Goal: Task Accomplishment & Management: Use online tool/utility

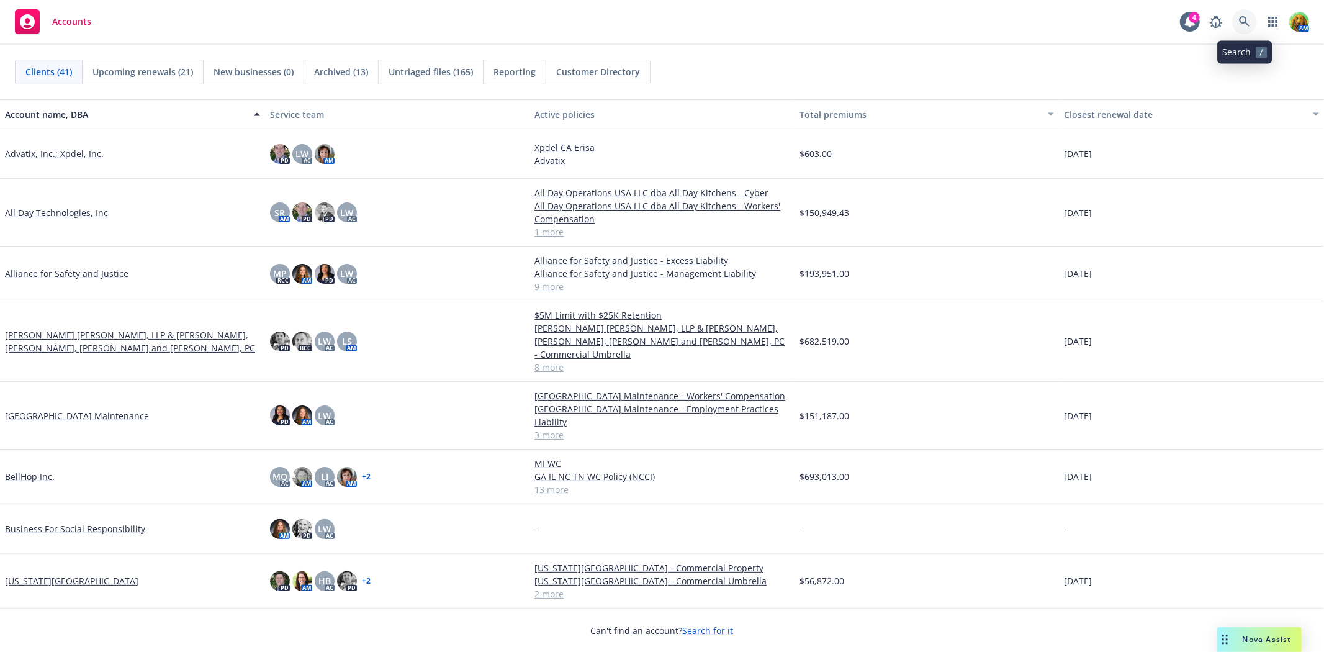
click at [1242, 15] on link at bounding box center [1244, 21] width 25 height 25
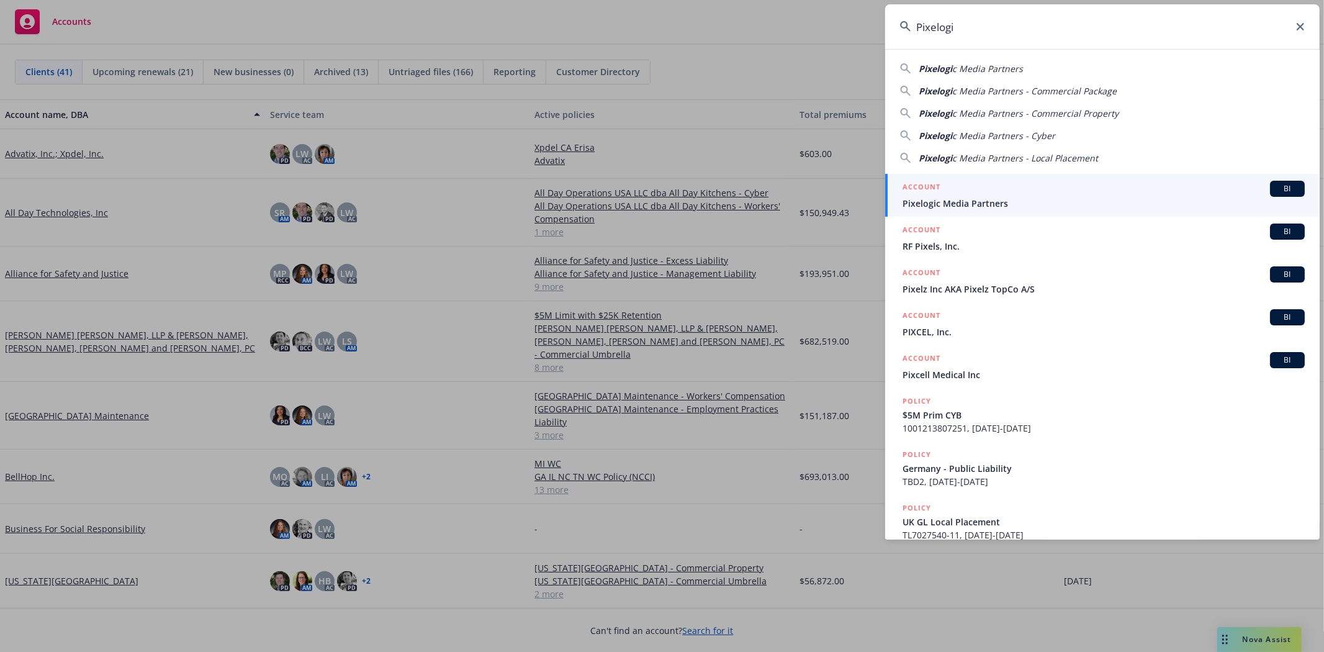
type input "Pixelogic"
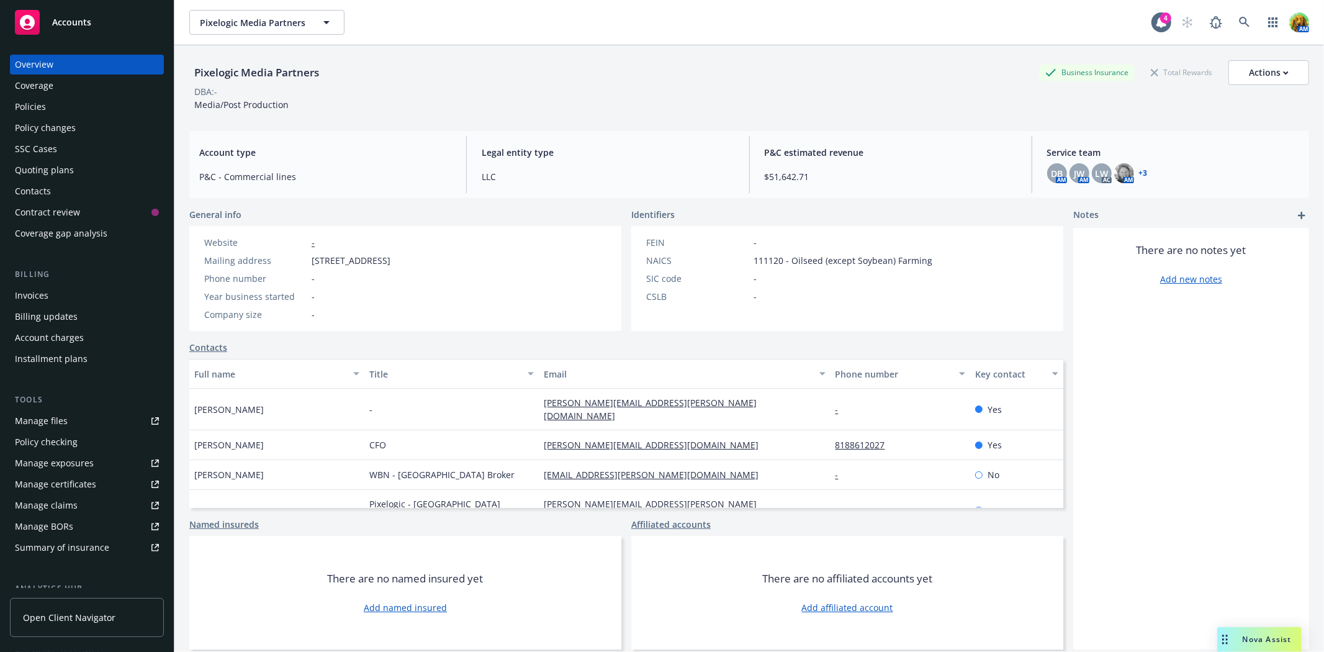
click at [43, 104] on div "Policies" at bounding box center [30, 107] width 31 height 20
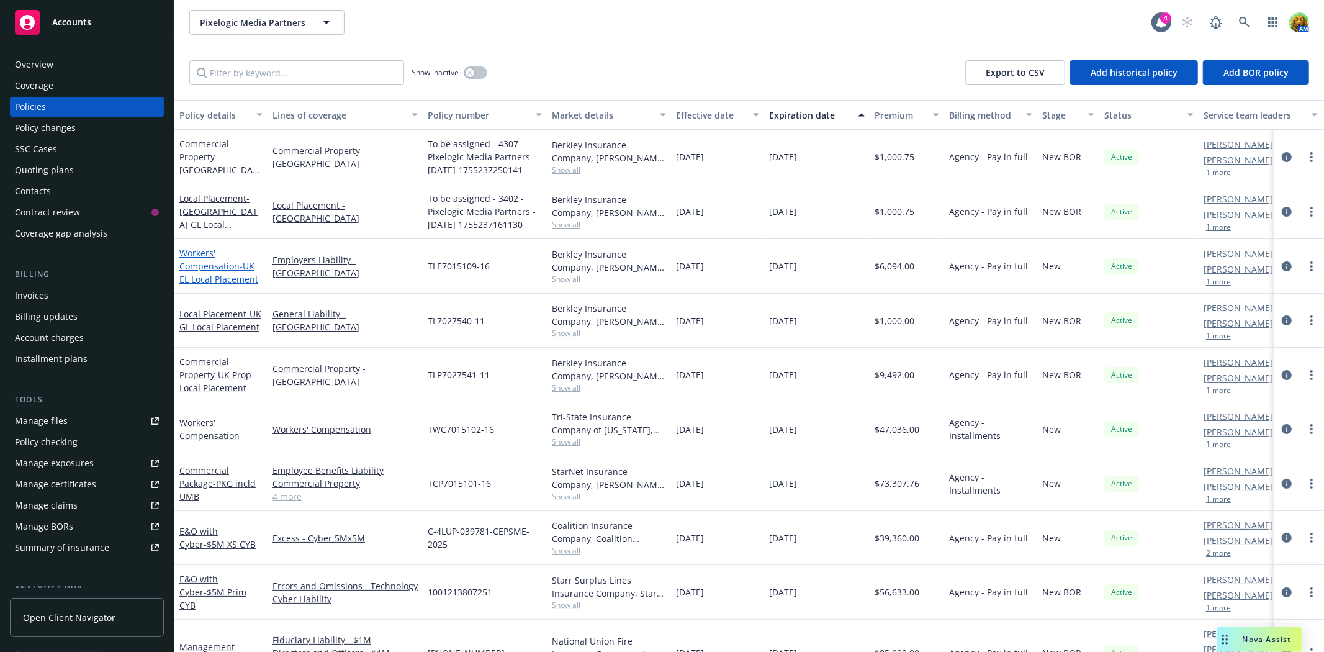
click at [209, 263] on link "Workers' Compensation - UK EL Local Placement" at bounding box center [218, 266] width 79 height 38
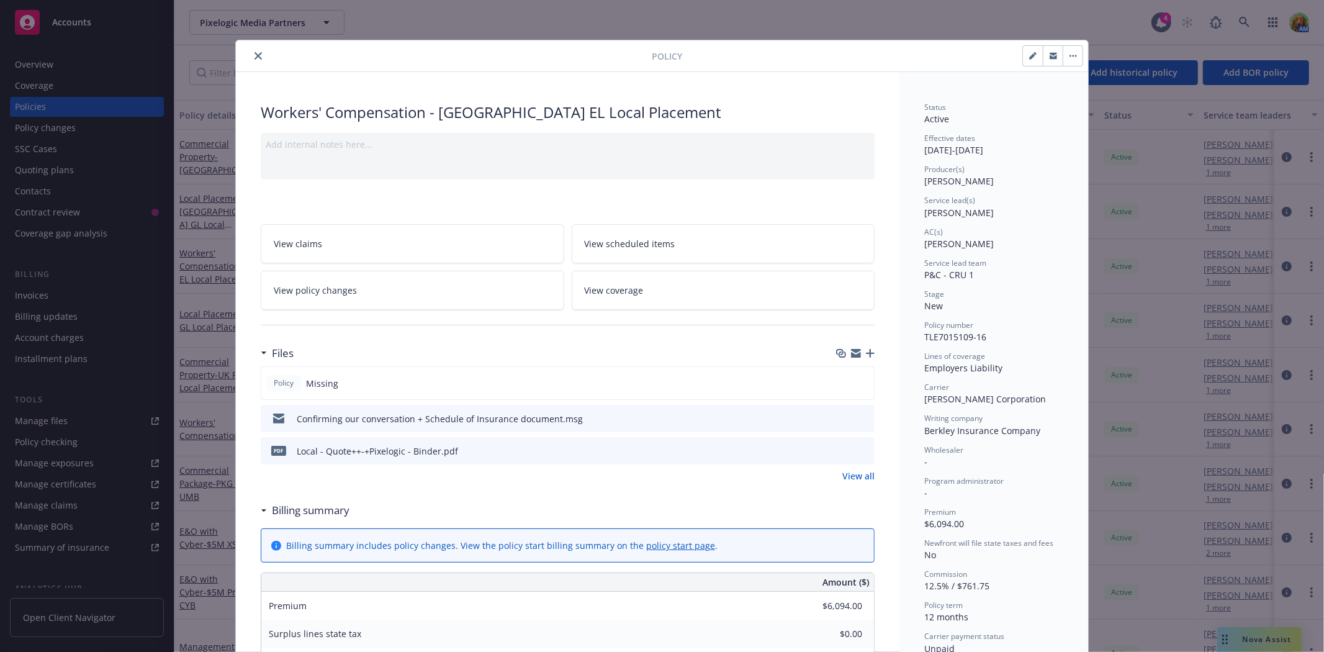
click at [866, 351] on icon "button" at bounding box center [870, 353] width 9 height 9
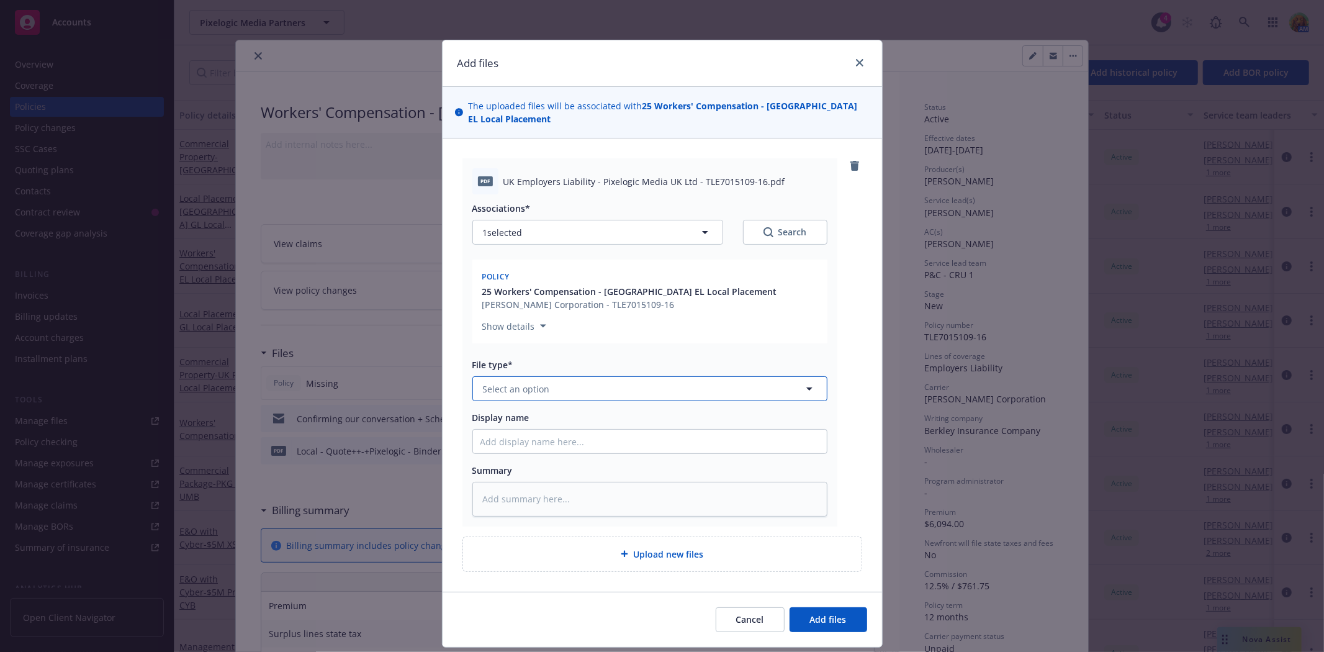
click at [702, 386] on button "Select an option" at bounding box center [650, 388] width 355 height 25
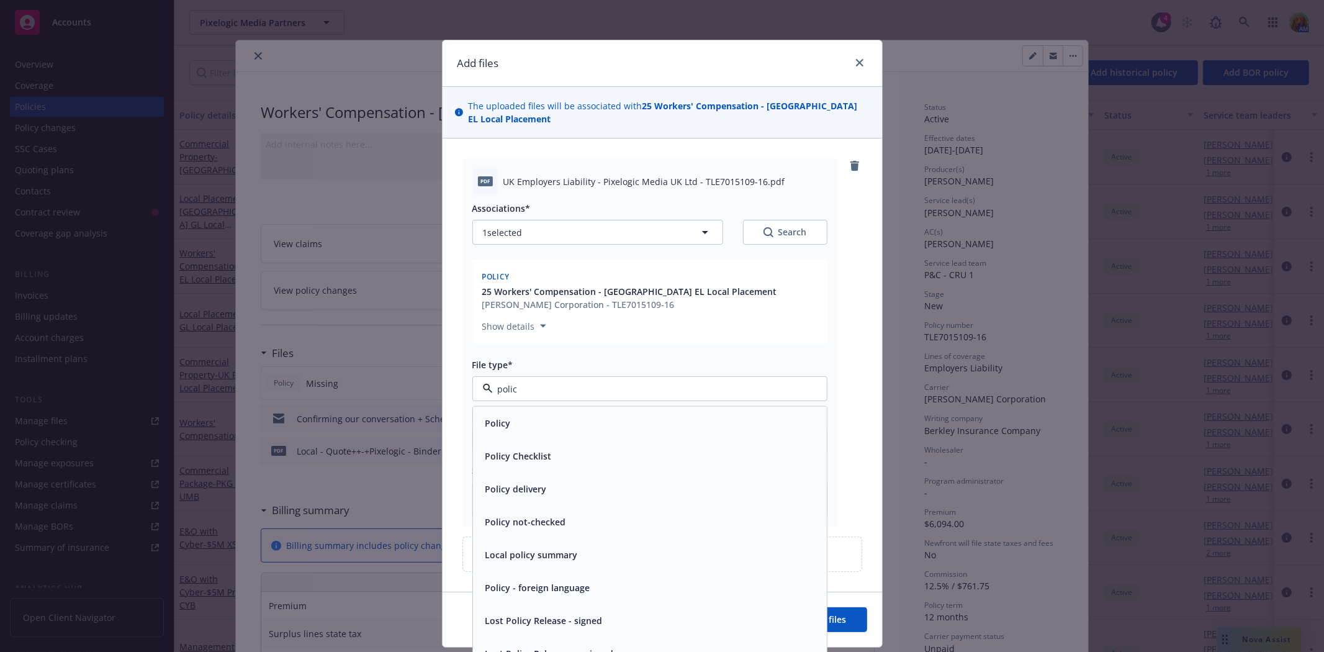
type input "policy"
click at [671, 414] on div "Policy" at bounding box center [650, 423] width 339 height 18
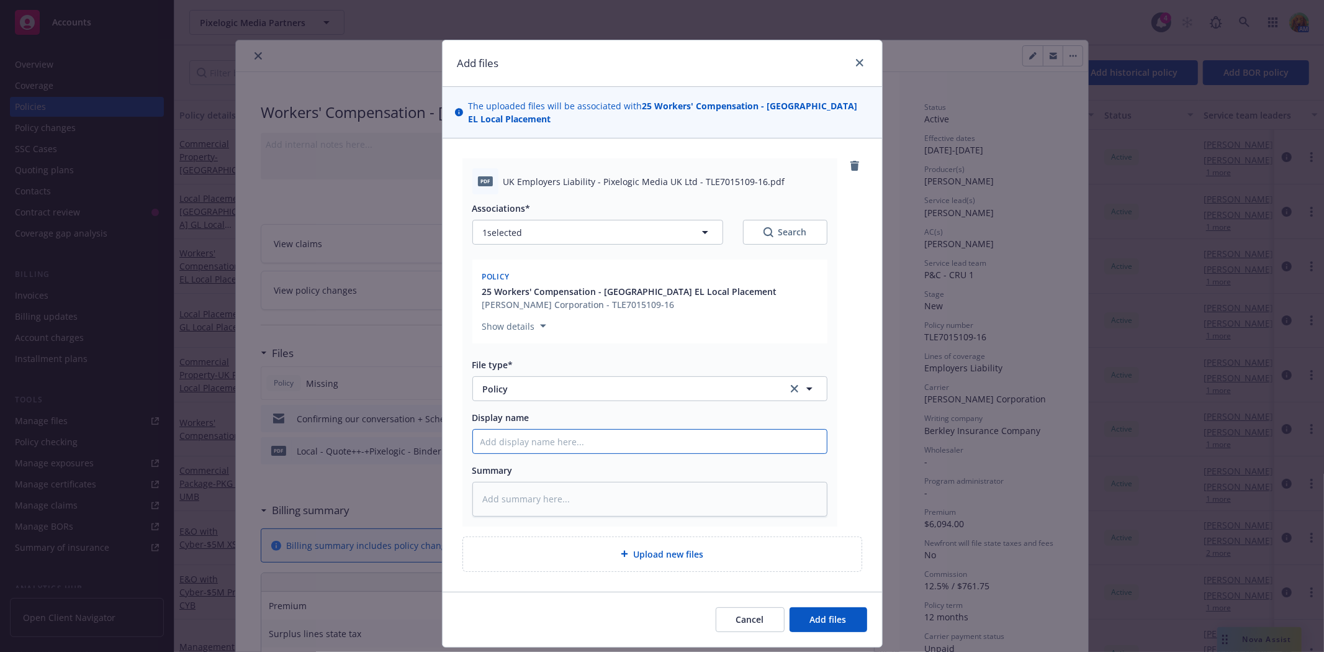
click at [604, 431] on input "Display name" at bounding box center [650, 442] width 354 height 24
type textarea "x"
type input "2"
type textarea "x"
type input "25"
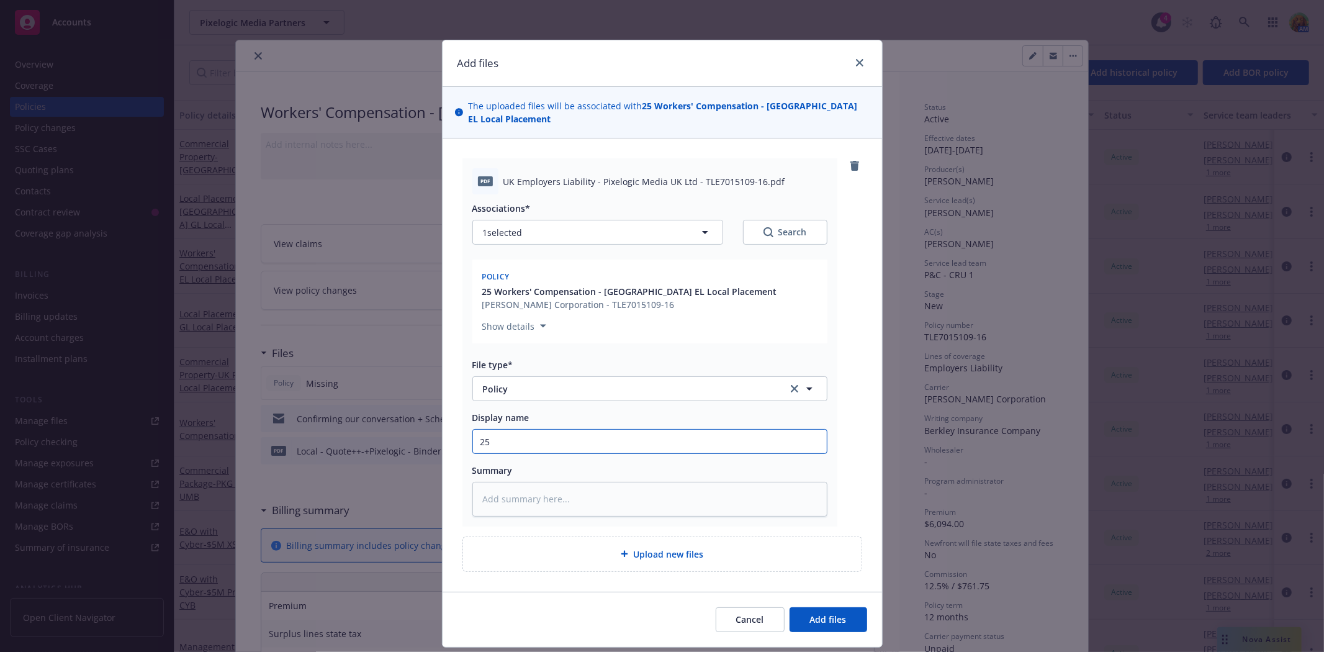
type textarea "x"
type input "25-"
type textarea "x"
type input "25-2"
type textarea "x"
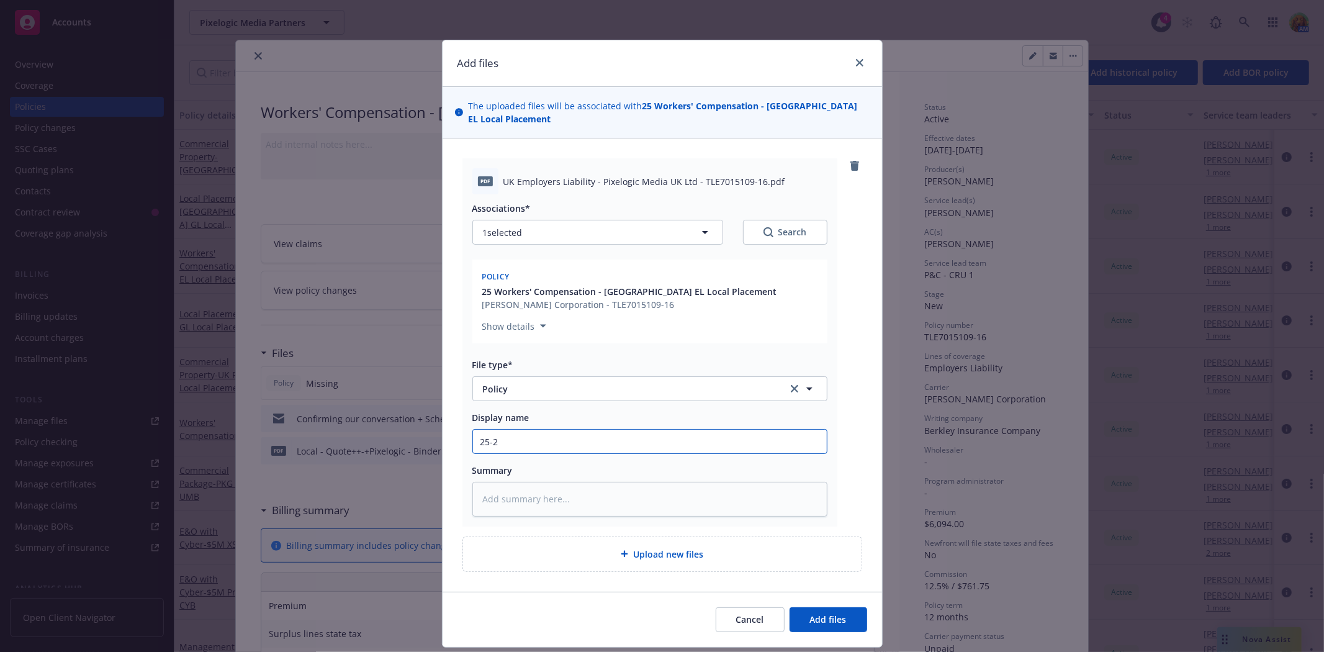
type input "25-26"
type textarea "x"
type input "25-26"
type textarea "x"
type input "25-26 W"
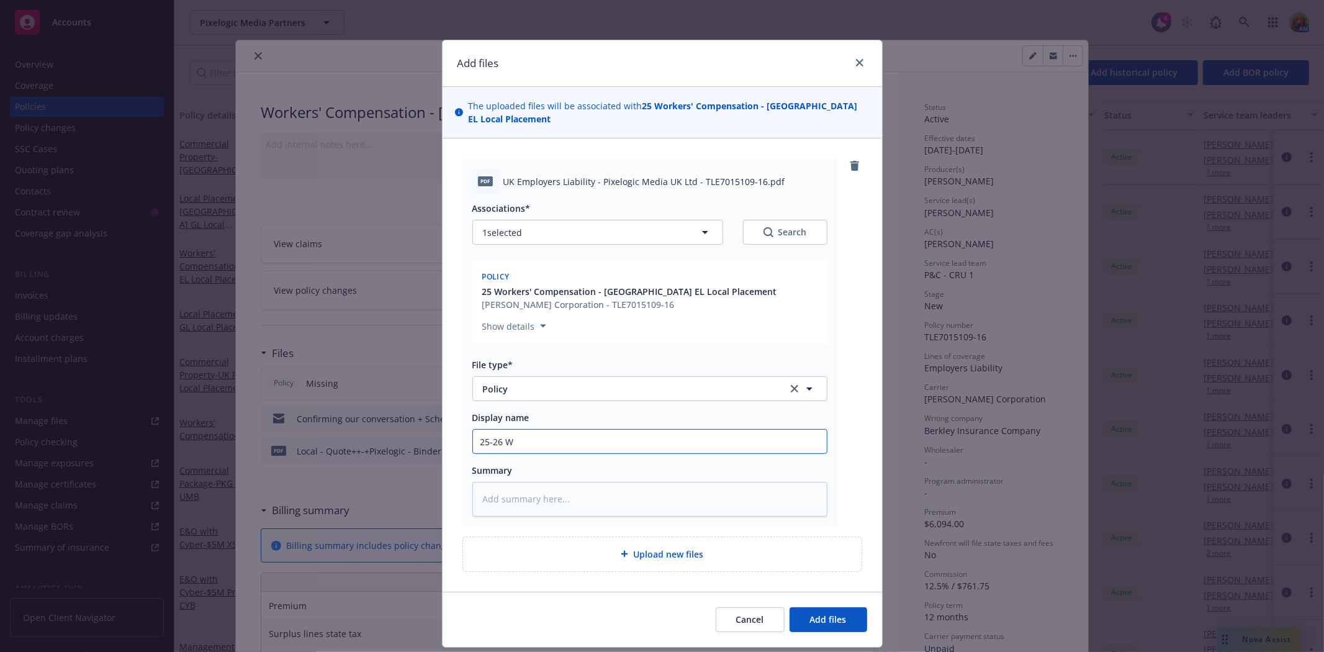
type textarea "x"
type input "25-26 WC"
type textarea "x"
type input "25-26 WC"
type textarea "x"
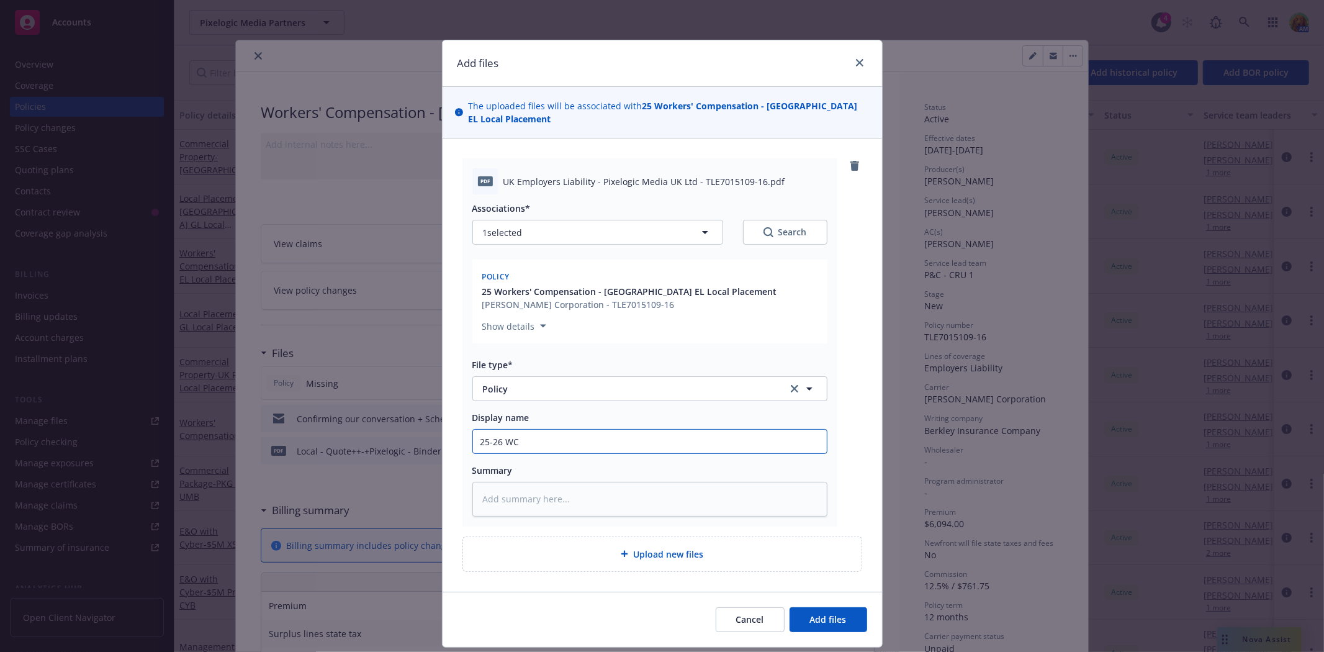
type input "25-26 WC P"
type textarea "x"
type input "25-26 WC Po"
type textarea "x"
type input "25-26 WC Pol"
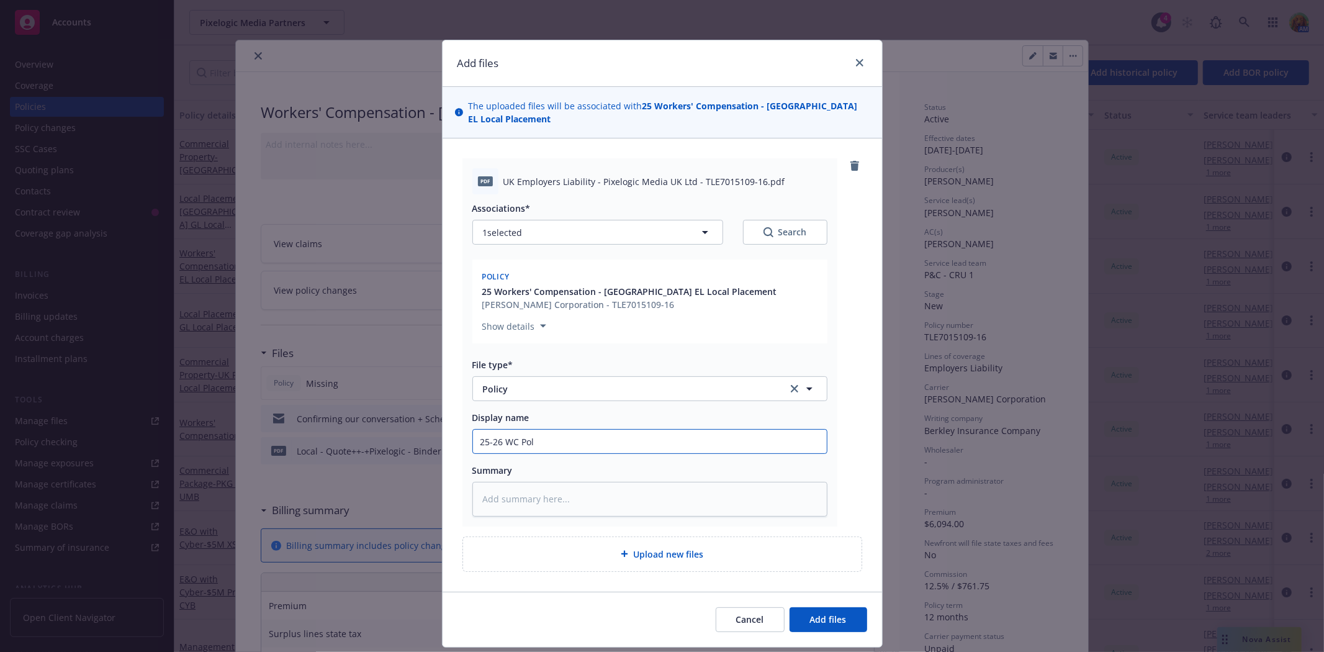
type textarea "x"
type input "25-26 WC Poli"
type textarea "x"
type input "25-26 WC Polic"
type textarea "x"
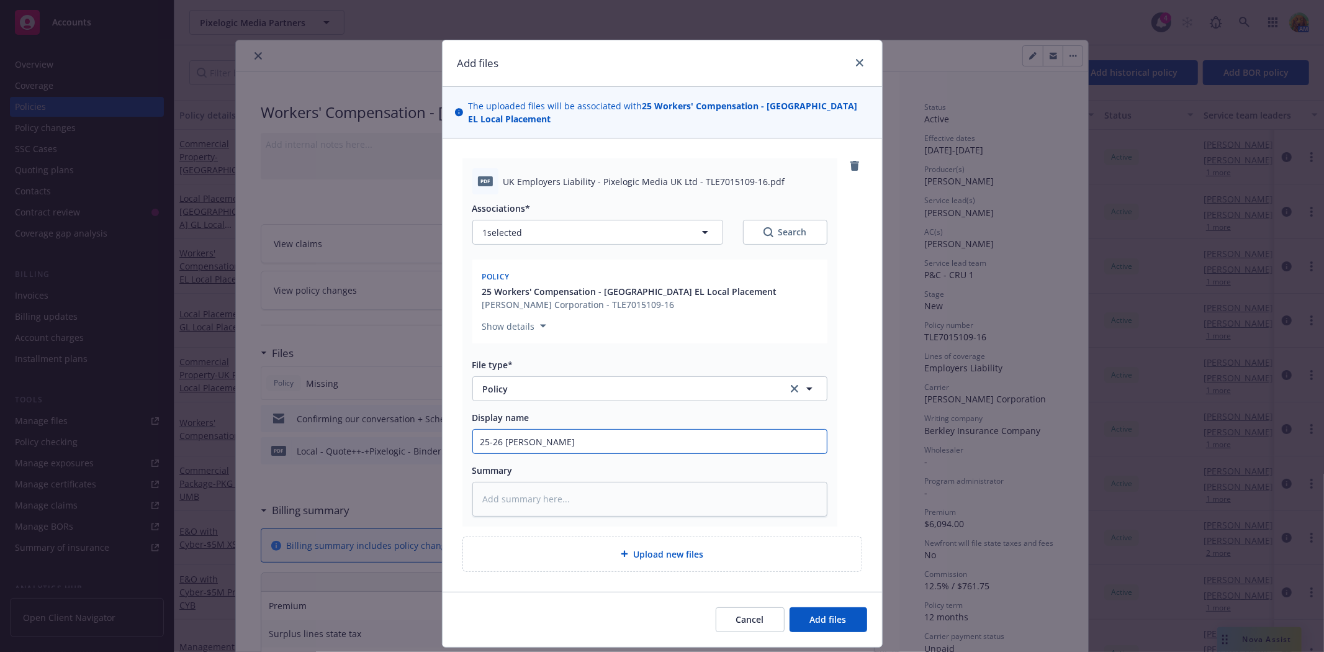
type input "25-26 WC Policy"
type textarea "x"
type input "25-26 WC Policy"
type textarea "x"
type input "25-26 WC Policy E"
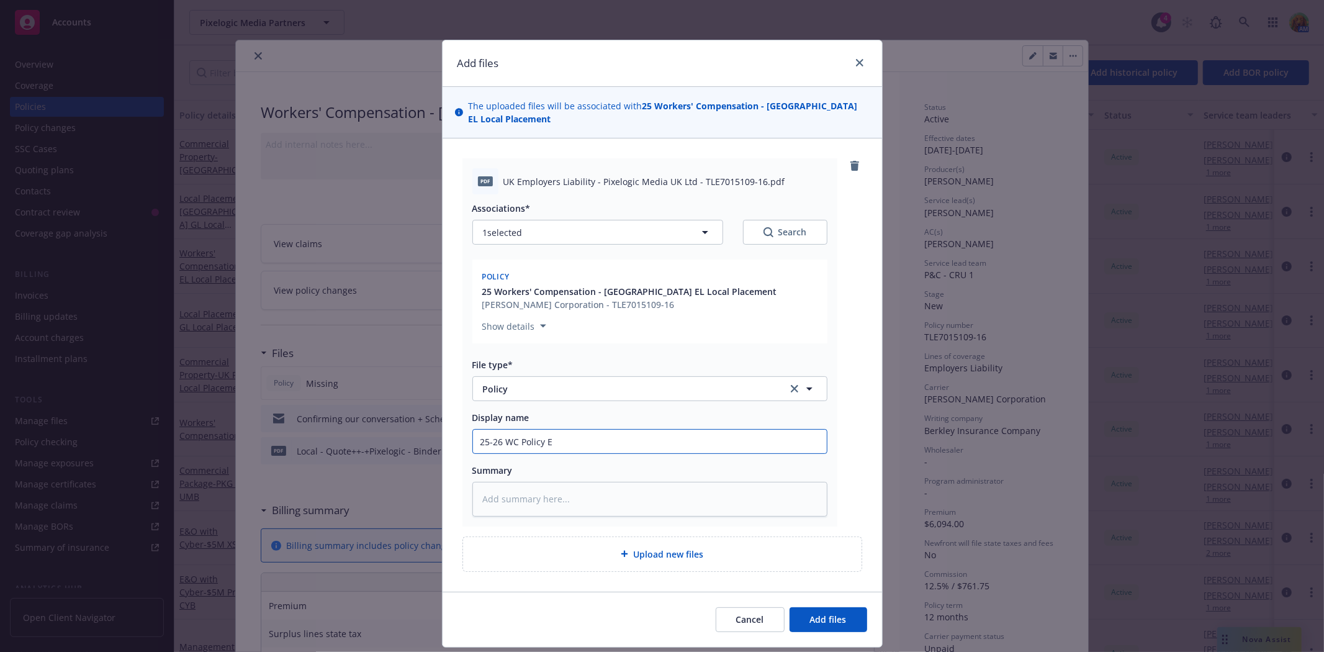
type textarea "x"
type input "25-26 WC Policy Ef"
type textarea "x"
type input "25-26 WC Policy Eff"
type textarea "x"
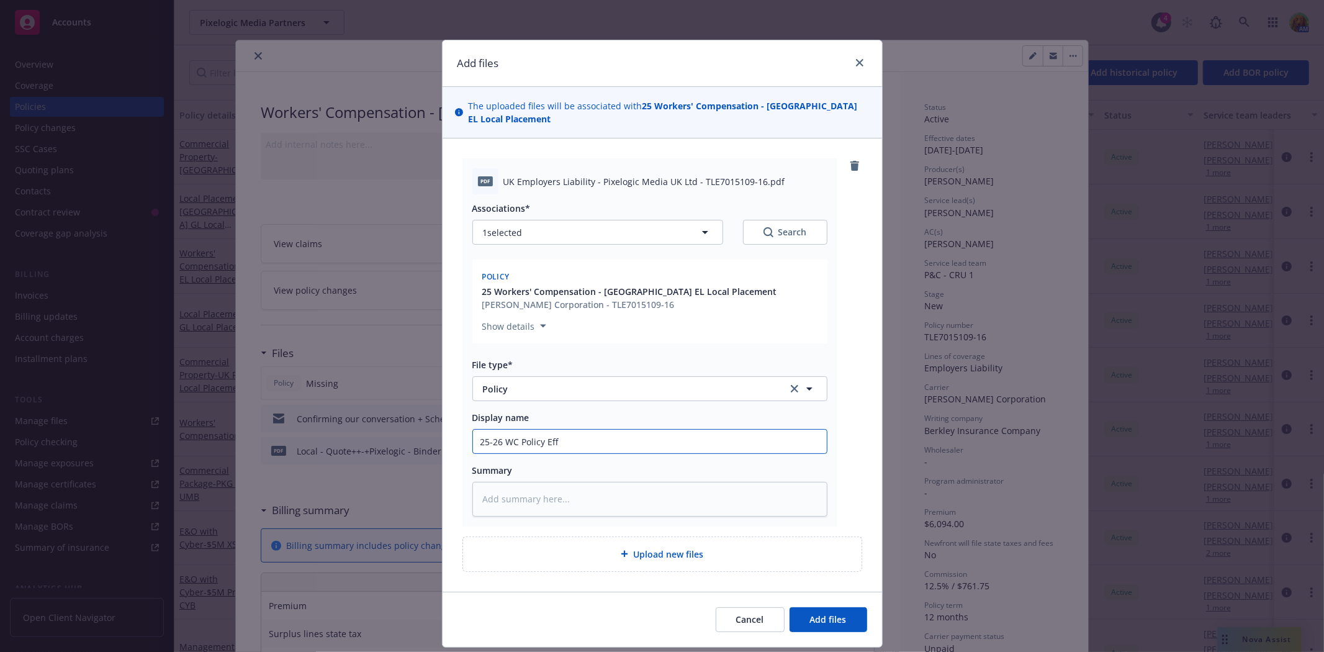
type input "25-26 WC Policy Eff"
drag, startPoint x: 598, startPoint y: 433, endPoint x: 605, endPoint y: 435, distance: 6.9
click at [598, 433] on input "25-26 WC Policy Eff" at bounding box center [650, 442] width 354 height 24
type textarea "x"
type input "25-26 WC Policy Eff 8"
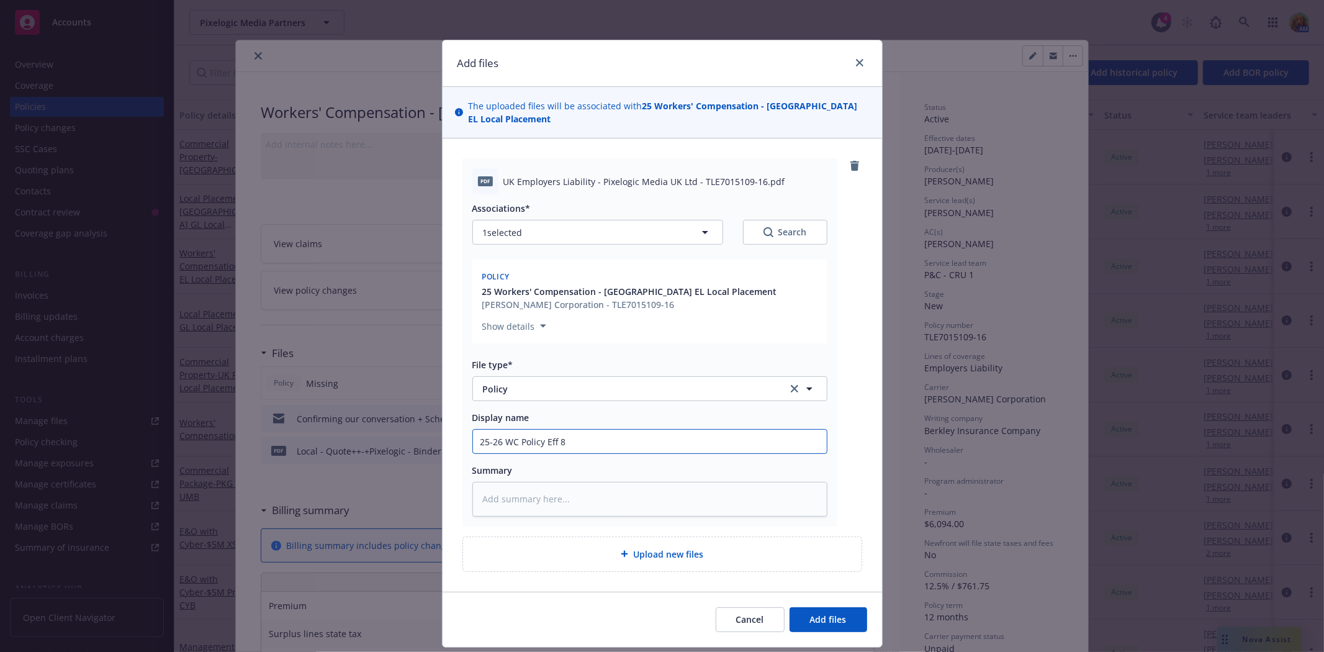
type textarea "x"
type input "25-26 WC Policy Eff 8/"
type textarea "x"
type input "25-26 WC Policy Eff 8/1"
type textarea "x"
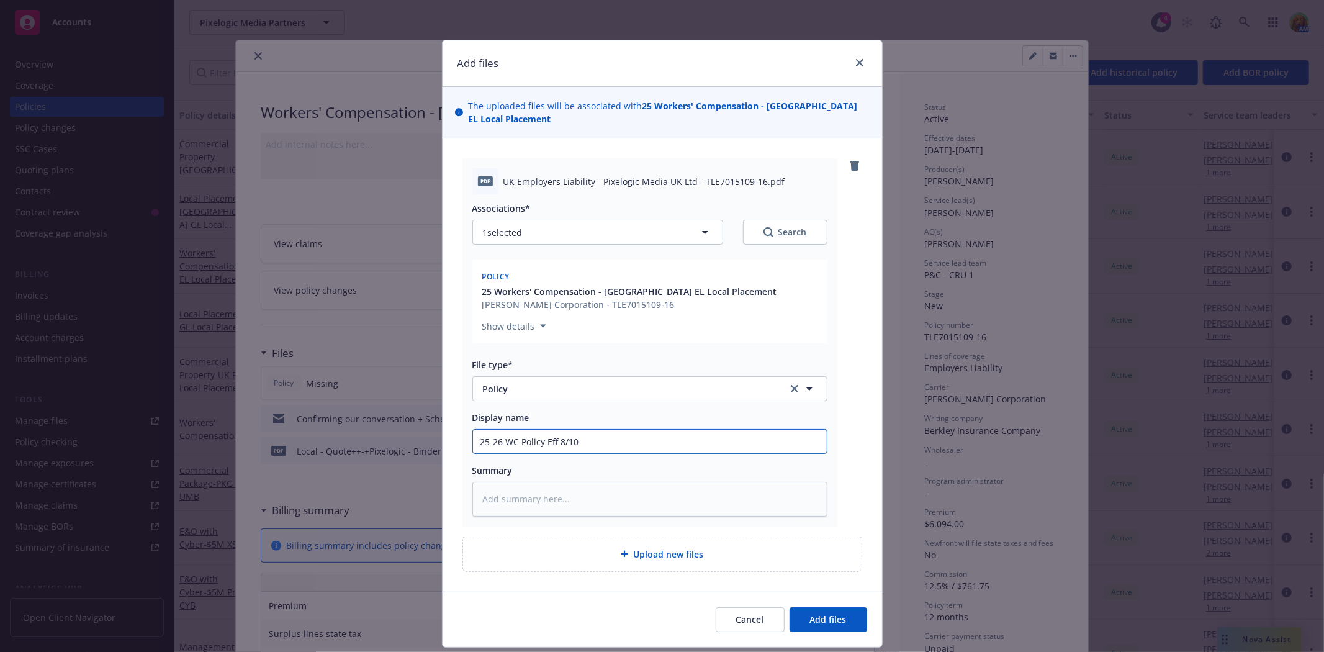
type input "25-26 WC Policy Eff 8/10/"
type textarea "x"
type input "25-26 WC Policy Eff 8/10/*"
type textarea "x"
type input "25-26 WC Policy Eff 8/10/"
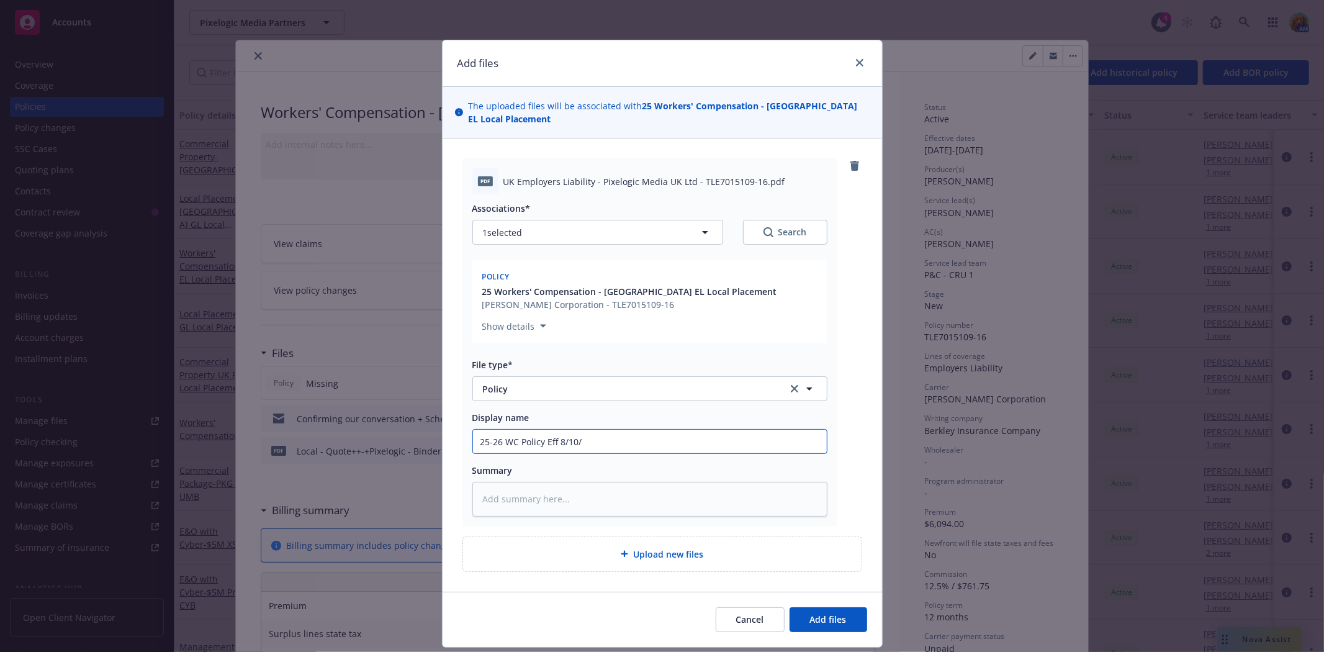
type textarea "x"
type input "25-26 WC Policy Eff 8/10/2"
type textarea "x"
type input "25-26 WC Policy Eff 8/10/25"
type textarea "x"
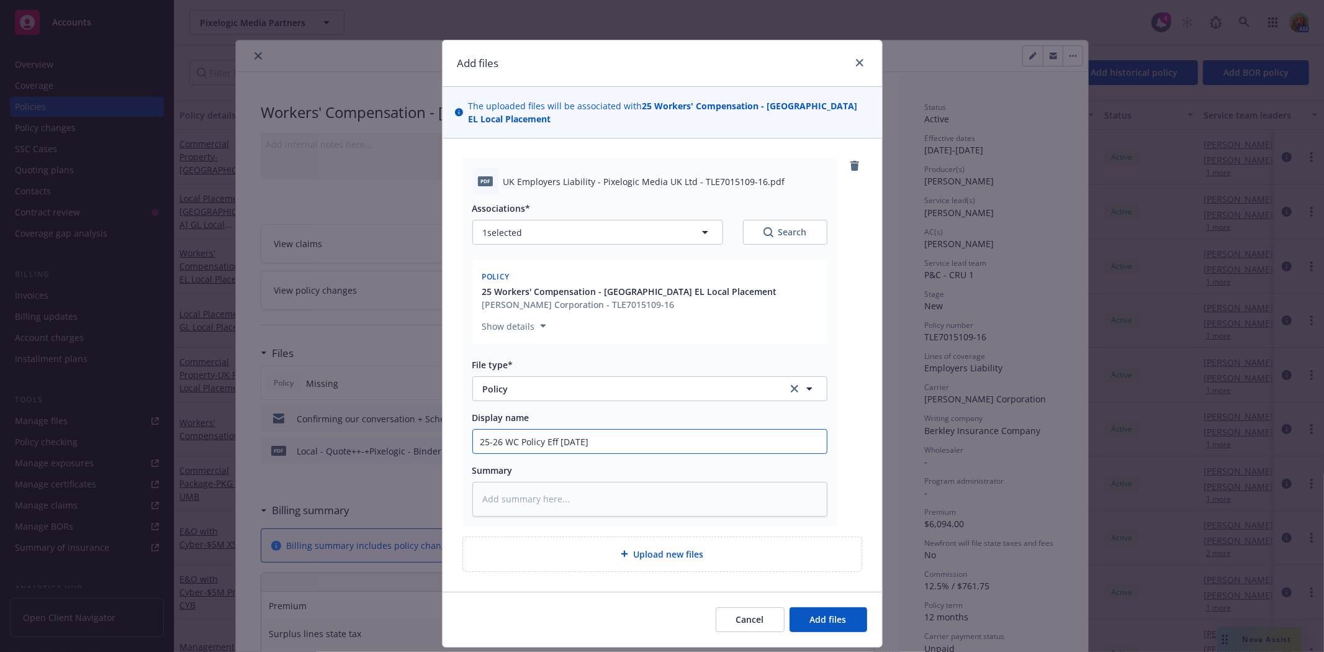
type input "25-26 WC Policy Eff 8/10/25-"
type textarea "x"
type input "25-26 WC Policy Eff 8/10/25"
type textarea "x"
type input "25-26 WC Policy Eff 8/10/25"
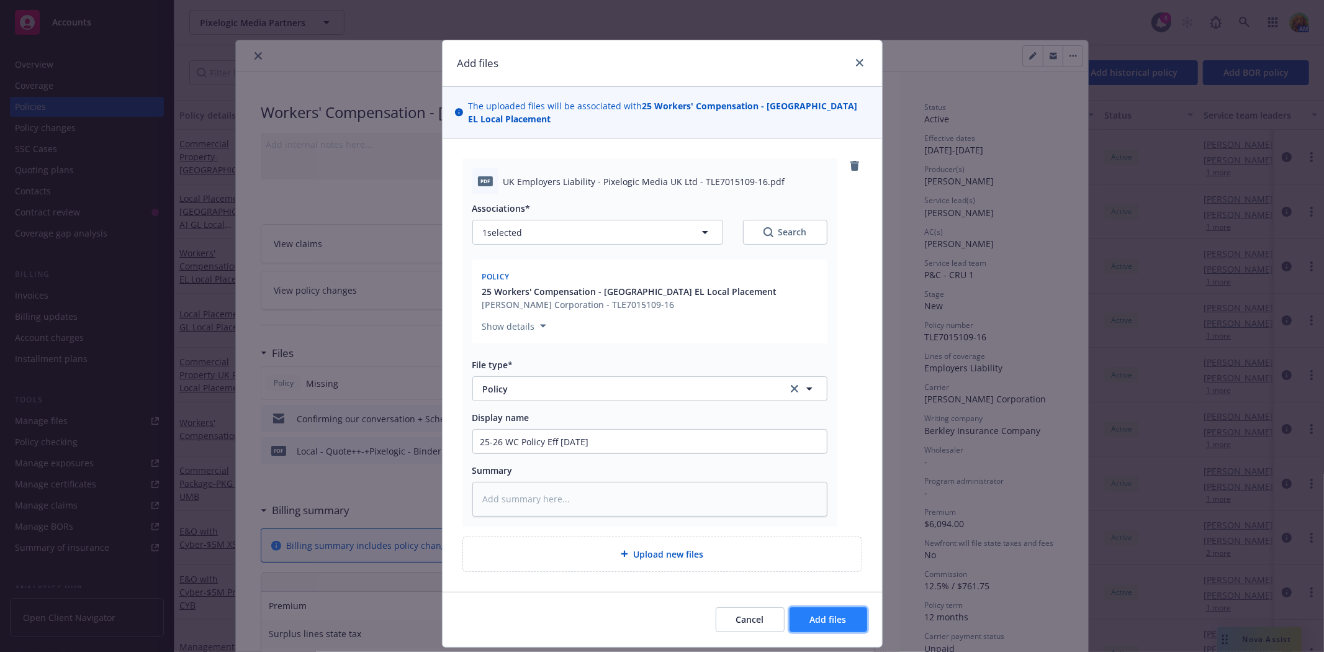
click at [823, 607] on button "Add files" at bounding box center [829, 619] width 78 height 25
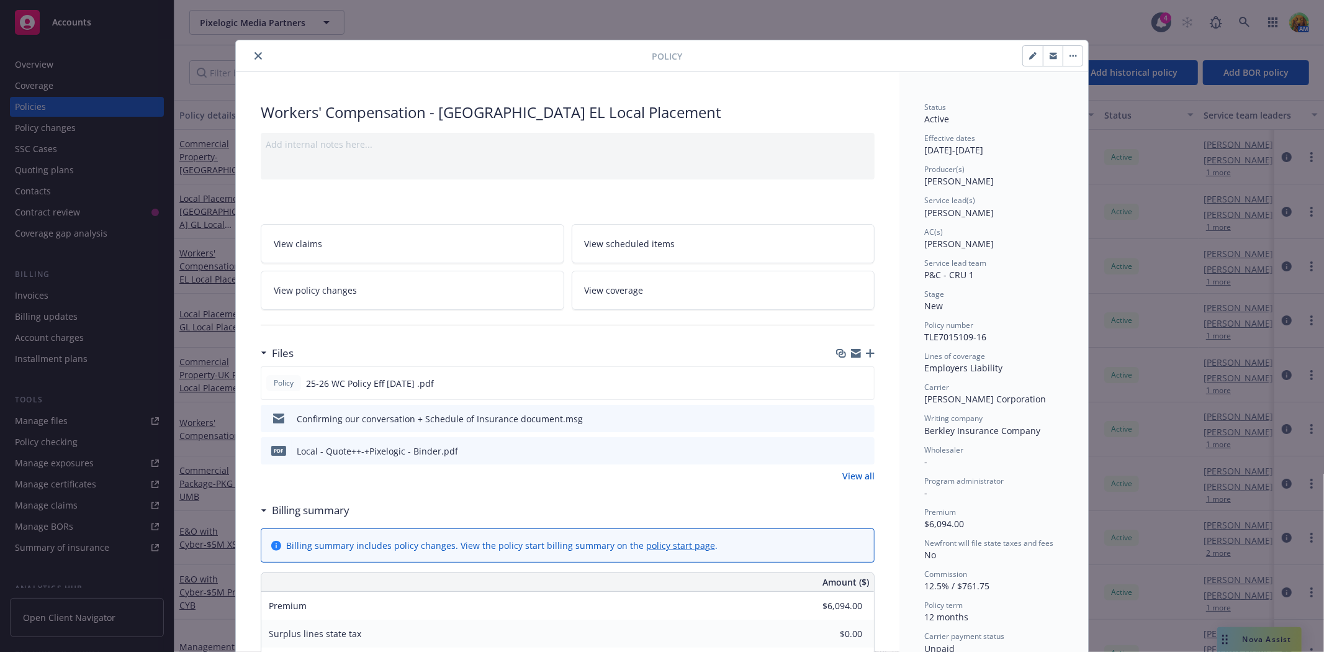
click at [435, 290] on link "View policy changes" at bounding box center [413, 290] width 304 height 39
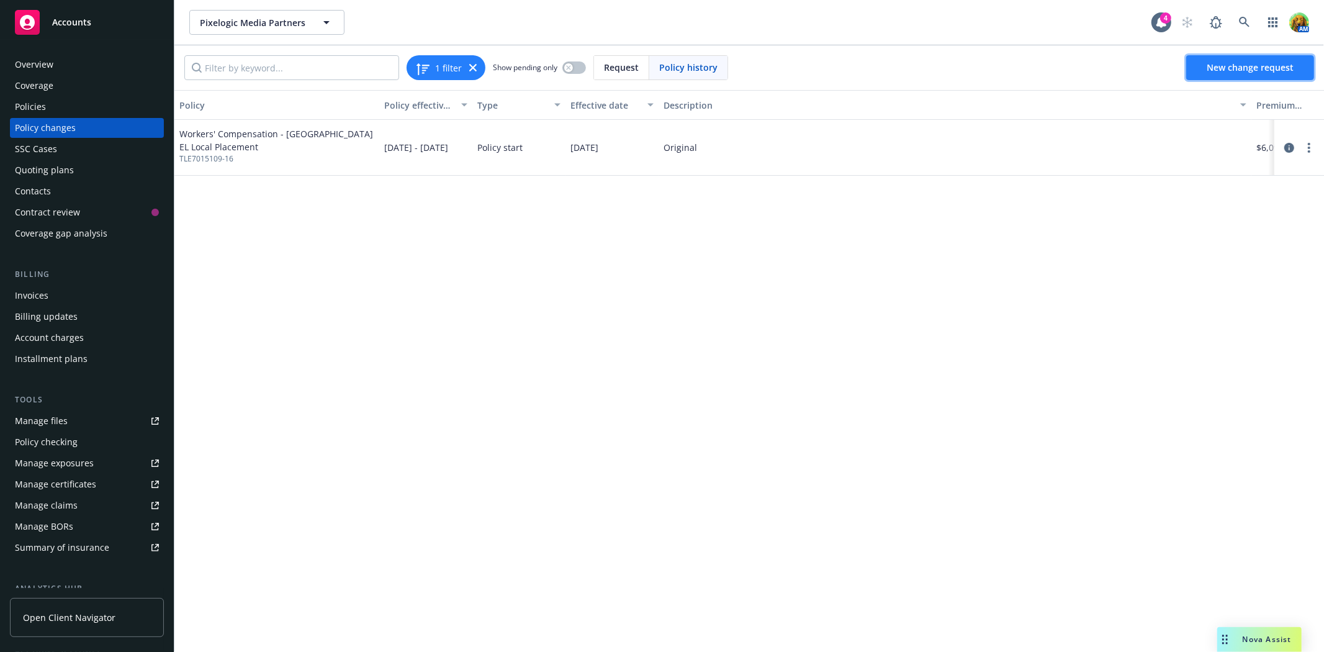
click at [1240, 65] on span "New change request" at bounding box center [1250, 67] width 87 height 12
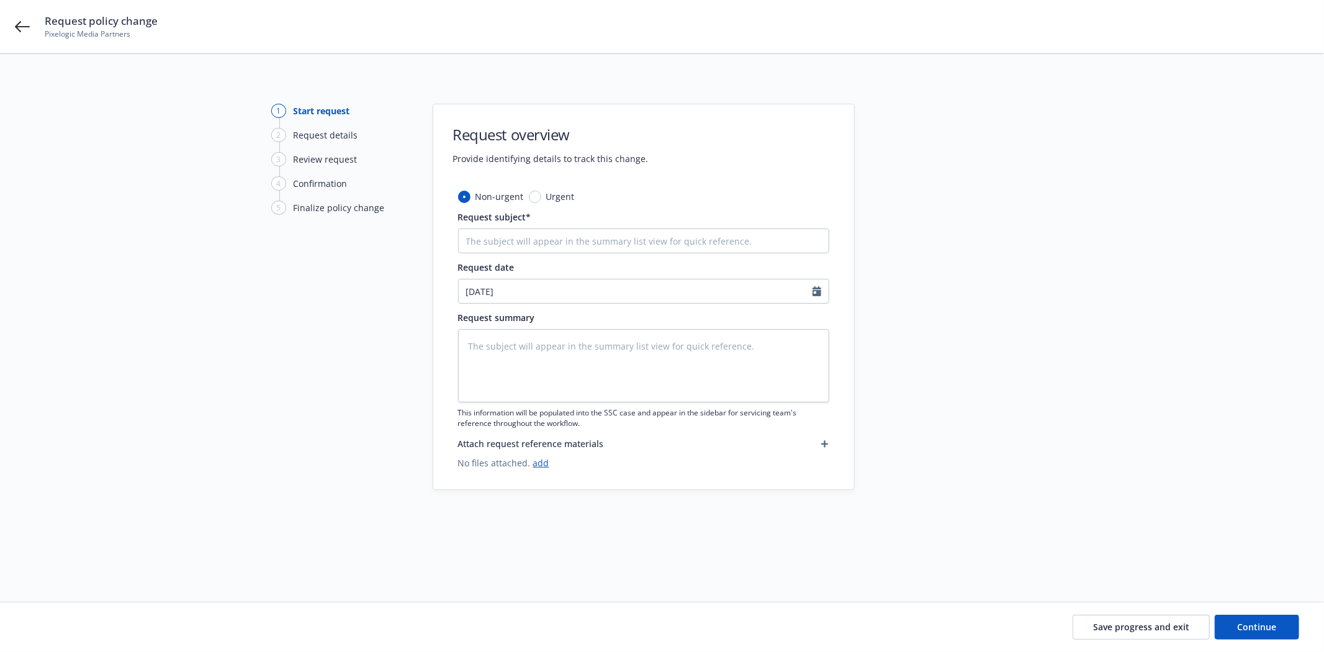
type textarea "x"
click at [486, 302] on div "[DATE]" at bounding box center [643, 291] width 371 height 25
select select "9"
type textarea "x"
click at [472, 319] on icon "button" at bounding box center [472, 320] width 4 height 7
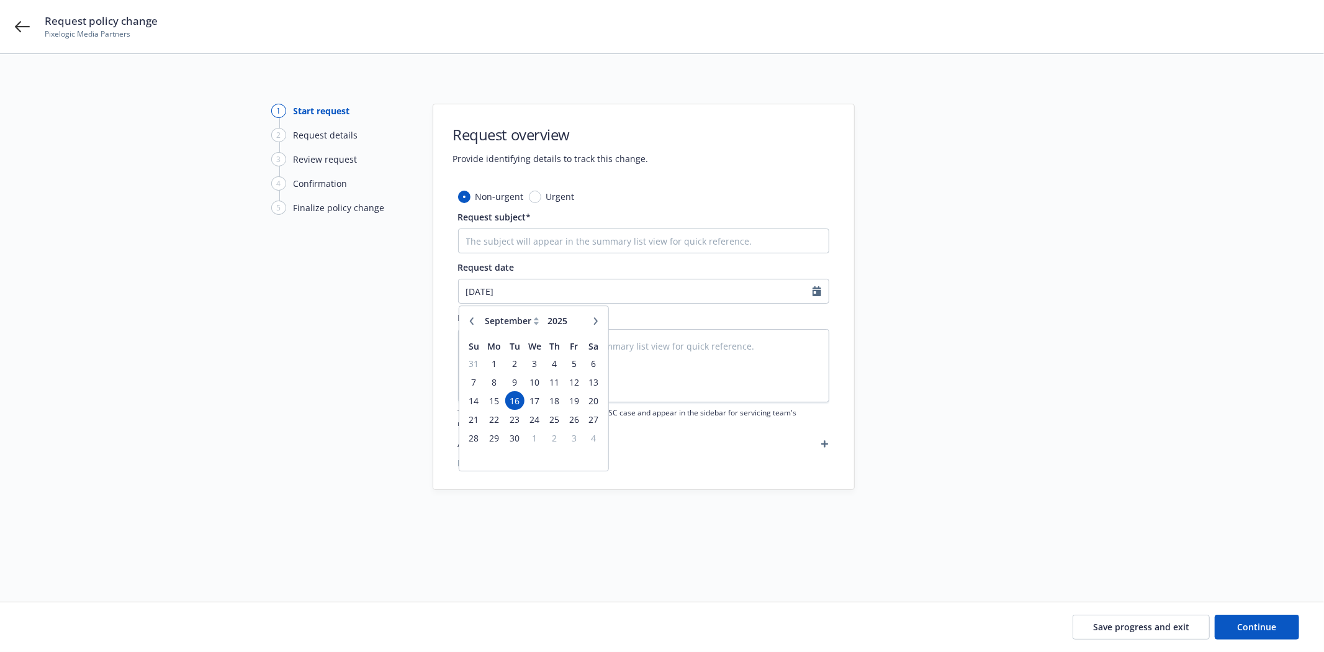
select select "8"
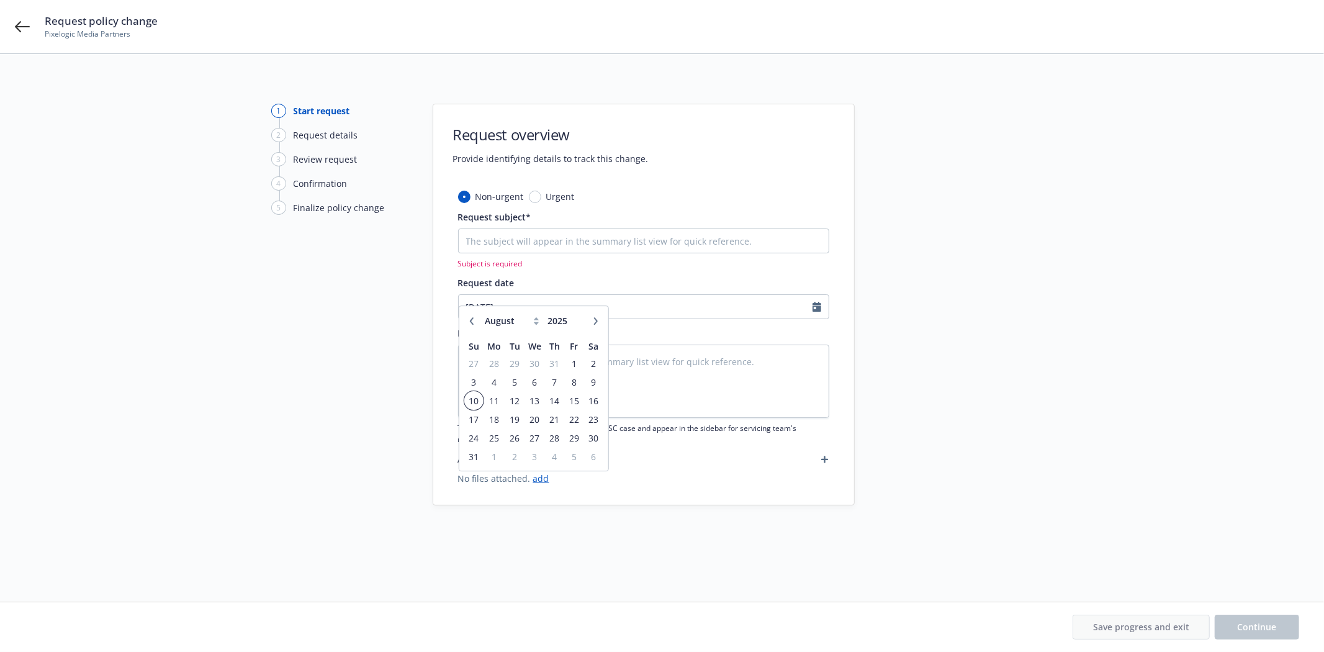
click at [479, 399] on span "10" at bounding box center [474, 401] width 17 height 16
type textarea "x"
type input "08/10/2025"
click at [472, 243] on input "Request subject*" at bounding box center [643, 240] width 371 height 25
type textarea "x"
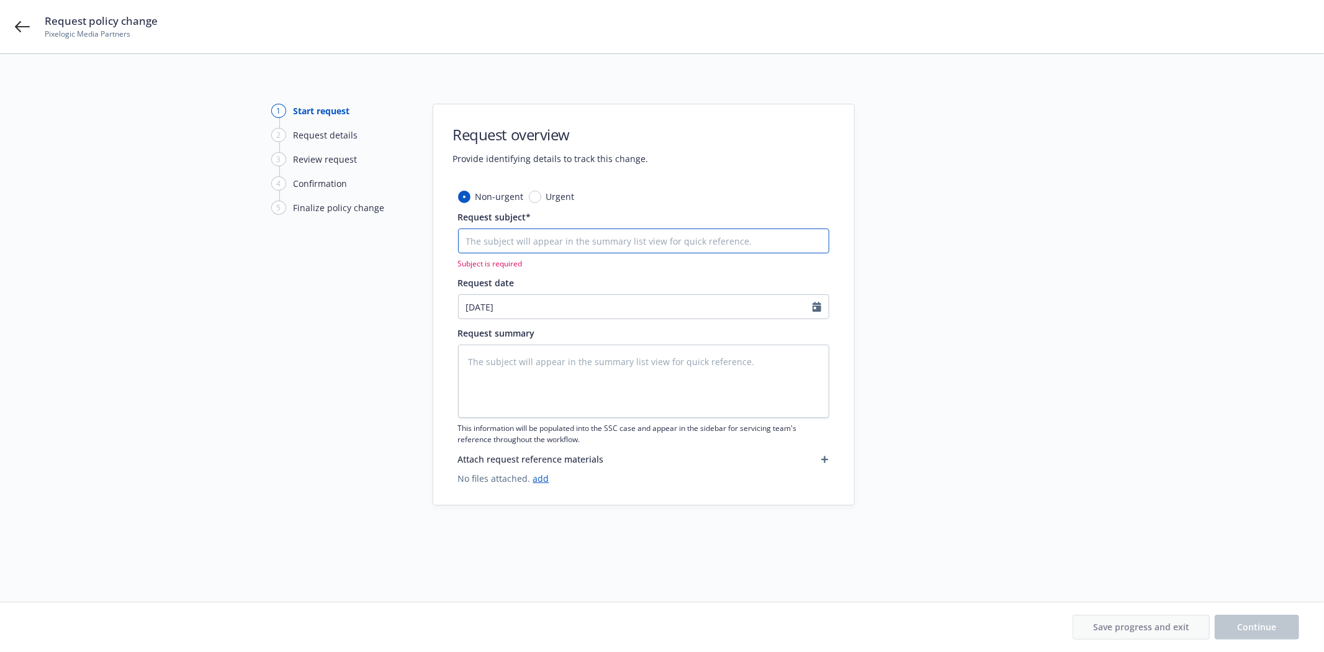
type input "A"
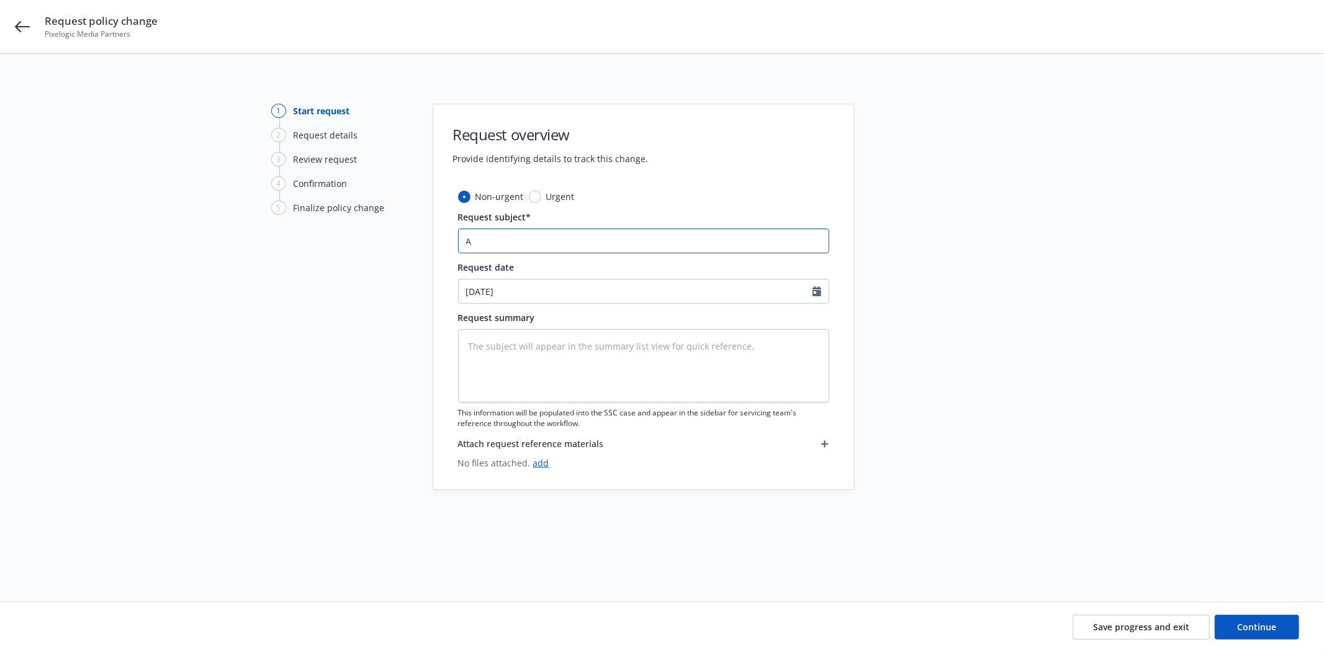
type textarea "x"
type input "Ad"
type textarea "x"
type input "Add"
type textarea "x"
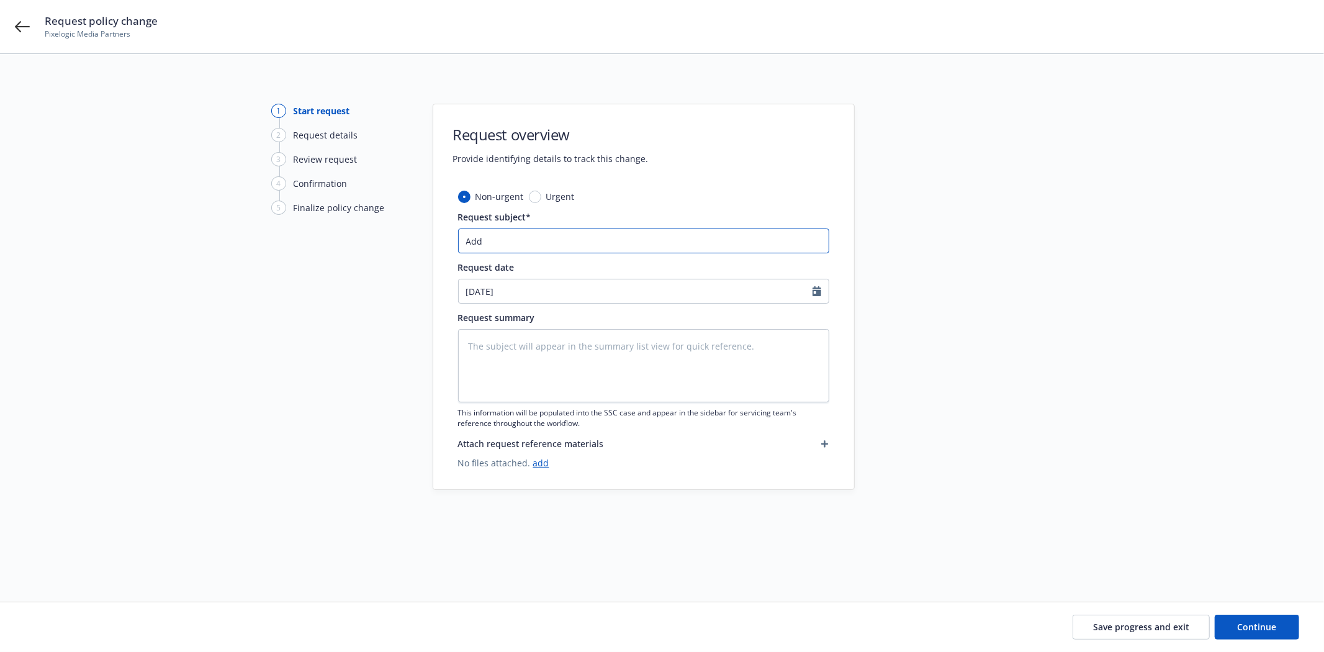
type input "Add"
type textarea "x"
type input "Add W"
type textarea "x"
type input "Add WC"
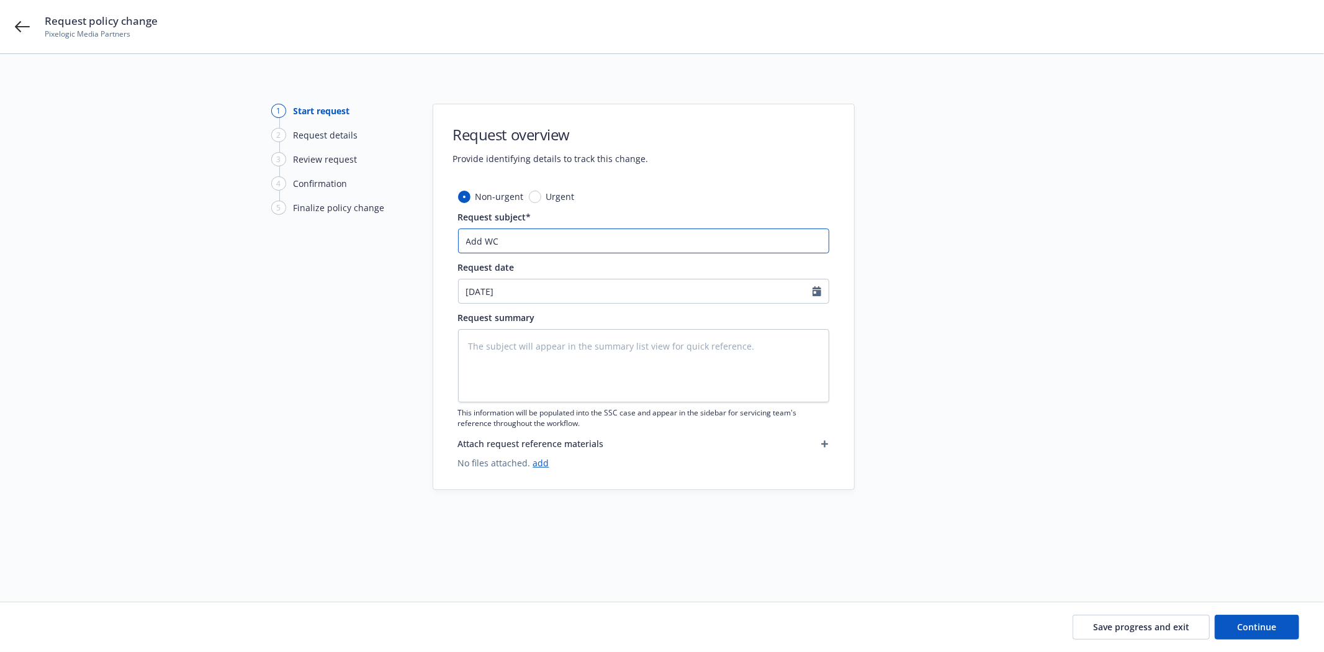
type textarea "x"
type input "Add WC W"
type textarea "x"
type input "Add WC Wa"
type textarea "x"
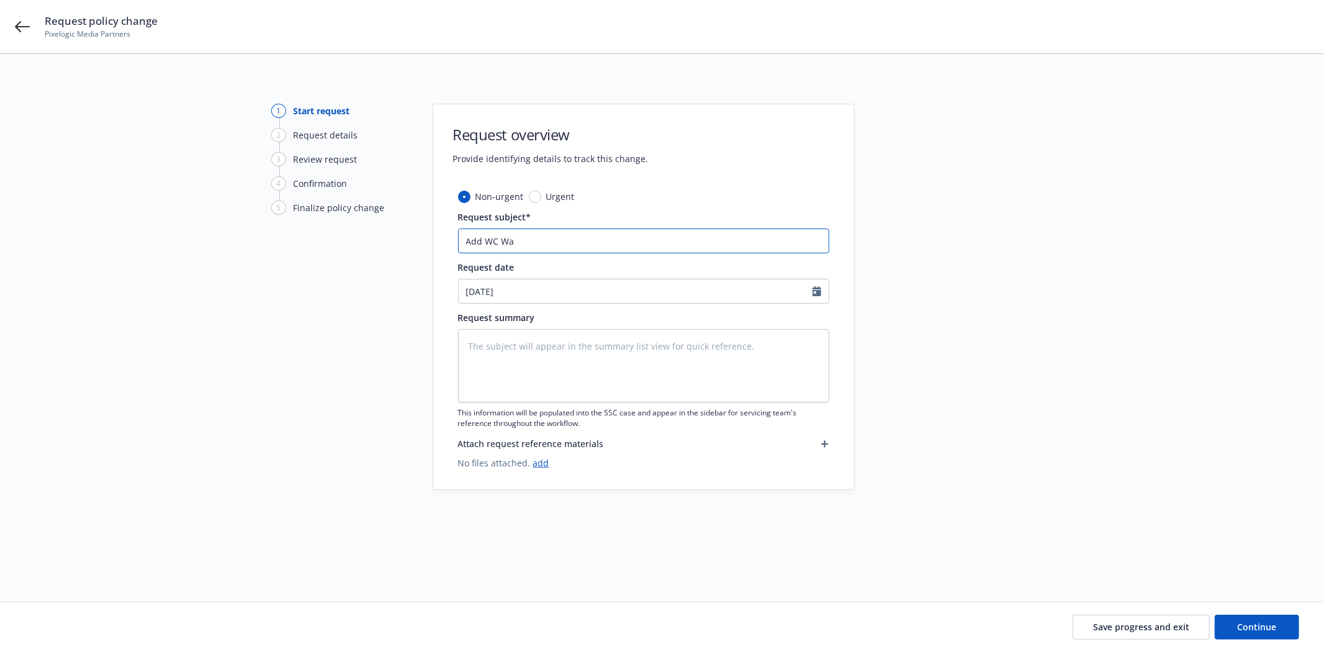
type input "Add WC Wai"
type textarea "x"
type input "Add WC Waive"
type textarea "x"
type input "Add WC Waiver"
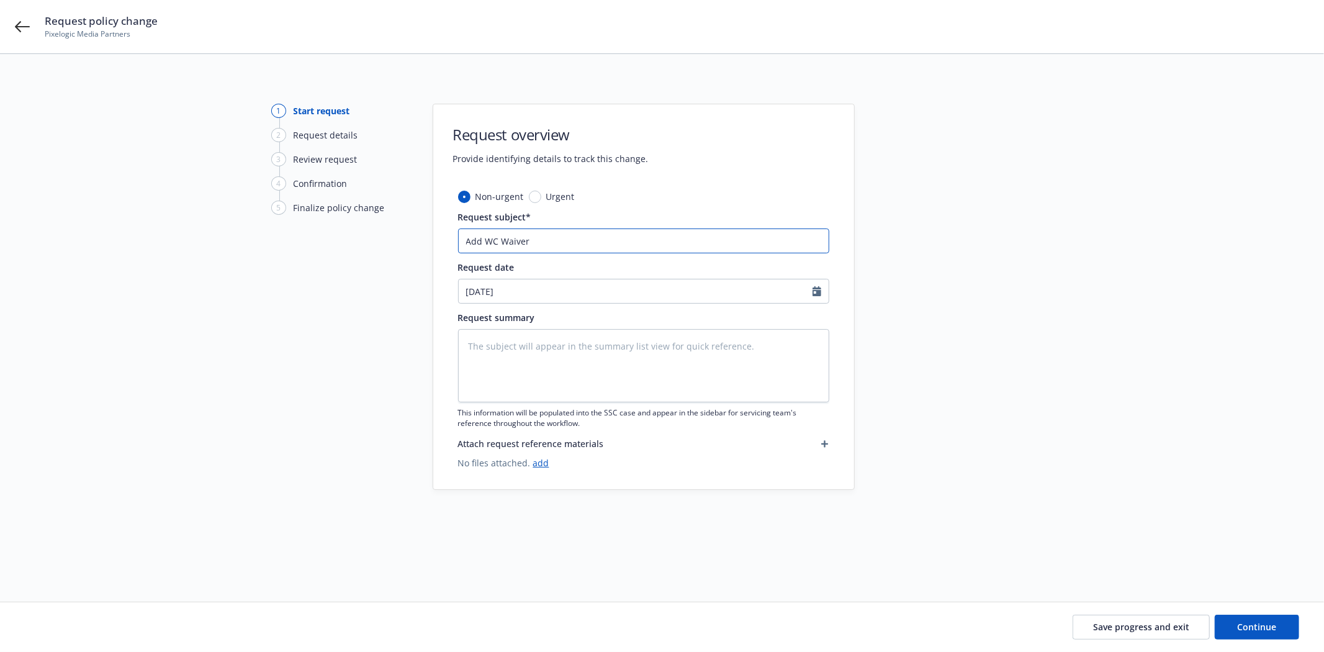
type textarea "x"
type input "Add WC Waiver"
type textarea "x"
type input "Add WC Waiver of"
type textarea "x"
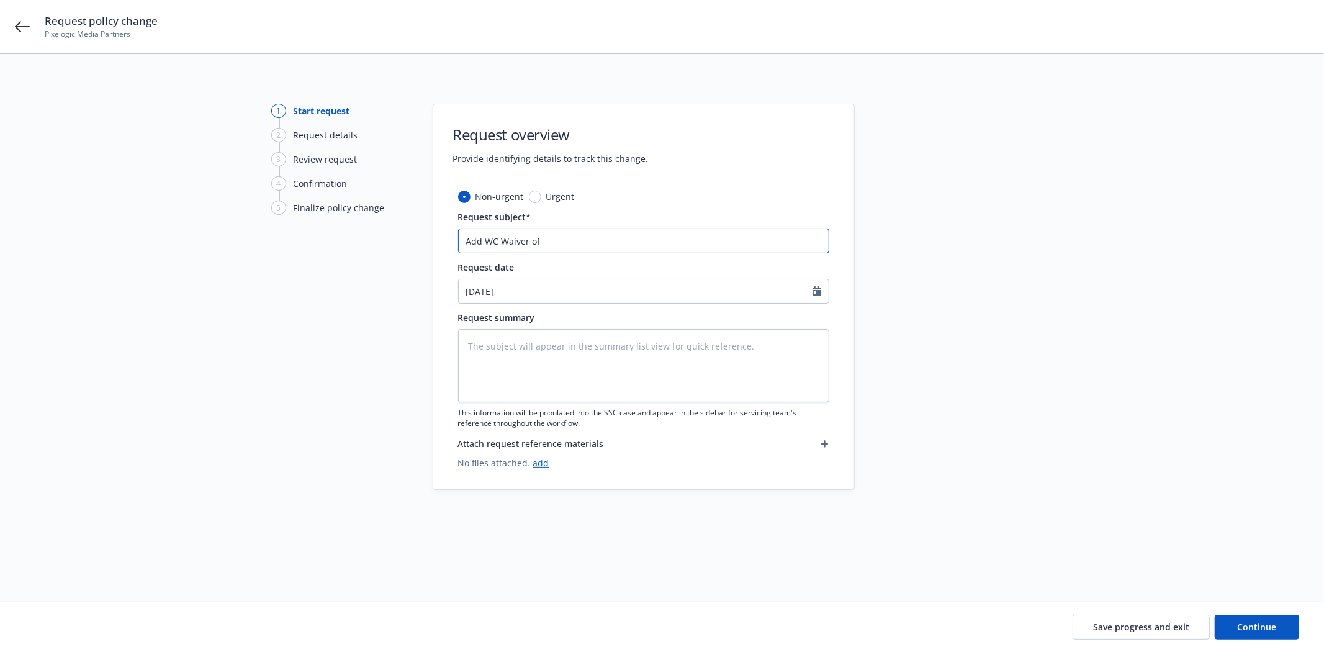
type input "Add WC Waiver of"
type textarea "x"
type input "Add WC Waiver of S"
type textarea "x"
type input "Add WC Waiver of Su"
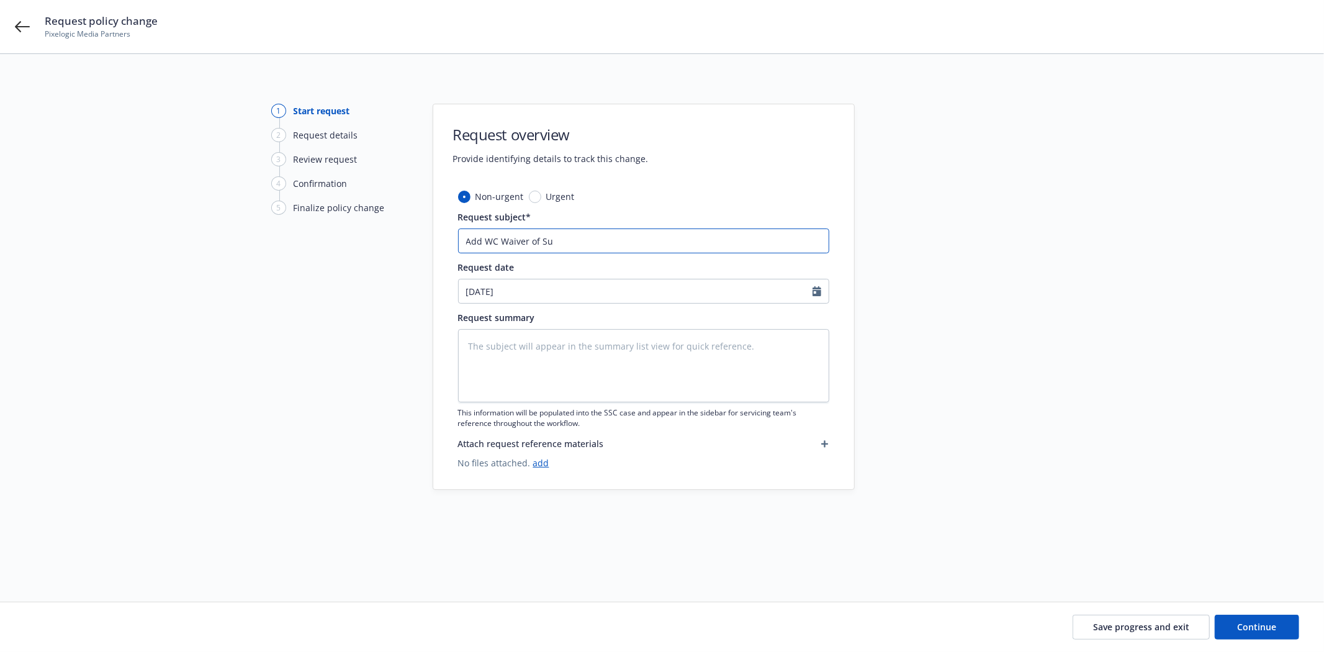
type textarea "x"
type input "Add WC Waiver of Sub"
type textarea "x"
type input "Add WC Waiver of Subr"
type textarea "x"
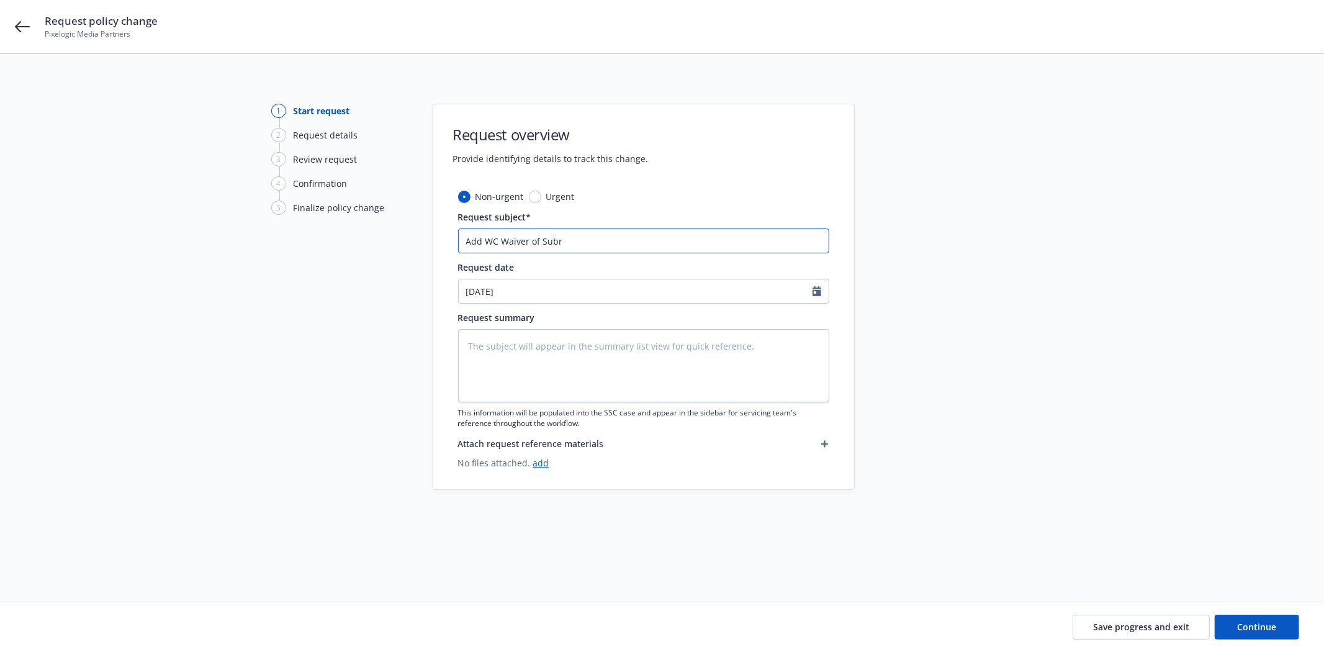
type input "Add WC Waiver of Subro"
type textarea "x"
type input "Add WC Waiver of Subrog"
type textarea "x"
type input "Add WC Waiver of Subroga"
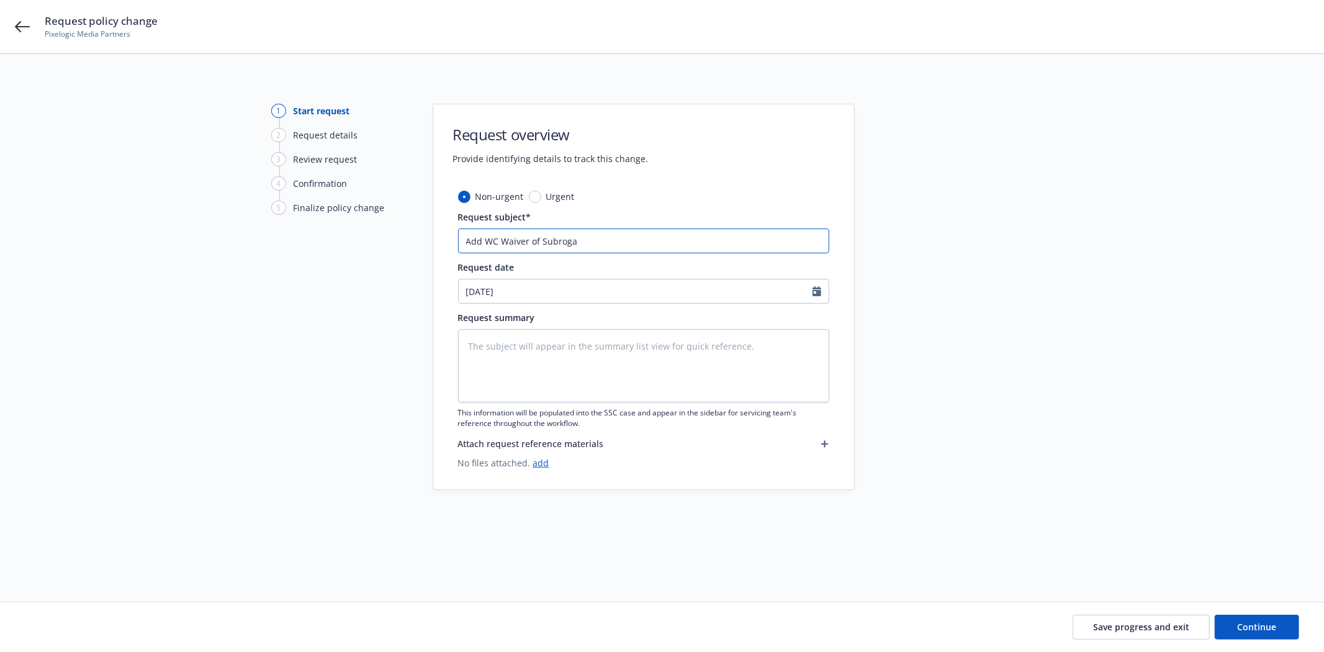
type textarea "x"
type input "Add WC Waiver of Subrogat"
type textarea "x"
type input "Add WC Waiver of Subrogati"
type textarea "x"
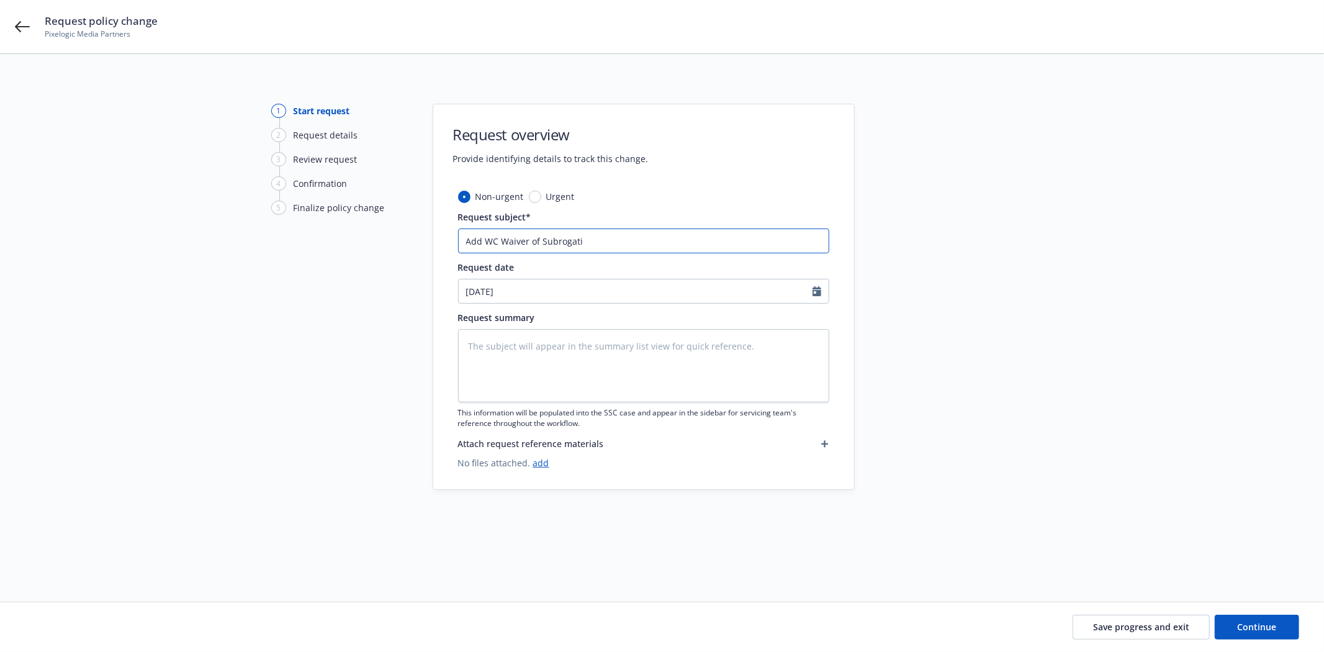
type input "Add WC Waiver of Subrogatio"
type textarea "x"
type input "Add WC Waiver of Subrogation"
type textarea "x"
type input "Add WC Waiver of Subrogation"
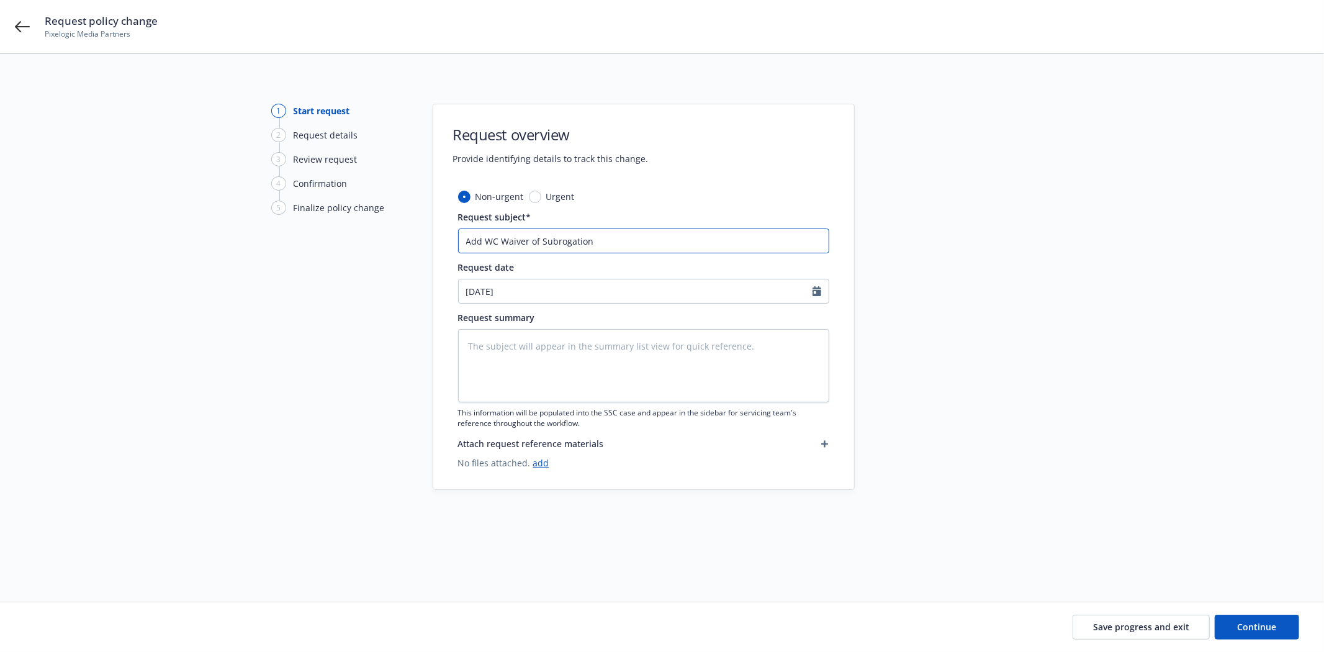
click at [638, 232] on input "Add WC Waiver of Subrogation" at bounding box center [643, 240] width 371 height 25
type textarea "x"
type input "Add WC Waiver of Subrogation f"
type textarea "x"
type input "Add WC Waiver of Subrogation fo"
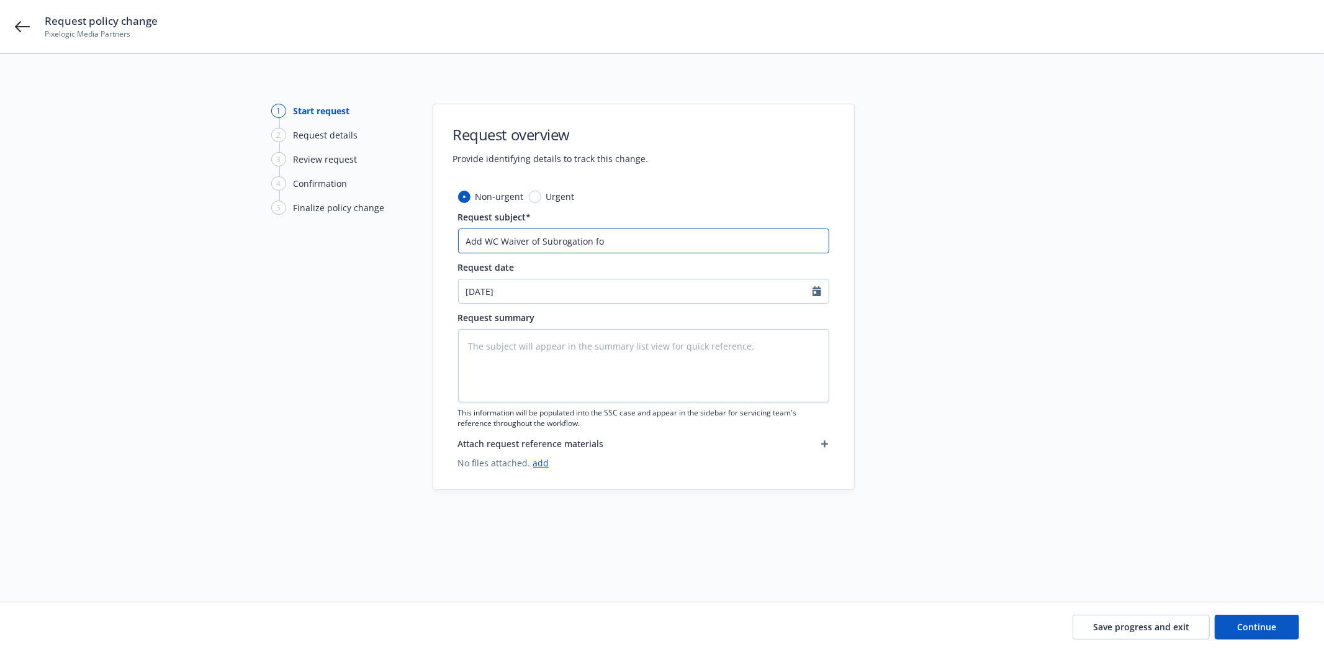
type textarea "x"
type input "Add WC Waiver of Subrogation for"
type textarea "x"
type input "Add WC Waiver of Subrogation form"
type textarea "x"
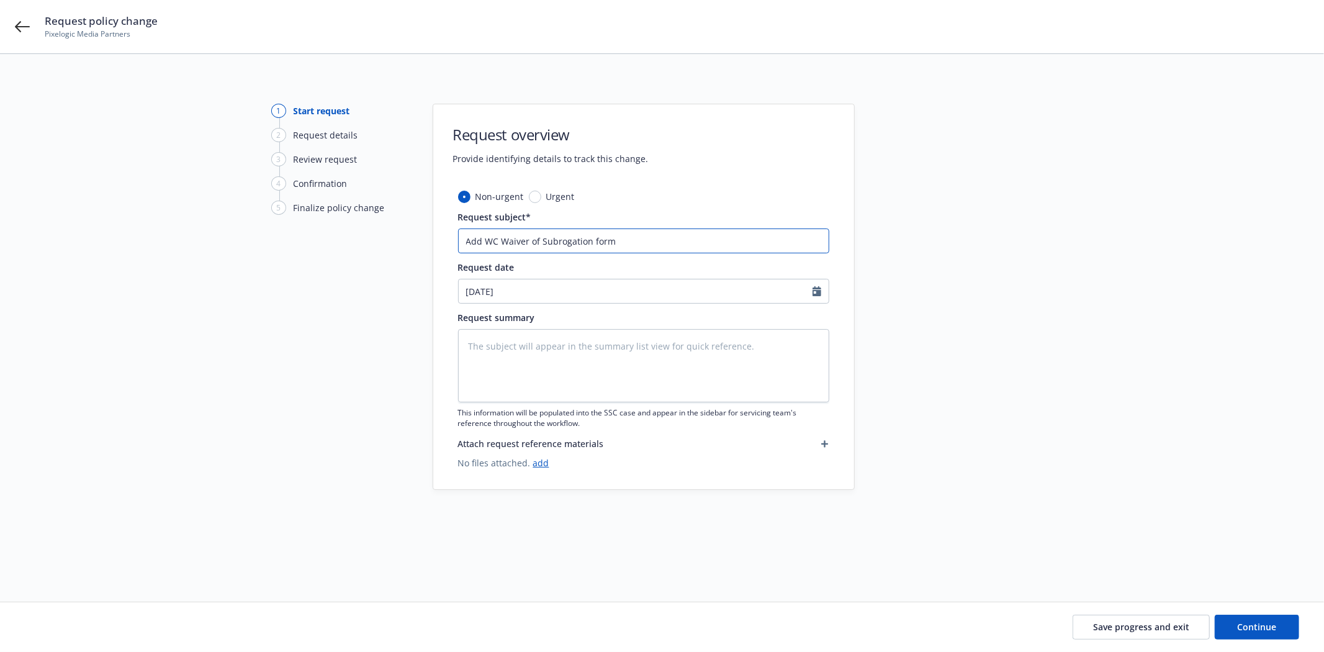
type input "Add WC Waiver of Subrogation form"
paste input "INT LL 10 12 13 -"
type textarea "x"
type input "Add WC Waiver of Subrogation form INT LL 10 12 13 -"
type textarea "x"
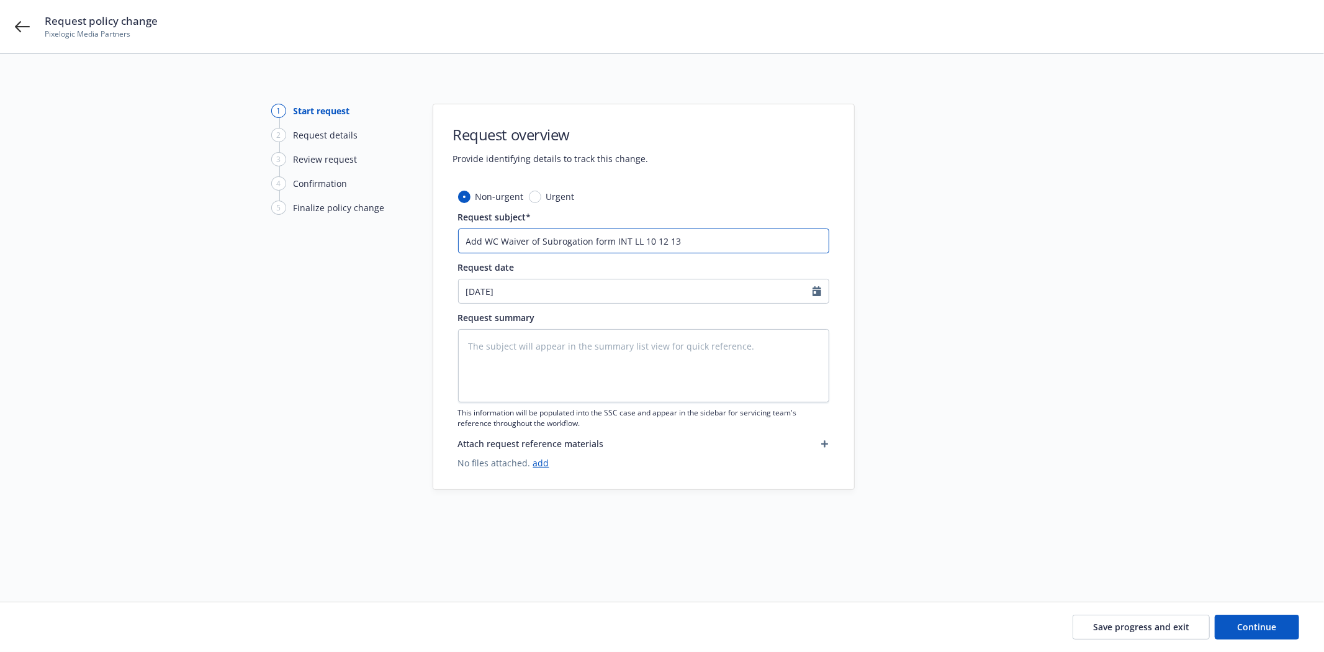
drag, startPoint x: 718, startPoint y: 246, endPoint x: 548, endPoint y: 244, distance: 170.1
click at [324, 238] on div "1 Start request 2 Request details 3 Review request 4 Confirmation 5 Finalize po…" at bounding box center [662, 313] width 1295 height 418
type input "Add WC Waiver of Subrogation form INT LL 10 12 13"
click at [604, 350] on textarea at bounding box center [643, 365] width 371 height 73
paste textarea "Add WC Waiver of Subrogation form INT LL 10 12 13"
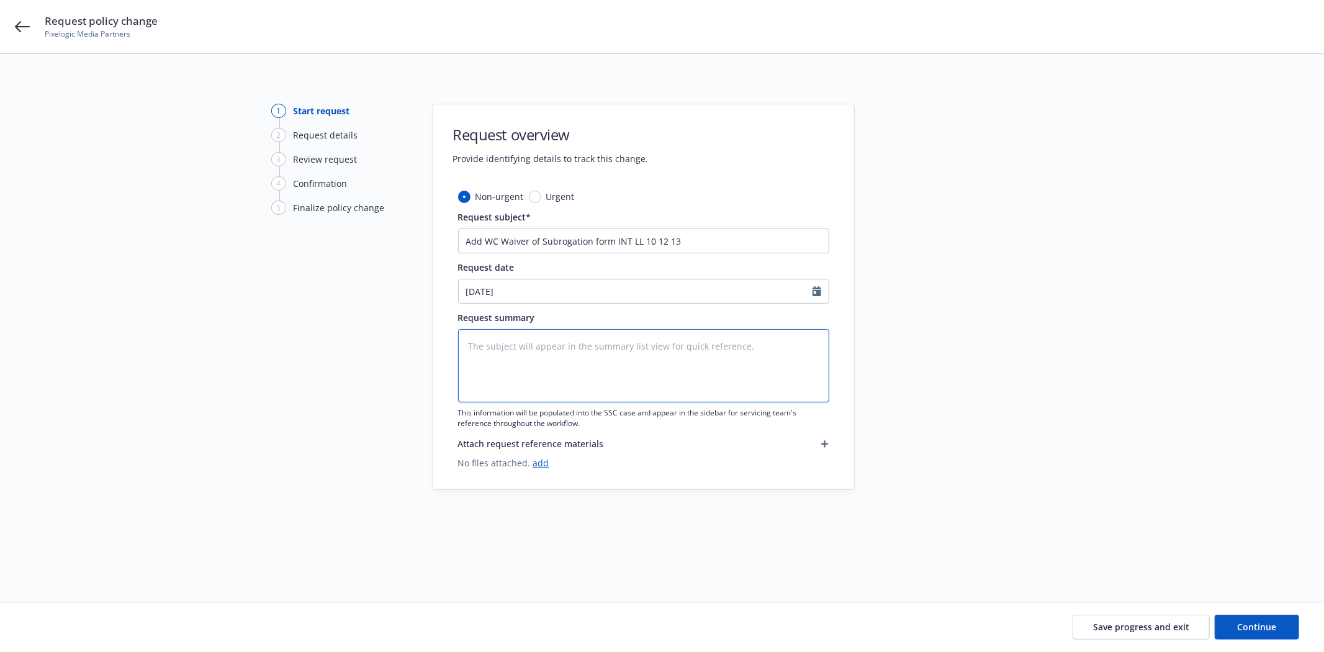
type textarea "x"
type textarea "Add WC Waiver of Subrogation form INT LL 10 12 13"
click at [1238, 631] on span "Continue" at bounding box center [1257, 627] width 39 height 12
type textarea "x"
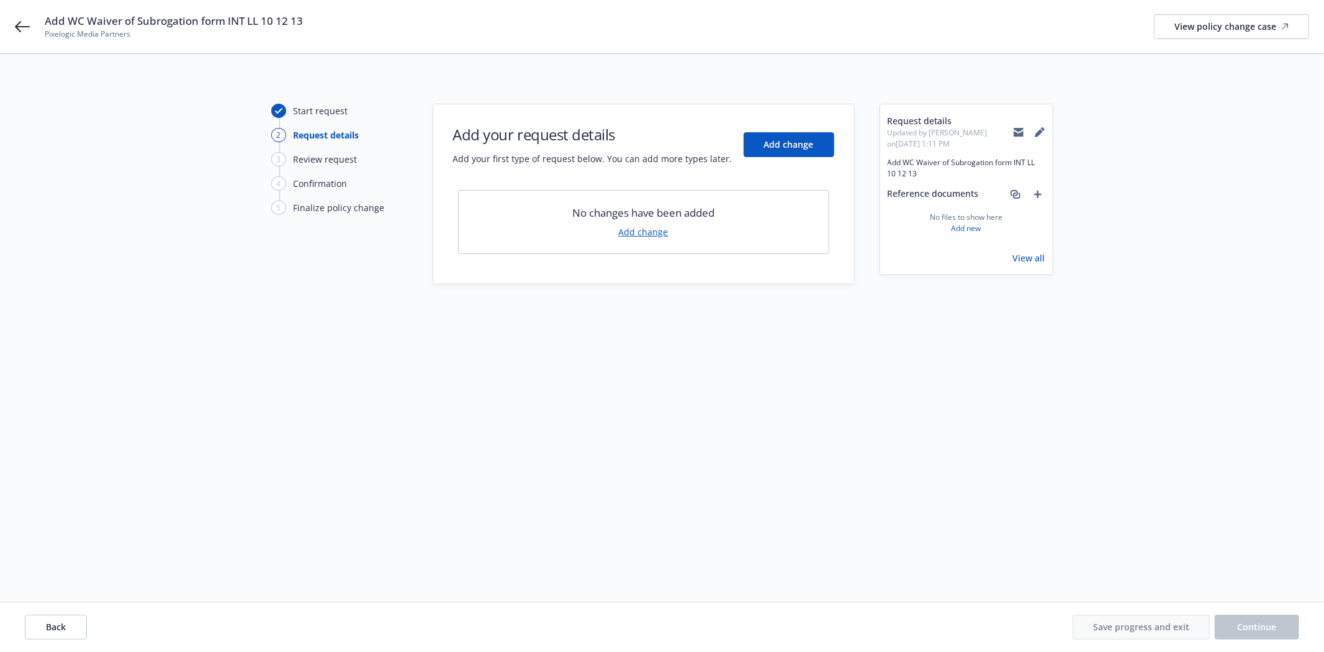
click at [643, 230] on link "Add change" at bounding box center [644, 231] width 50 height 13
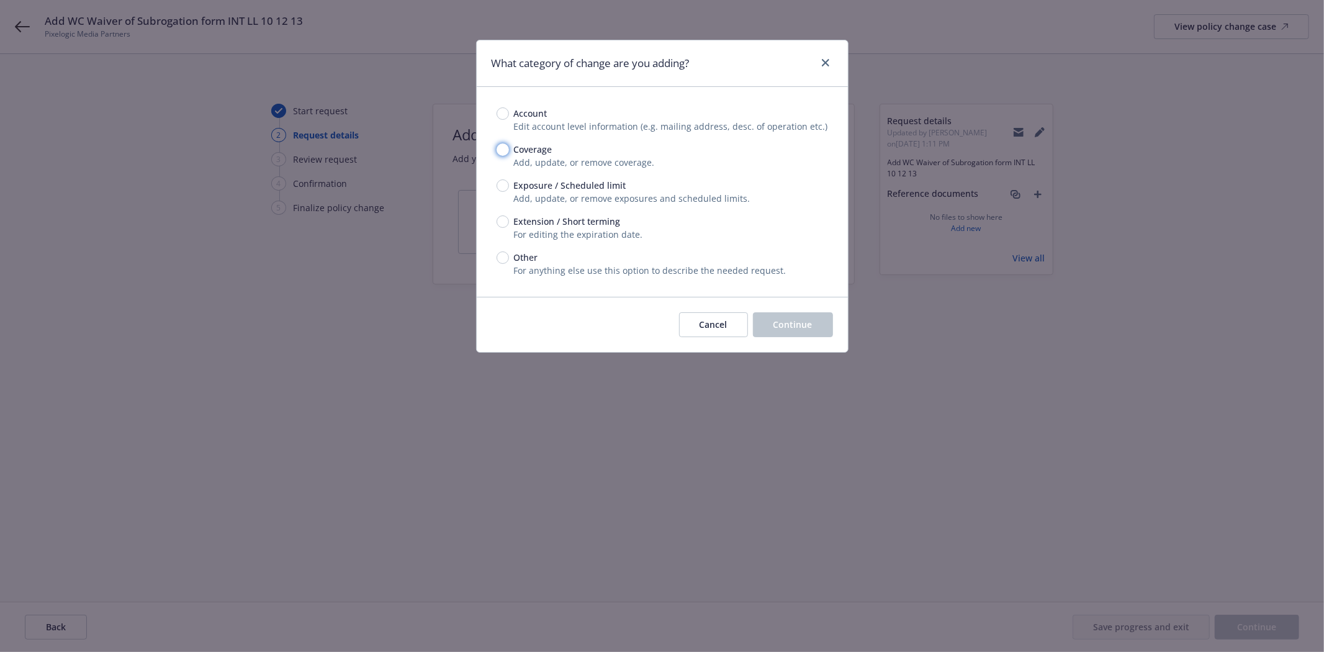
click at [502, 149] on input "Coverage" at bounding box center [503, 149] width 12 height 12
radio input "true"
click at [792, 314] on button "Continue" at bounding box center [793, 324] width 80 height 25
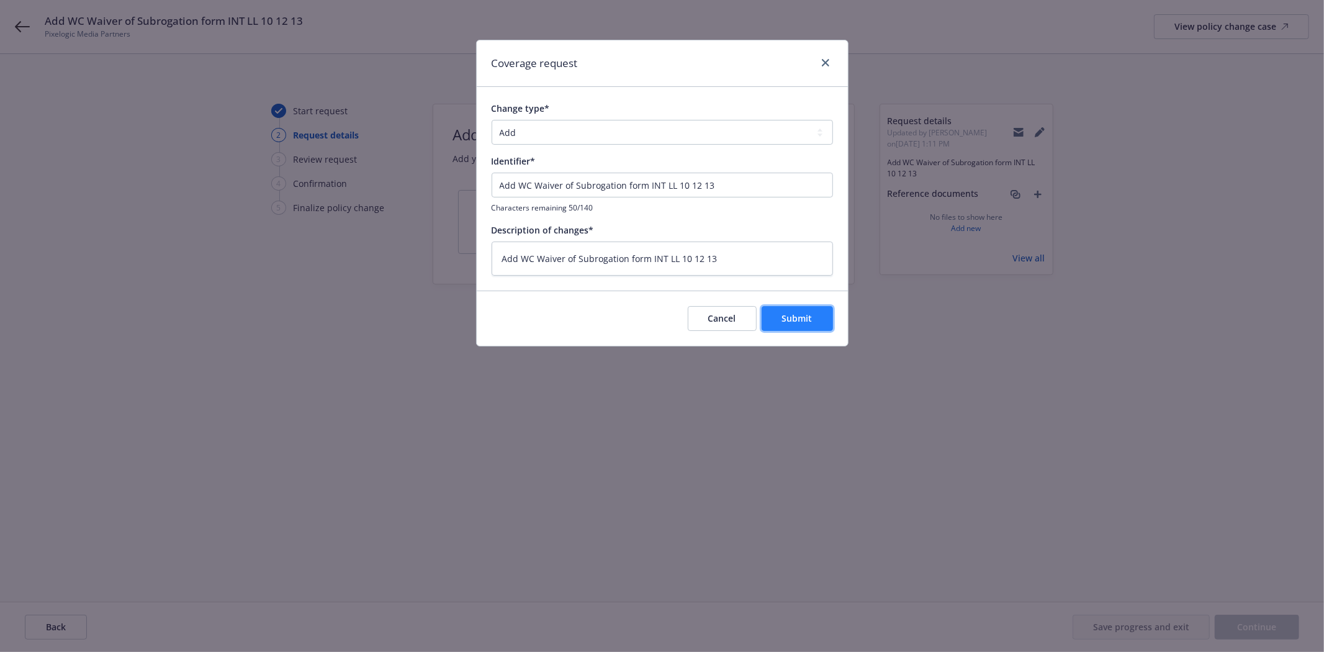
click at [779, 317] on button "Submit" at bounding box center [797, 318] width 71 height 25
type textarea "x"
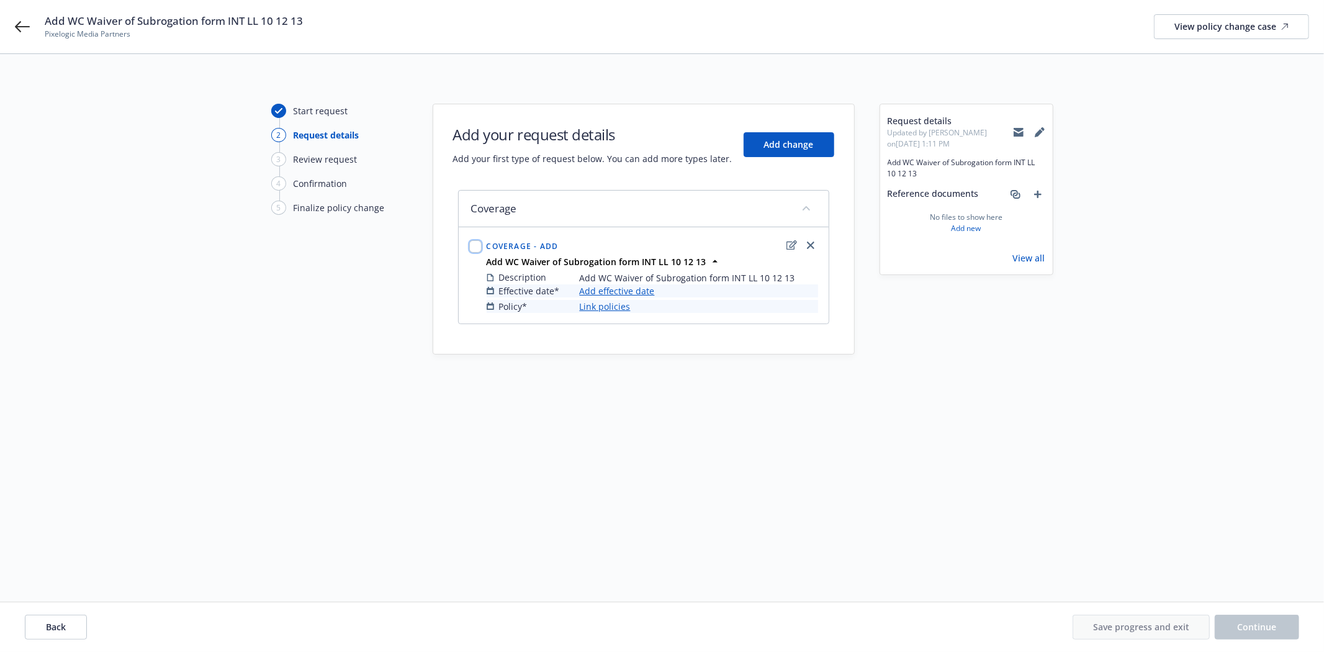
click at [474, 246] on input "checkbox" at bounding box center [475, 246] width 12 height 12
checkbox input "true"
click at [605, 293] on link "Add effective date" at bounding box center [617, 290] width 75 height 13
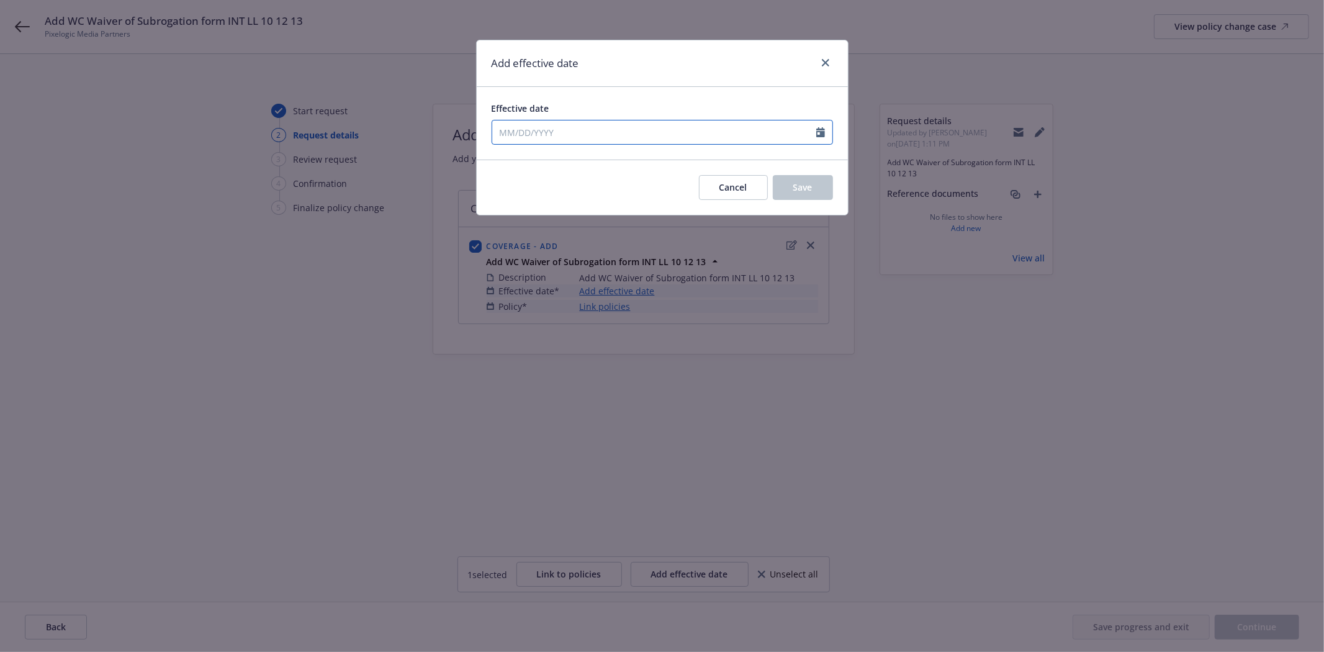
click at [656, 126] on input "Effective date" at bounding box center [654, 132] width 324 height 24
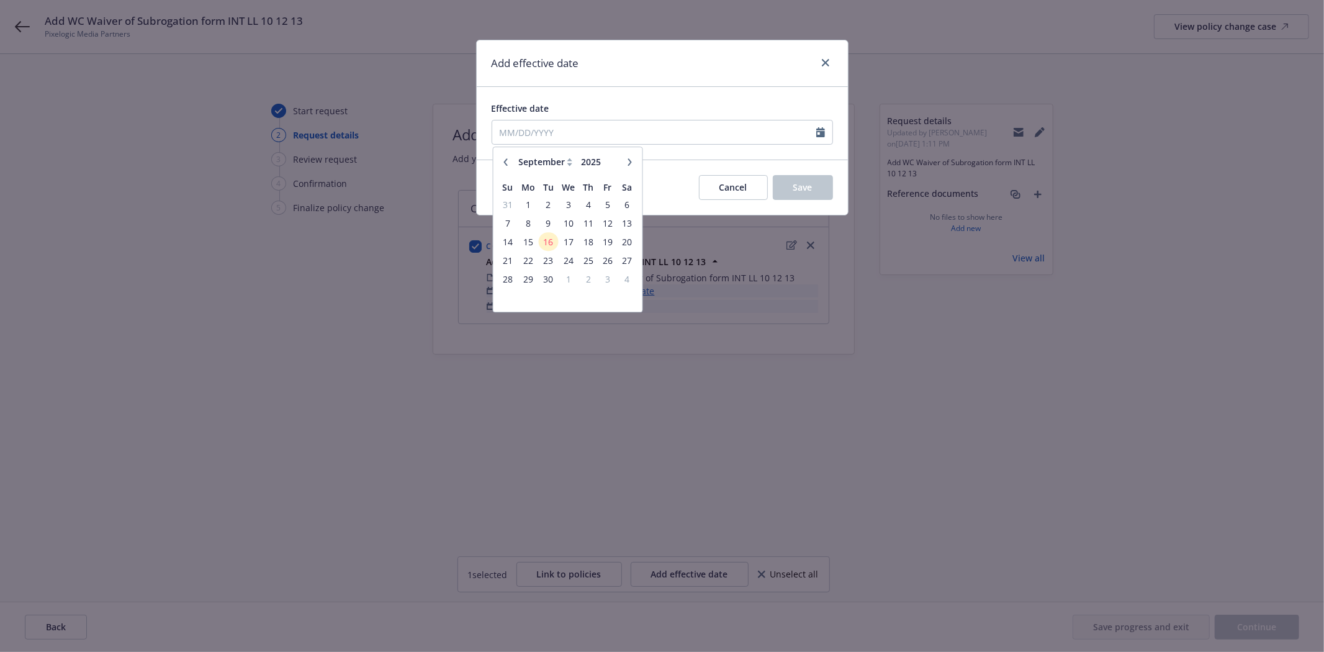
click at [505, 164] on icon "button" at bounding box center [506, 161] width 4 height 7
select select "8"
click at [508, 244] on span "10" at bounding box center [507, 242] width 17 height 16
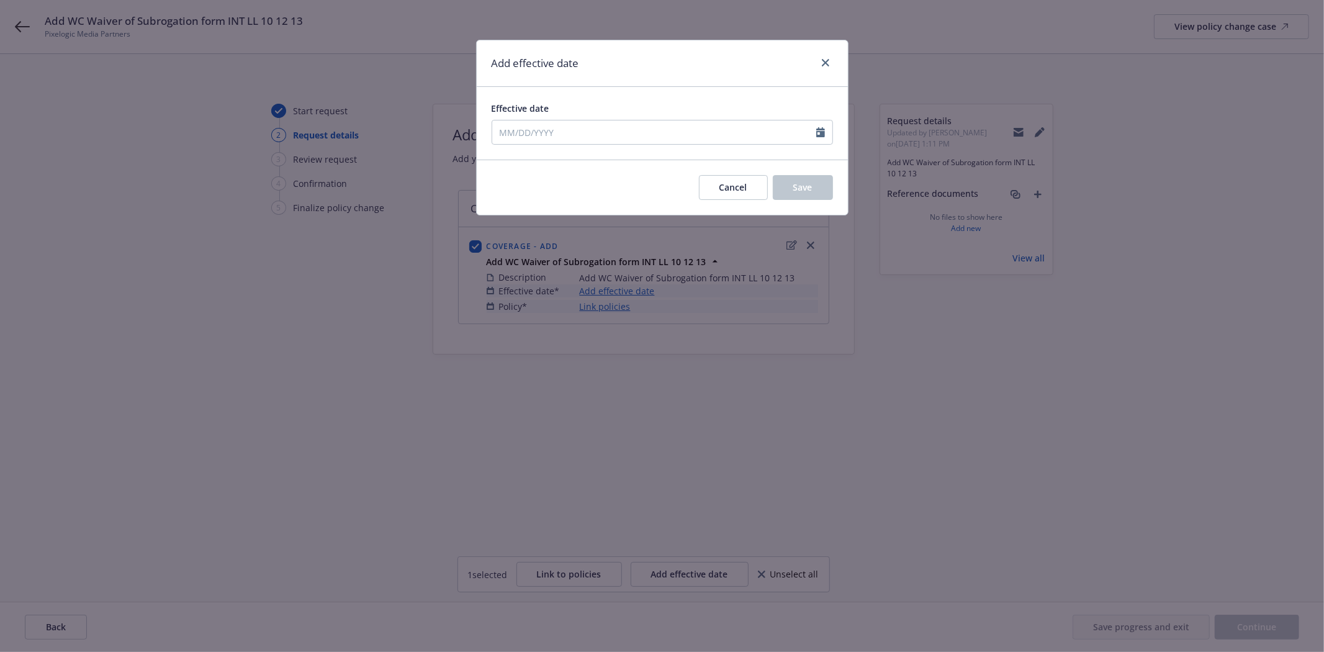
type input "08/10/2025"
click at [798, 185] on span "Save" at bounding box center [803, 187] width 19 height 12
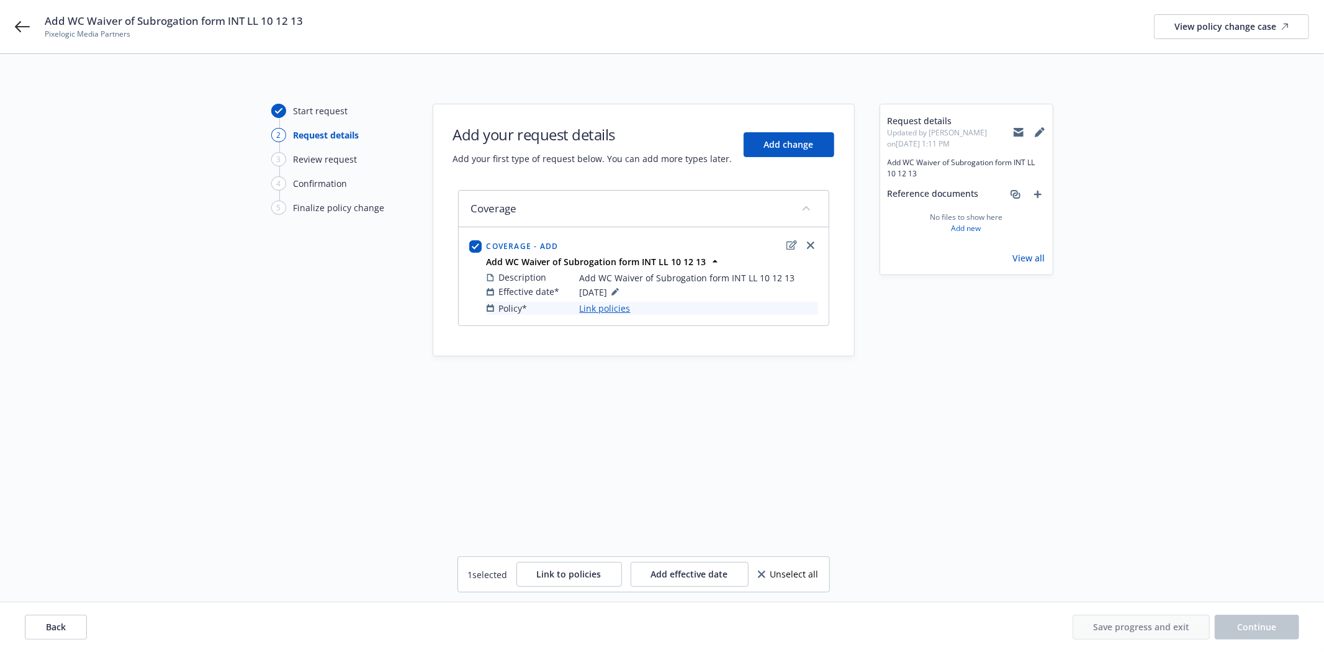
click at [596, 312] on link "Link policies" at bounding box center [605, 308] width 51 height 13
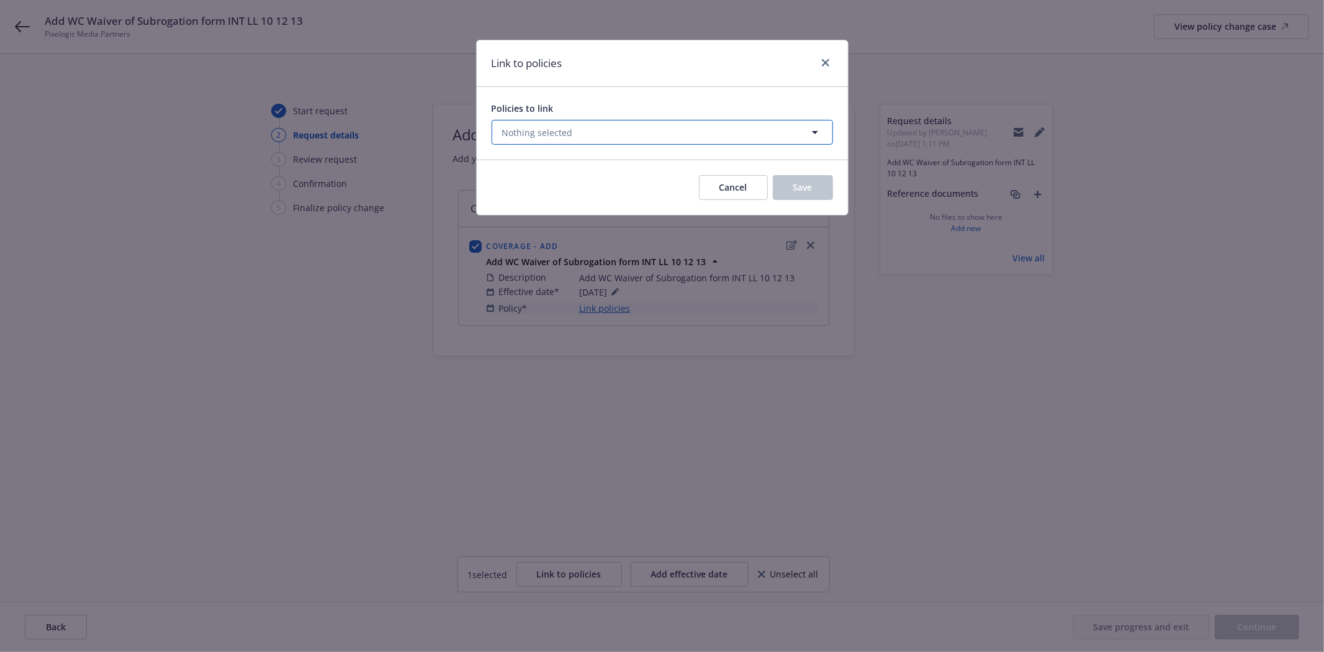
click at [586, 122] on button "Nothing selected" at bounding box center [662, 132] width 341 height 25
select select "ACTIVE"
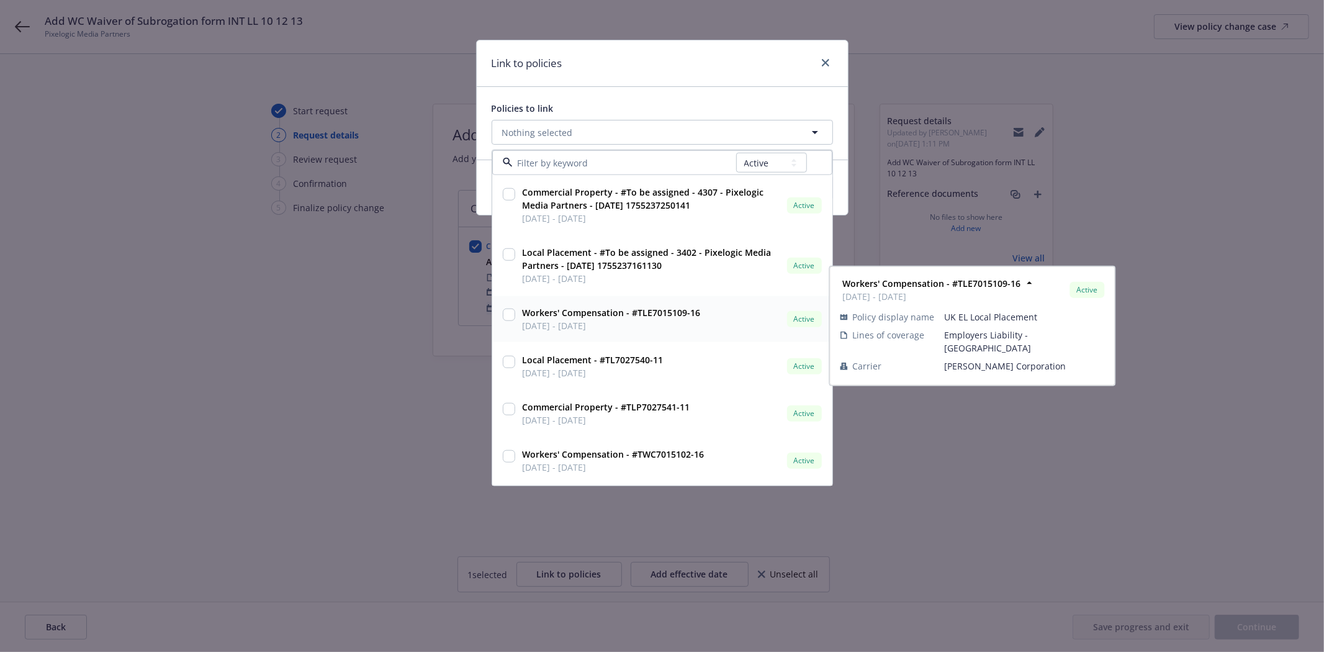
click at [507, 314] on input "checkbox" at bounding box center [509, 315] width 12 height 12
checkbox input "true"
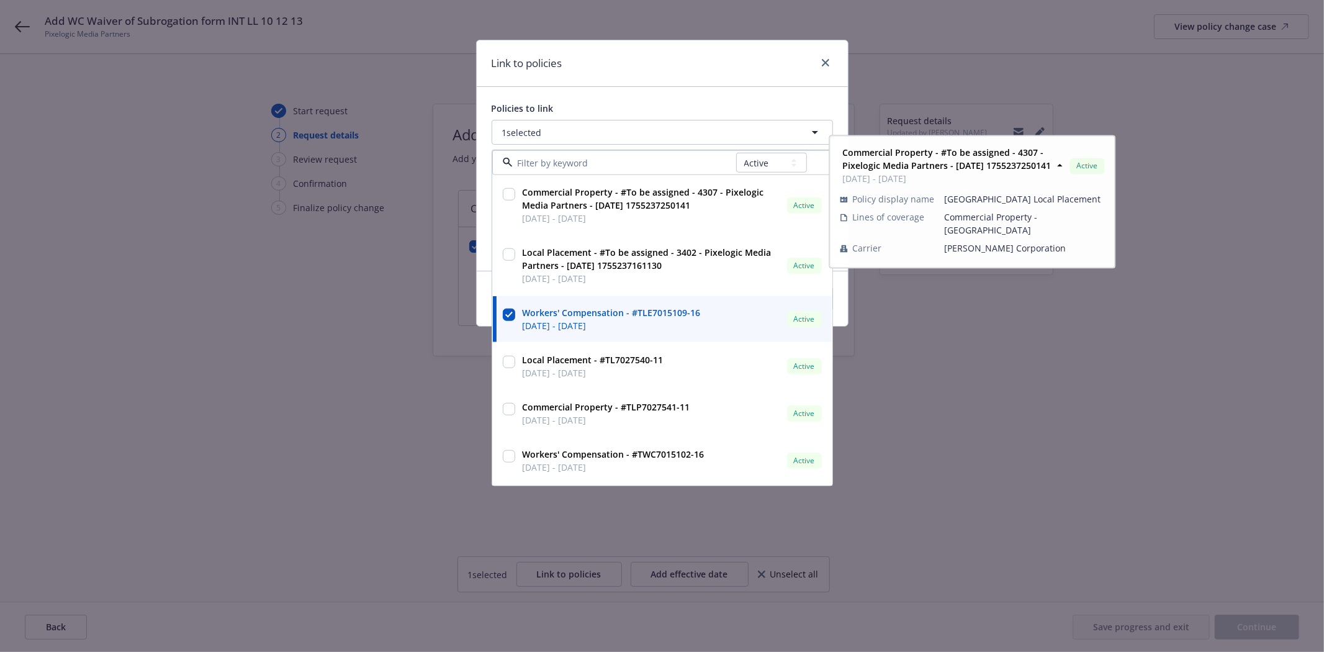
click at [677, 75] on div "Link to policies" at bounding box center [662, 63] width 371 height 47
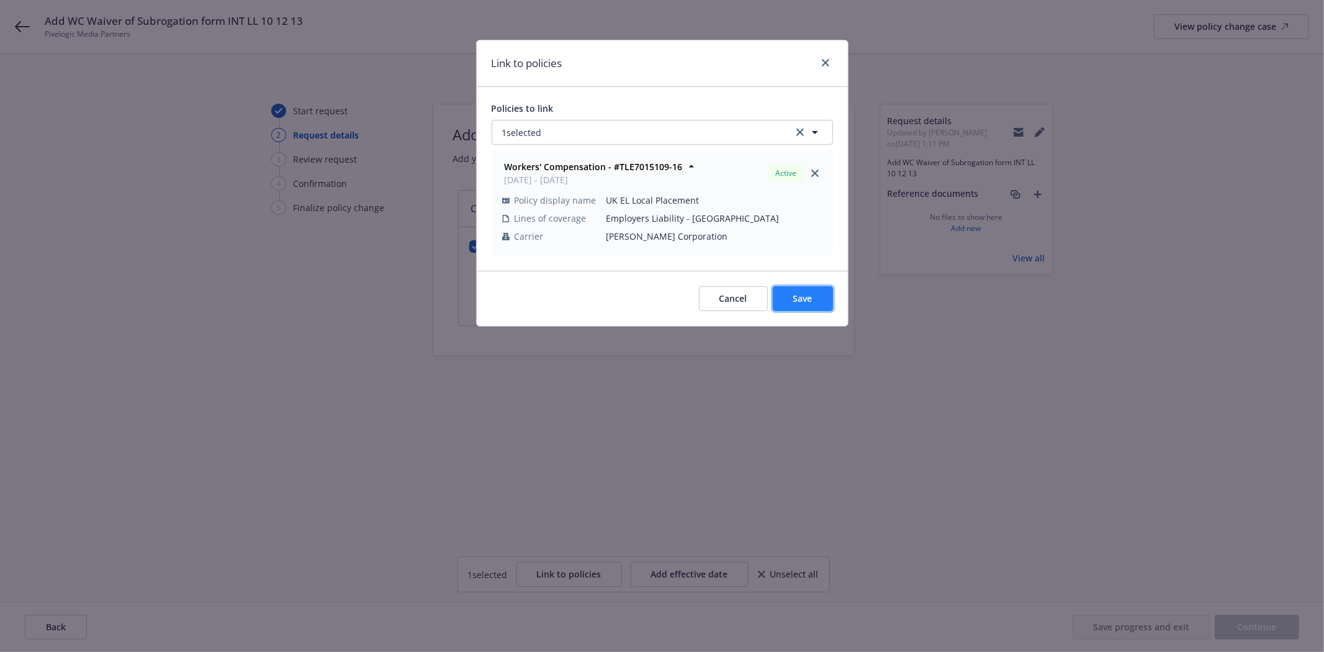
click at [786, 295] on button "Save" at bounding box center [803, 298] width 60 height 25
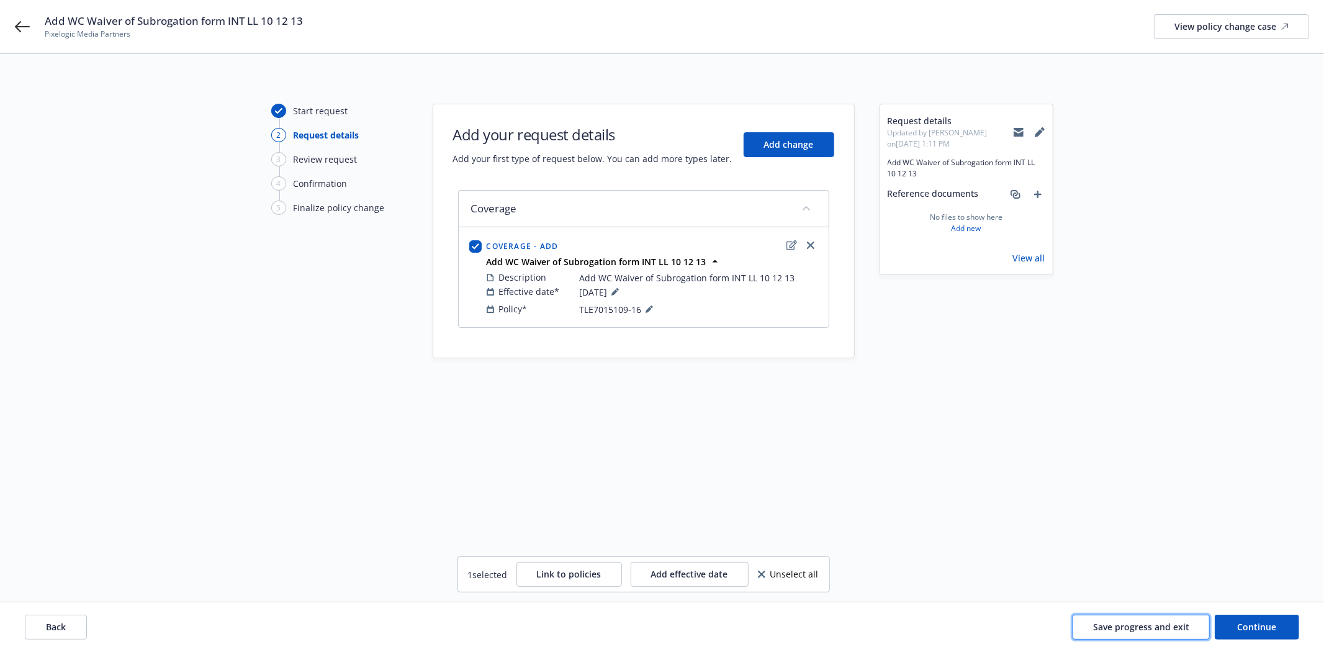
click at [1175, 625] on span "Save progress and exit" at bounding box center [1141, 627] width 96 height 12
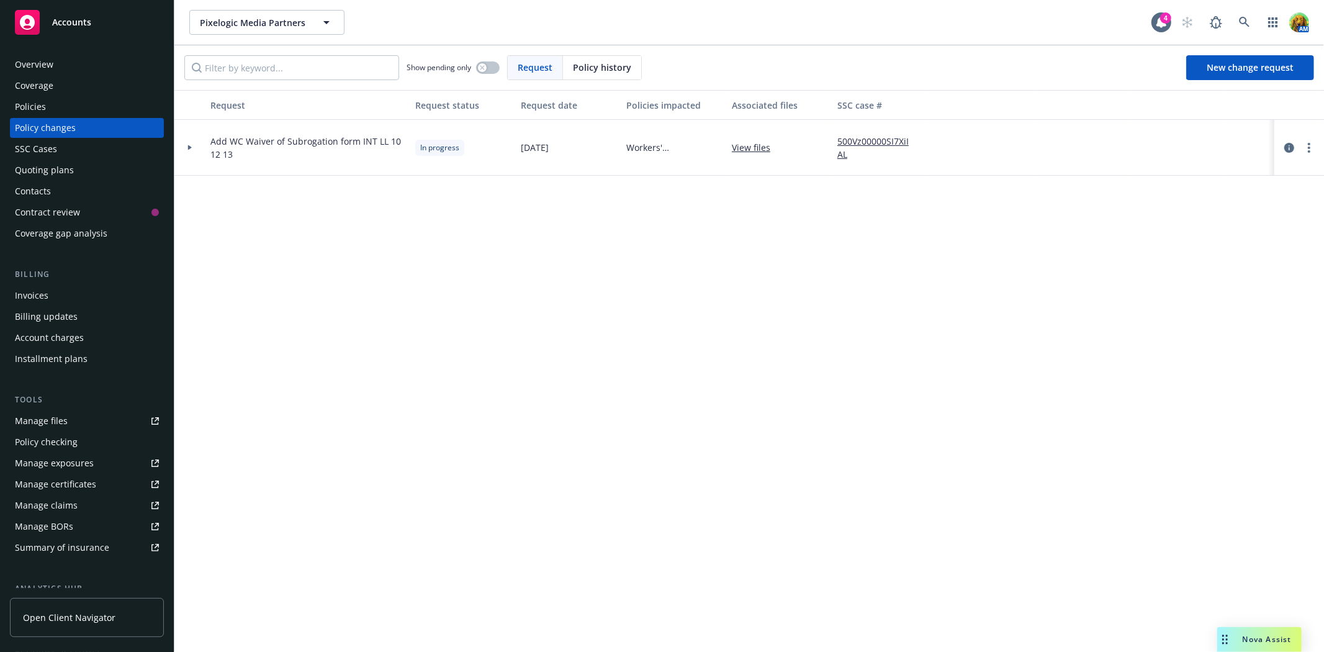
click at [875, 142] on link "500Vz00000SI7XiIAL" at bounding box center [879, 148] width 83 height 26
click at [68, 114] on div "Policies" at bounding box center [87, 107] width 144 height 20
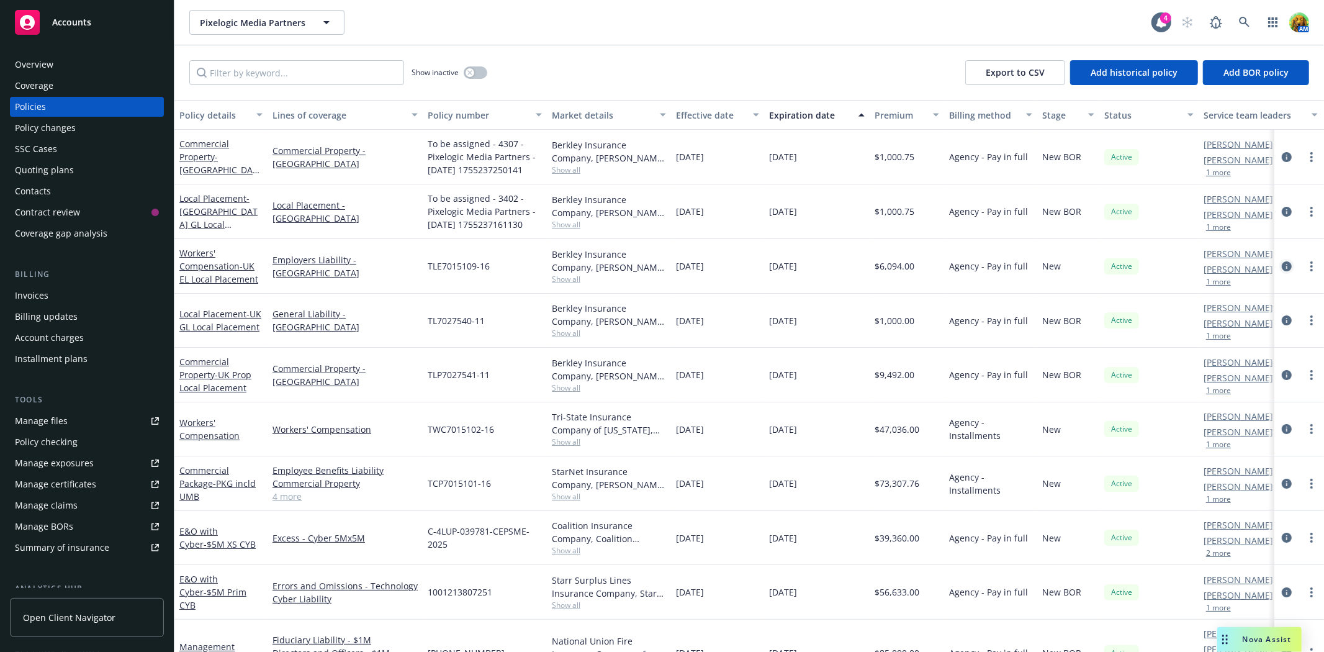
click at [1282, 263] on icon "circleInformation" at bounding box center [1287, 266] width 10 height 10
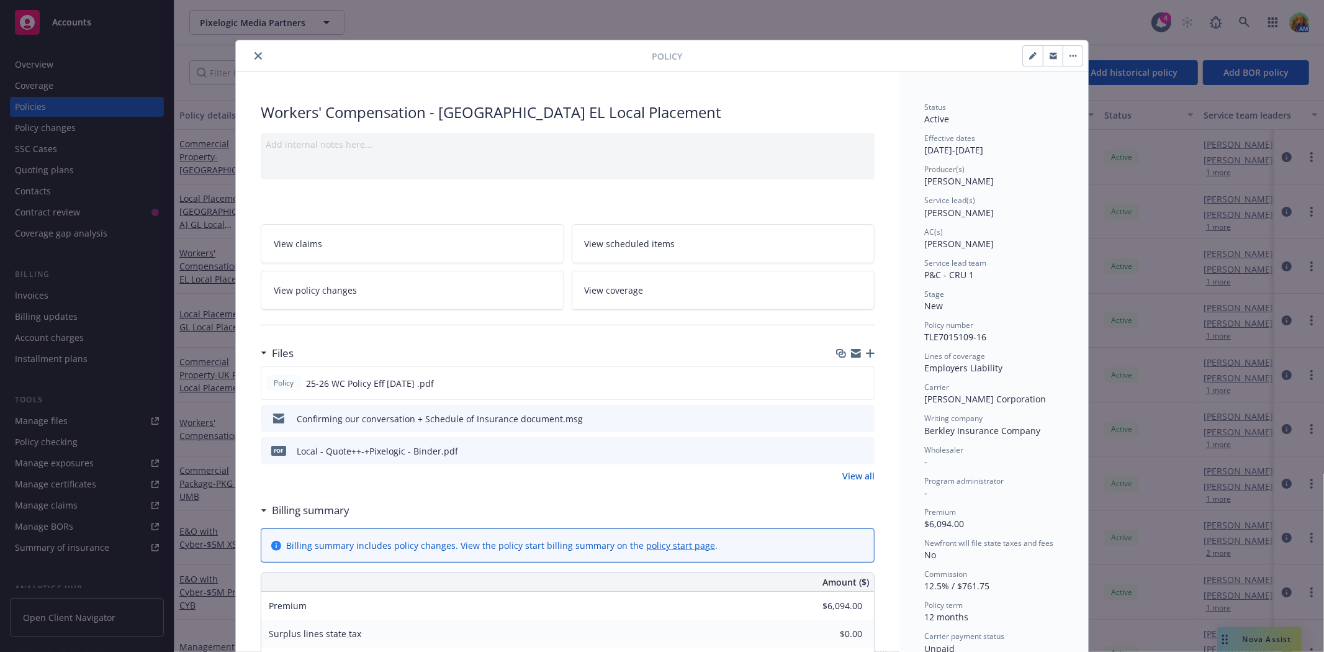
click at [851, 355] on icon "button" at bounding box center [856, 355] width 10 height 6
click at [859, 449] on icon "preview file" at bounding box center [862, 450] width 11 height 9
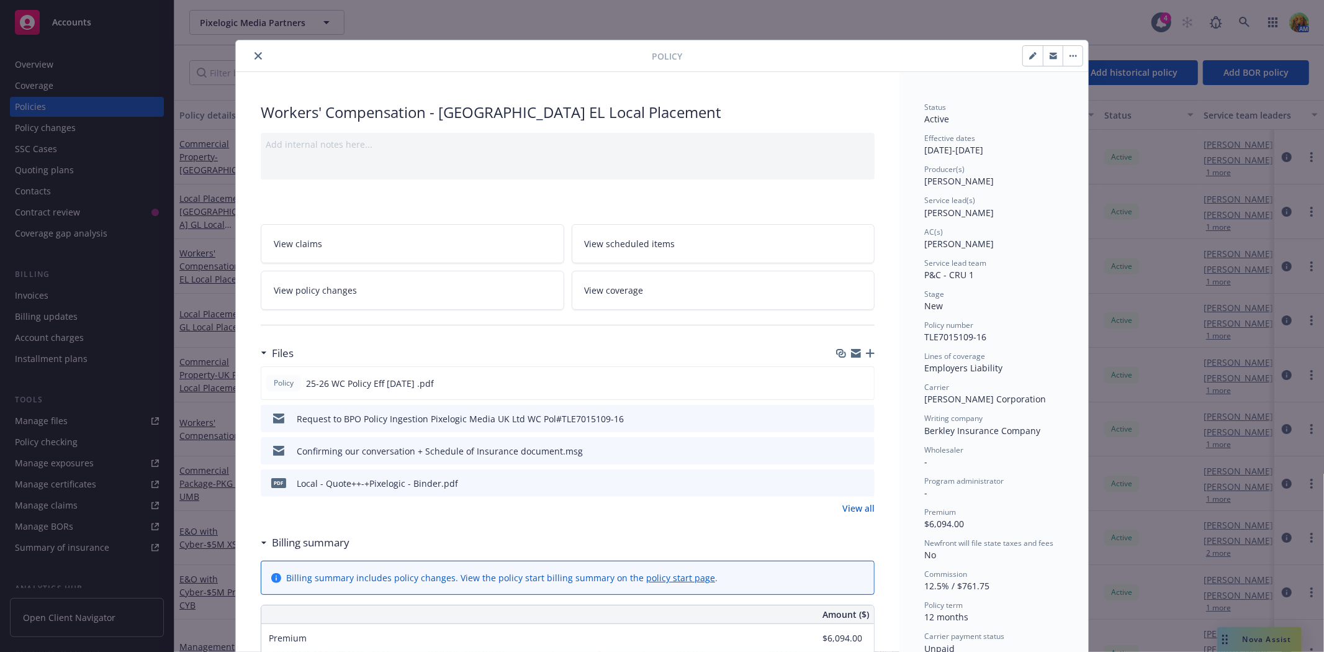
click at [863, 512] on link "View all" at bounding box center [859, 508] width 32 height 13
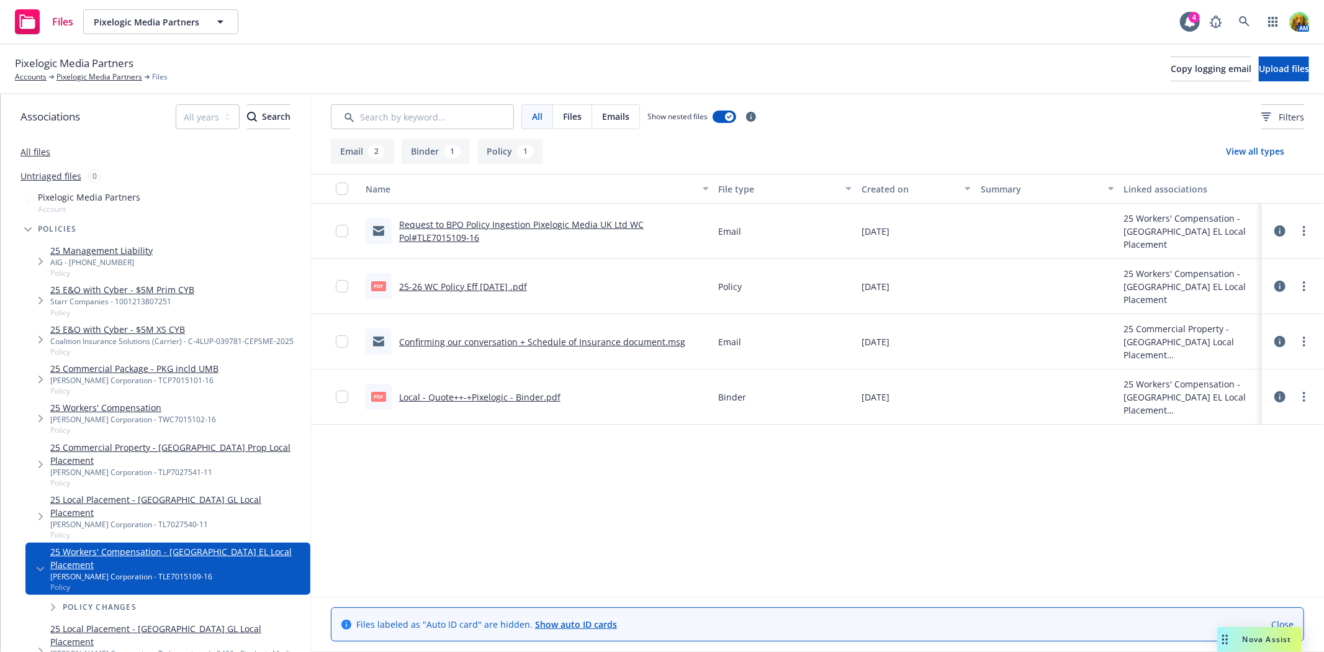
click at [478, 394] on link "Local - Quote++-+Pixelogic - Binder.pdf" at bounding box center [479, 397] width 161 height 12
click at [518, 344] on link "Confirming our conversation + Schedule of Insurance document.msg" at bounding box center [542, 342] width 286 height 12
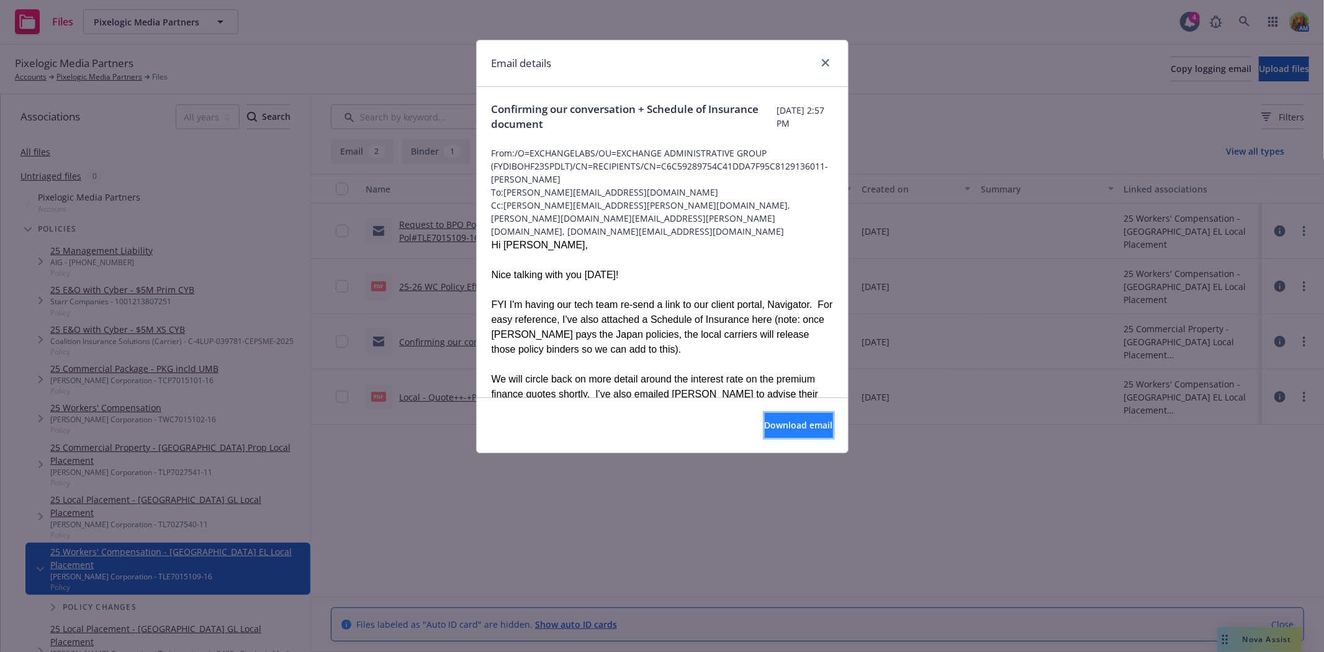
click at [785, 418] on button "Download email" at bounding box center [799, 425] width 68 height 25
drag, startPoint x: 822, startPoint y: 64, endPoint x: 990, endPoint y: 123, distance: 178.3
click at [822, 64] on icon "close" at bounding box center [825, 62] width 7 height 7
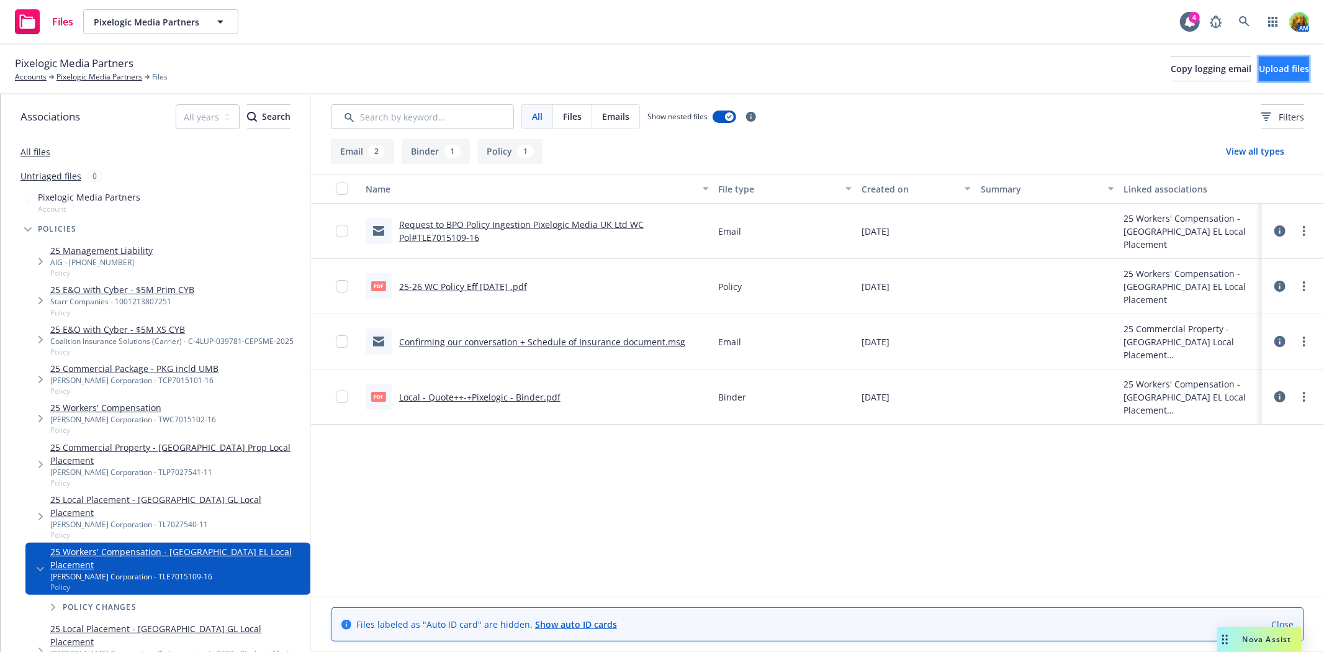
click at [1259, 70] on span "Upload files" at bounding box center [1284, 69] width 50 height 12
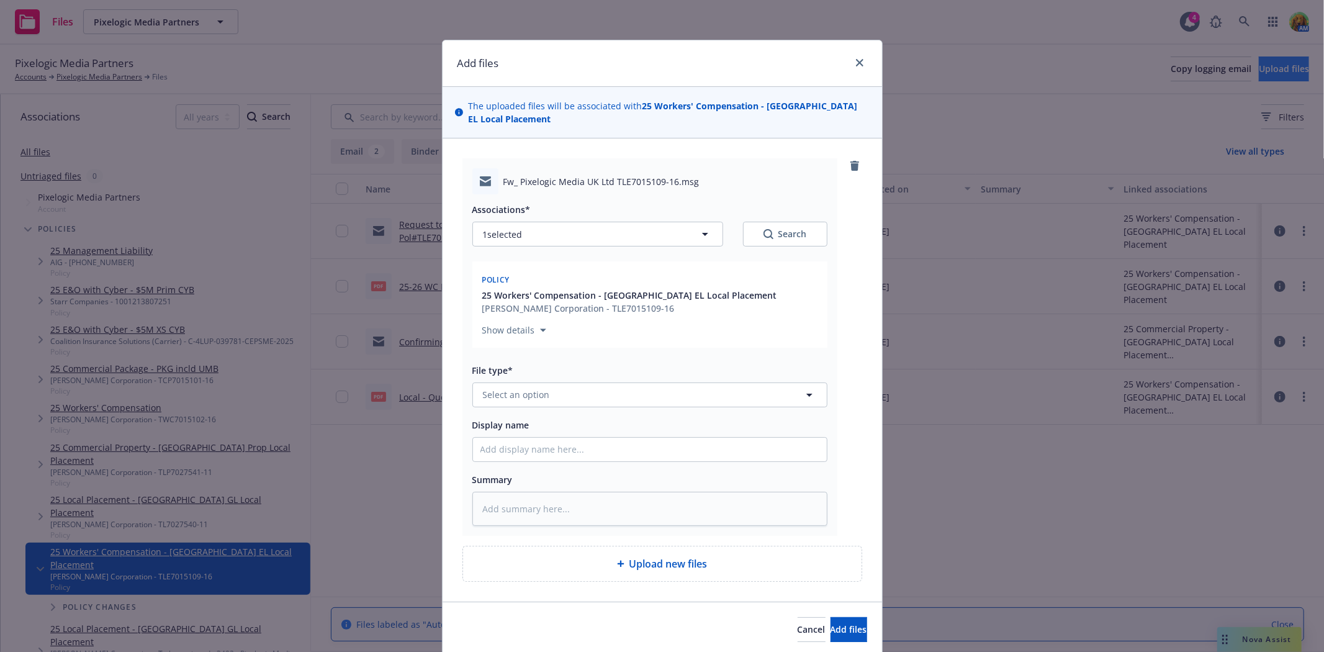
type textarea "x"
click at [636, 384] on button "Select an option" at bounding box center [650, 394] width 355 height 25
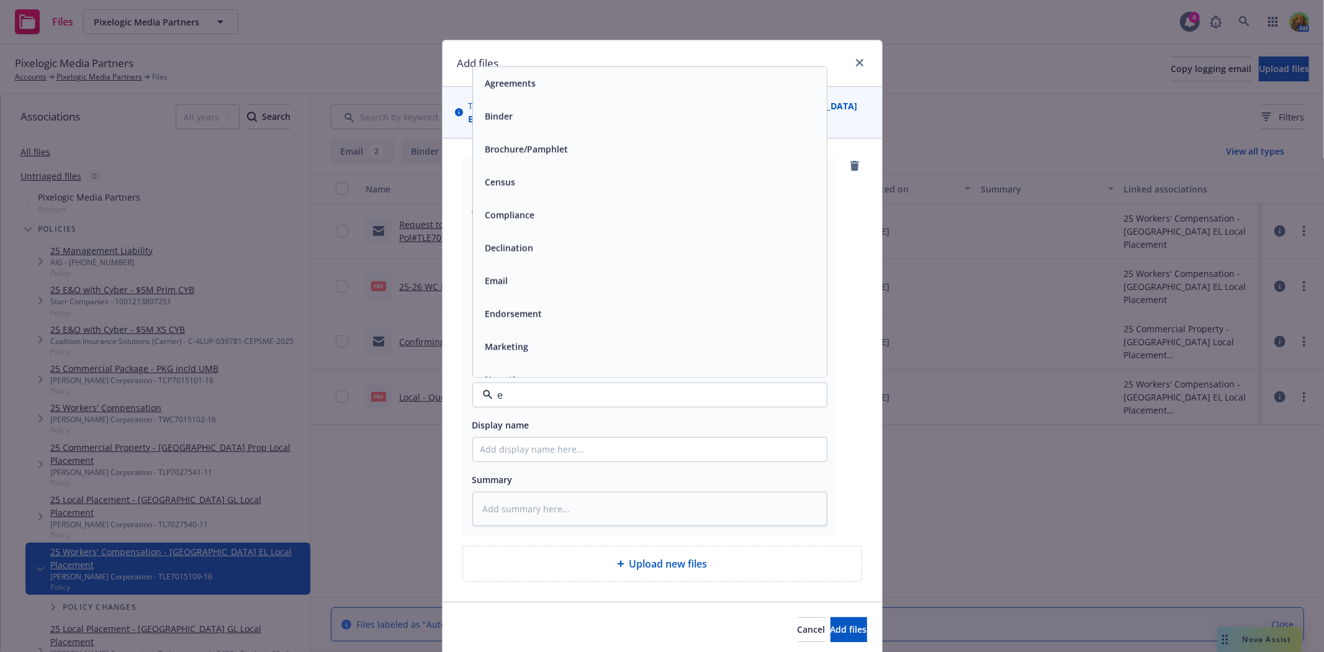
type input "em"
click at [549, 112] on div "Email" at bounding box center [650, 116] width 339 height 18
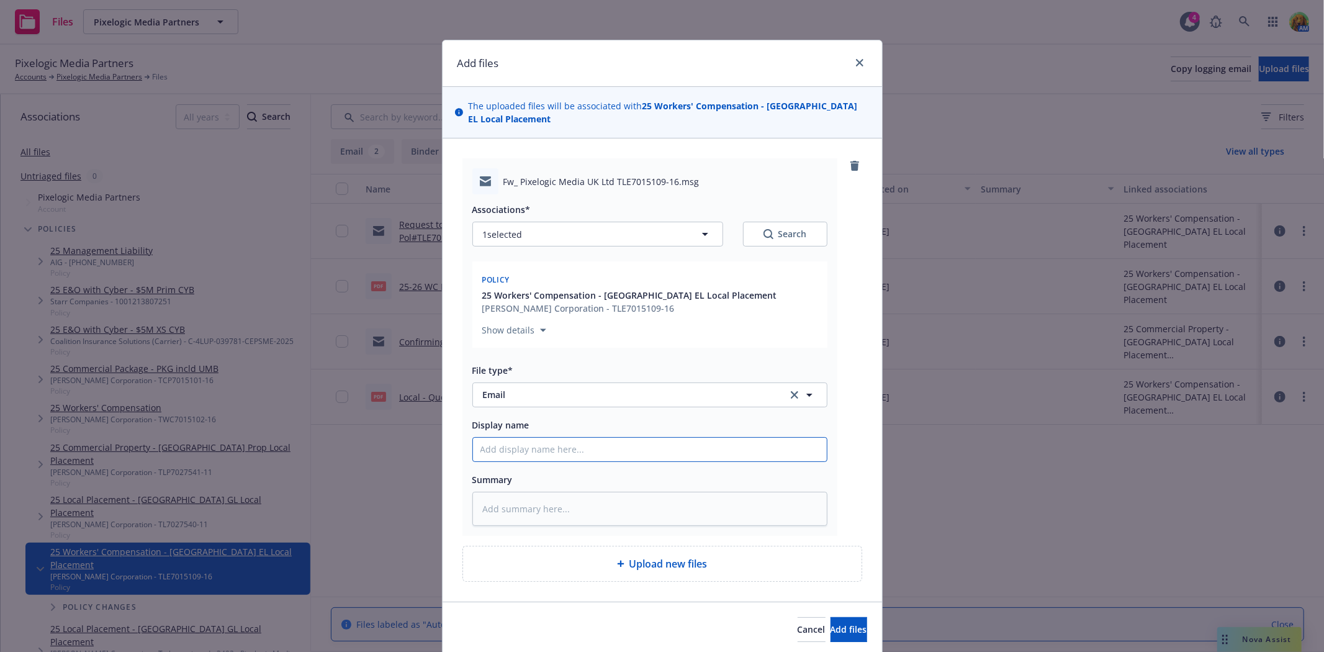
click at [561, 438] on input "Display name" at bounding box center [650, 450] width 354 height 24
type textarea "x"
type input "e"
type textarea "x"
type input "em"
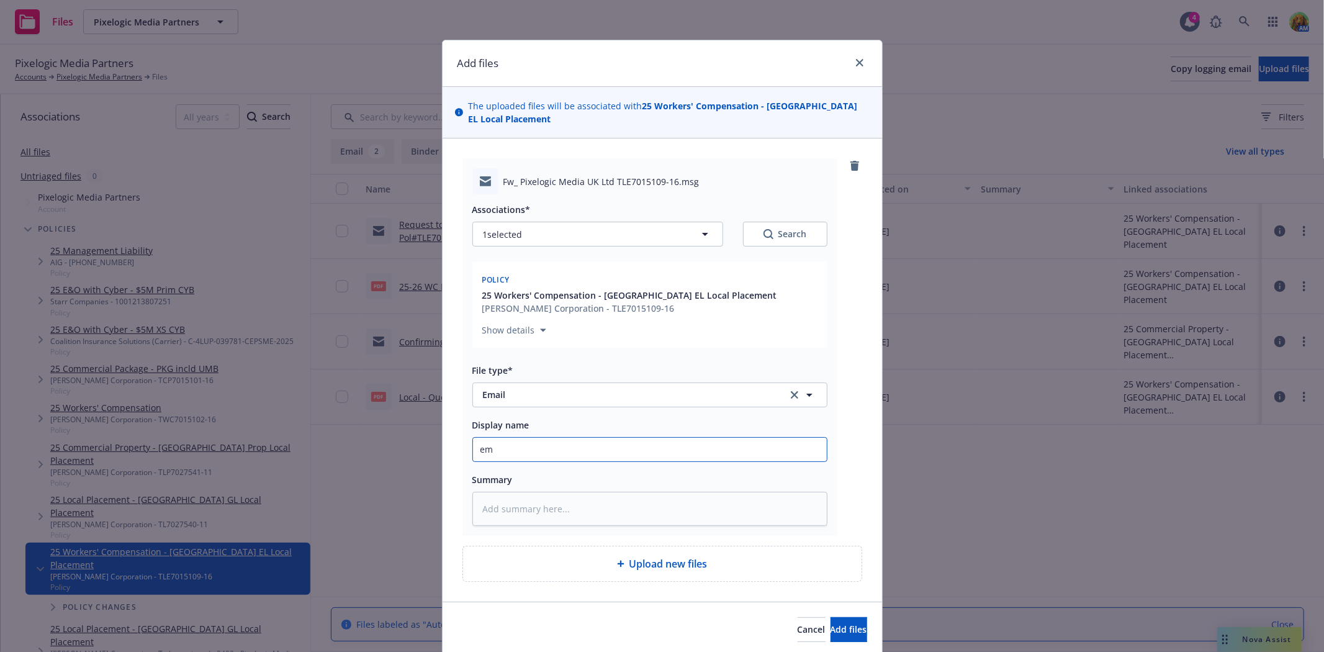
type textarea "x"
type input "ema"
type textarea "x"
type input "emai"
type textarea "x"
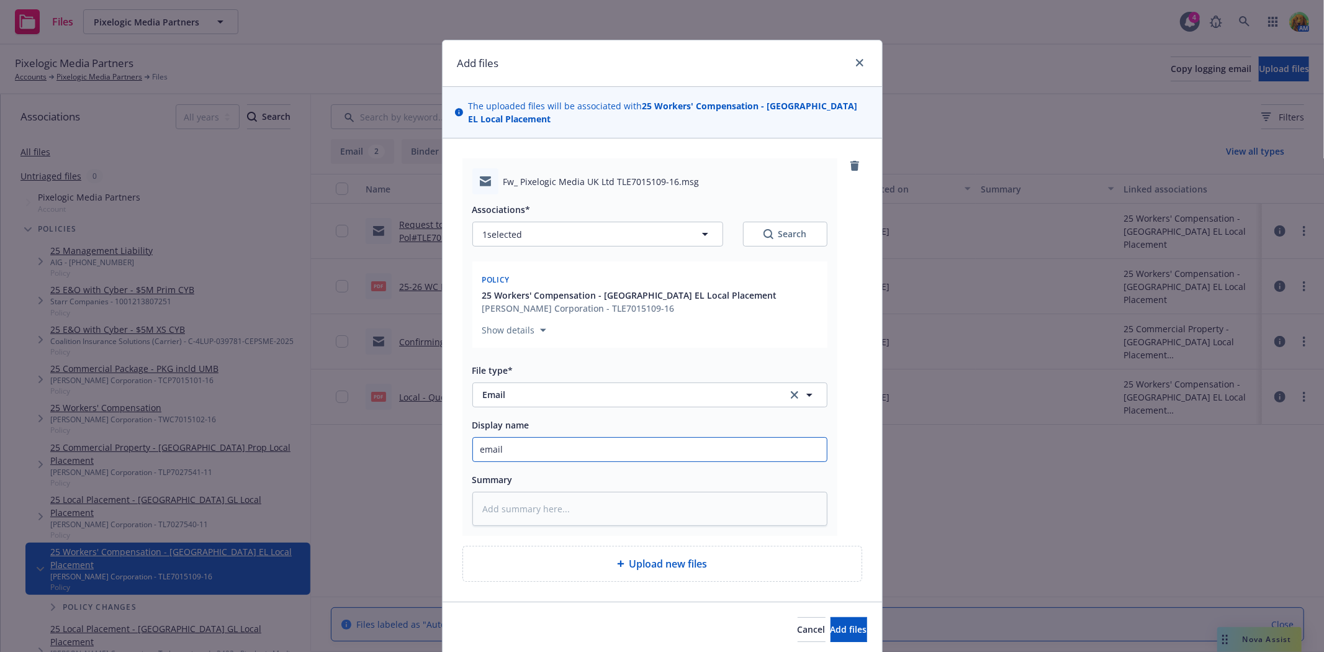
type input "email"
type textarea "x"
type input "email f"
type textarea "x"
type input "email fr"
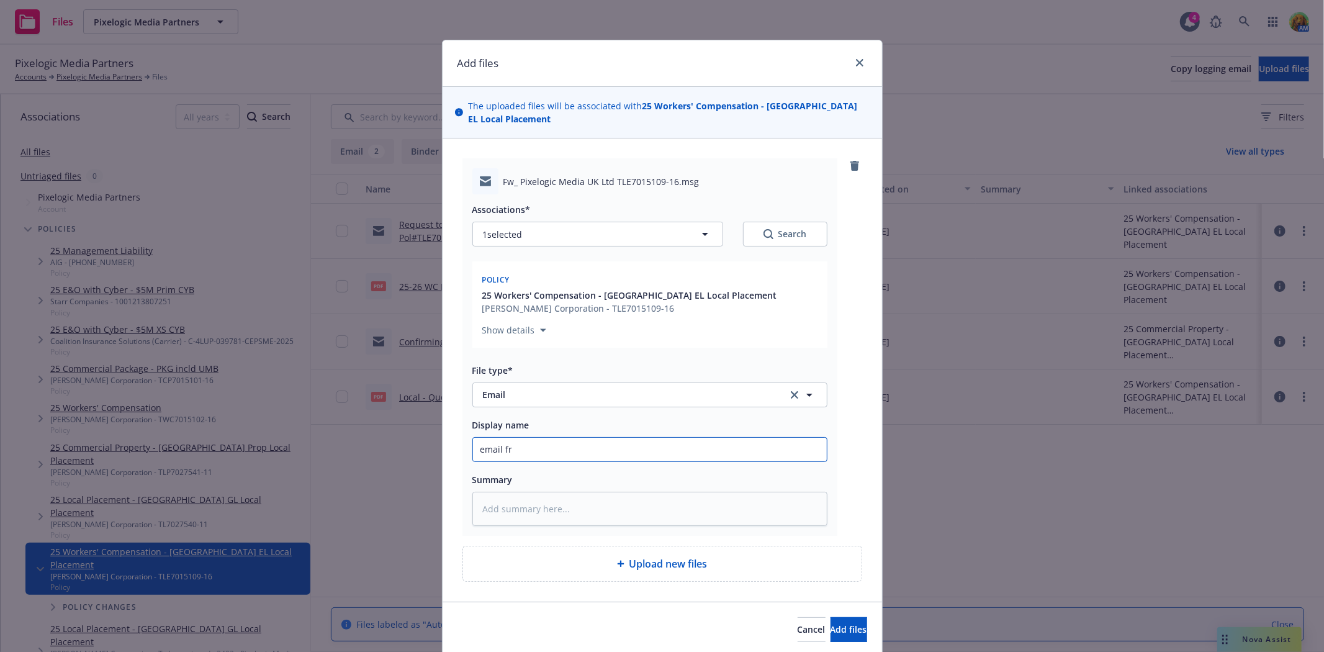
type textarea "x"
type input "email fro"
type textarea "x"
type input "email from"
type textarea "x"
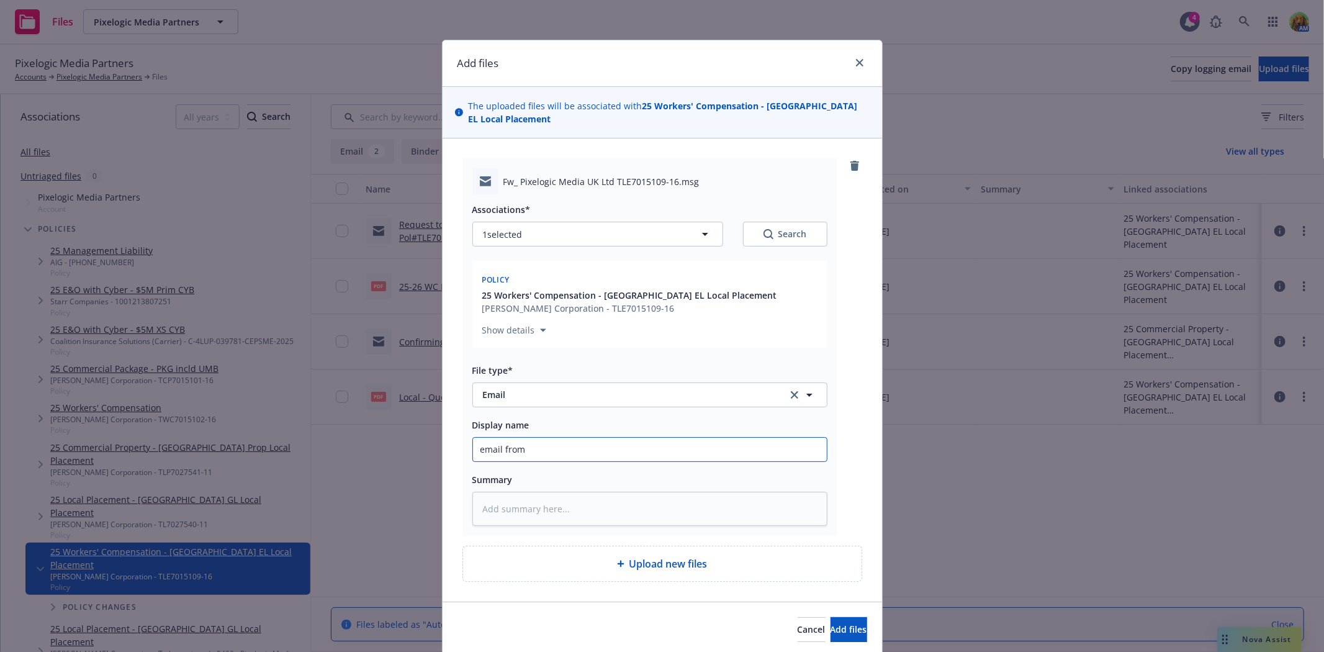
type input "email from"
type textarea "x"
type input "email from i"
type textarea "x"
type input "email from in"
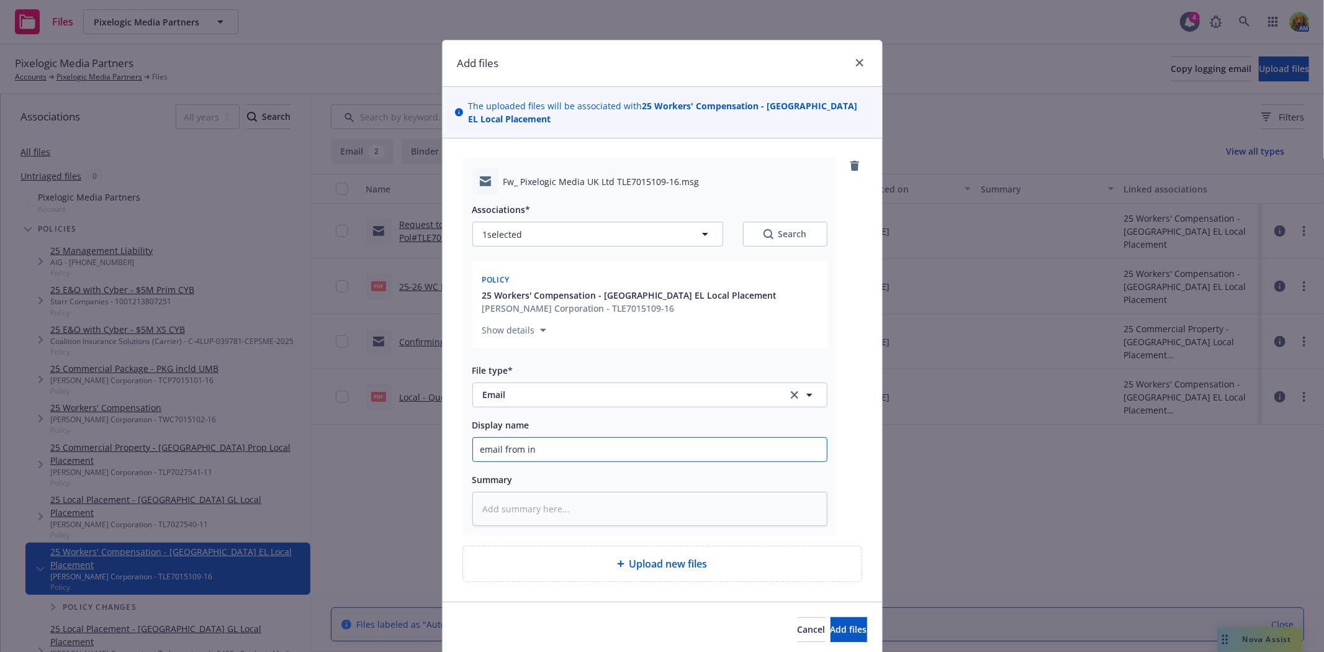
type textarea "x"
type input "email from insu"
type textarea "x"
type input "email from insur"
type textarea "x"
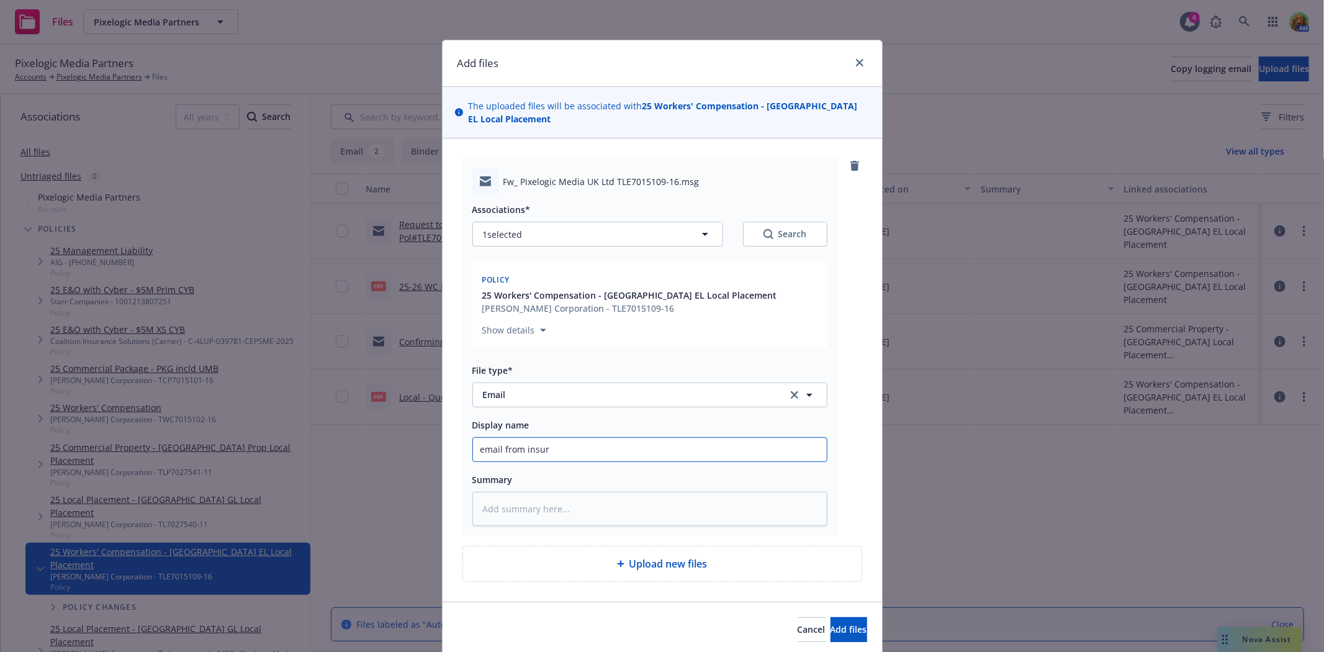
type input "email from insure"
type textarea "x"
type input "email from insured"
type textarea "x"
type input "email from insured"
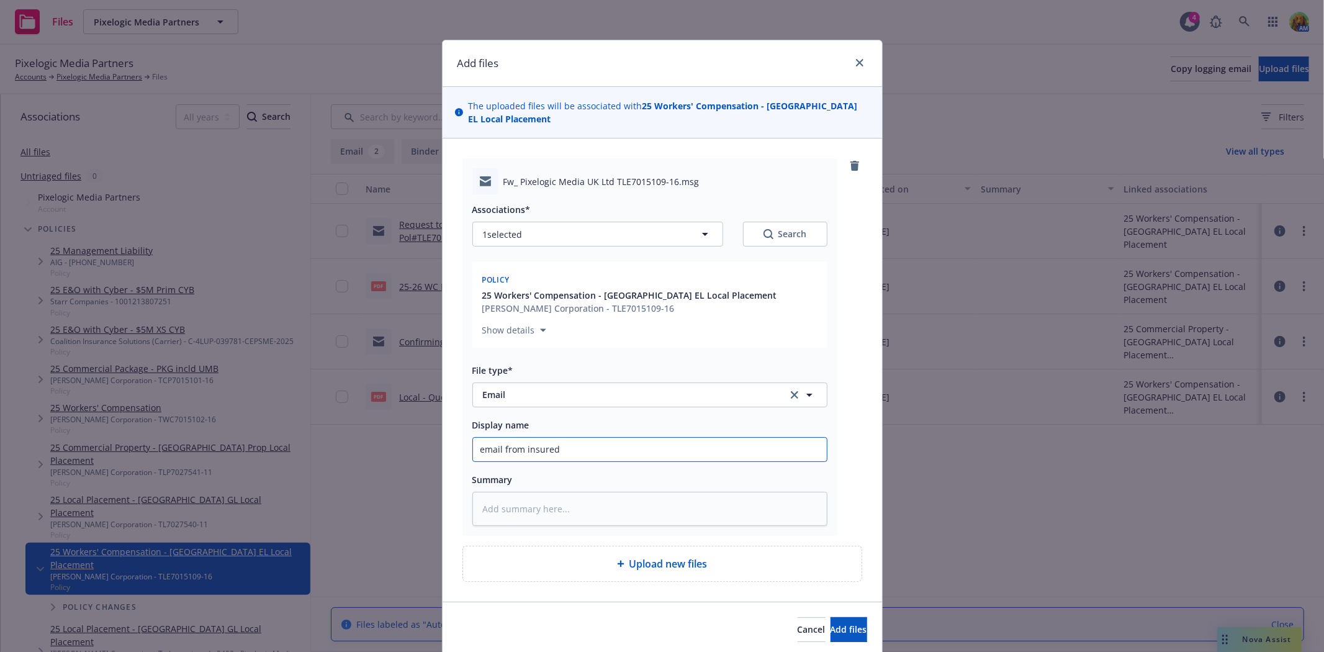
type textarea "x"
type input "email from insured r"
type textarea "x"
type input "email from insured re"
type textarea "x"
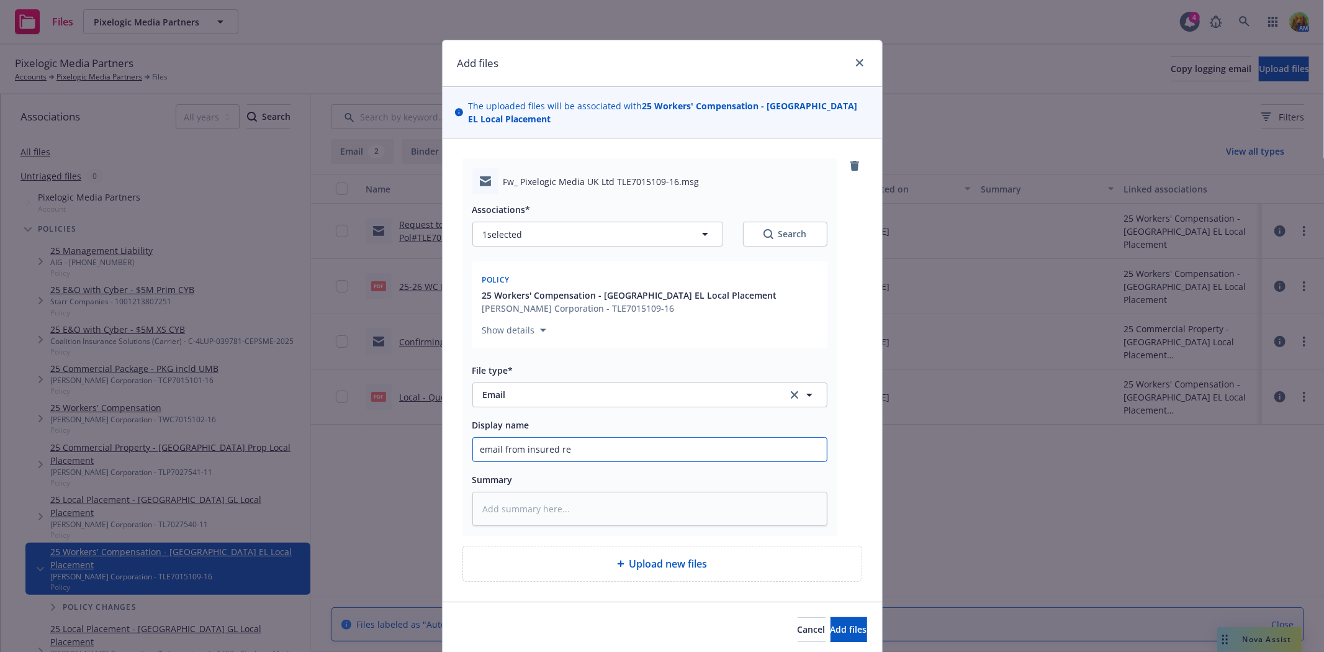
type input "email from insured re:"
type textarea "x"
type input "email from insured r"
type textarea "x"
type input "email from insured"
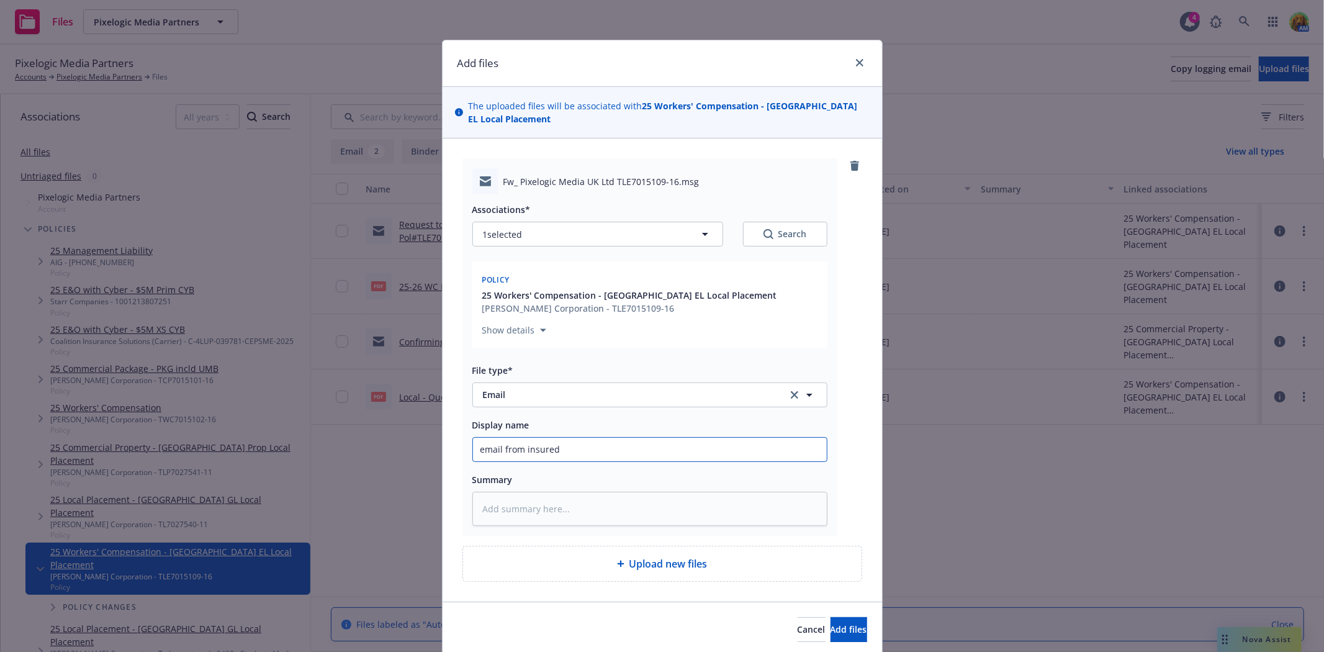
type textarea "x"
type input "email from insured"
type textarea "x"
type input "email from insure"
type textarea "x"
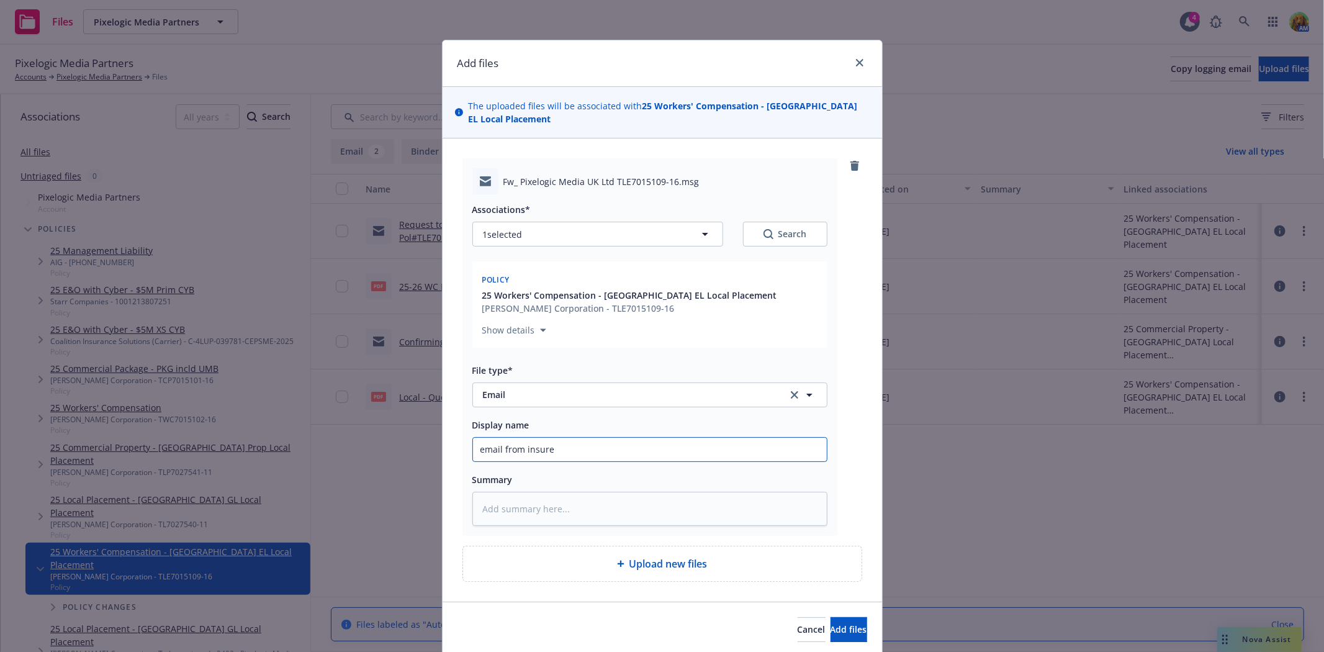
type input "email from insur"
type textarea "x"
type input "email from insu"
type textarea "x"
type input "email from ins"
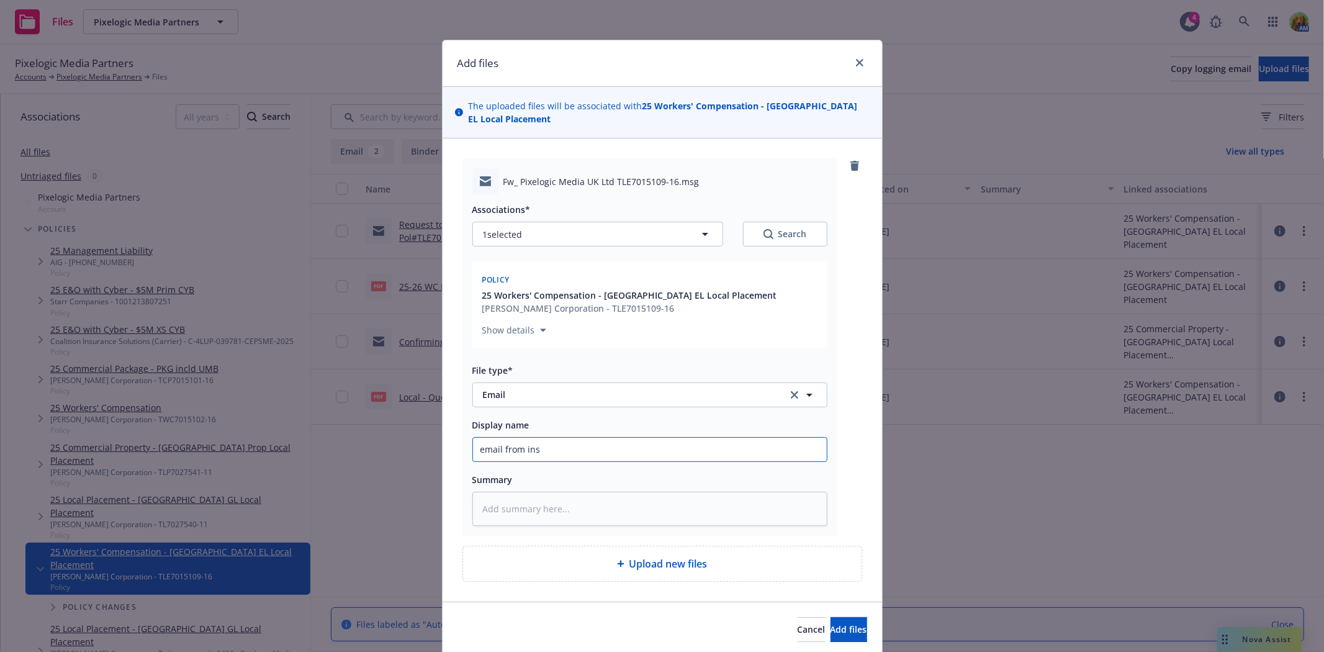
type textarea "x"
type input "email from i"
type textarea "x"
type input "email from"
type textarea "x"
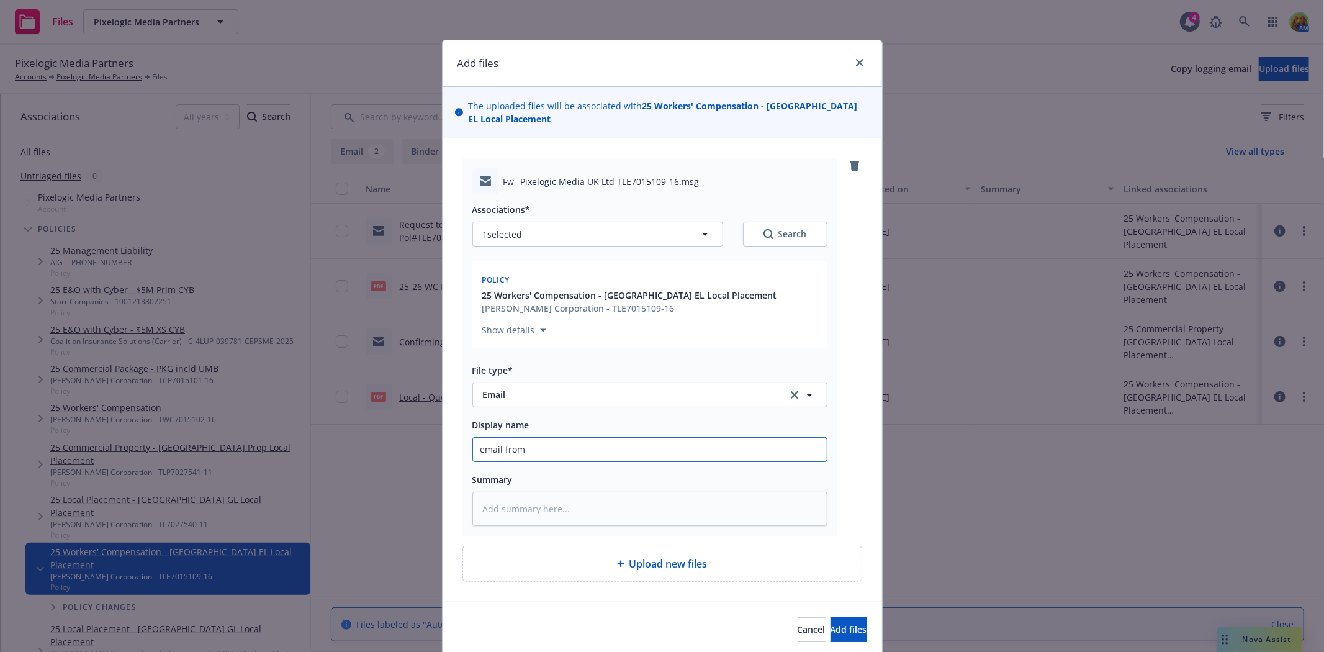
type input "email from P"
type textarea "x"
type input "email from Pro"
type textarea "x"
type input "email from Produ"
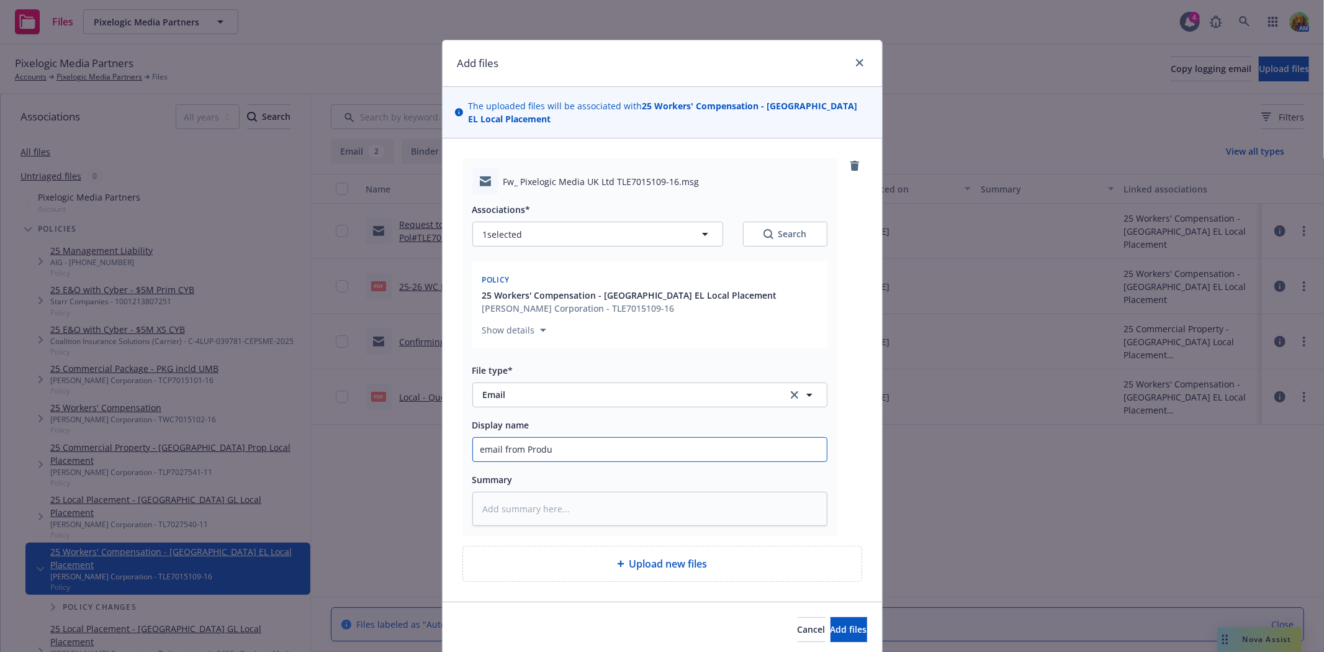
type textarea "x"
type input "email from Produc"
type textarea "x"
type input "email from Produce"
type textarea "x"
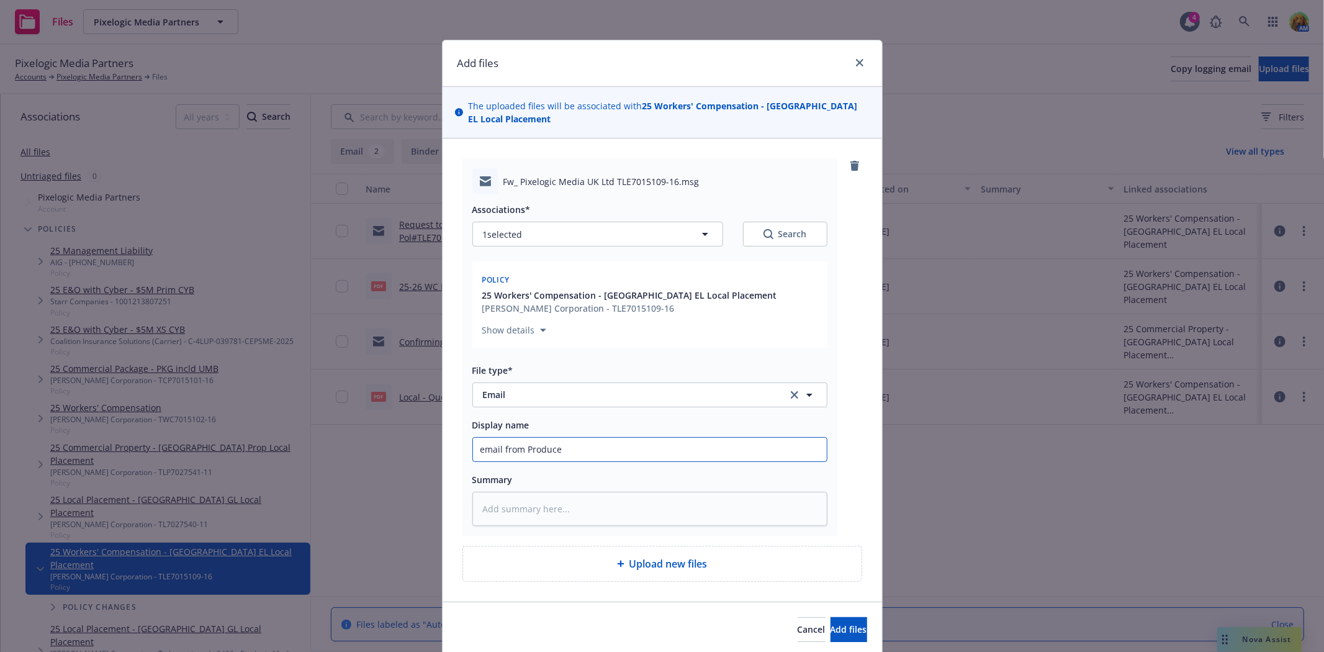
type input "email from Producer"
type textarea "x"
type input "email from Producer"
type textarea "x"
type input "email from Producer w"
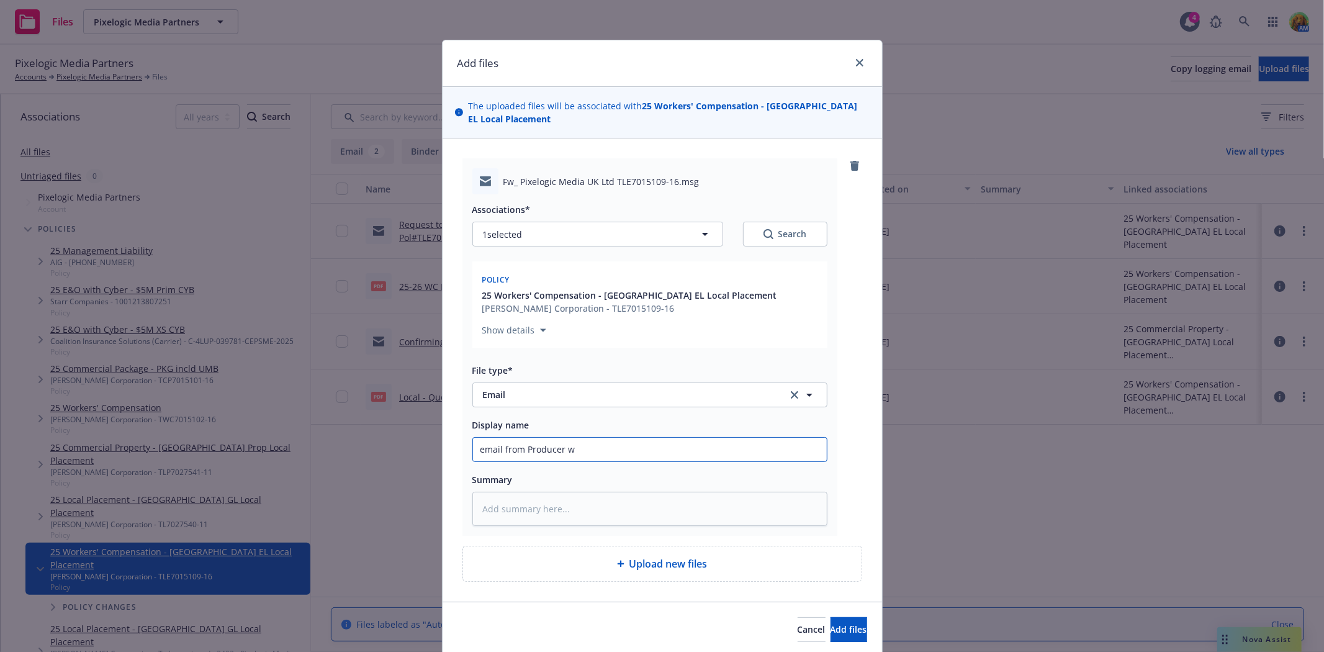
type textarea "x"
type input "email from Producer wi"
type textarea "x"
type input "email from Producer with"
type textarea "x"
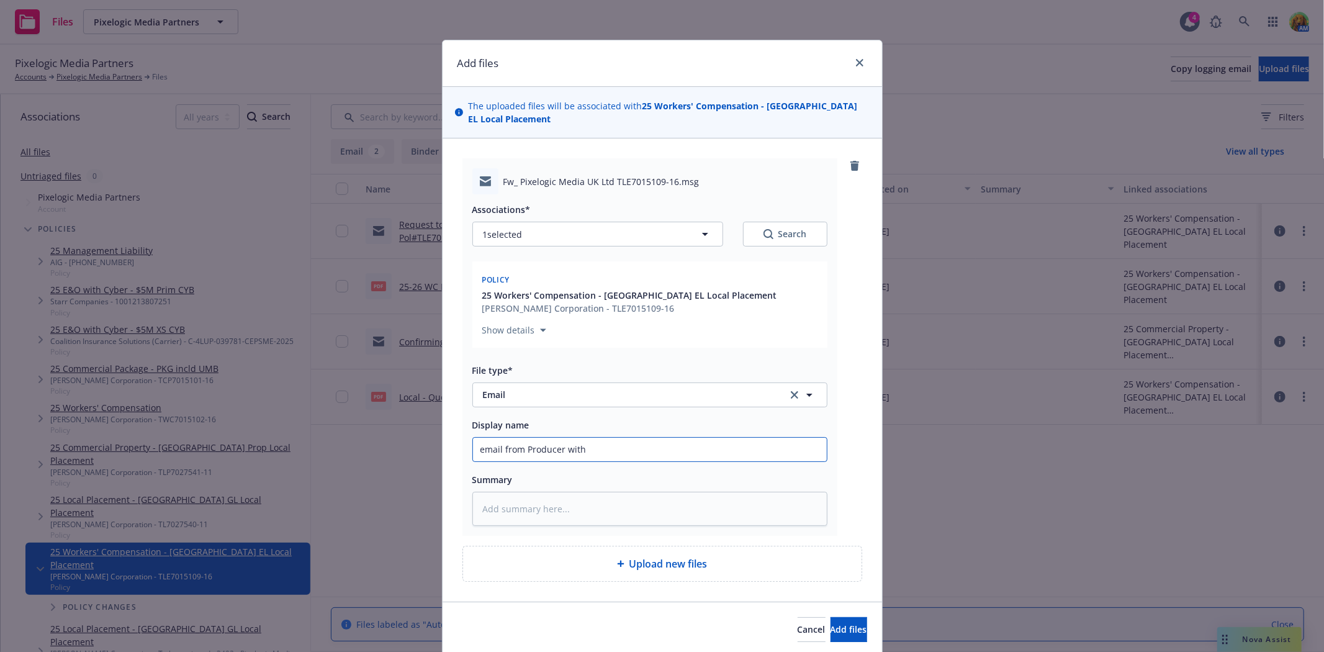
type input "email from Producer with"
type textarea "x"
type input "email from Producer with p"
type textarea "x"
type input "email from Producer with po"
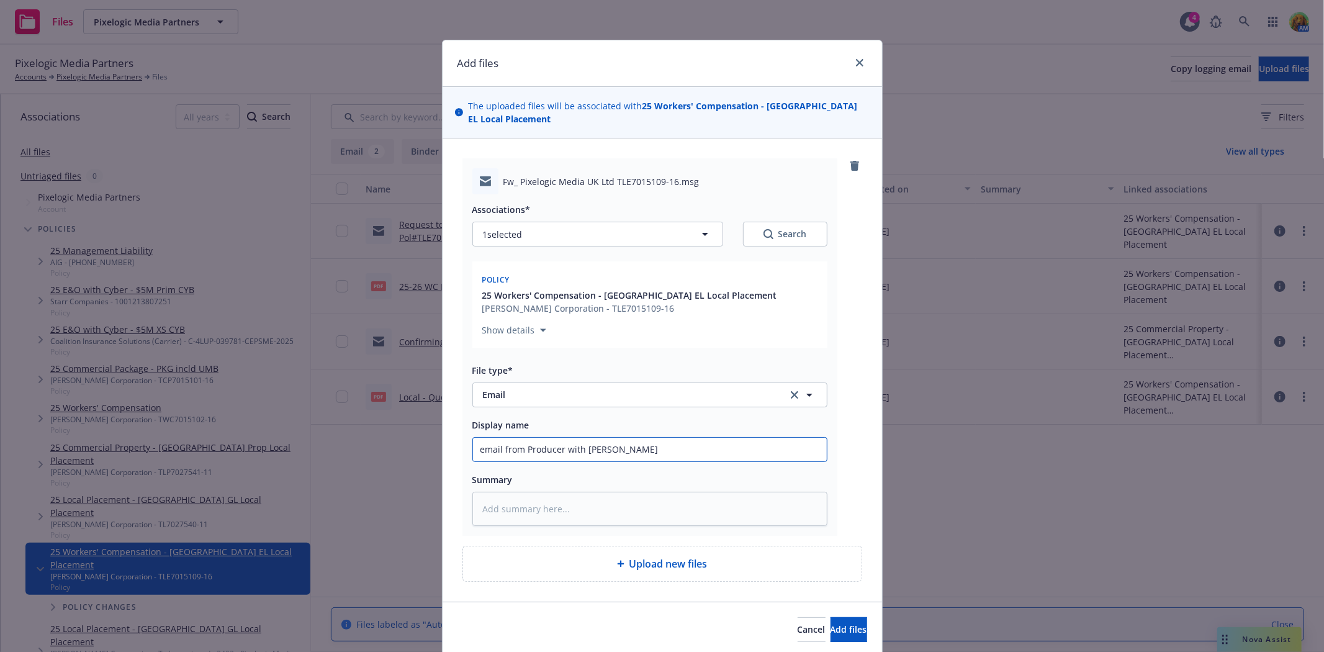
type textarea "x"
type input "email from Producer with pol"
type textarea "x"
type input "email from Producer with poli"
type textarea "x"
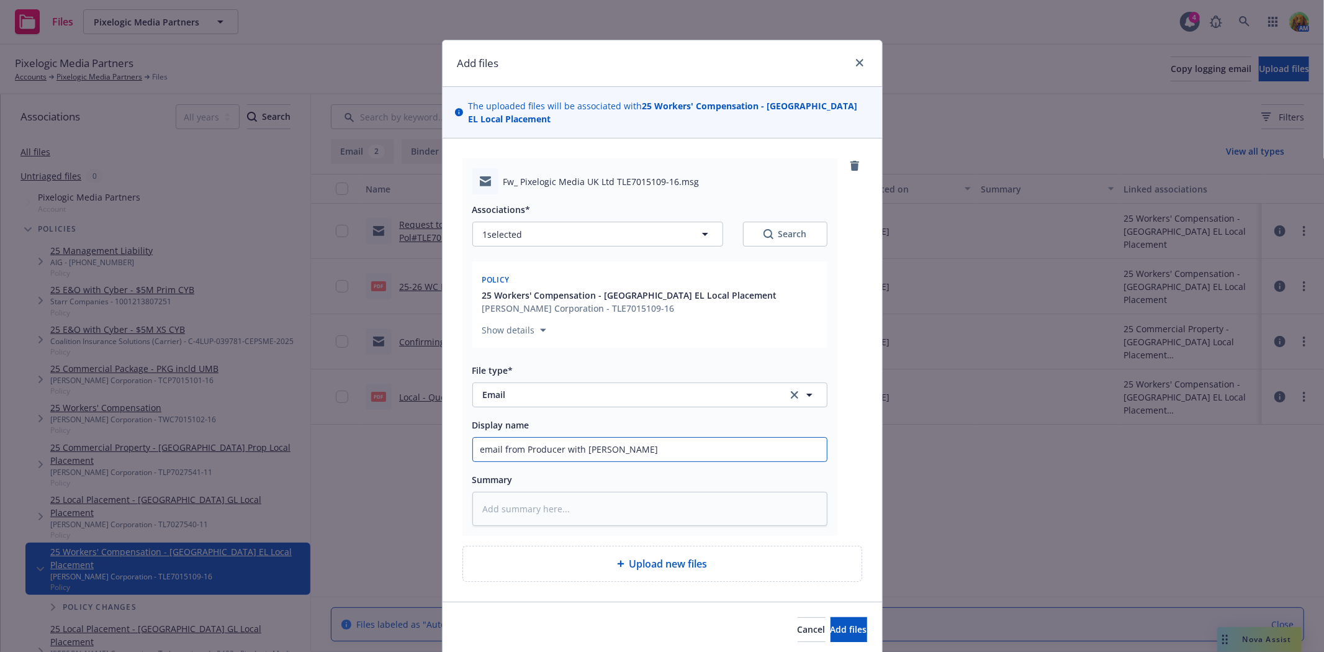
type input "email from Producer with polic"
type textarea "x"
type input "email from Producer with policy"
type textarea "x"
type input "email from Producer with policy"
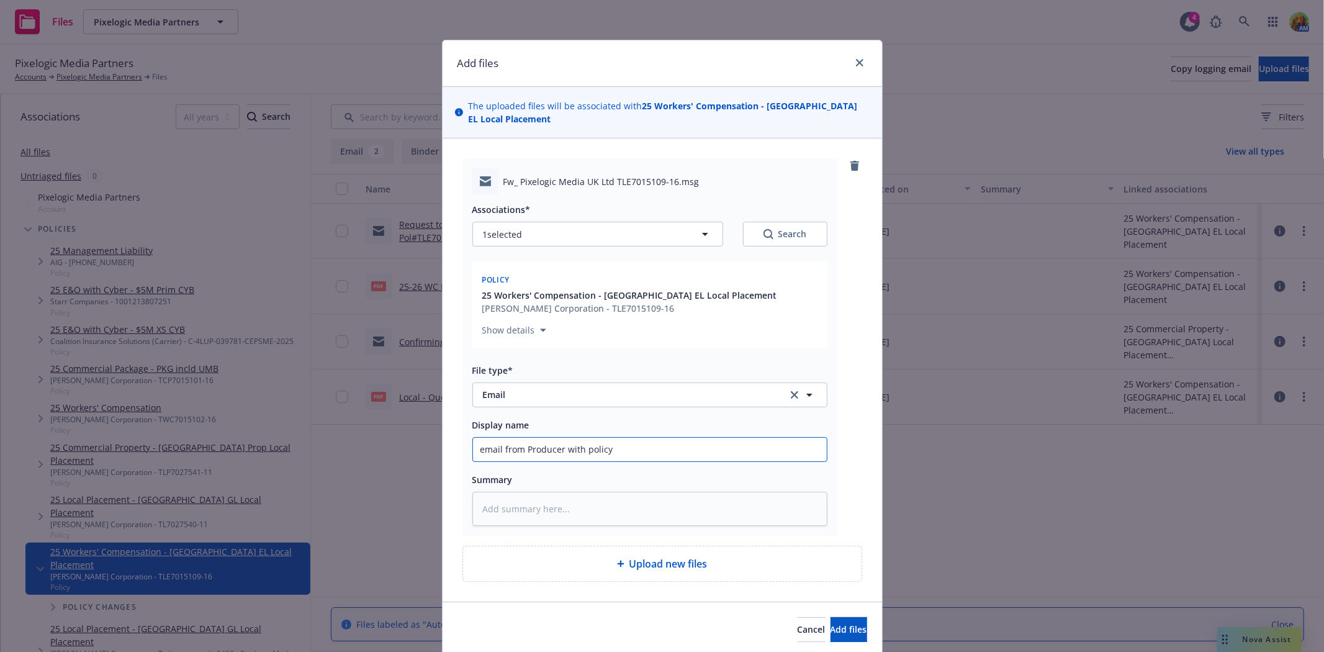
type textarea "x"
type input "email from Producer with policy a"
type textarea "x"
type input "email from Producer with policy an"
type textarea "x"
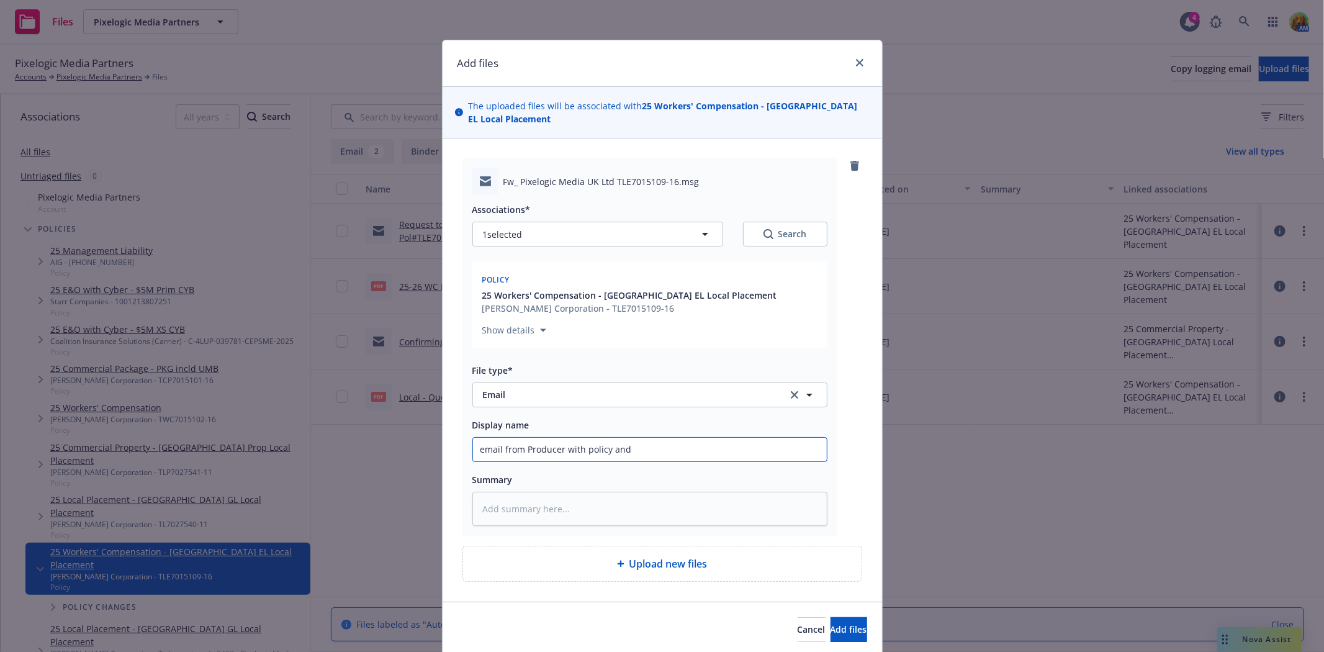
type input "email from Producer with policy and"
type textarea "x"
type input "email from Producer with policy and I"
type textarea "x"
type input "email from Producer with policy and In"
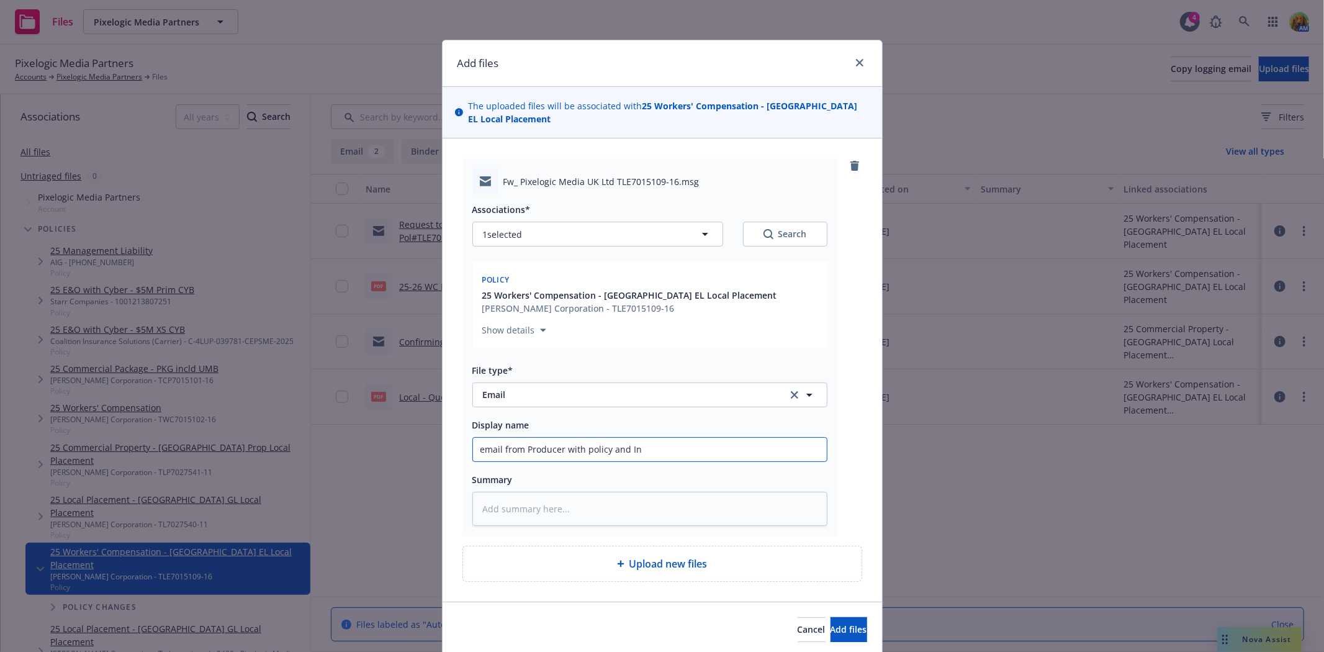
type textarea "x"
type input "email from Producer with policy and Inv"
type textarea "x"
type input "email from Producer with policy and Invo"
type textarea "x"
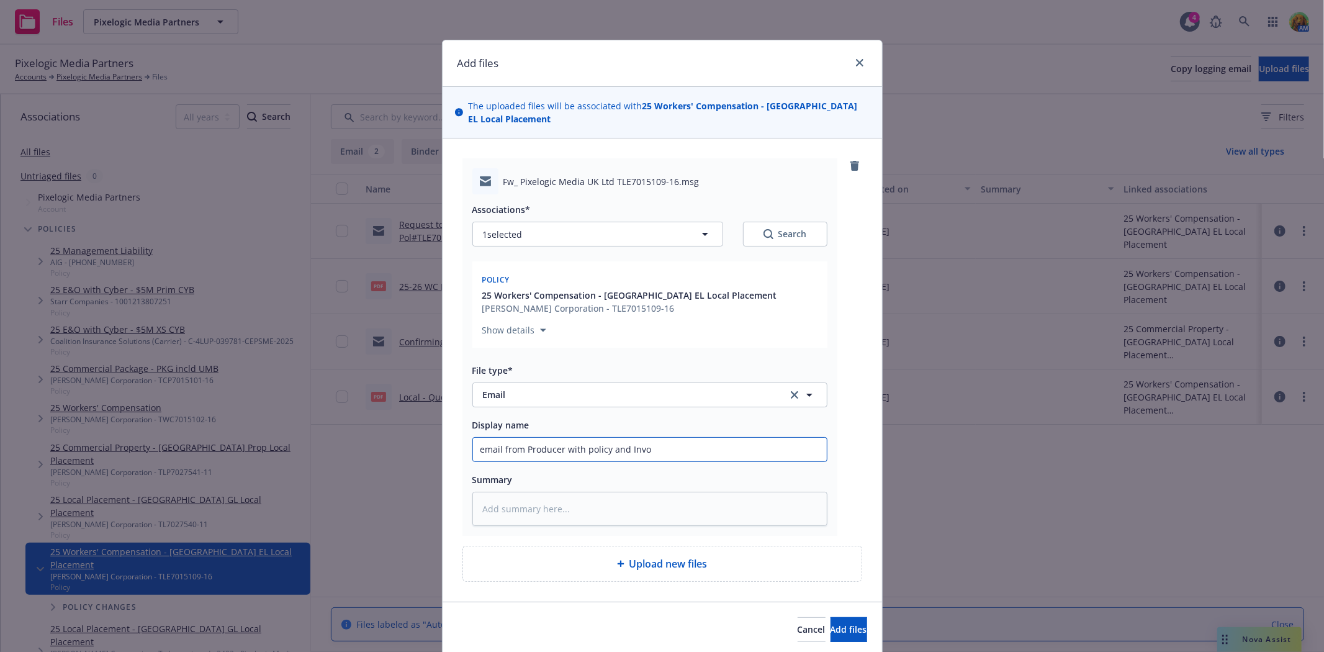
type input "email from Producer with policy and Invoi"
type textarea "x"
type input "email from Producer with policy and Invoic"
type textarea "x"
type input "email from Producer with policy and Invoice"
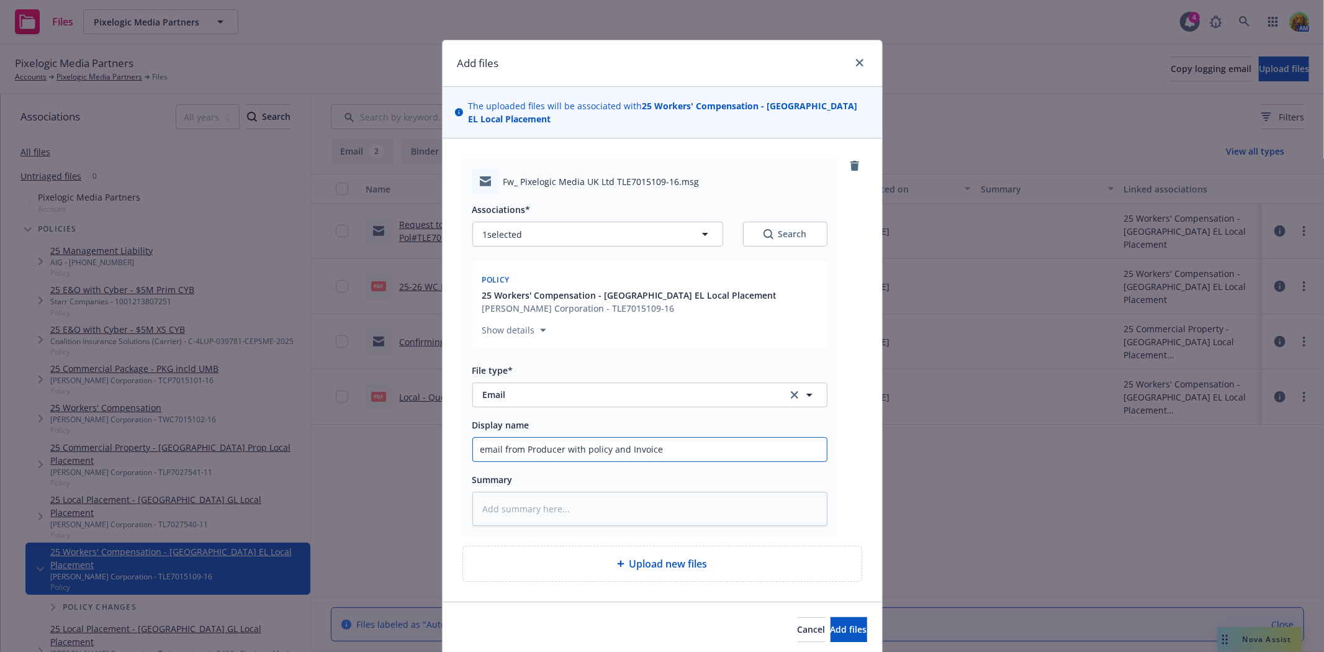
type textarea "x"
type input "email from Producer with policy and Invoice."
click at [839, 623] on span "Add files" at bounding box center [849, 629] width 37 height 12
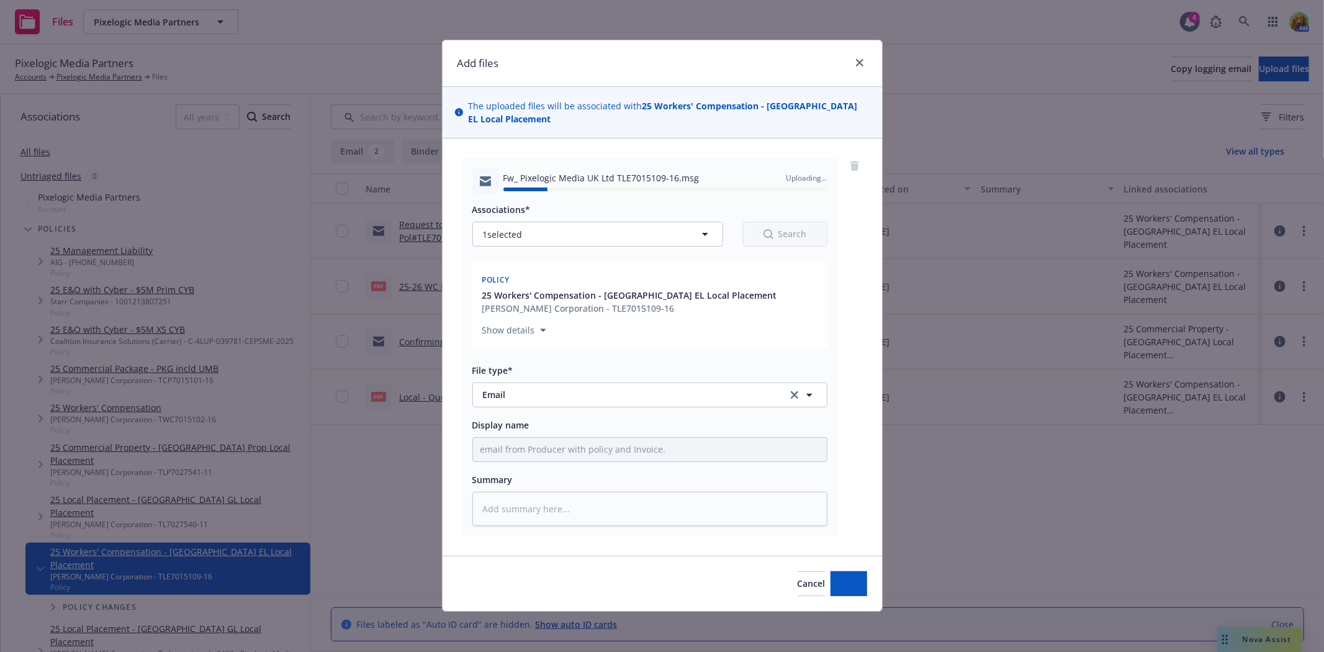
type textarea "x"
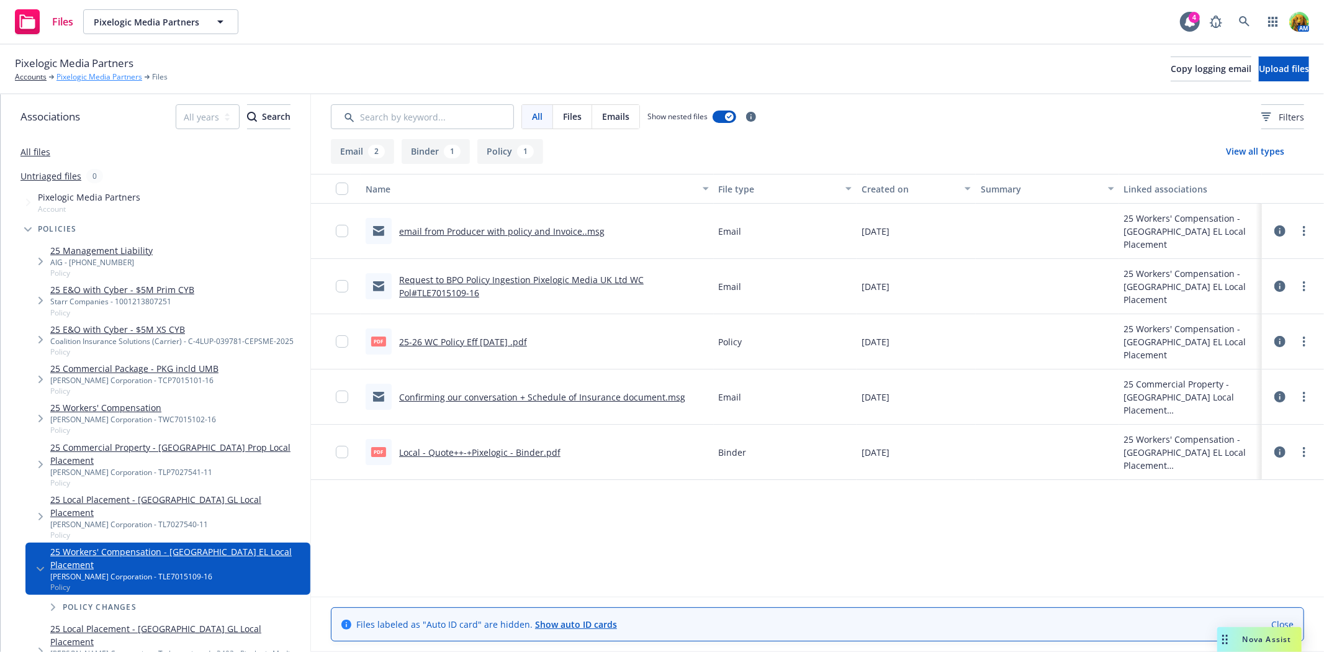
click at [125, 76] on link "Pixelogic Media Partners" at bounding box center [100, 76] width 86 height 11
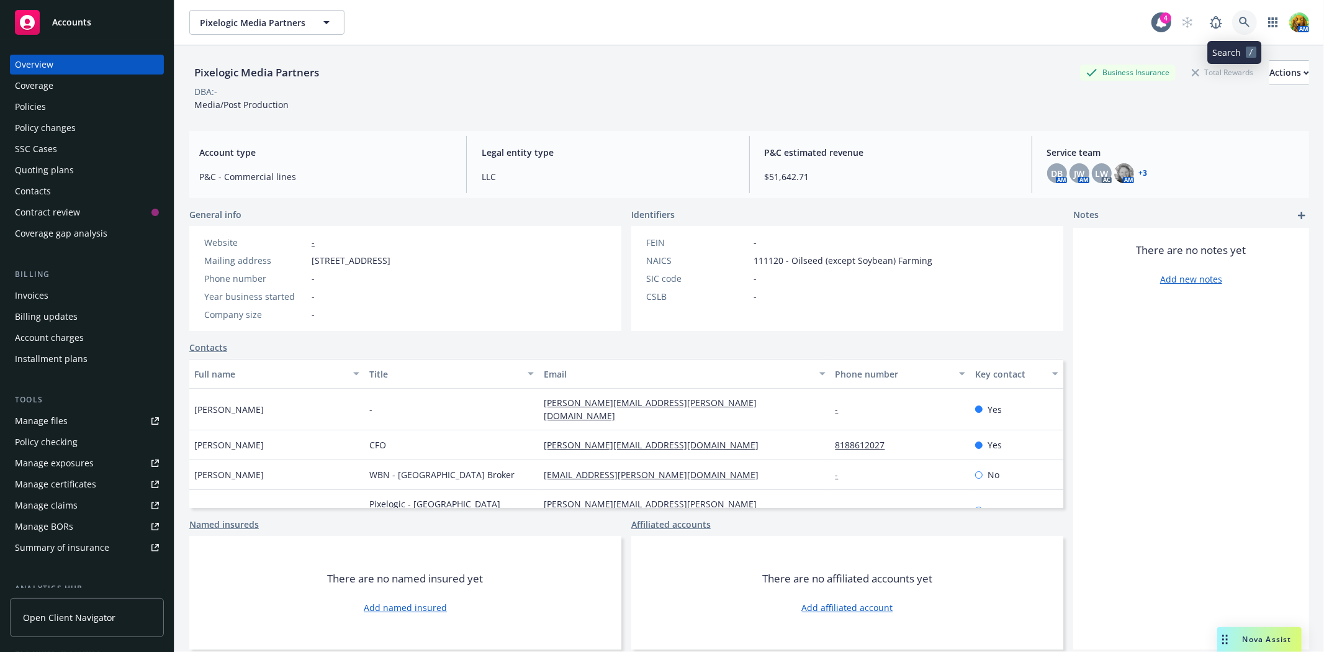
click at [1239, 22] on icon at bounding box center [1244, 22] width 11 height 11
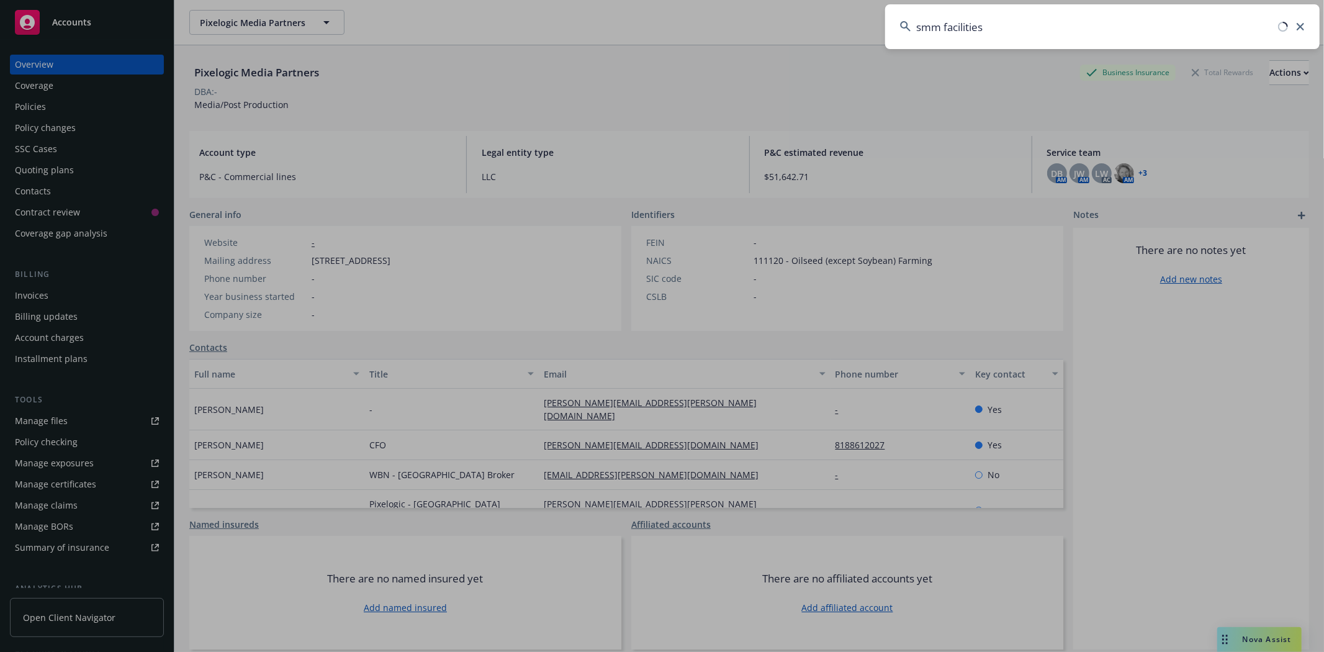
type input "smm facilities"
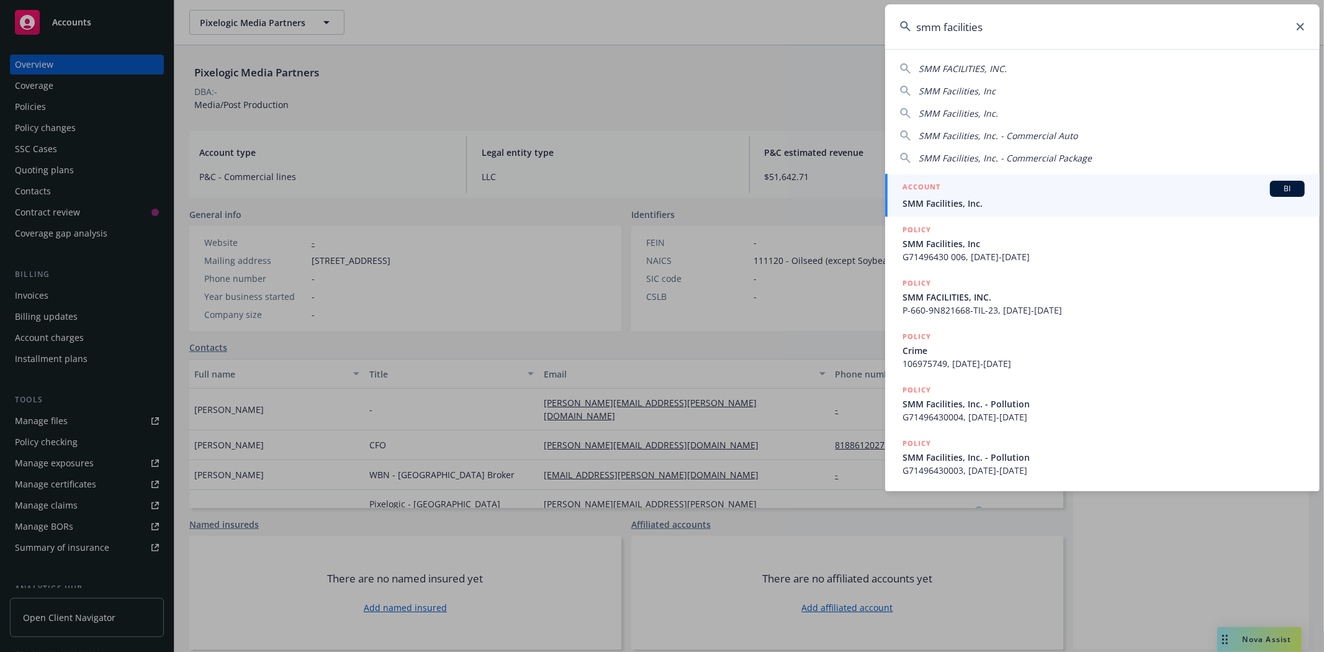
click at [1012, 195] on div "ACCOUNT BI" at bounding box center [1104, 189] width 402 height 16
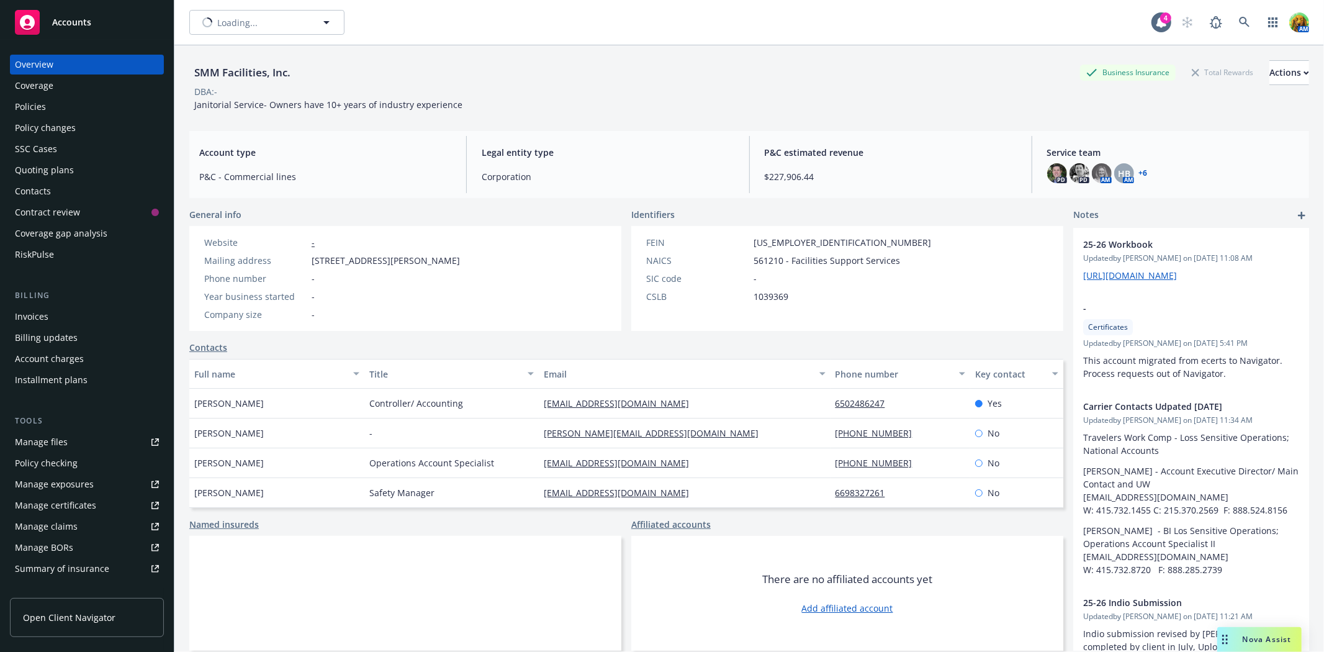
click at [46, 106] on div "Policies" at bounding box center [87, 107] width 144 height 20
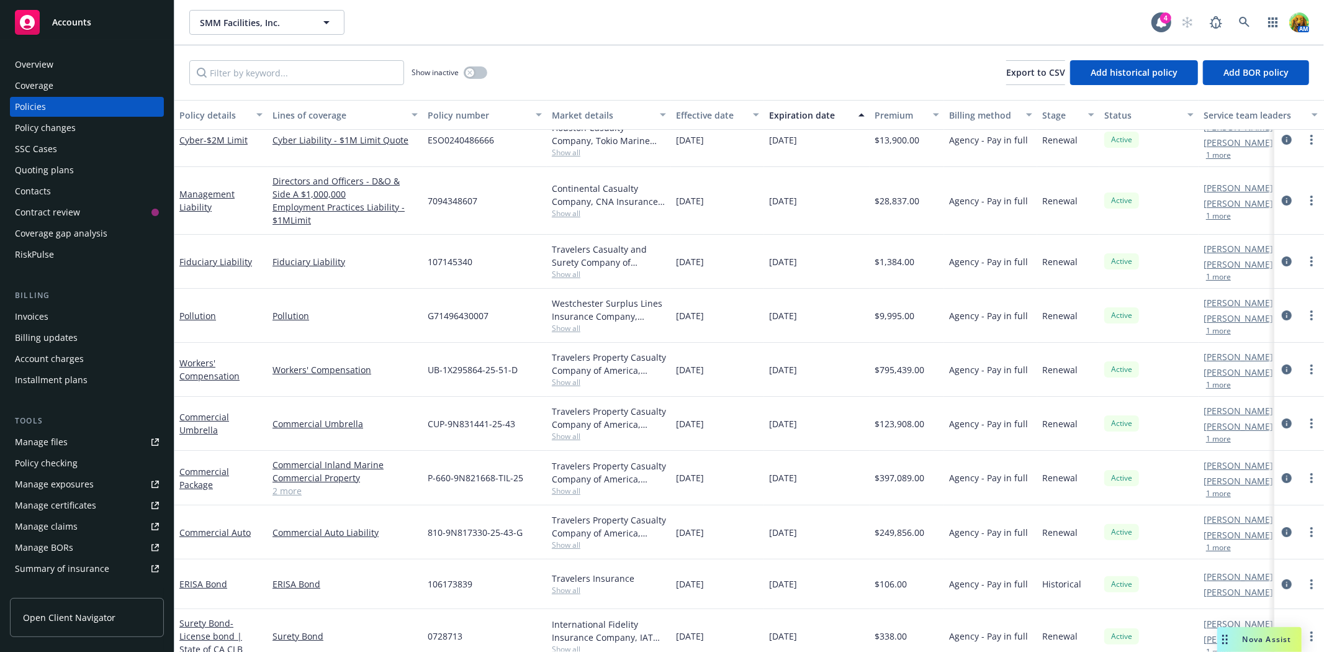
scroll to position [149, 0]
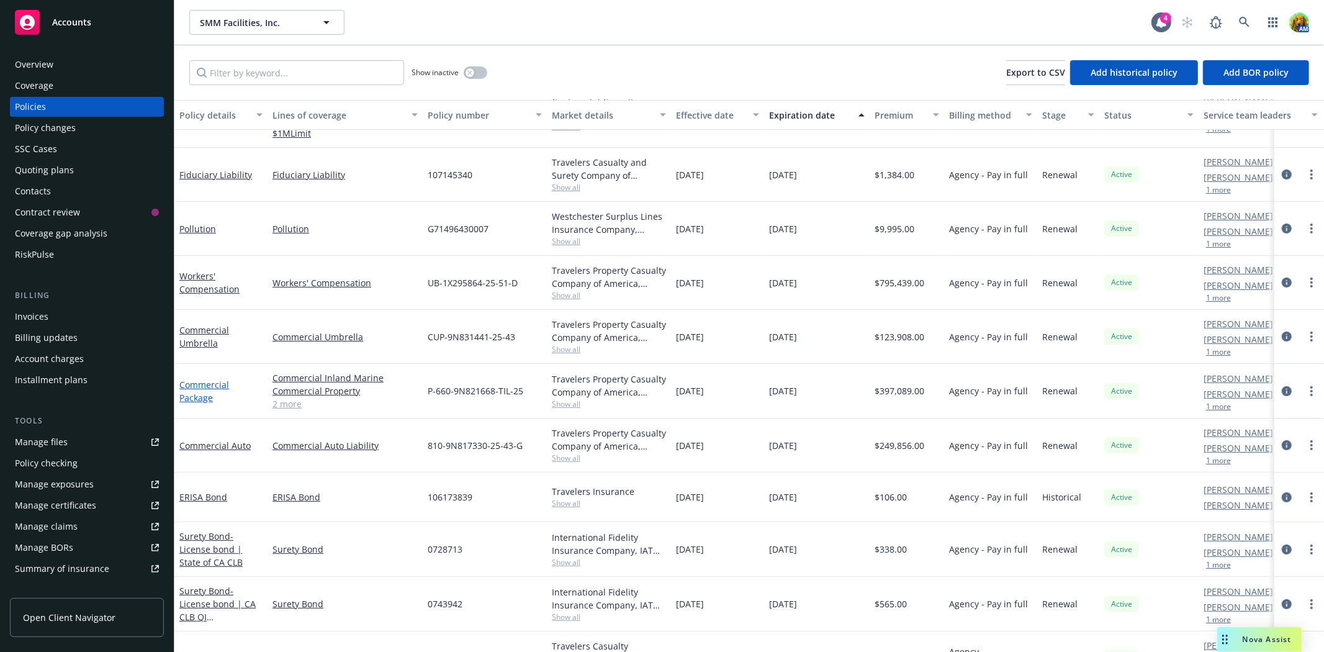
click at [199, 381] on link "Commercial Package" at bounding box center [204, 391] width 50 height 25
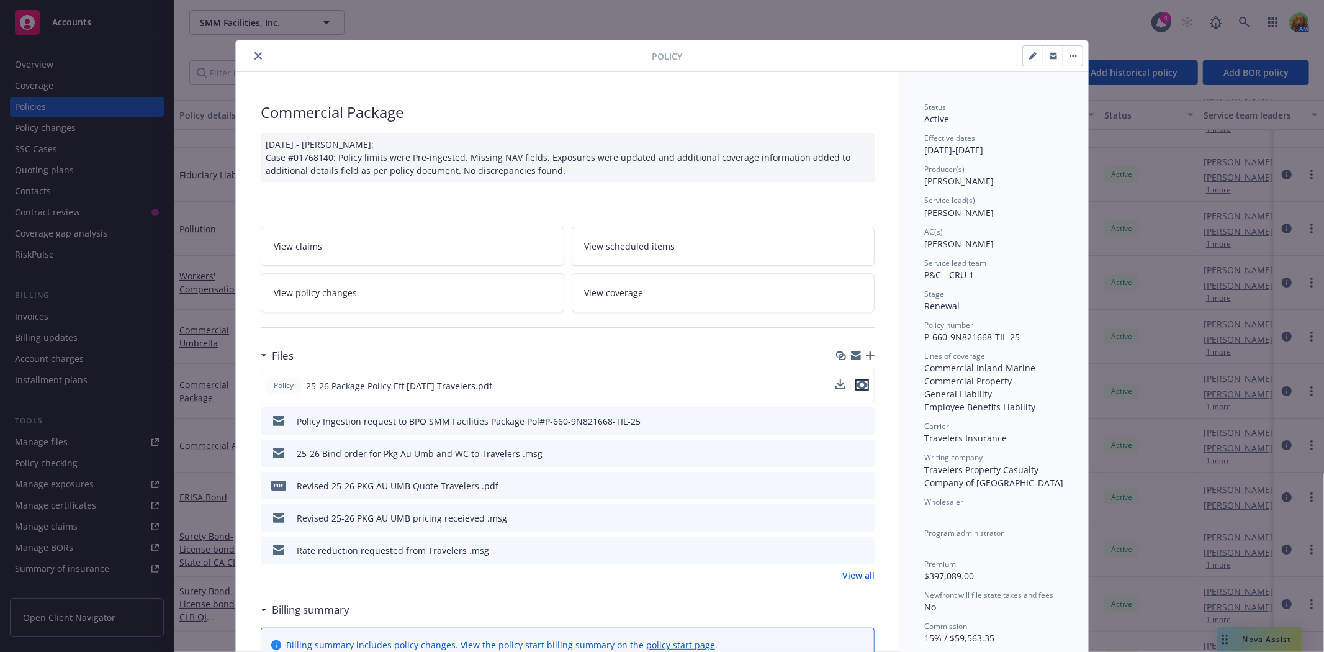
click at [857, 382] on icon "preview file" at bounding box center [862, 385] width 11 height 9
click at [251, 60] on button "close" at bounding box center [258, 55] width 15 height 15
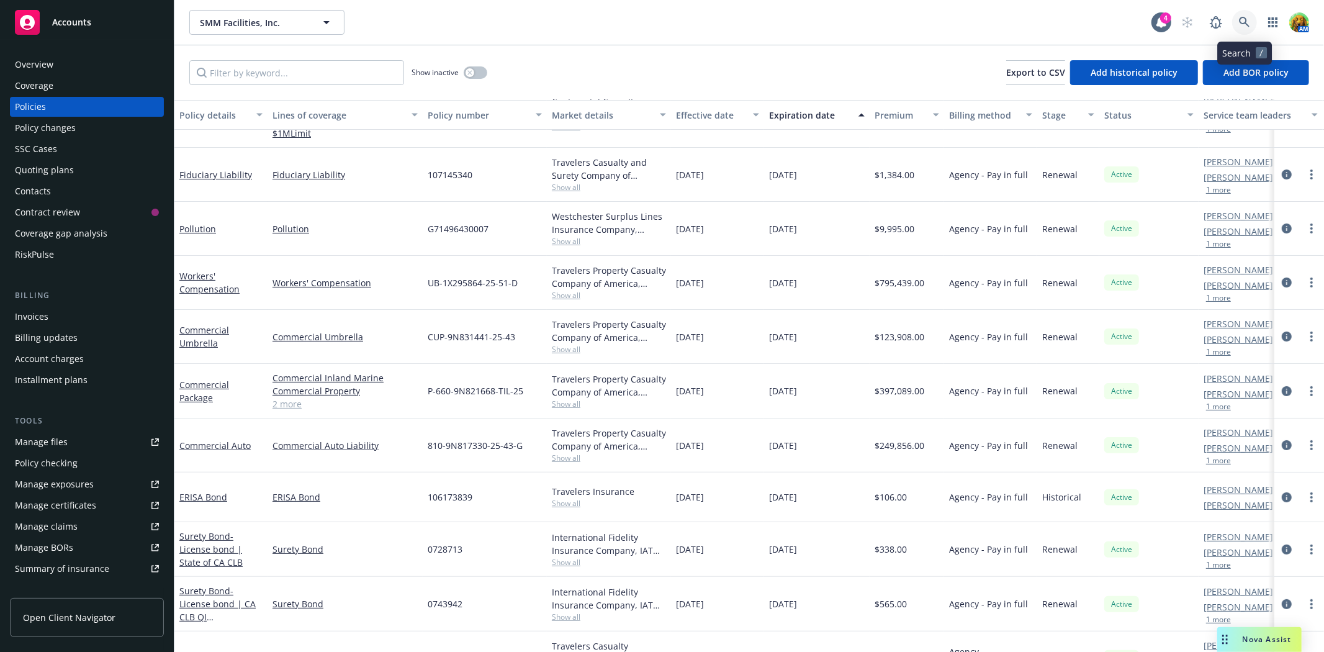
click at [1243, 23] on icon at bounding box center [1244, 22] width 11 height 11
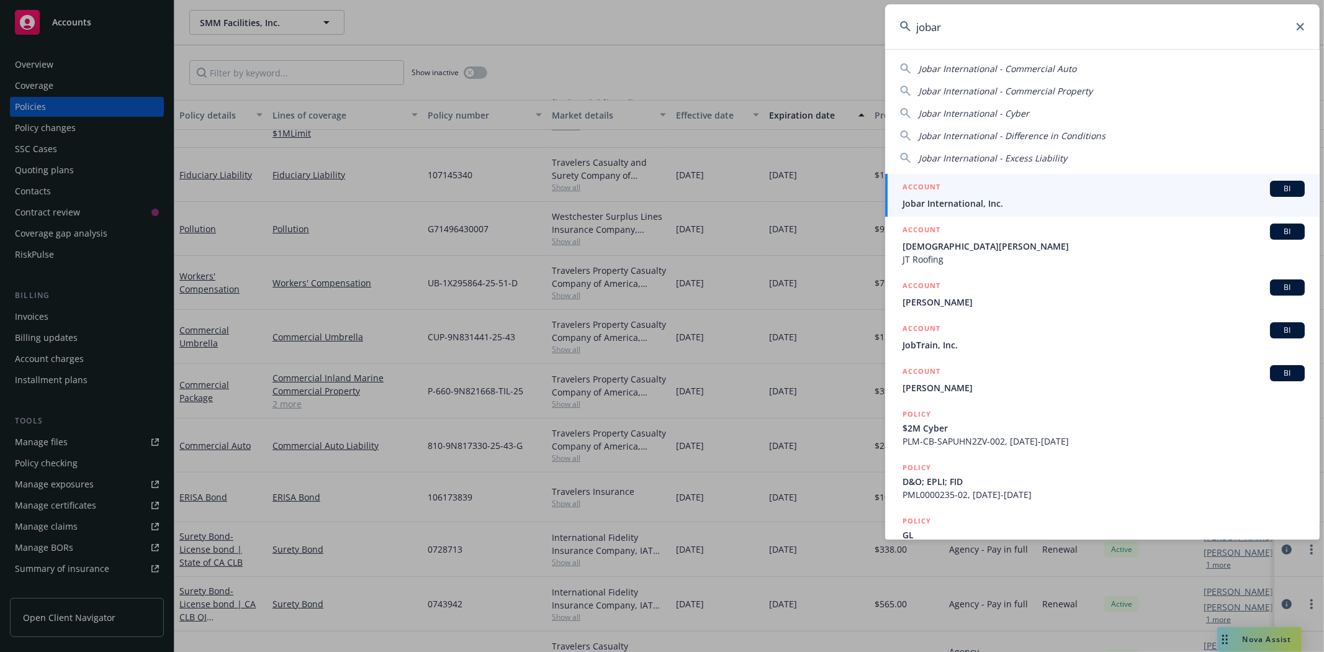
type input "jobar"
click at [1007, 208] on span "Jobar International, Inc." at bounding box center [1104, 203] width 402 height 13
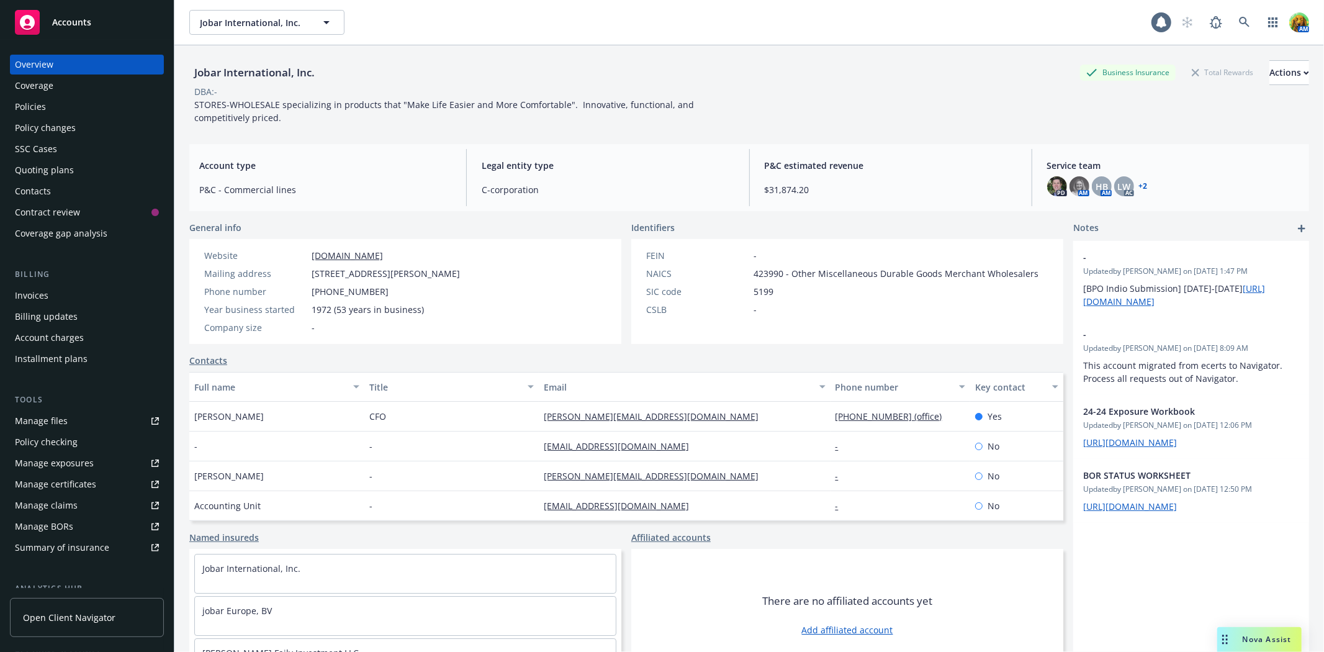
click at [52, 104] on div "Policies" at bounding box center [87, 107] width 144 height 20
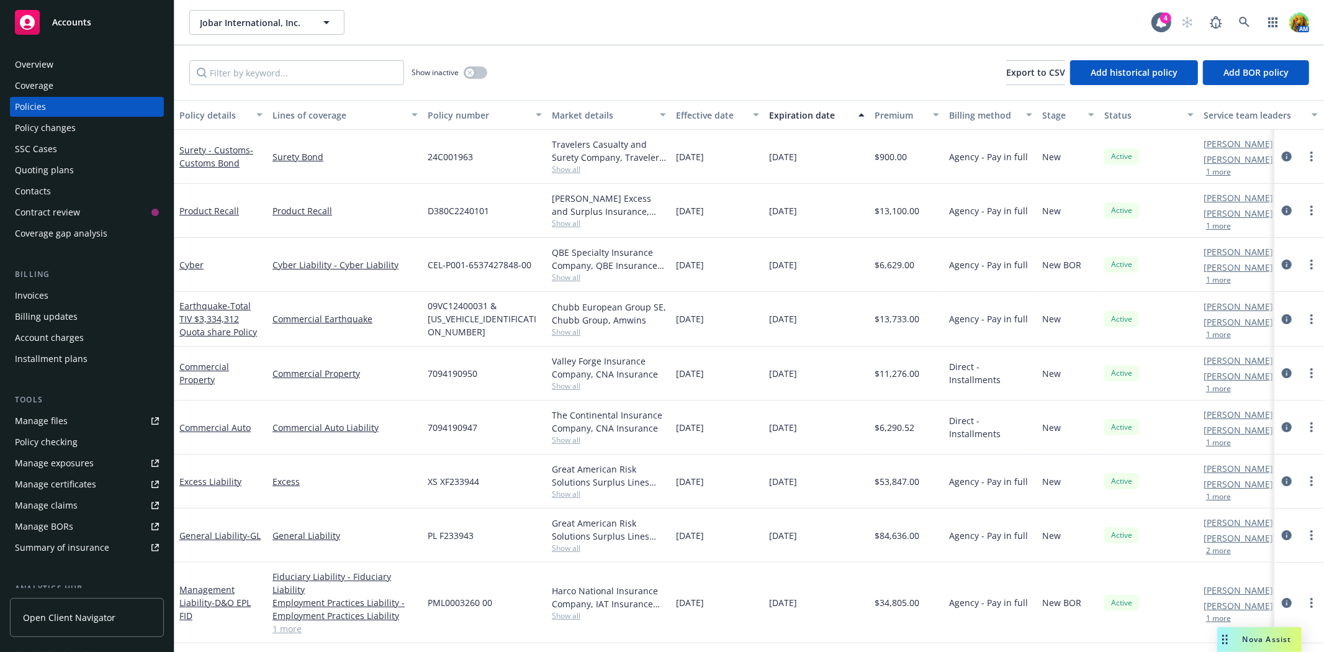
click at [42, 169] on div "Quoting plans" at bounding box center [44, 170] width 59 height 20
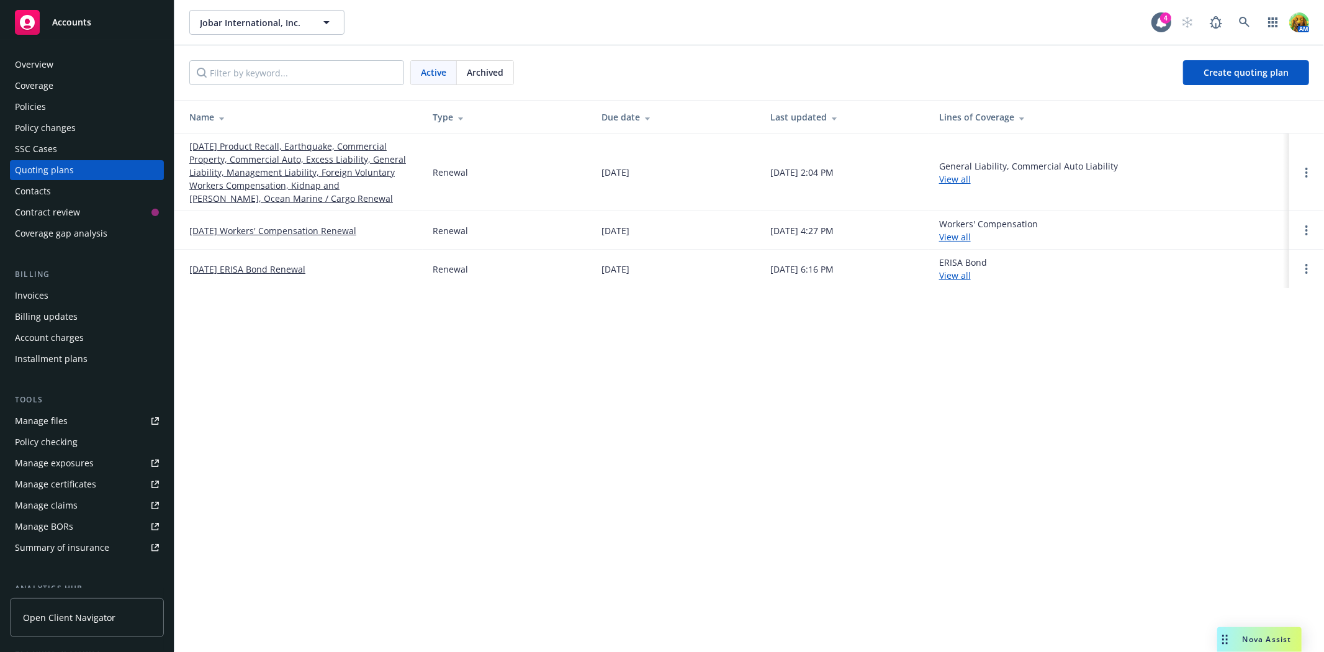
click at [286, 177] on link "09/30/25 Product Recall, Earthquake, Commercial Property, Commercial Auto, Exce…" at bounding box center [301, 172] width 224 height 65
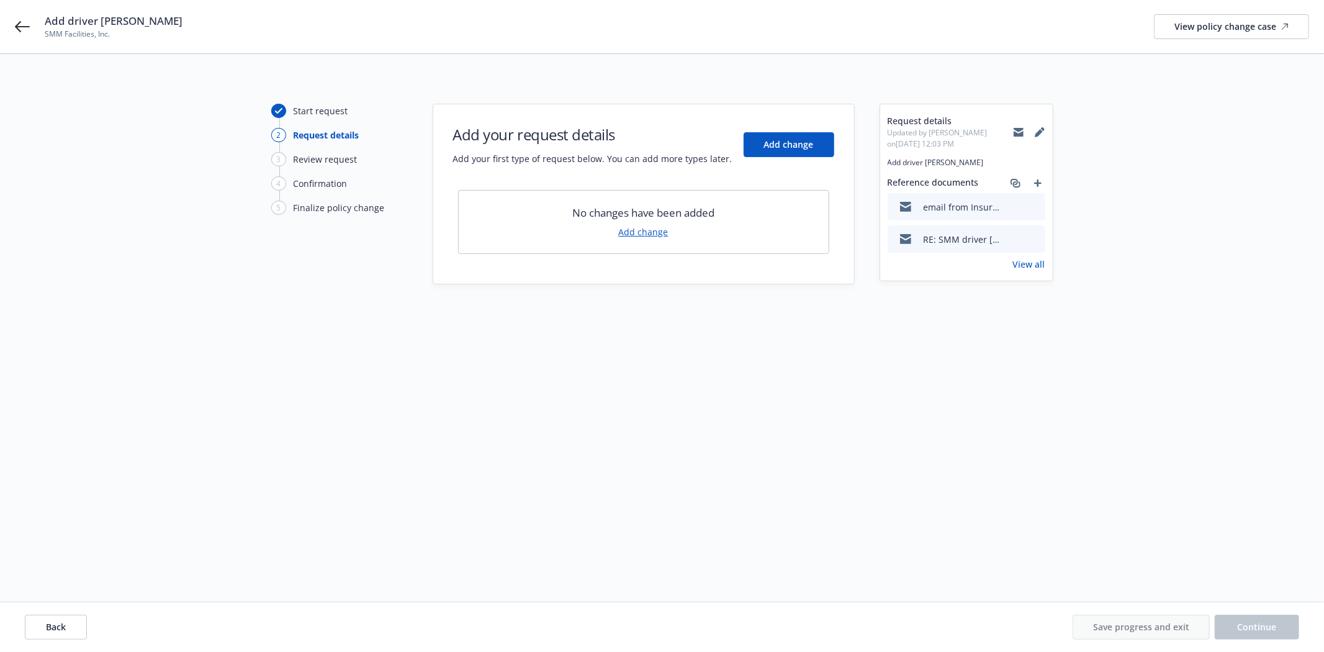
click at [1036, 206] on icon "preview file" at bounding box center [1033, 206] width 11 height 9
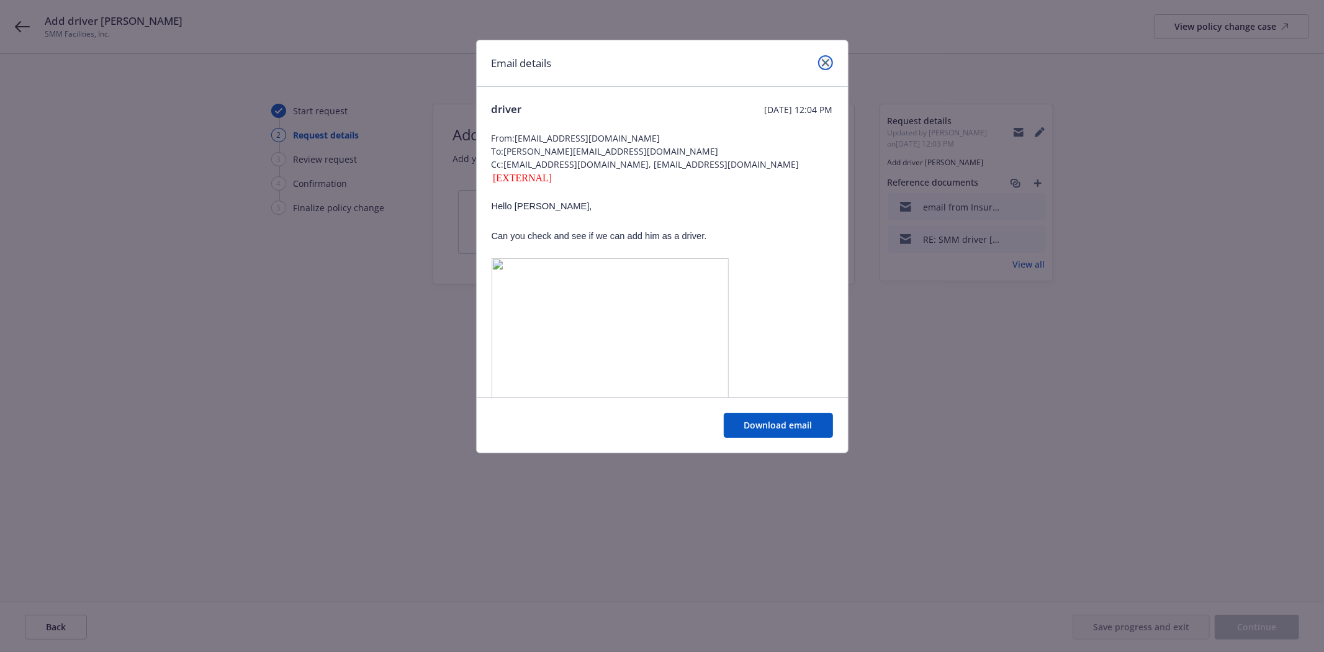
click at [828, 63] on icon "close" at bounding box center [825, 62] width 7 height 7
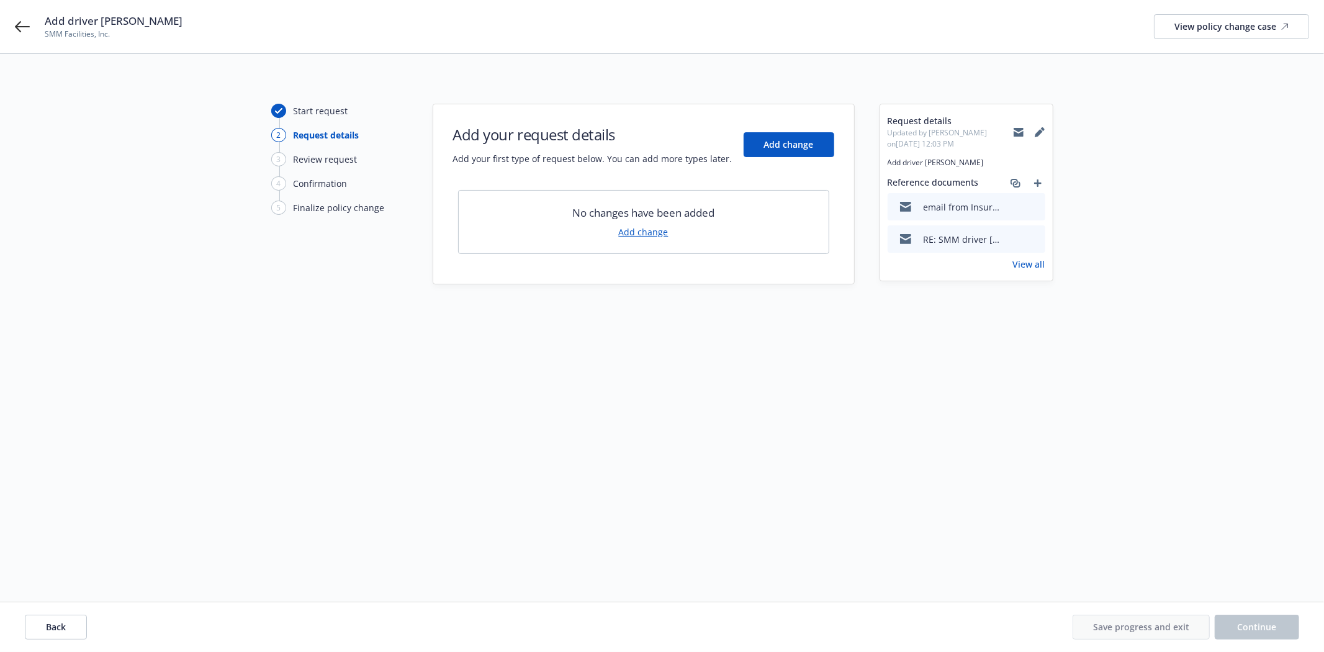
click at [1038, 238] on icon "preview file" at bounding box center [1033, 238] width 11 height 9
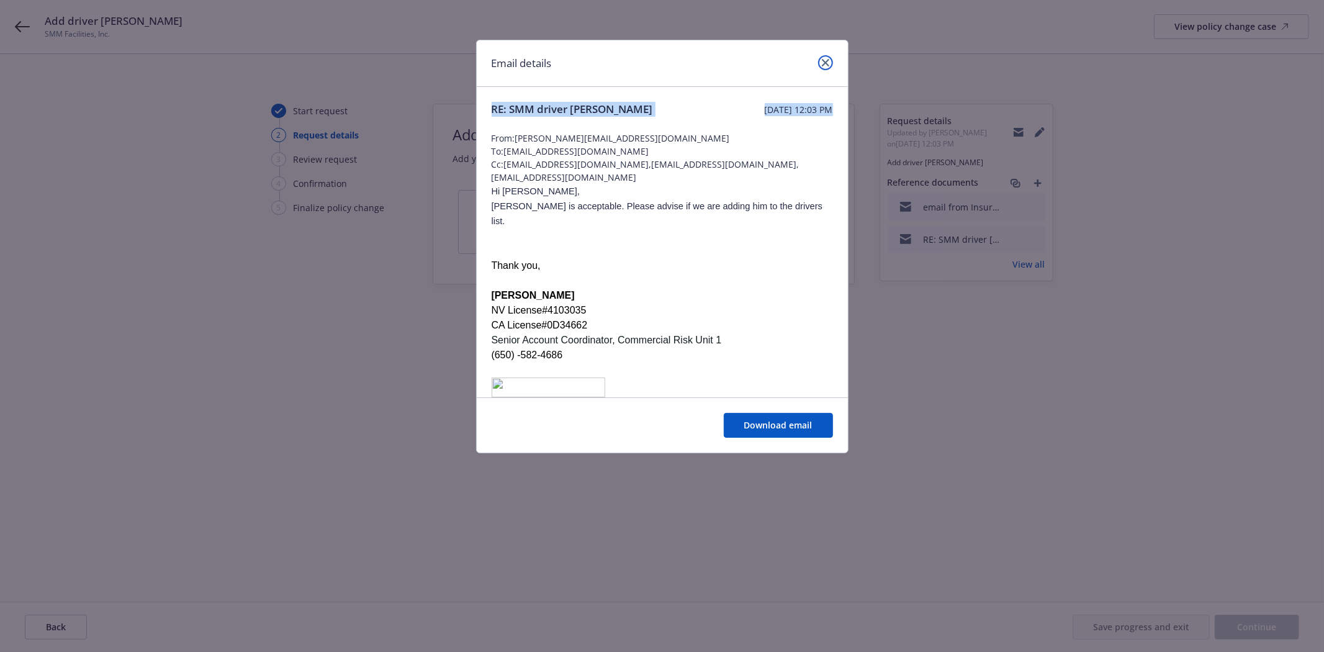
drag, startPoint x: 828, startPoint y: 62, endPoint x: 729, endPoint y: 163, distance: 141.8
click at [771, 149] on div "Email details RE: SMM driver Richard John Delgadillo Wednesday, June 11, 2025 a…" at bounding box center [662, 247] width 373 height 414
click at [513, 226] on span "Richard John Delgadillo is acceptable. Please advise if we are adding him to th…" at bounding box center [658, 213] width 332 height 25
drag, startPoint x: 492, startPoint y: 234, endPoint x: 587, endPoint y: 234, distance: 95.6
click at [587, 226] on span "Richard John Delgadillo is acceptable. Please advise if we are adding him to th…" at bounding box center [658, 213] width 332 height 25
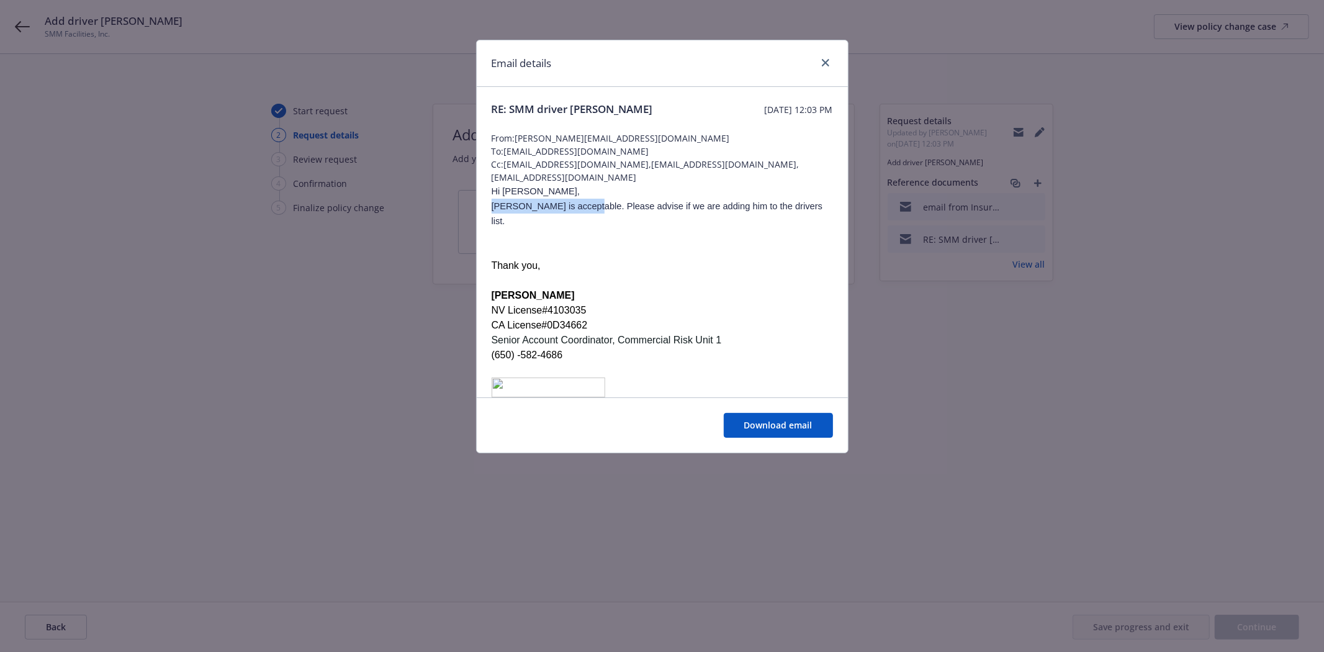
copy span "Richard John Delgadillo"
click at [828, 65] on icon "close" at bounding box center [825, 62] width 7 height 7
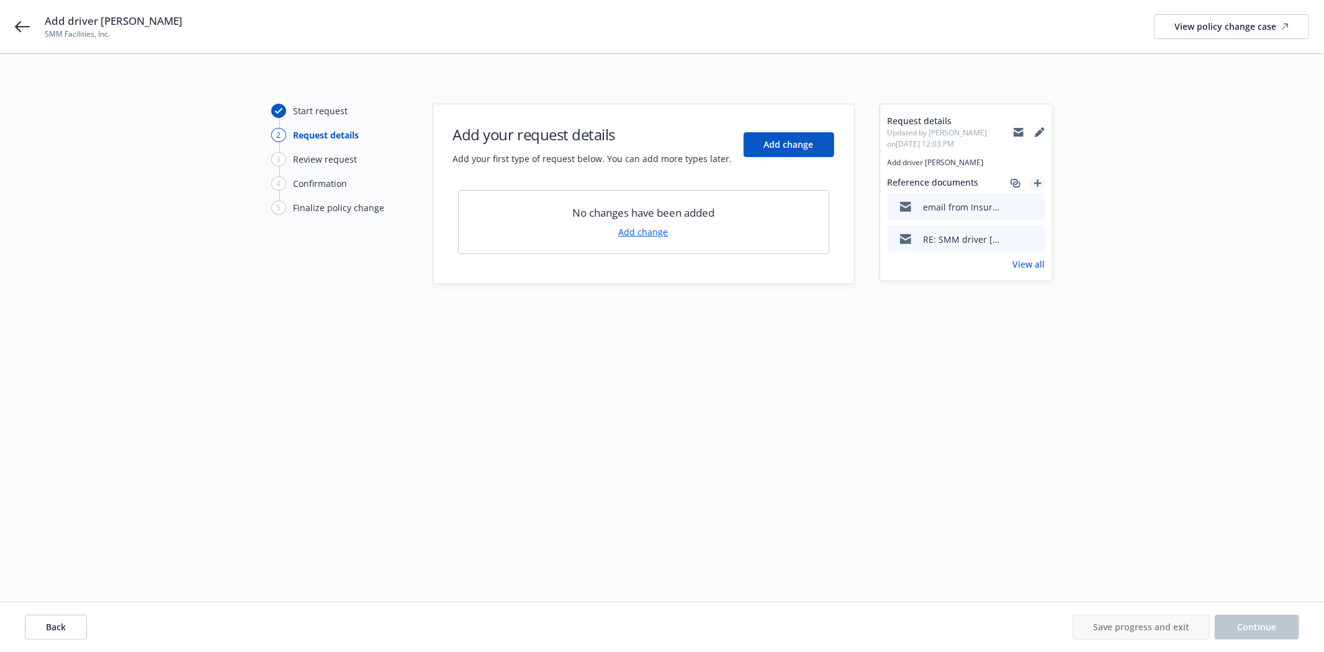
click at [1038, 178] on link "add" at bounding box center [1038, 183] width 15 height 15
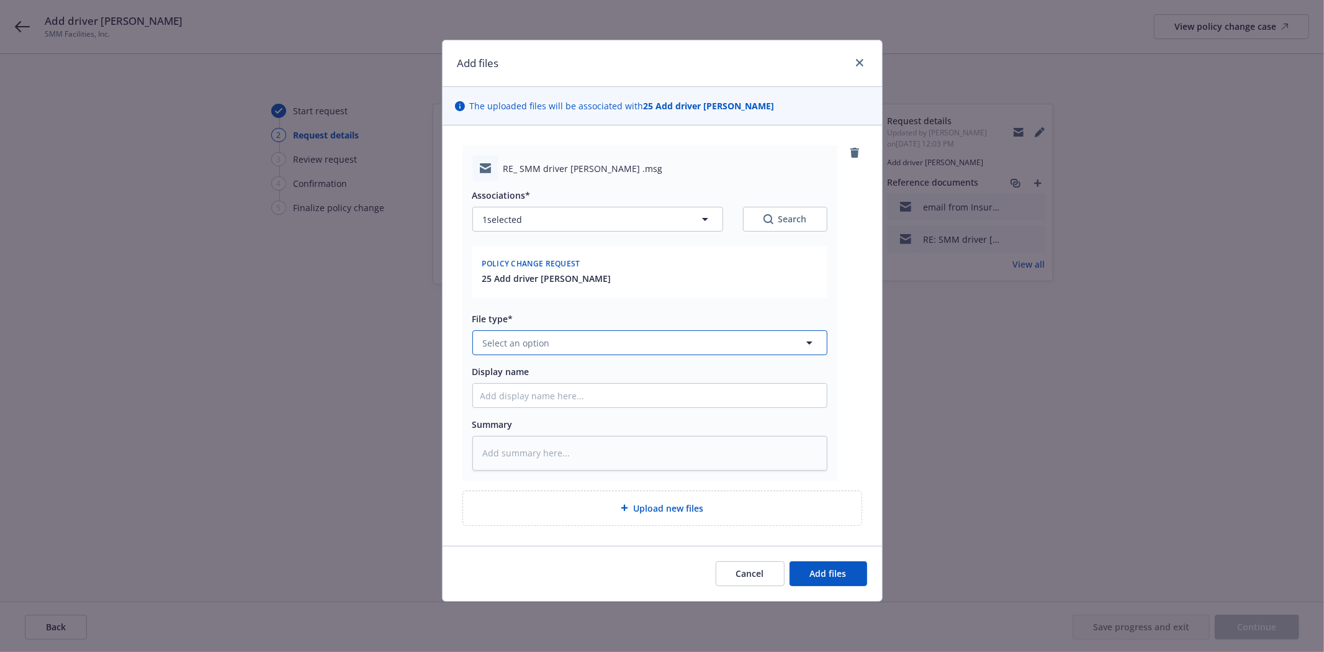
click at [663, 343] on button "Select an option" at bounding box center [650, 342] width 355 height 25
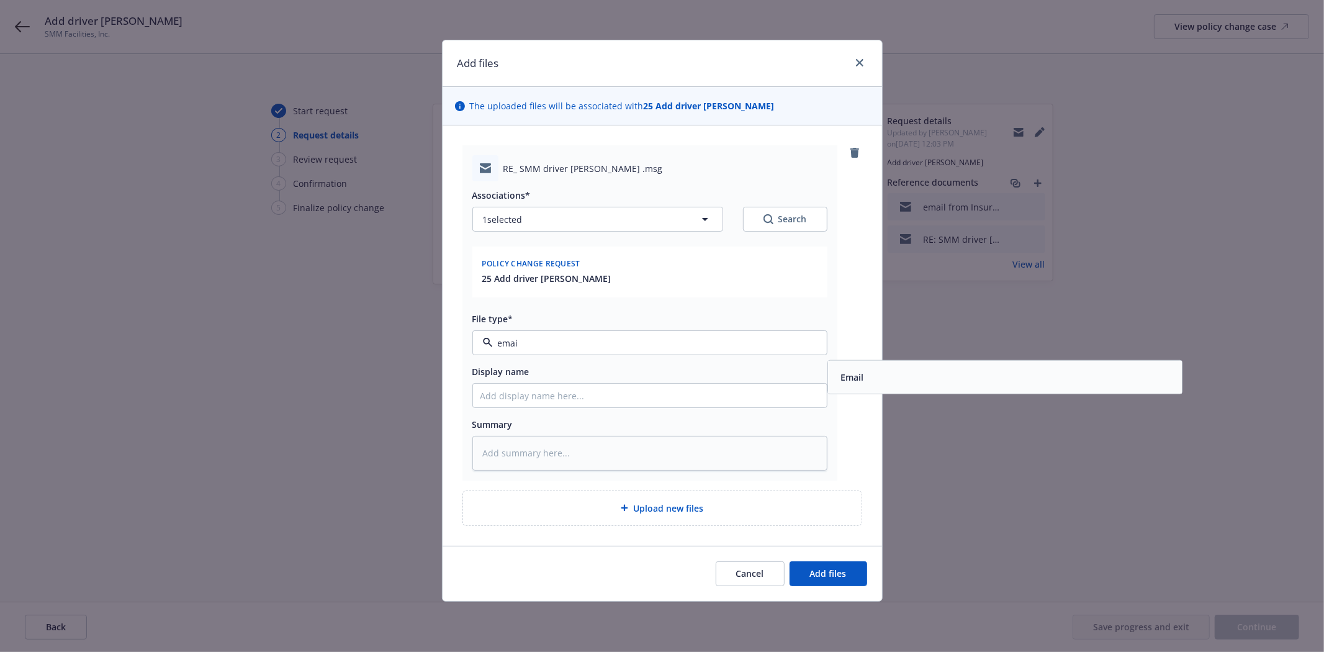
type input "email"
click at [905, 373] on div "Email" at bounding box center [1005, 377] width 339 height 18
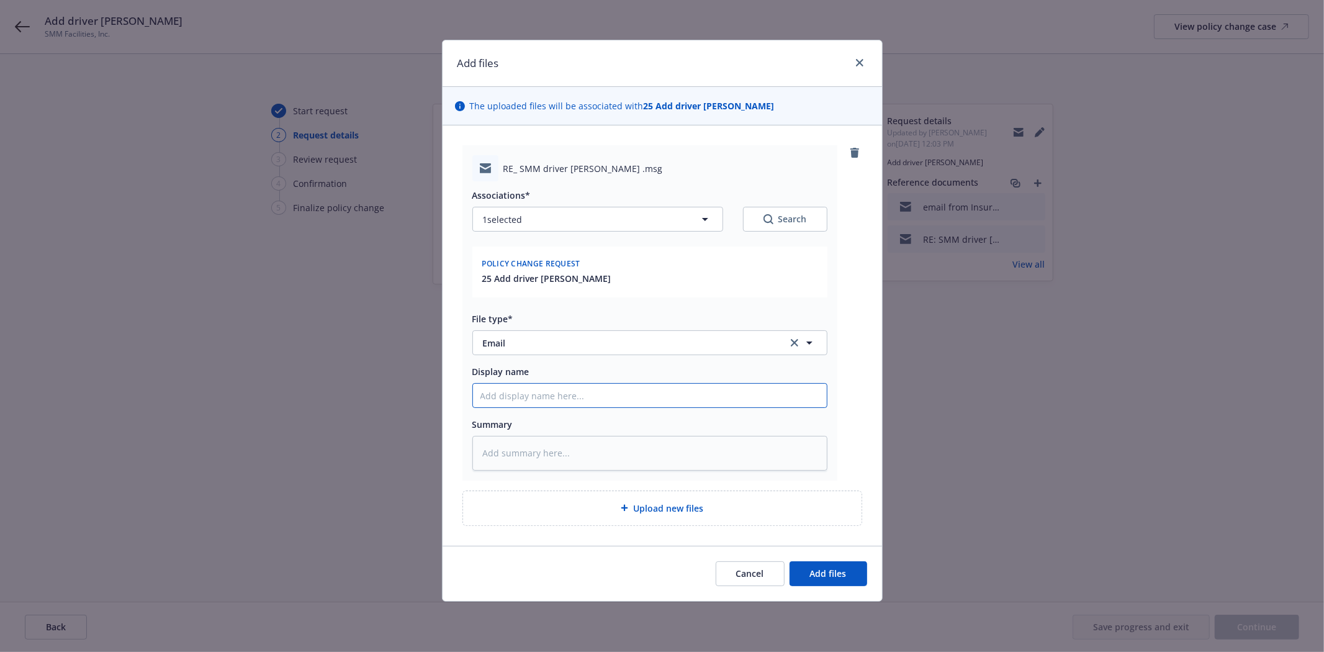
click at [589, 391] on input "Display name" at bounding box center [650, 396] width 354 height 24
type textarea "x"
type input "e"
type textarea "x"
type input "em"
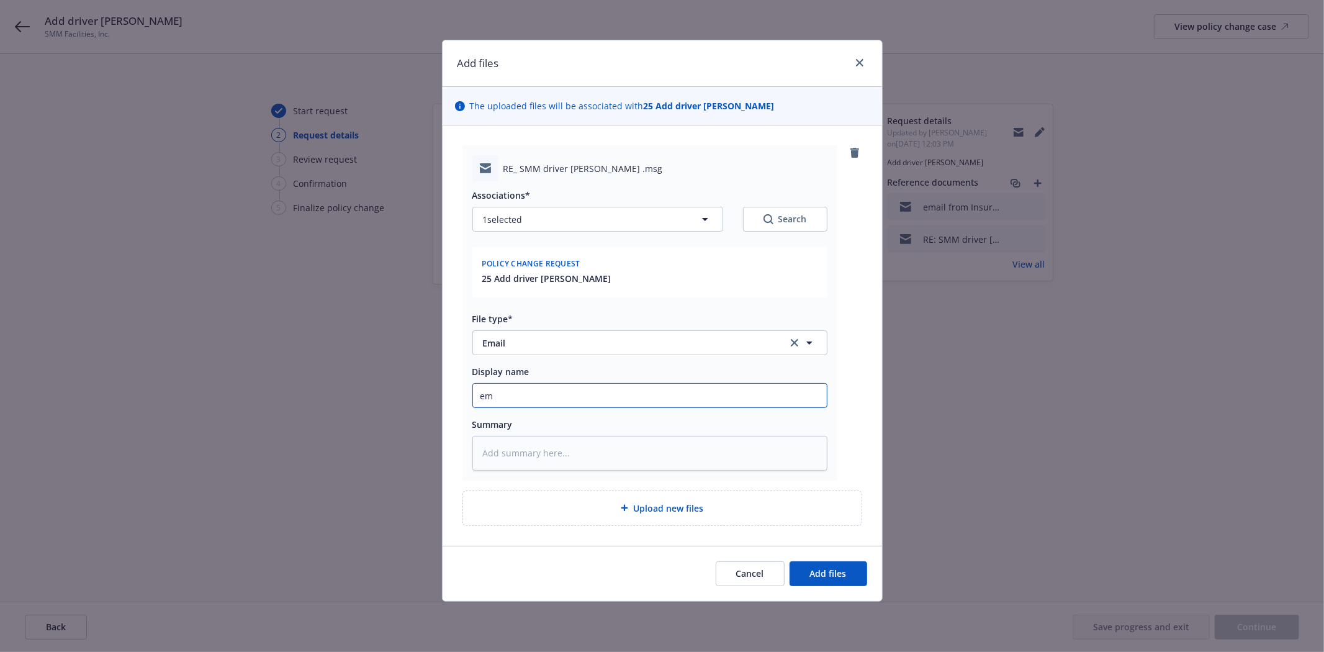
type textarea "x"
type input "ema"
type textarea "x"
type input "emai"
type textarea "x"
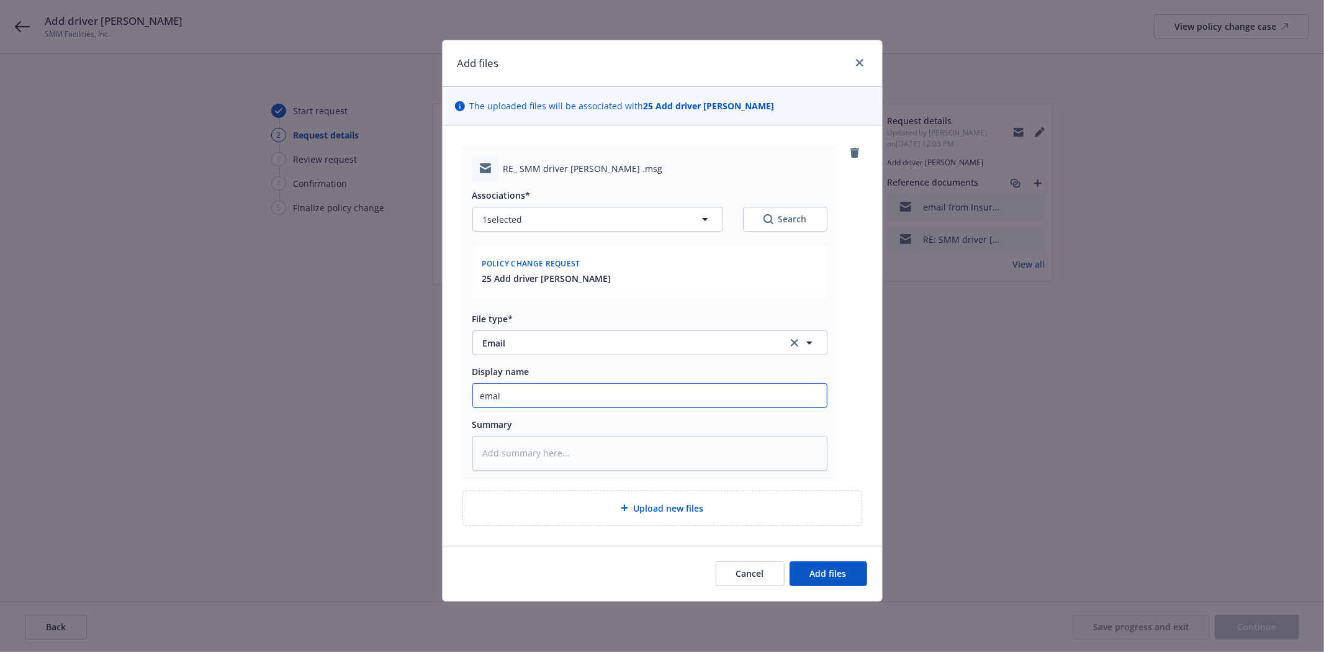
type input "email"
type textarea "x"
type input "email"
type textarea "x"
type input "email t"
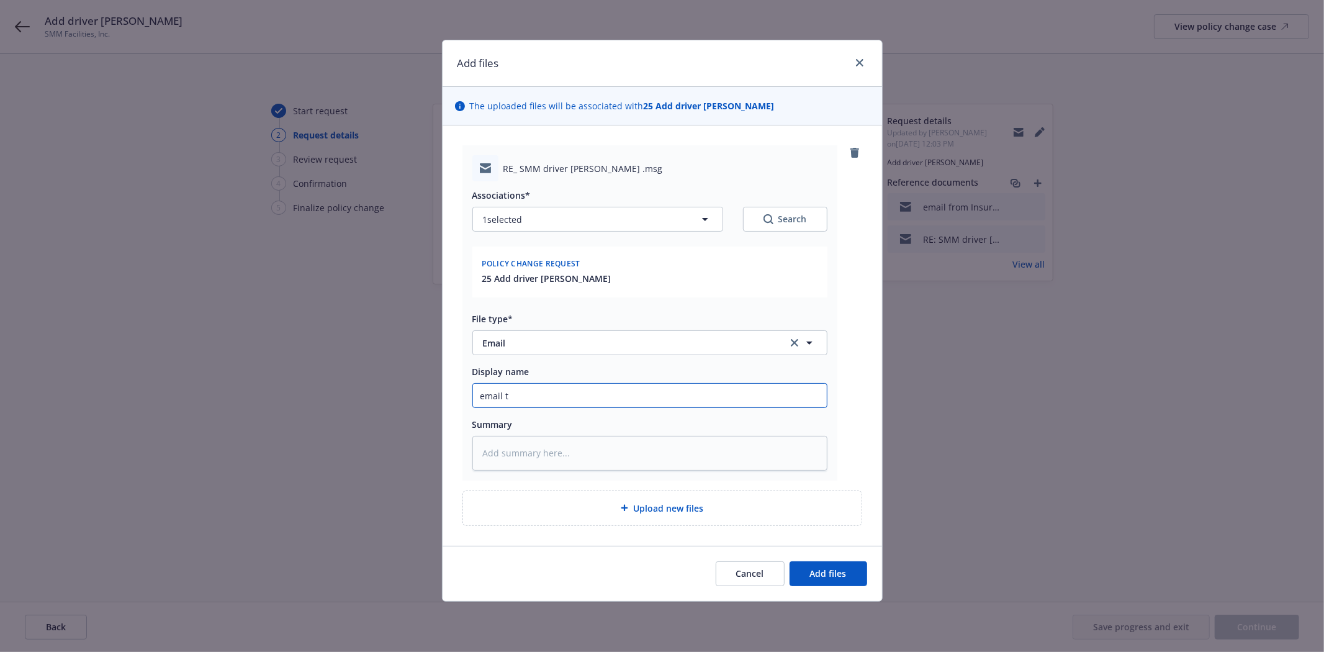
type textarea "x"
type input "email to"
type textarea "x"
type input "email to"
type textarea "x"
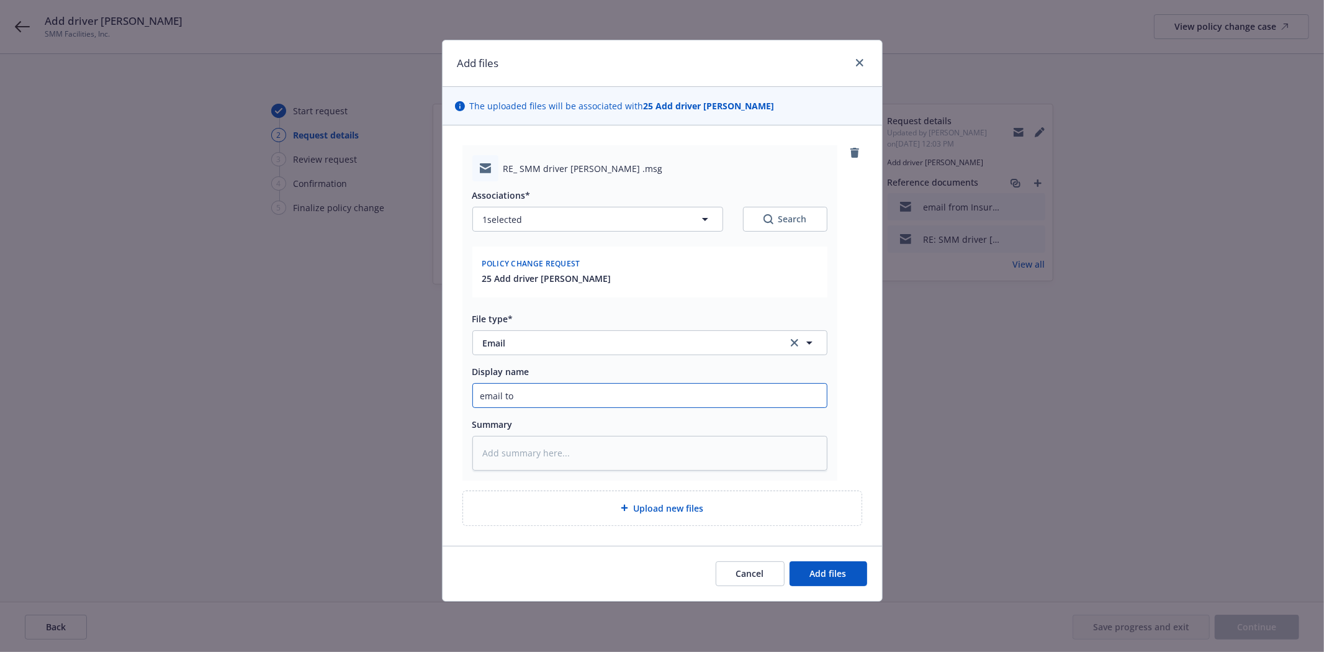
type input "email to i"
type textarea "x"
type input "email to in"
type textarea "x"
type input "email to ins"
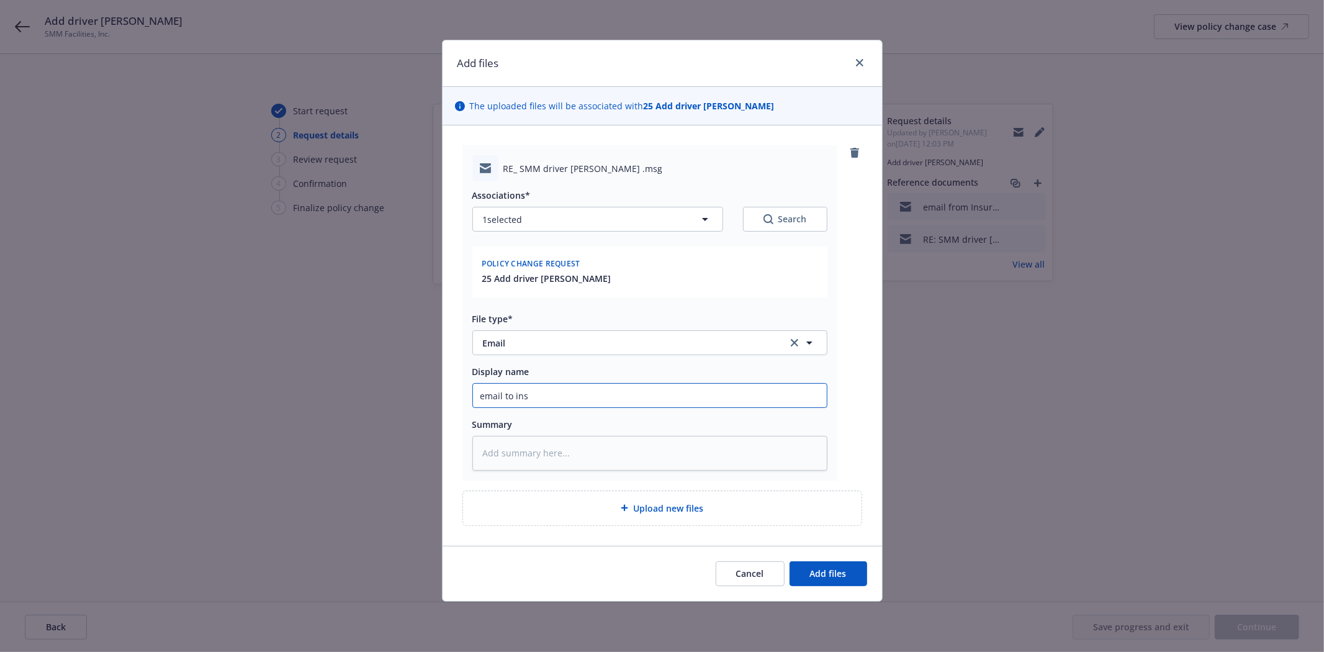
type textarea "x"
type input "email to insu"
type textarea "x"
type input "email to insur"
type textarea "x"
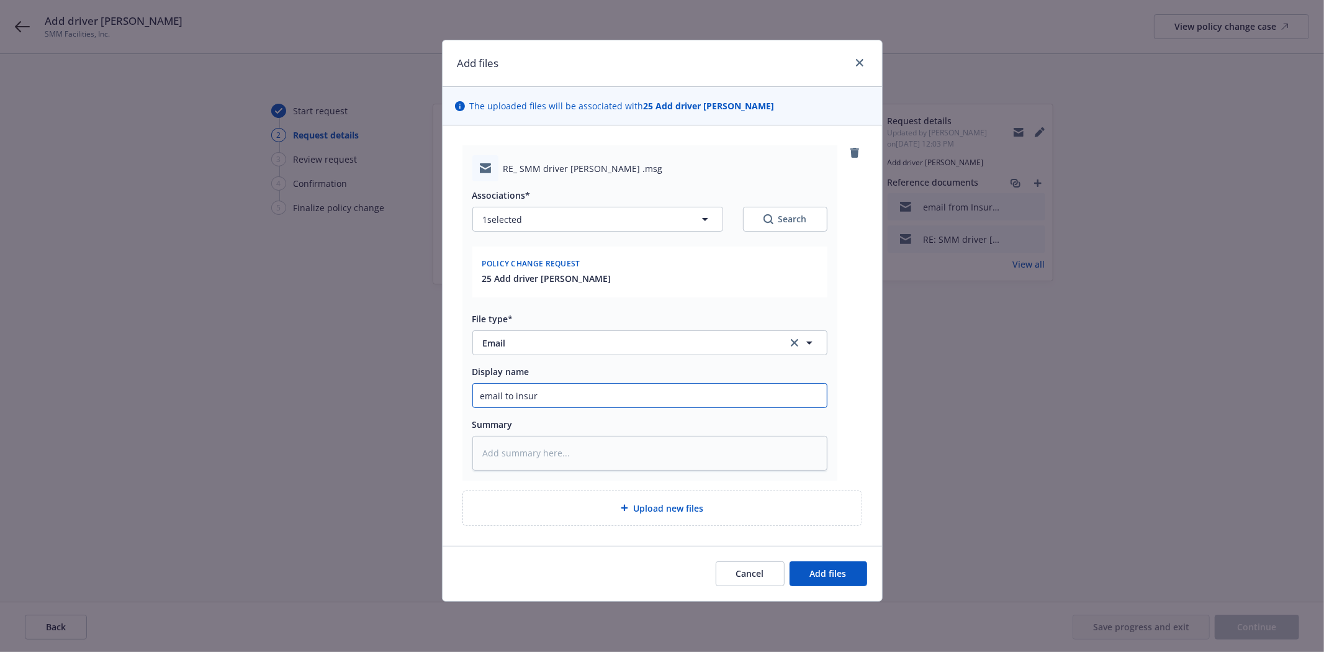
type input "email to insure"
type textarea "x"
type input "email to insured"
type textarea "x"
type input "email to insured"
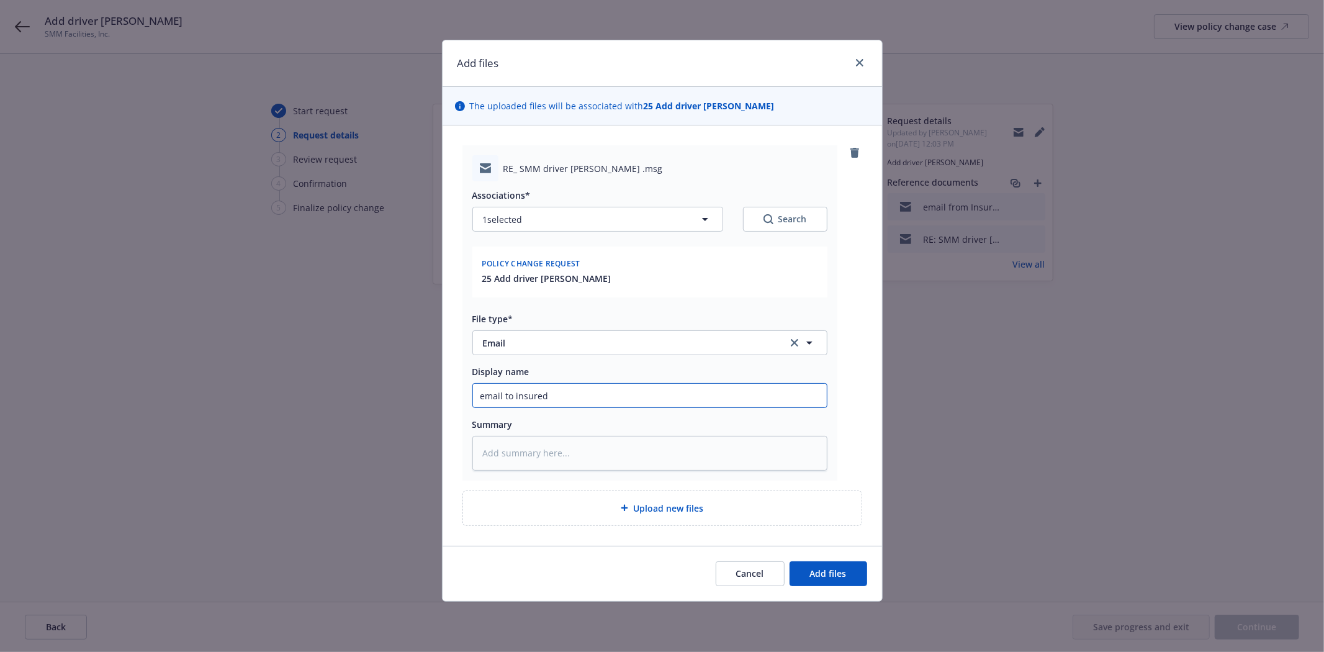
type textarea "x"
type input "email to insured a"
type textarea "x"
type input "email to insured ar"
type textarea "x"
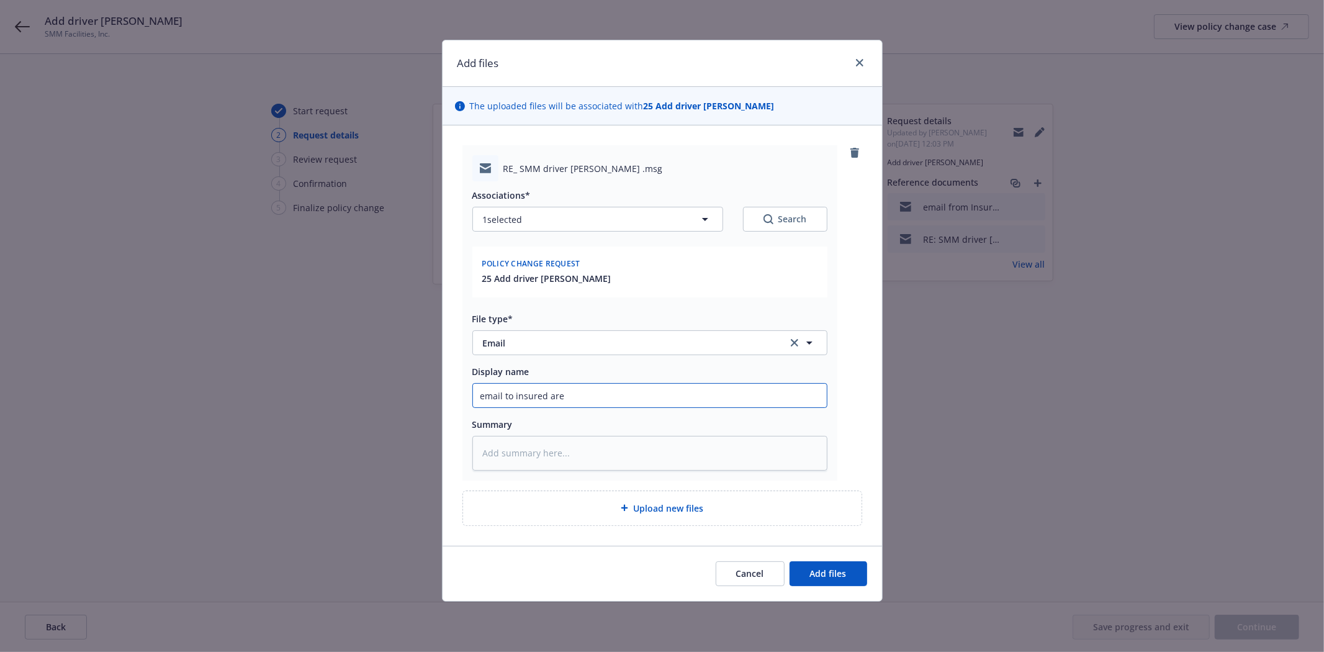
type input "email to insured are"
type textarea "x"
type input "email to insured are w"
type textarea "x"
type input "email to insured are we"
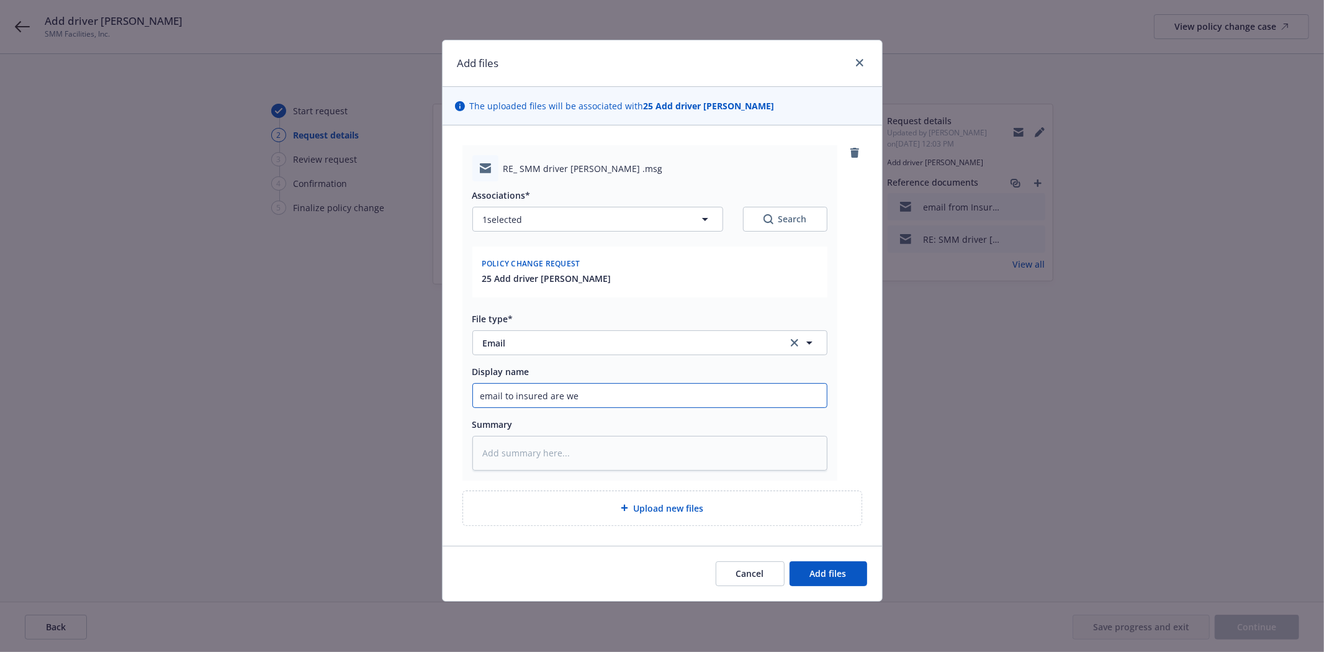
type textarea "x"
type input "email to insured are we"
type textarea "x"
type input "email to insured are we a"
type textarea "x"
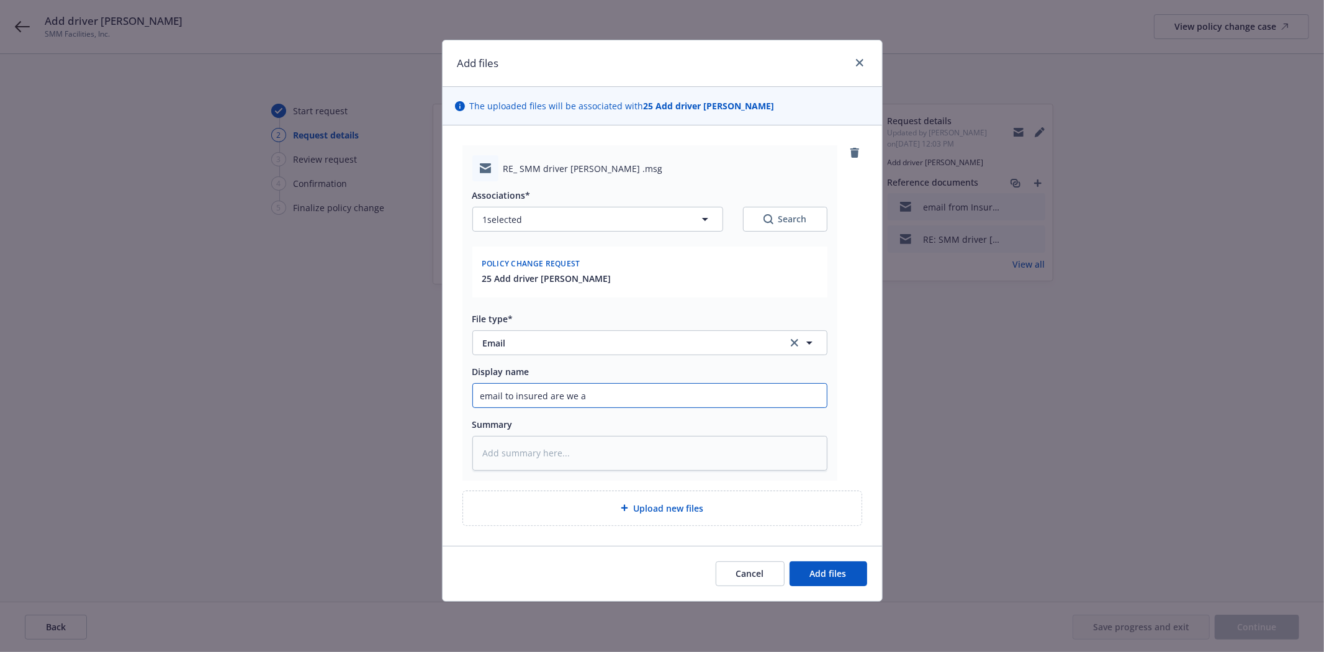
type input "email to insured are we ad"
type textarea "x"
type input "email to insured are we add"
type textarea "x"
type input "email to insured are we addi"
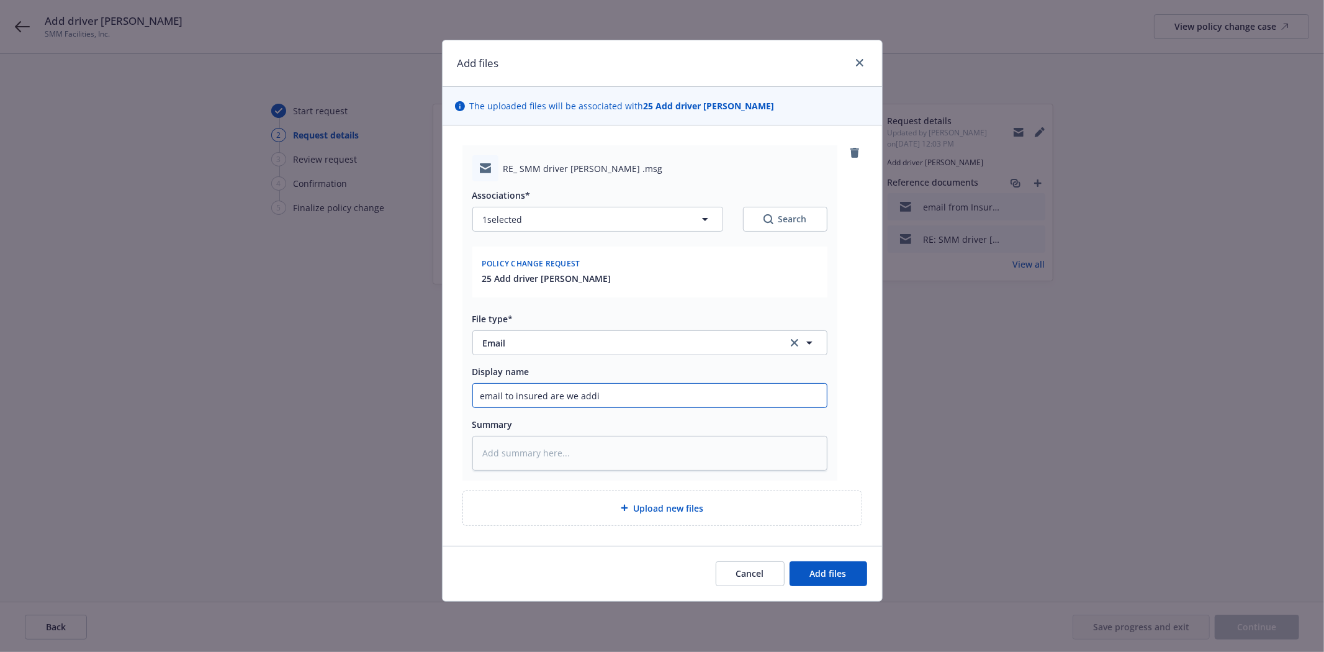
type textarea "x"
type input "email to insured are we addin"
type textarea "x"
type input "email to insured are we adding"
type textarea "x"
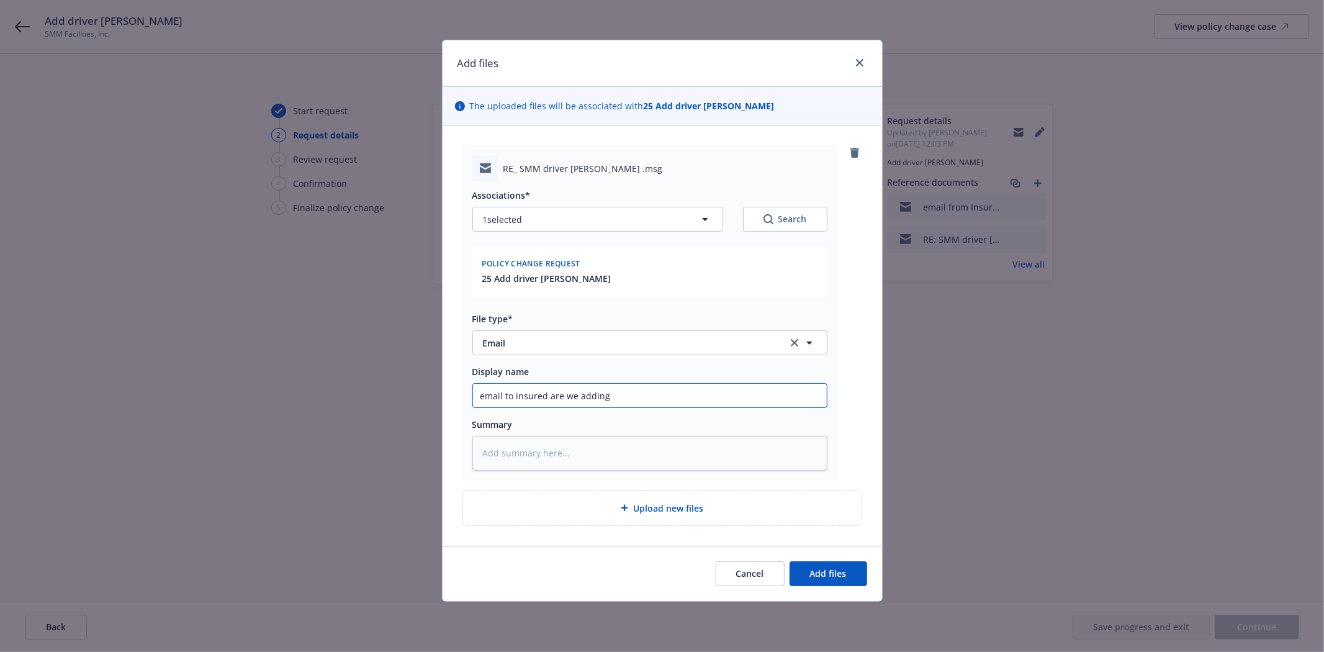
type input "email to insured are we adding"
paste input "Richard John Delgadillo"
type textarea "x"
type input "email to insured are we adding Richard John Delgadillo"
click at [820, 584] on button "Add files" at bounding box center [829, 573] width 78 height 25
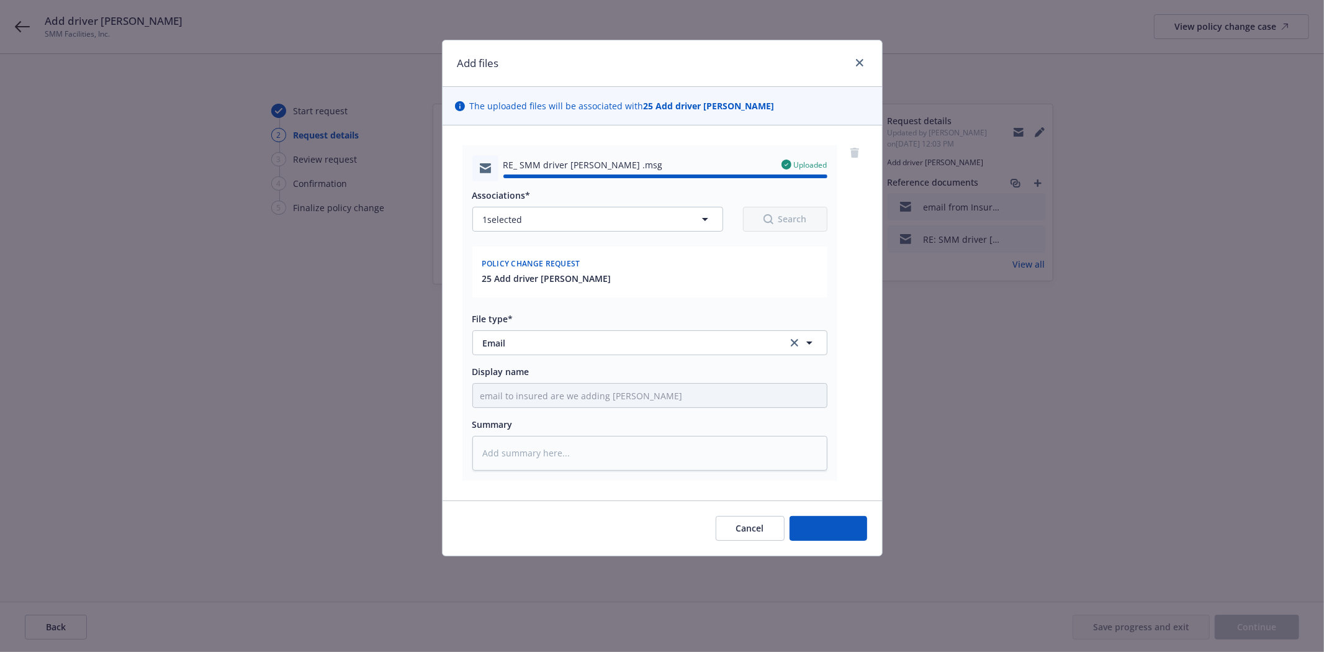
type textarea "x"
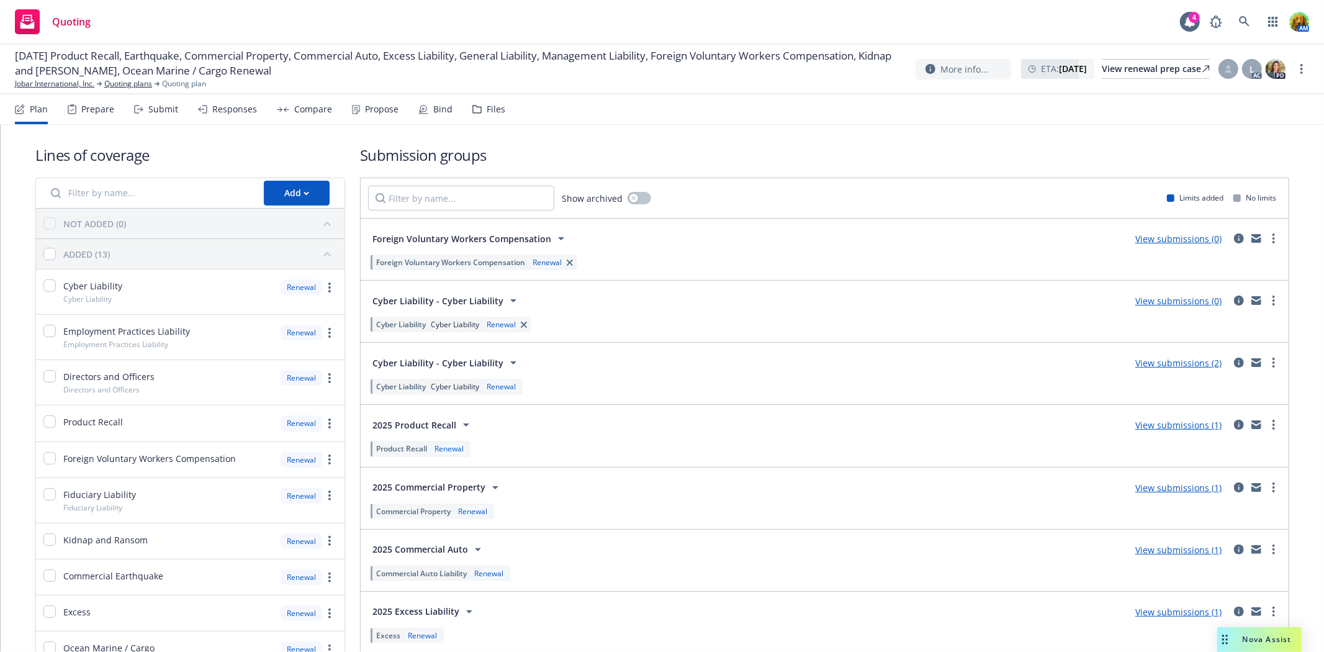
click at [489, 115] on div "Files" at bounding box center [489, 109] width 33 height 30
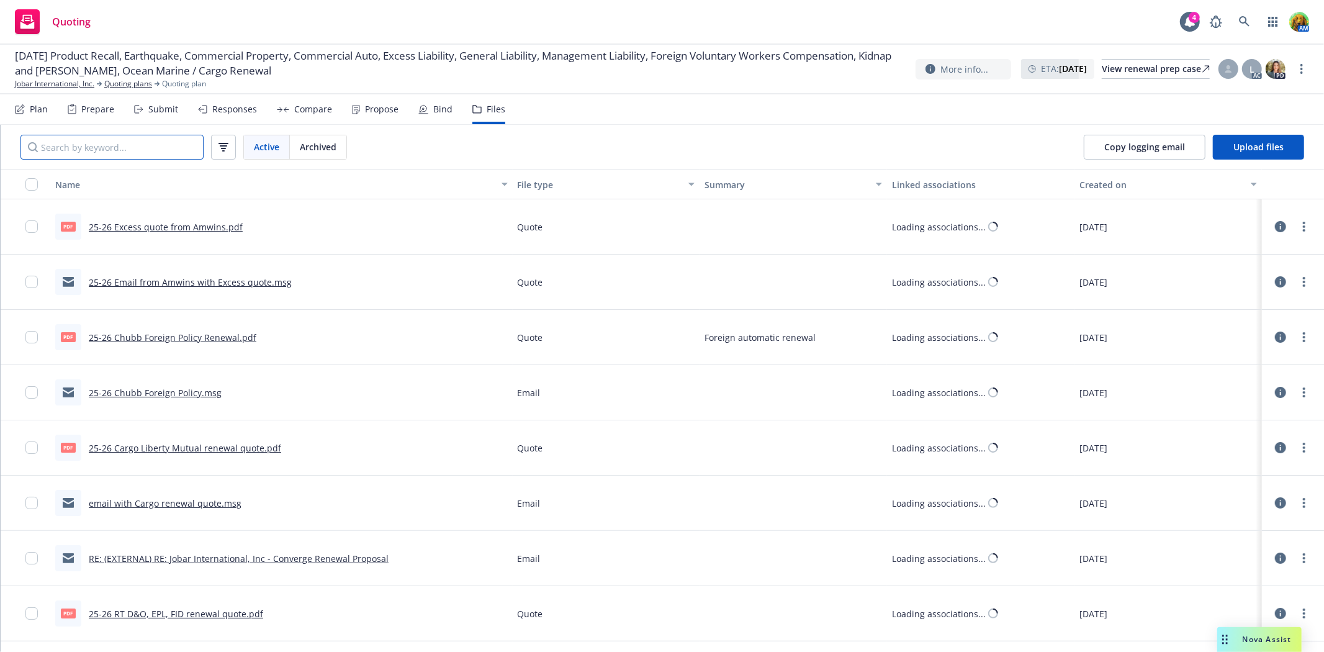
click at [173, 145] on input "Search by keyword..." at bounding box center [111, 147] width 183 height 25
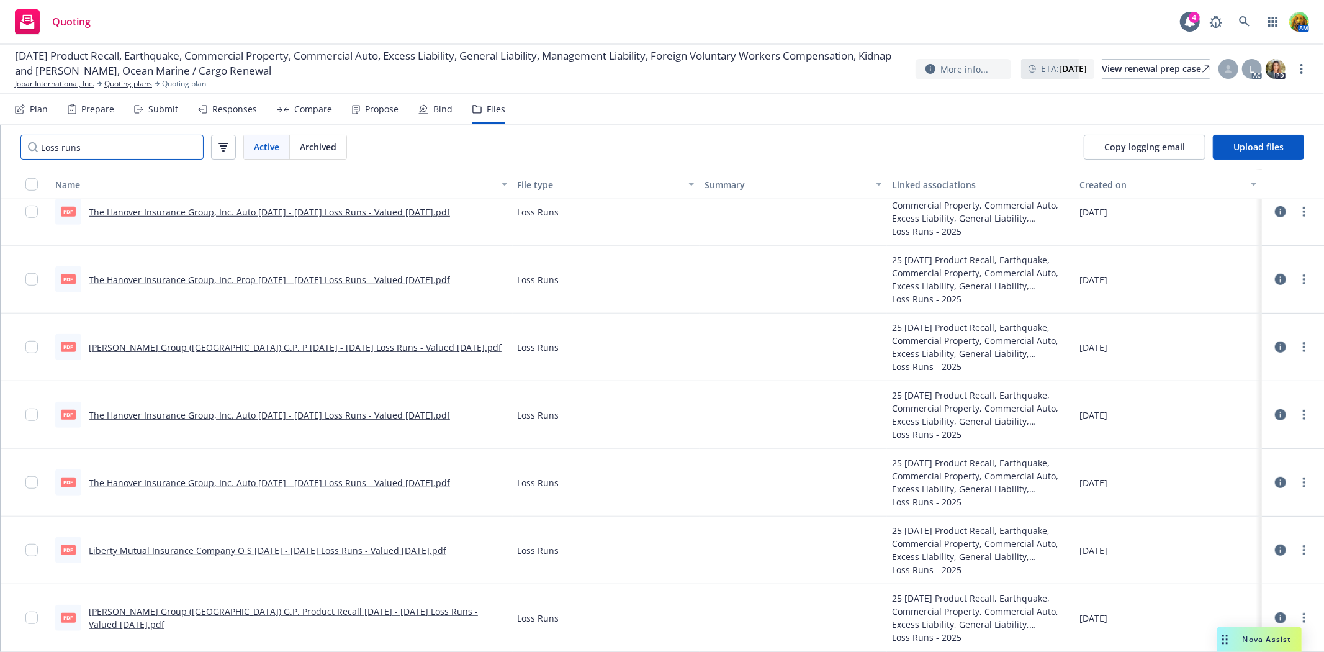
scroll to position [690, 0]
type input "Loss runs"
click at [204, 548] on link "Liberty Mutual Insurance Company O S [DATE] - [DATE] Loss Runs - Valued [DATE].…" at bounding box center [268, 551] width 358 height 12
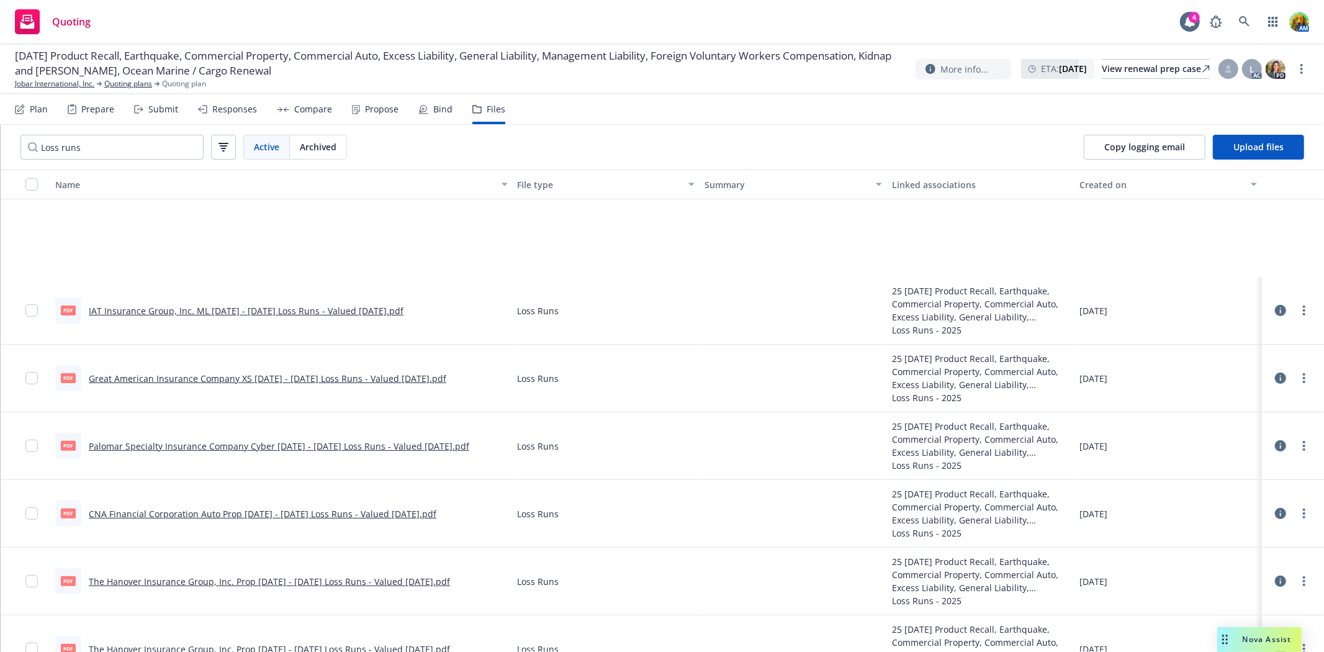
scroll to position [207, 0]
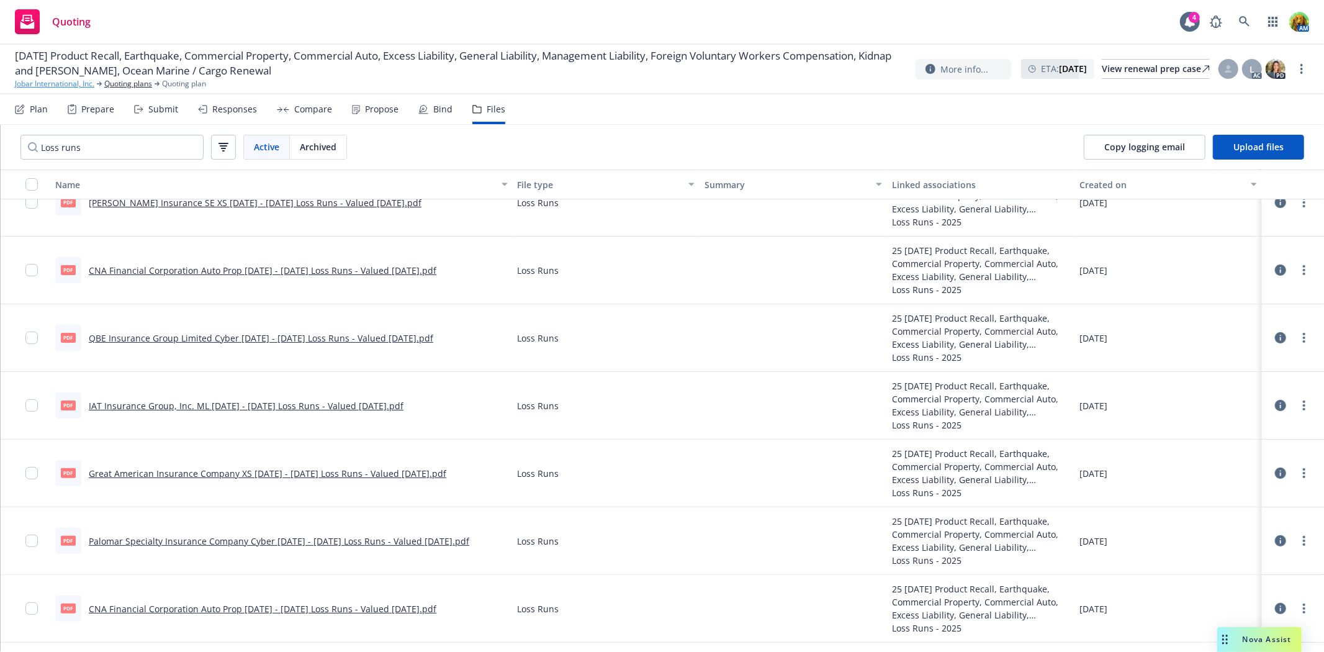
click at [60, 87] on link "Jobar International, Inc." at bounding box center [54, 83] width 79 height 11
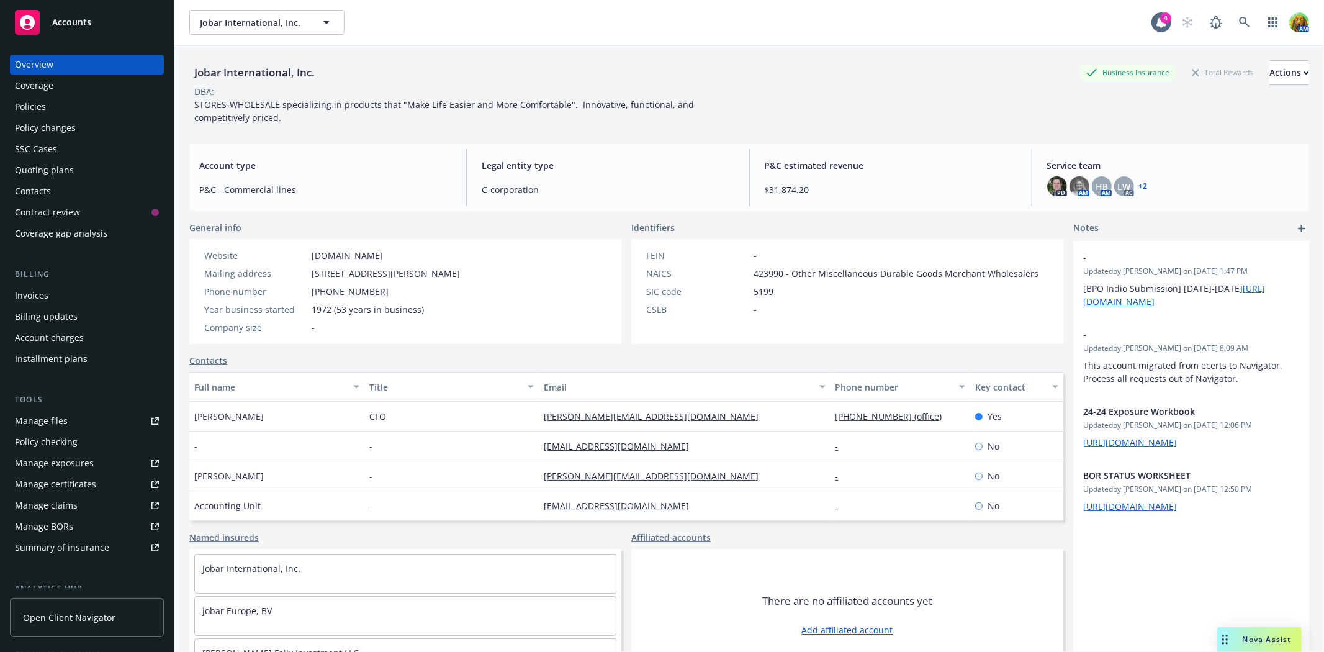
click at [22, 101] on div "Policies" at bounding box center [30, 107] width 31 height 20
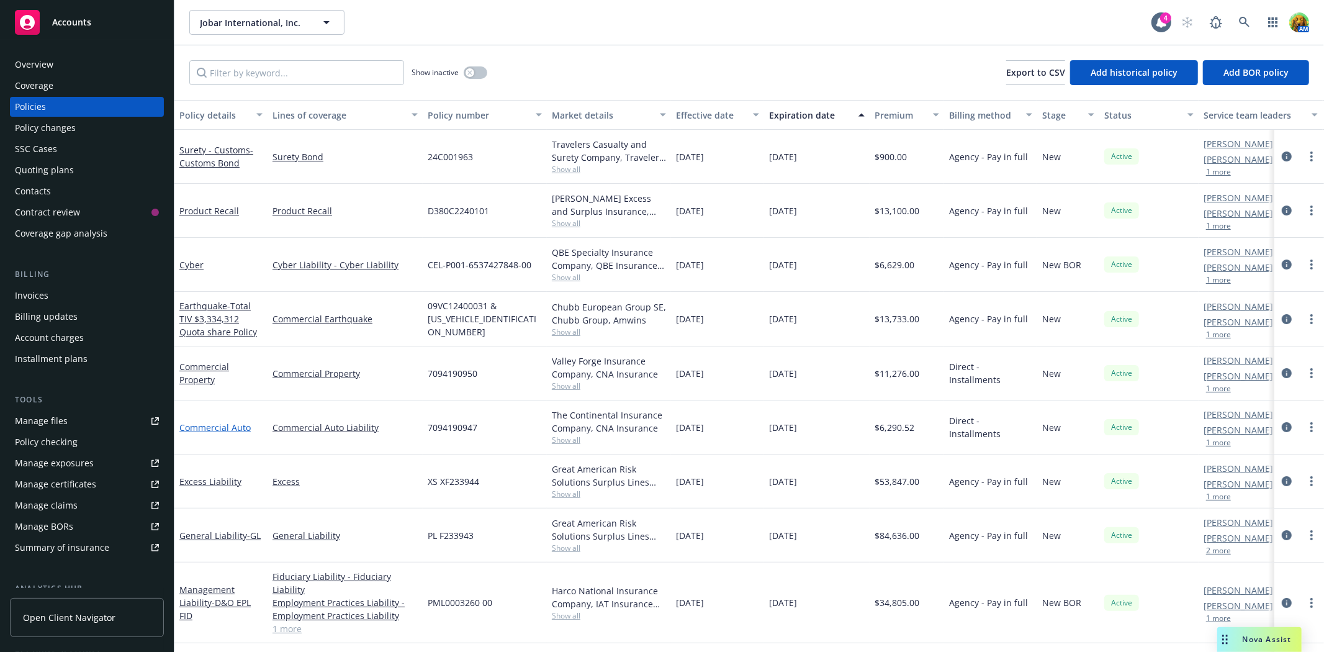
click at [222, 429] on link "Commercial Auto" at bounding box center [214, 428] width 71 height 12
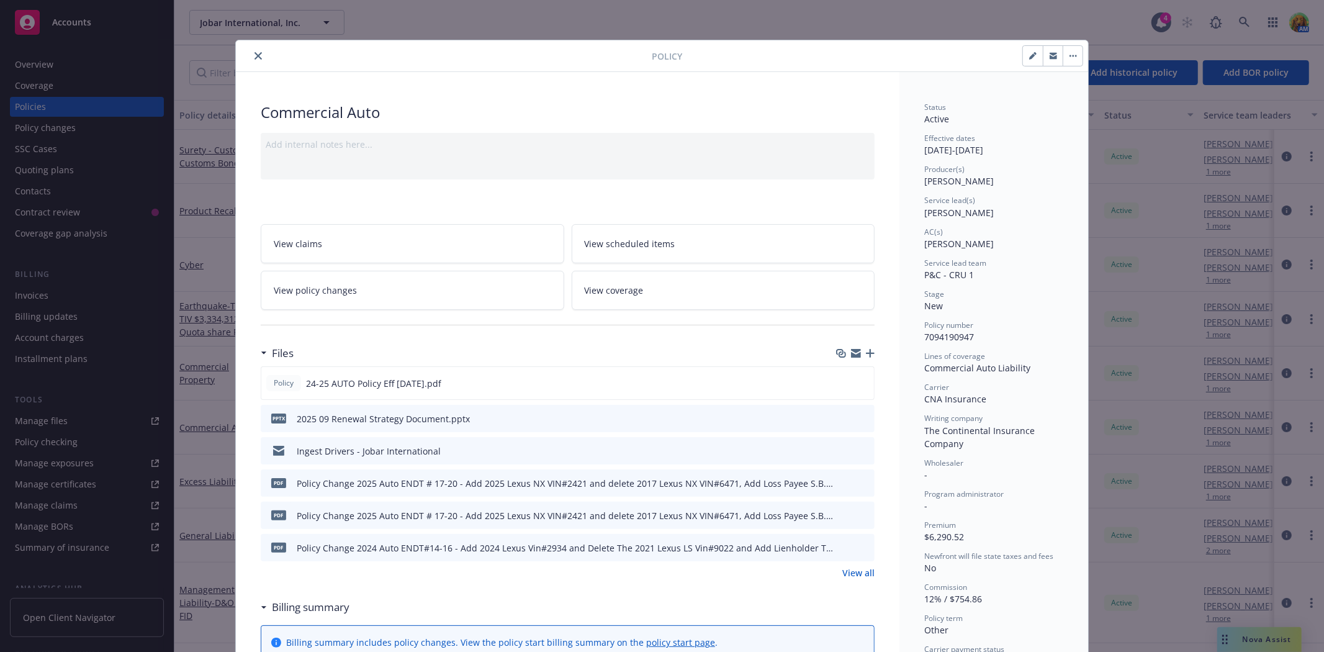
click at [255, 52] on icon "close" at bounding box center [258, 55] width 7 height 7
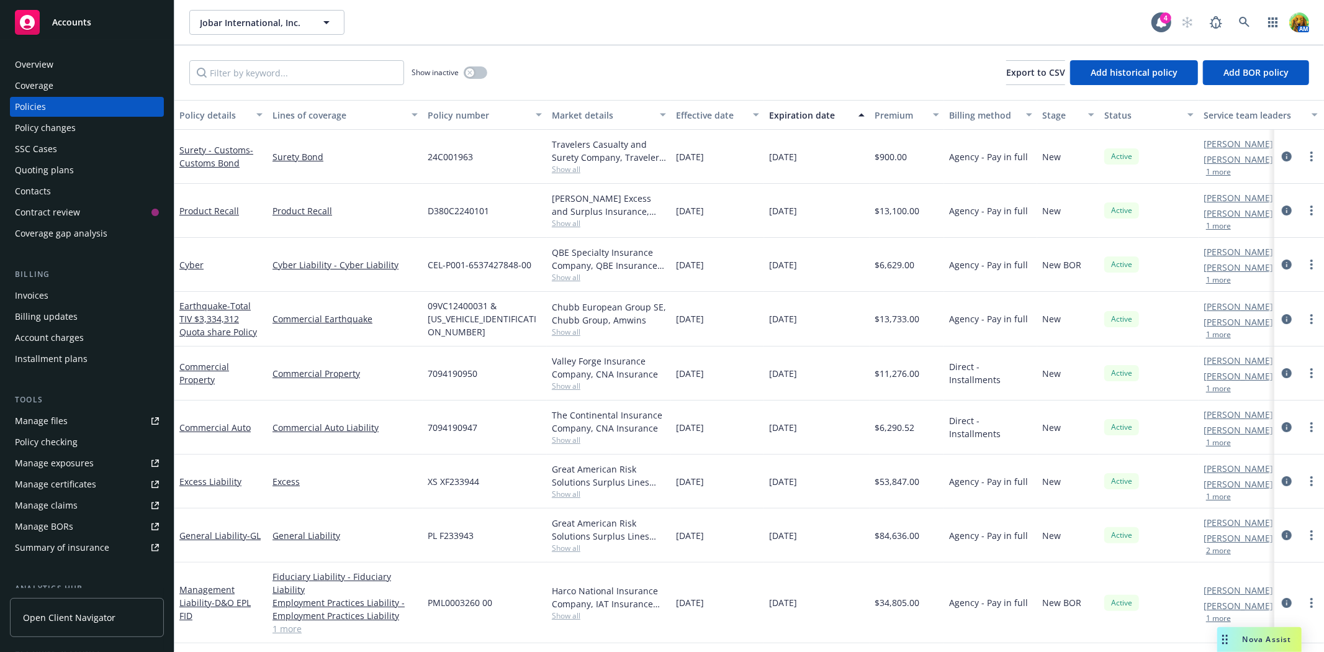
click at [68, 169] on div "Quoting plans" at bounding box center [44, 170] width 59 height 20
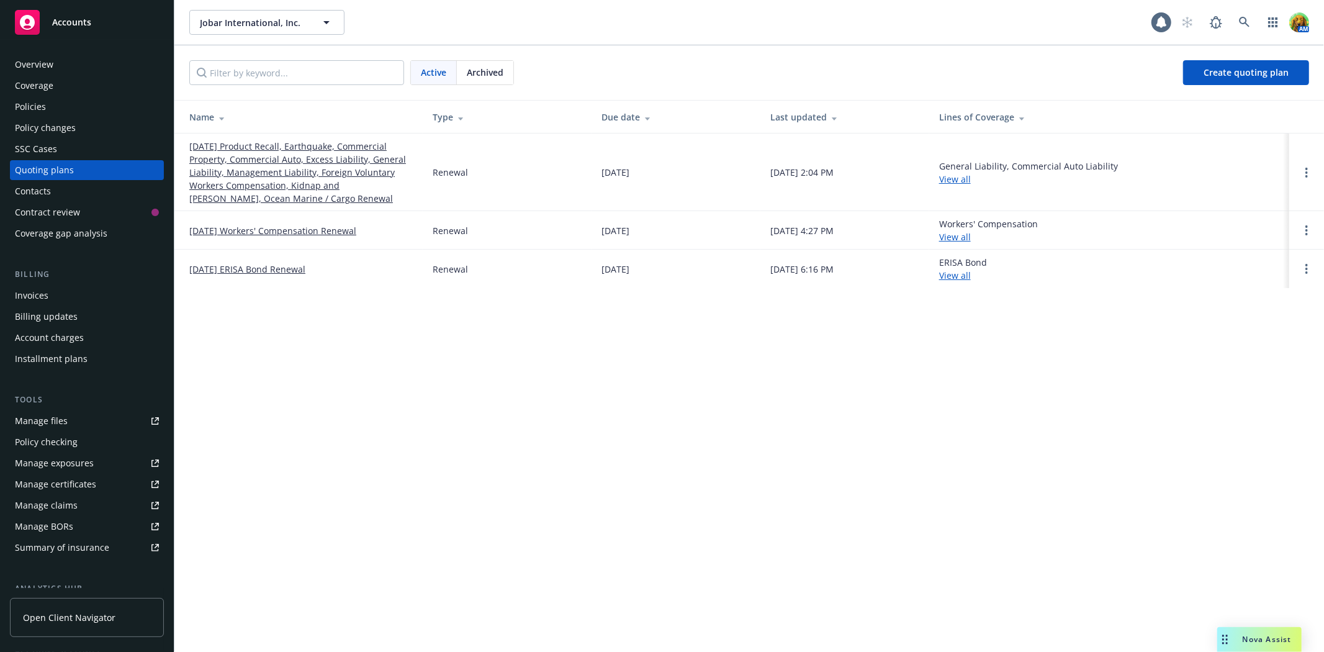
click at [257, 173] on link "[DATE] Product Recall, Earthquake, Commercial Property, Commercial Auto, Excess…" at bounding box center [301, 172] width 224 height 65
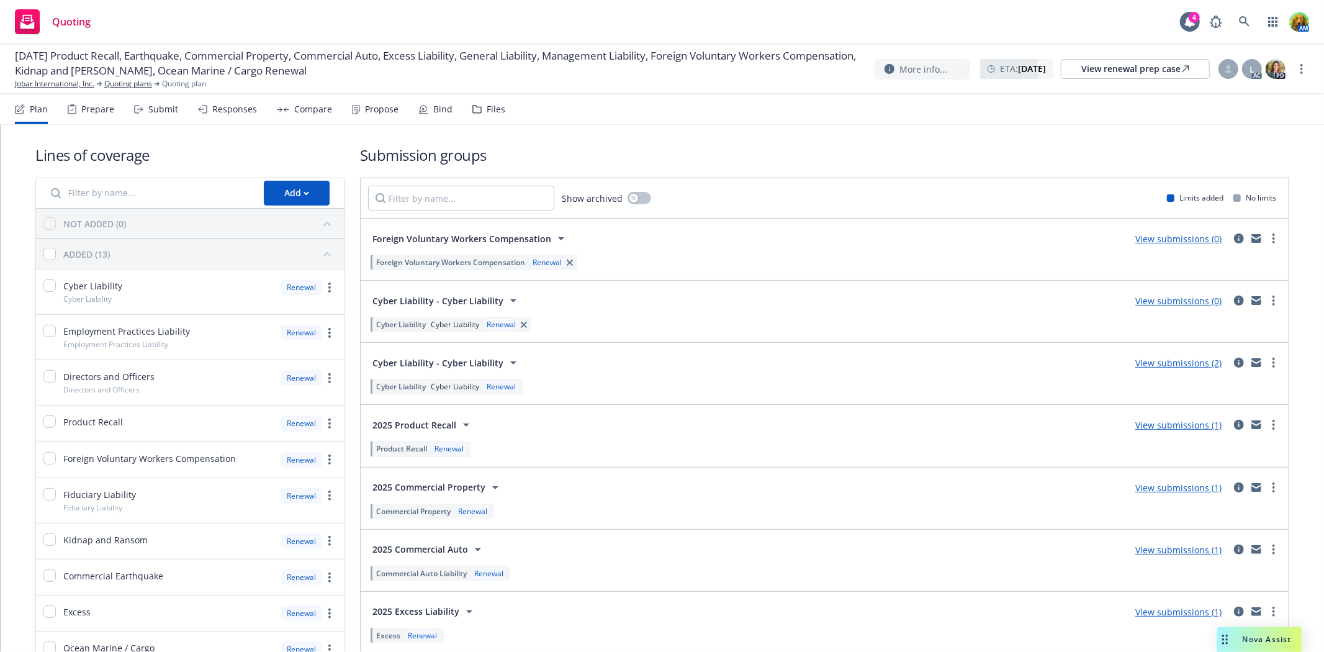
click at [475, 106] on icon at bounding box center [477, 109] width 9 height 9
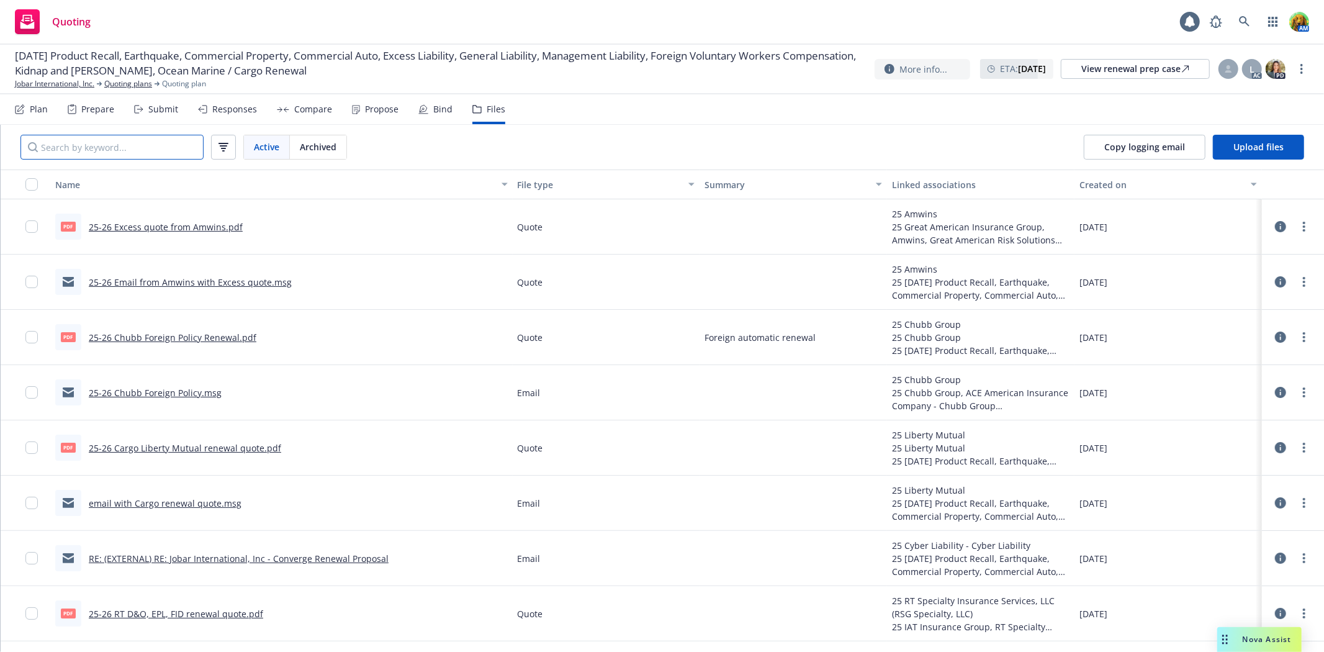
click at [170, 146] on input "Search by keyword..." at bounding box center [111, 147] width 183 height 25
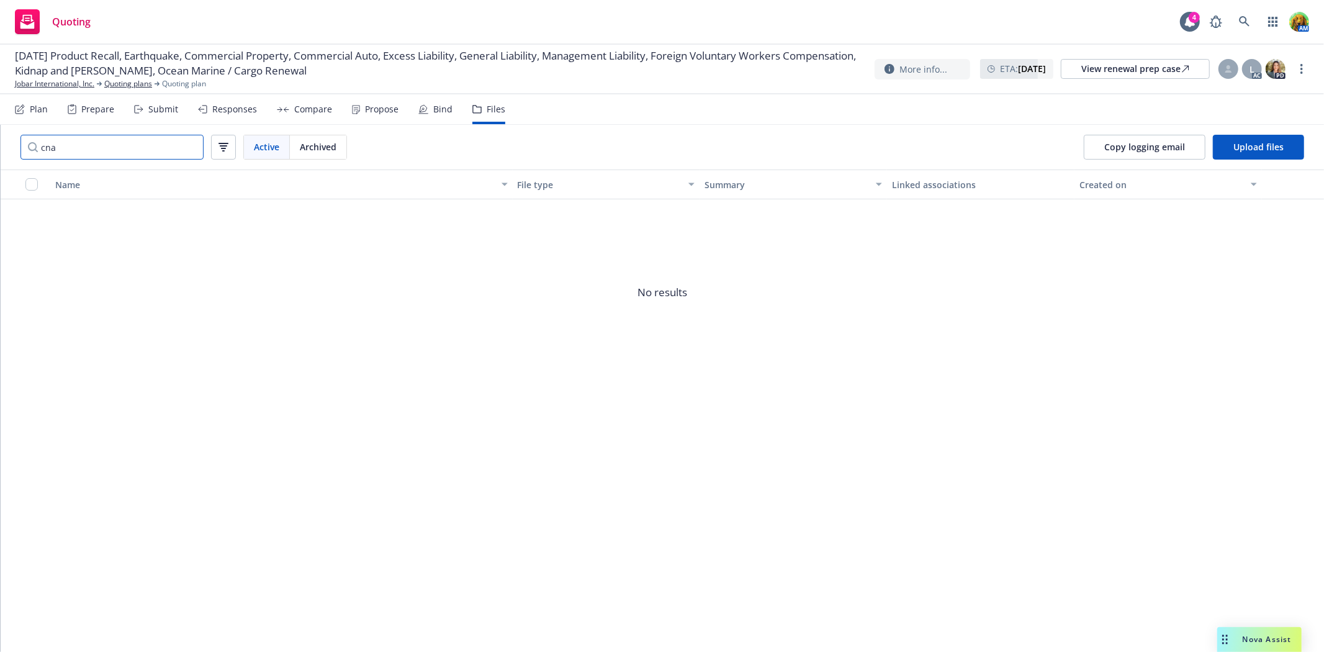
paste input "an"
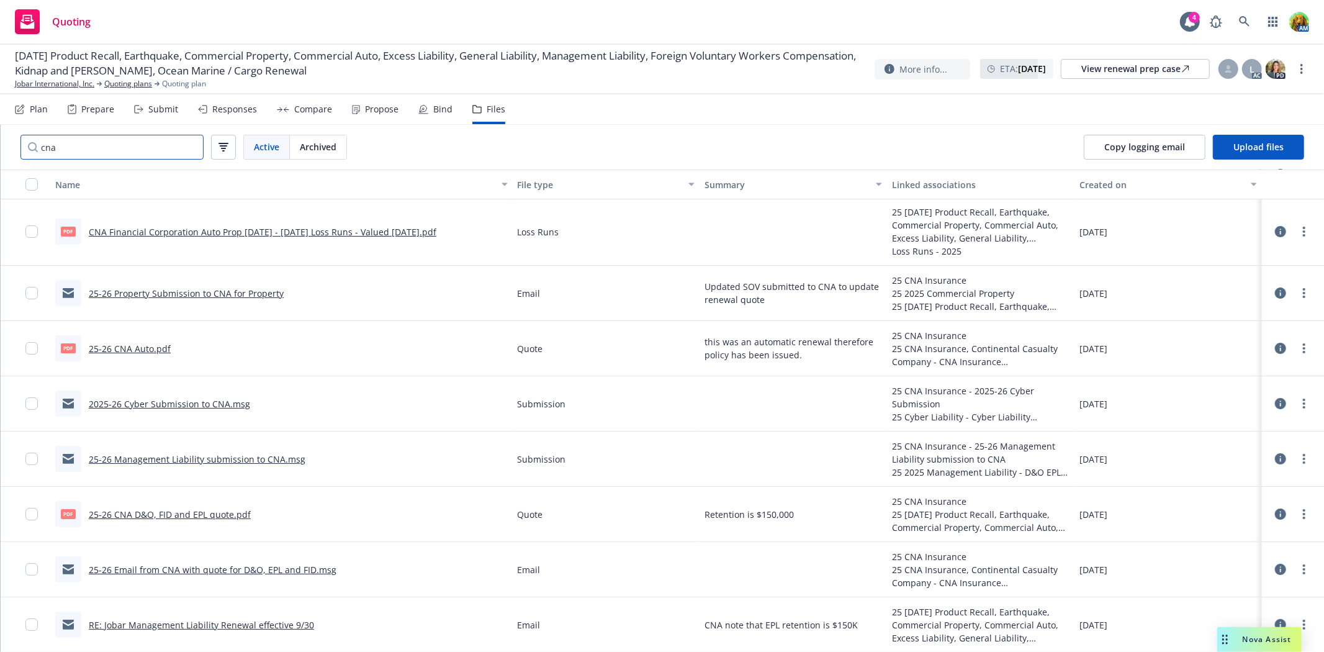
scroll to position [70, 0]
click at [160, 228] on link "CNA Financial Corporation Auto Prop [DATE] - [DATE] Loss Runs - Valued [DATE].p…" at bounding box center [263, 231] width 348 height 12
click at [1297, 236] on link "more" at bounding box center [1304, 231] width 15 height 15
click at [336, 233] on link "CNA Financial Corporation Auto Prop [DATE] - [DATE] Loss Runs - Valued [DATE].p…" at bounding box center [263, 231] width 348 height 12
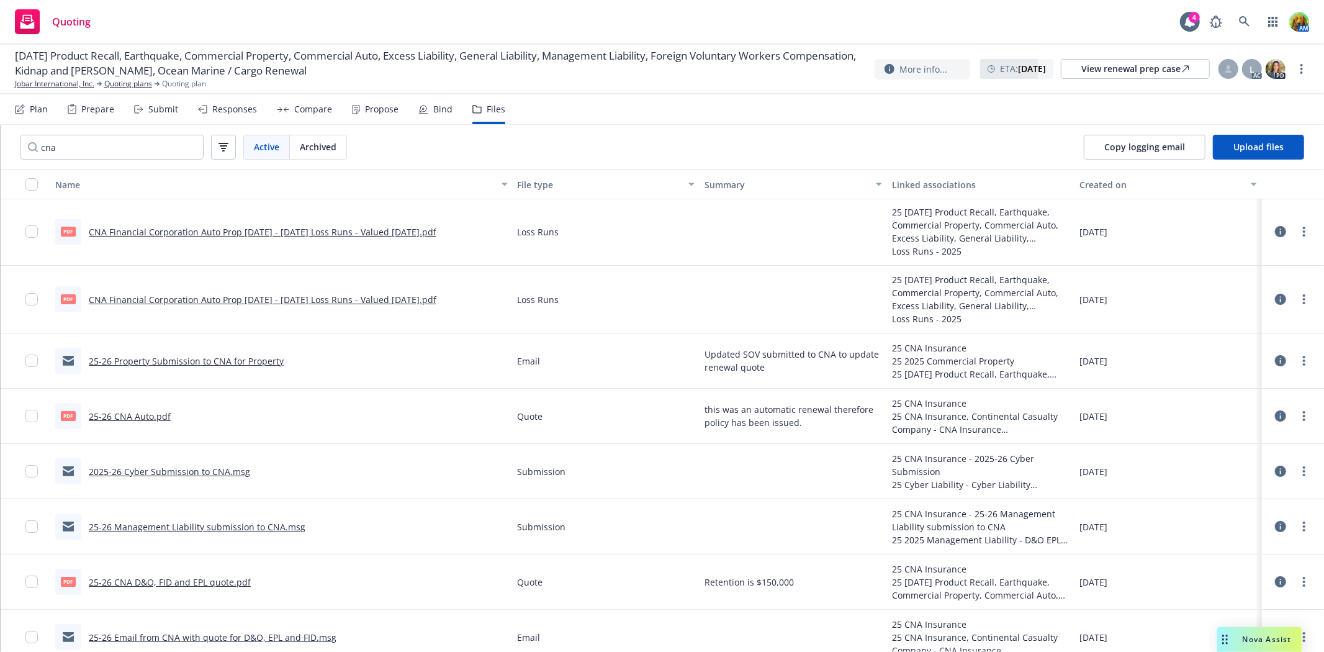
scroll to position [0, 0]
click at [115, 151] on input "cna" at bounding box center [111, 147] width 183 height 25
drag, startPoint x: 85, startPoint y: 163, endPoint x: 34, endPoint y: 175, distance: 52.3
click at [34, 175] on div "cna Active Archived Copy logging email Upload files Name File type Summary Link…" at bounding box center [663, 388] width 1324 height 527
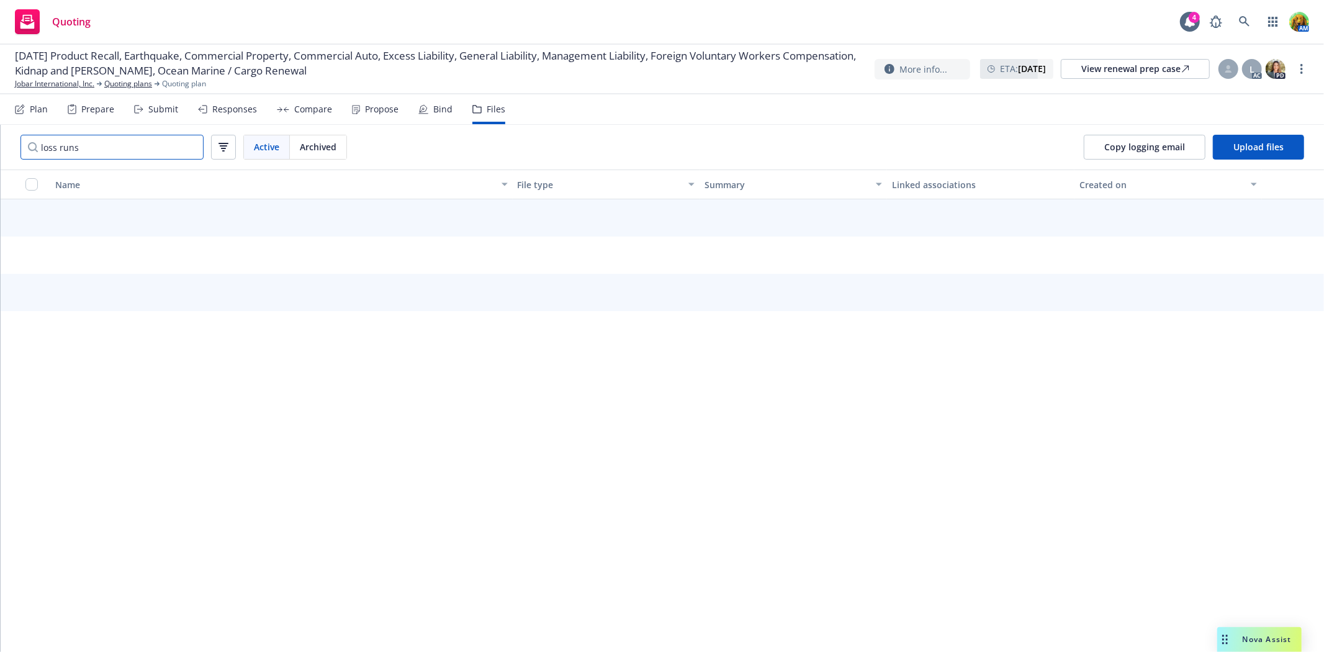
type input "loss runs"
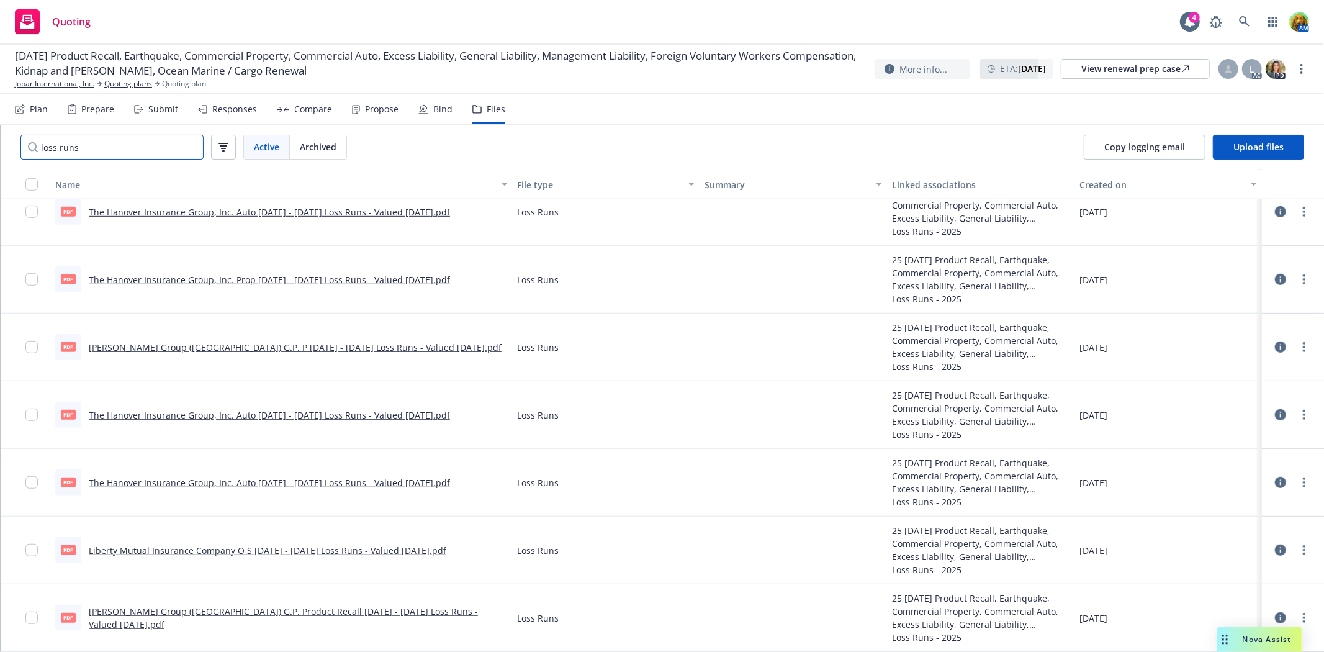
scroll to position [690, 0]
click at [78, 83] on link "Jobar International, Inc." at bounding box center [54, 83] width 79 height 11
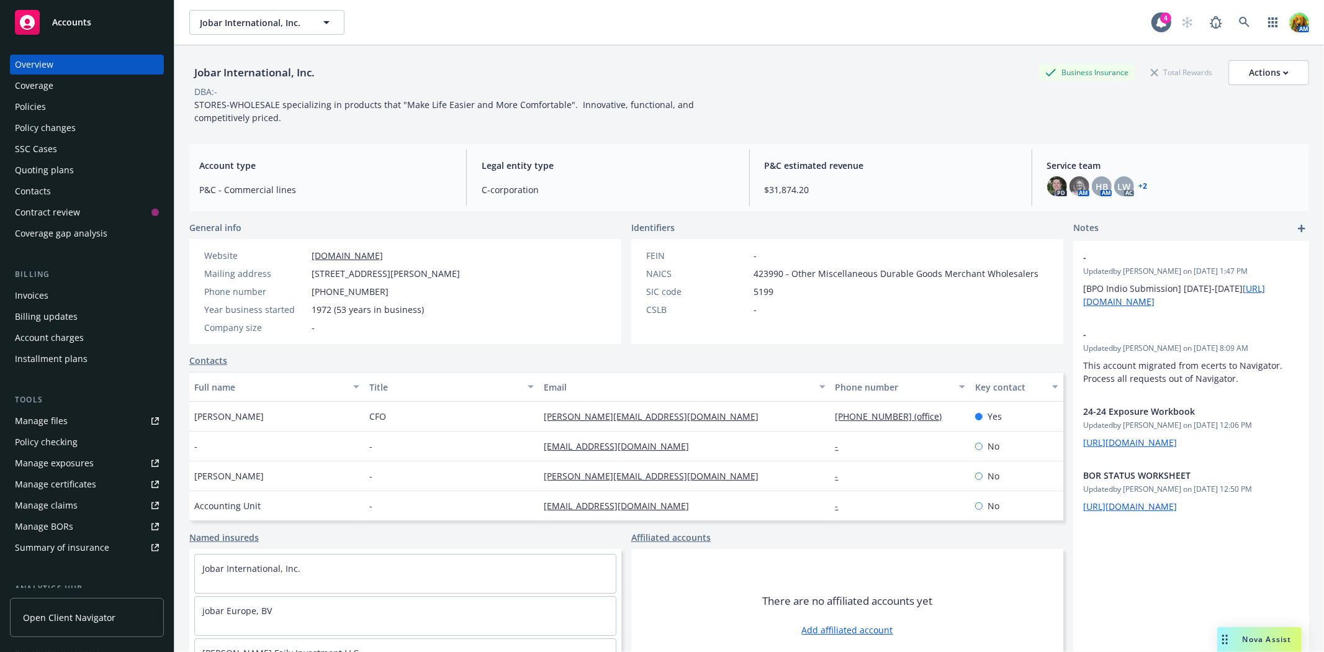
click at [34, 111] on div "Policies" at bounding box center [30, 107] width 31 height 20
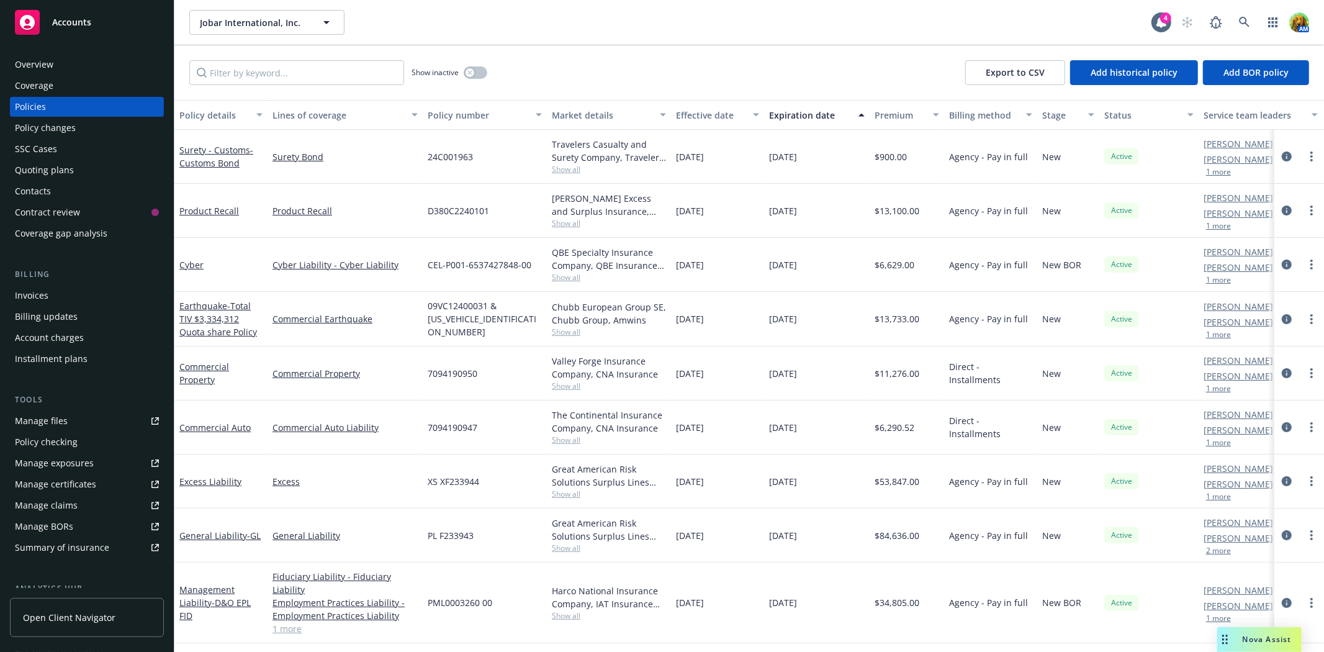
click at [73, 421] on link "Manage files" at bounding box center [87, 421] width 154 height 20
click at [271, 77] on input "Filter by keyword..." at bounding box center [296, 72] width 215 height 25
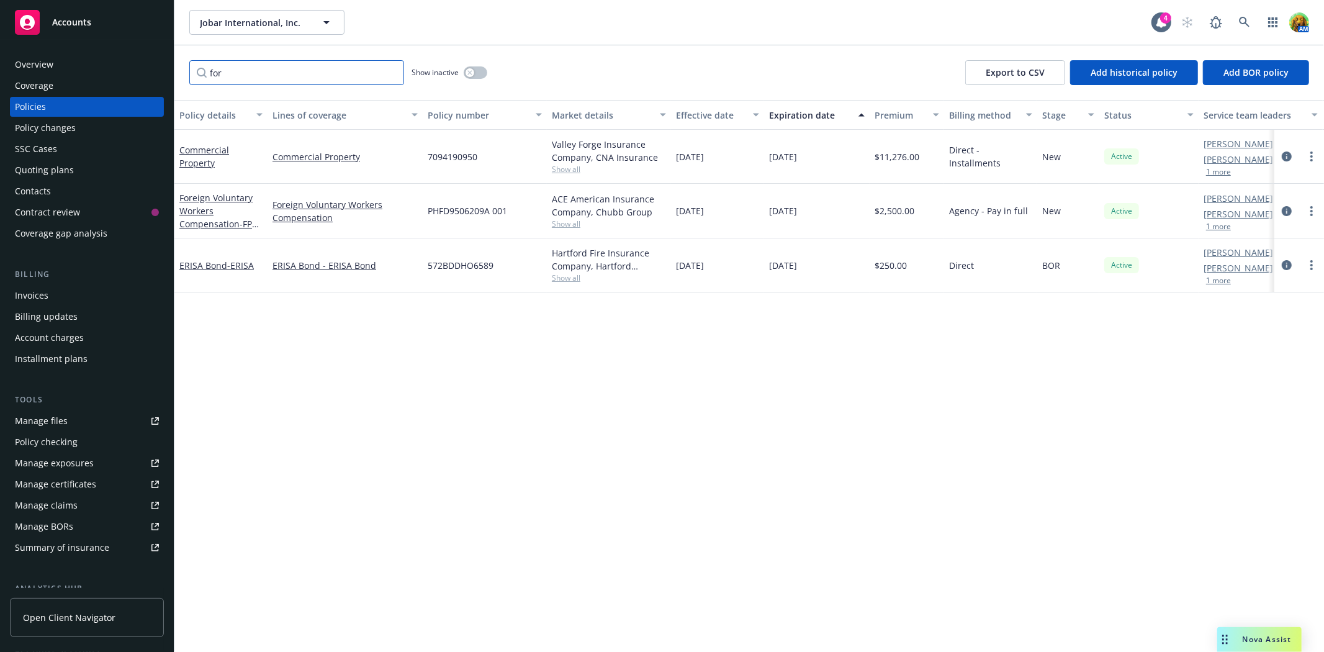
type input "for"
click at [76, 129] on div "Policy changes" at bounding box center [87, 128] width 144 height 20
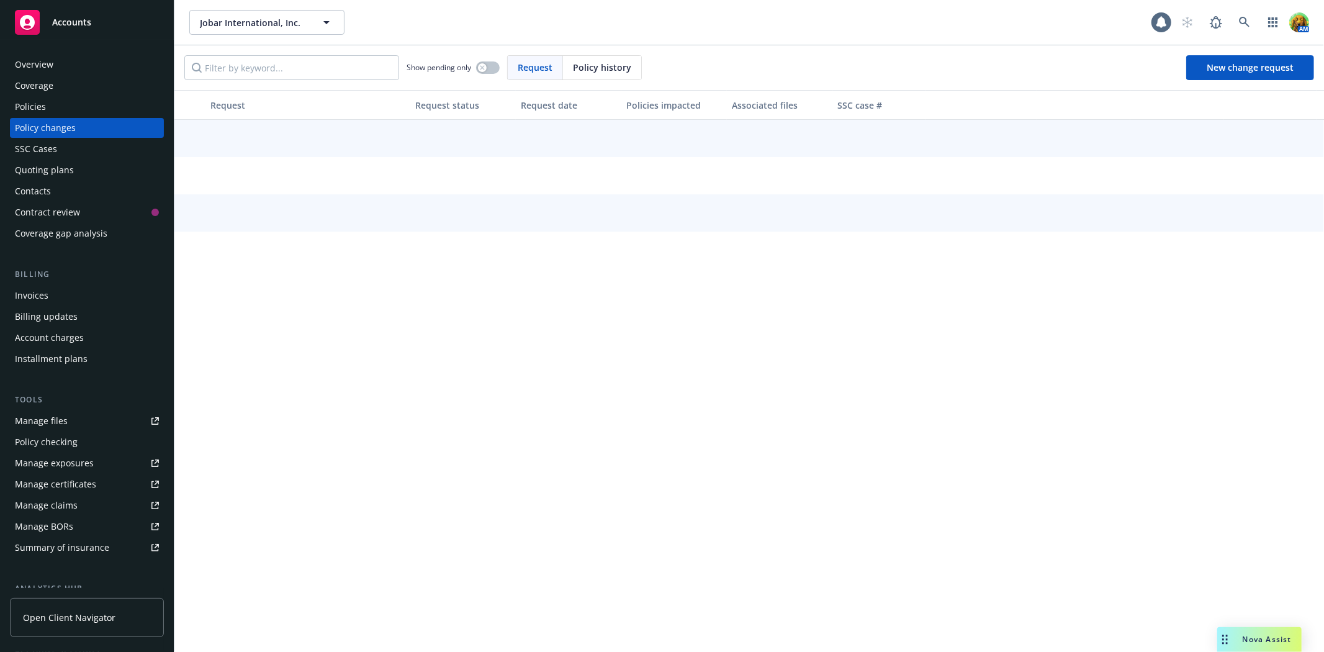
click at [75, 168] on div "Quoting plans" at bounding box center [87, 170] width 144 height 20
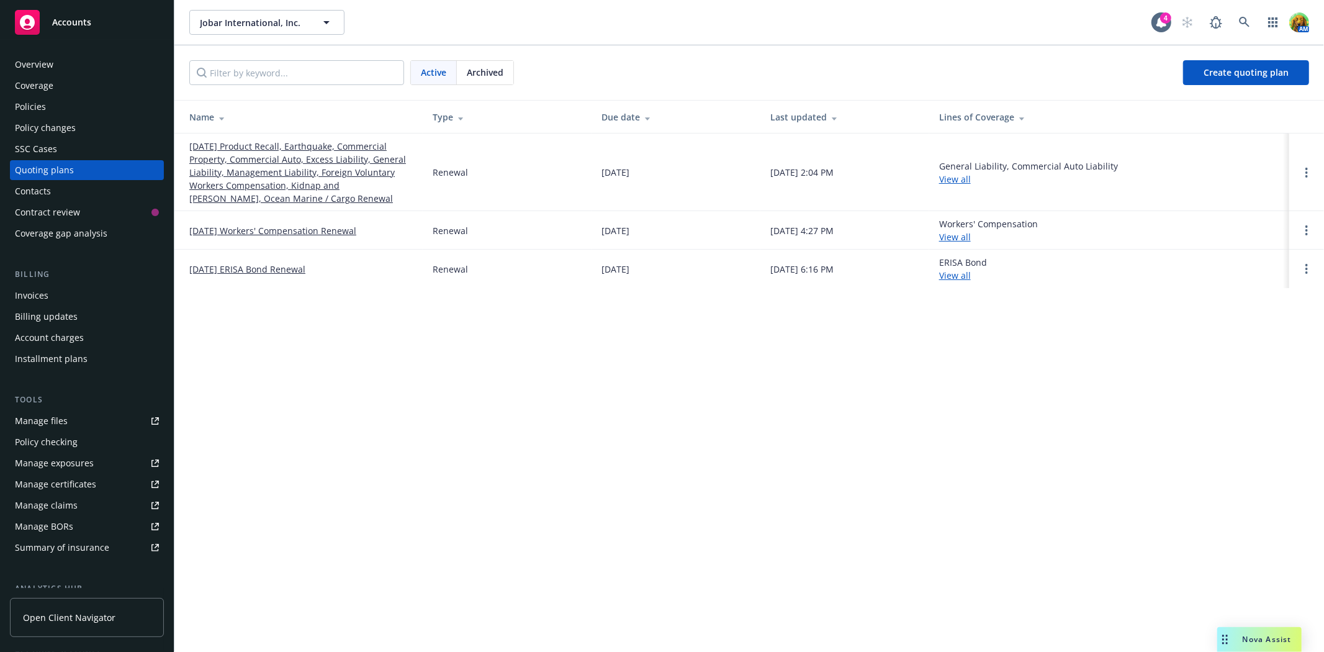
click at [30, 417] on div "Manage files" at bounding box center [41, 421] width 53 height 20
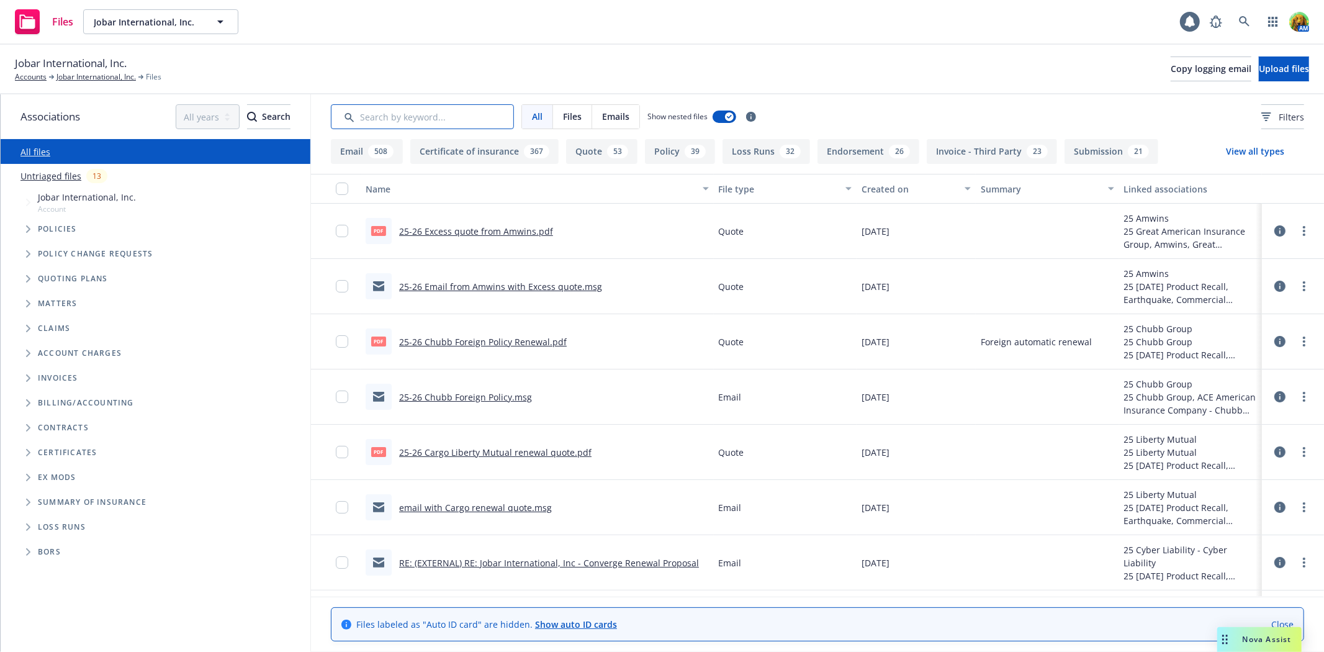
click at [418, 114] on input "Search by keyword..." at bounding box center [422, 116] width 183 height 25
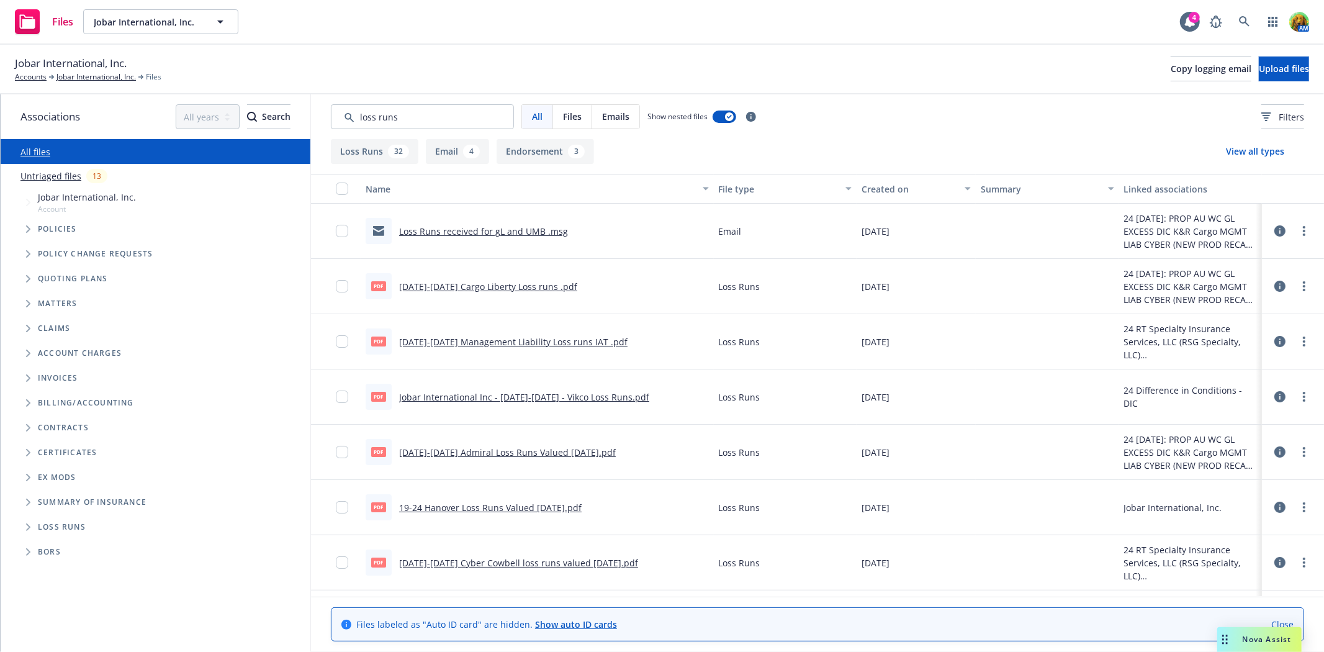
click at [517, 233] on link "Loss Runs received for gL and UMB .msg" at bounding box center [483, 231] width 169 height 12
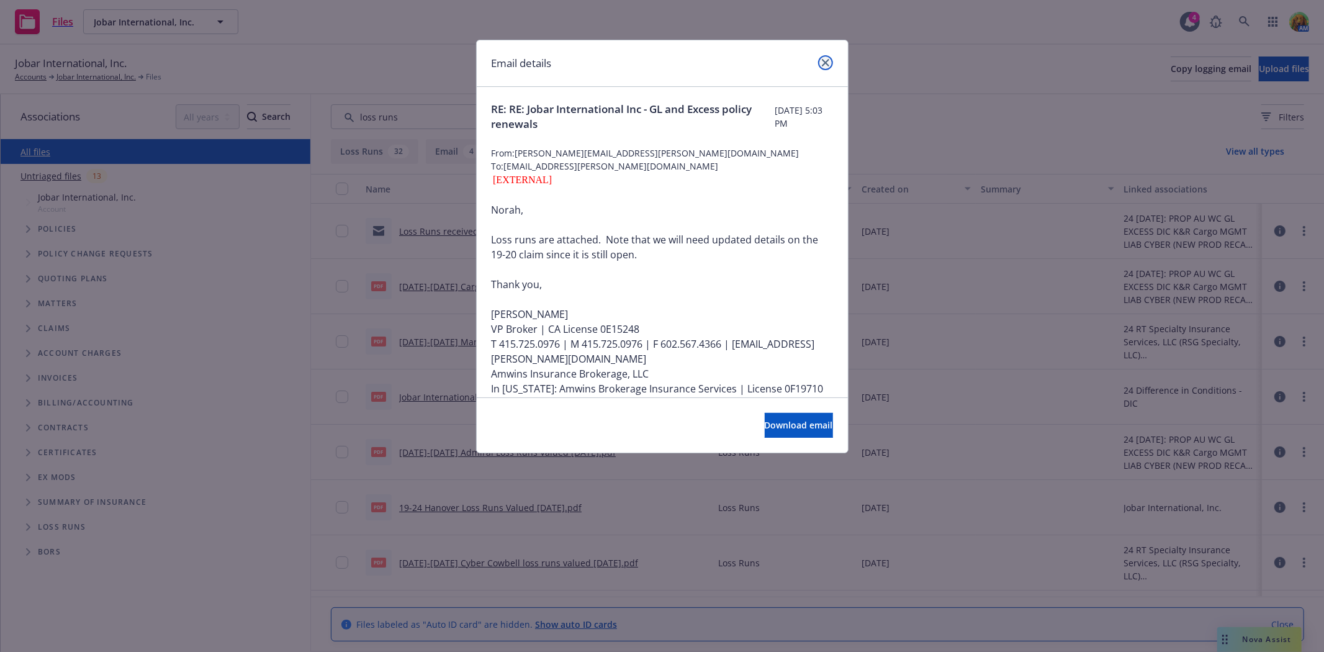
click at [826, 65] on icon "close" at bounding box center [825, 62] width 7 height 7
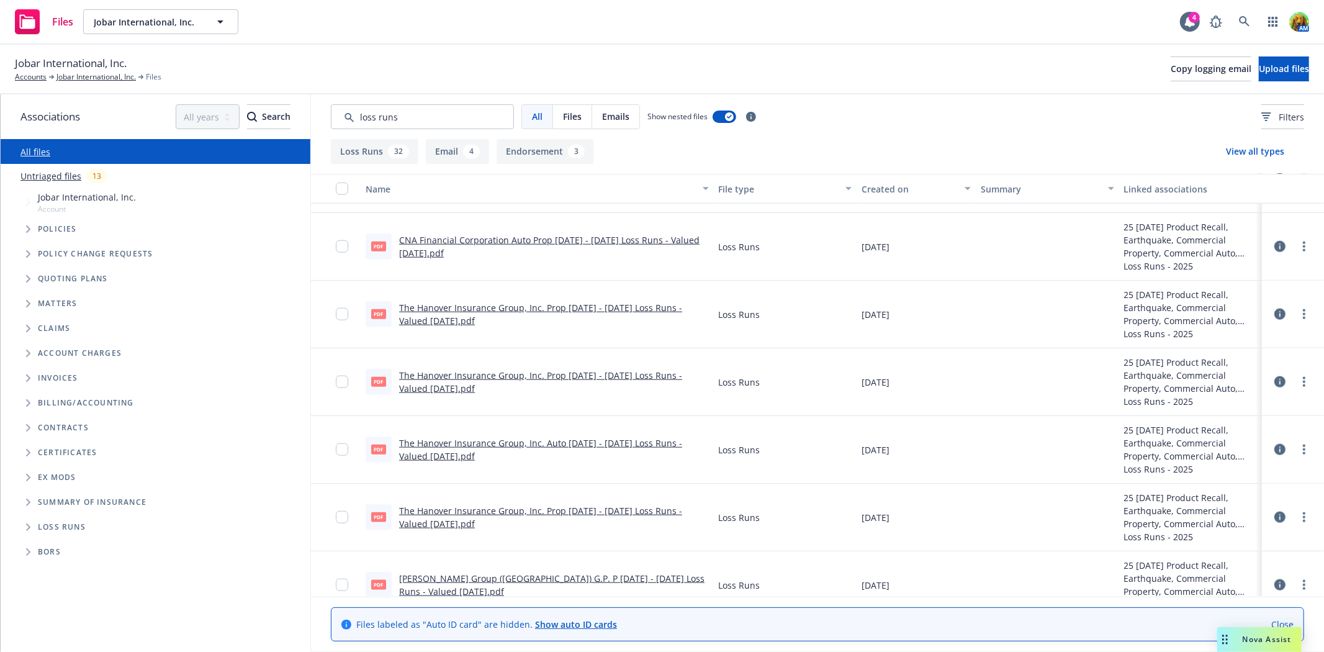
scroll to position [1172, 0]
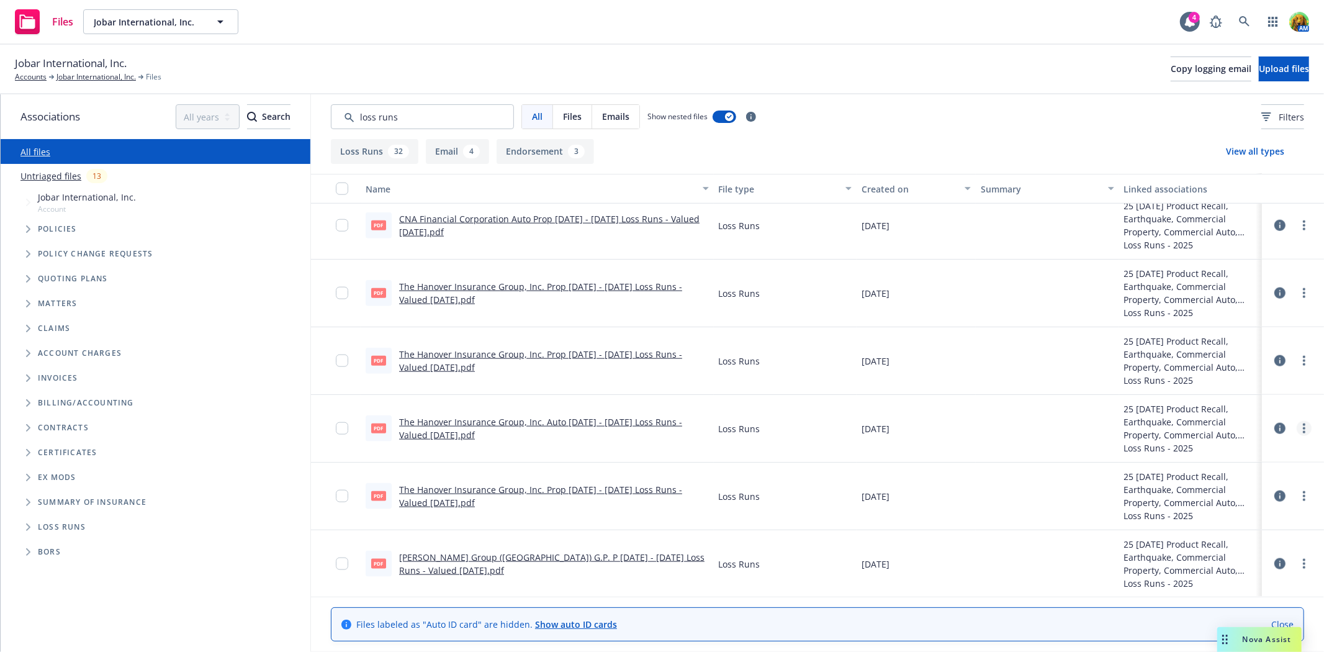
click at [1298, 431] on link "more" at bounding box center [1304, 428] width 15 height 15
click at [1221, 479] on link "Download" at bounding box center [1239, 478] width 124 height 25
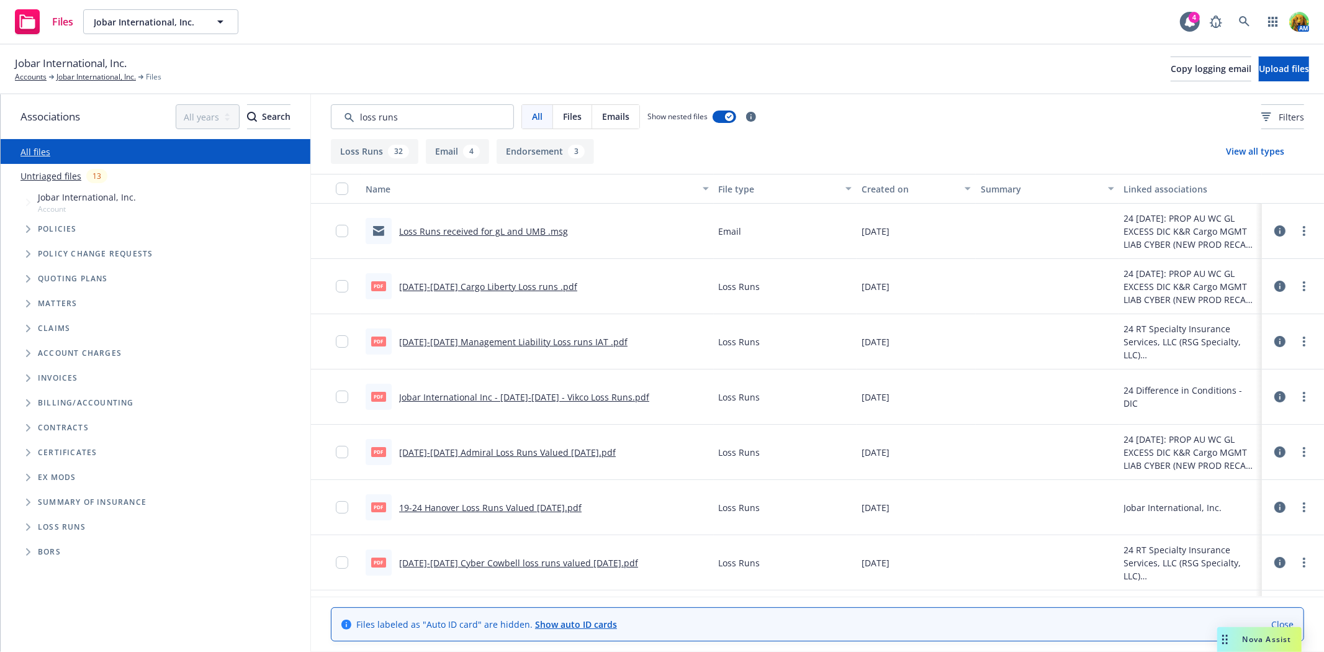
click at [872, 184] on div "Created on" at bounding box center [910, 189] width 96 height 13
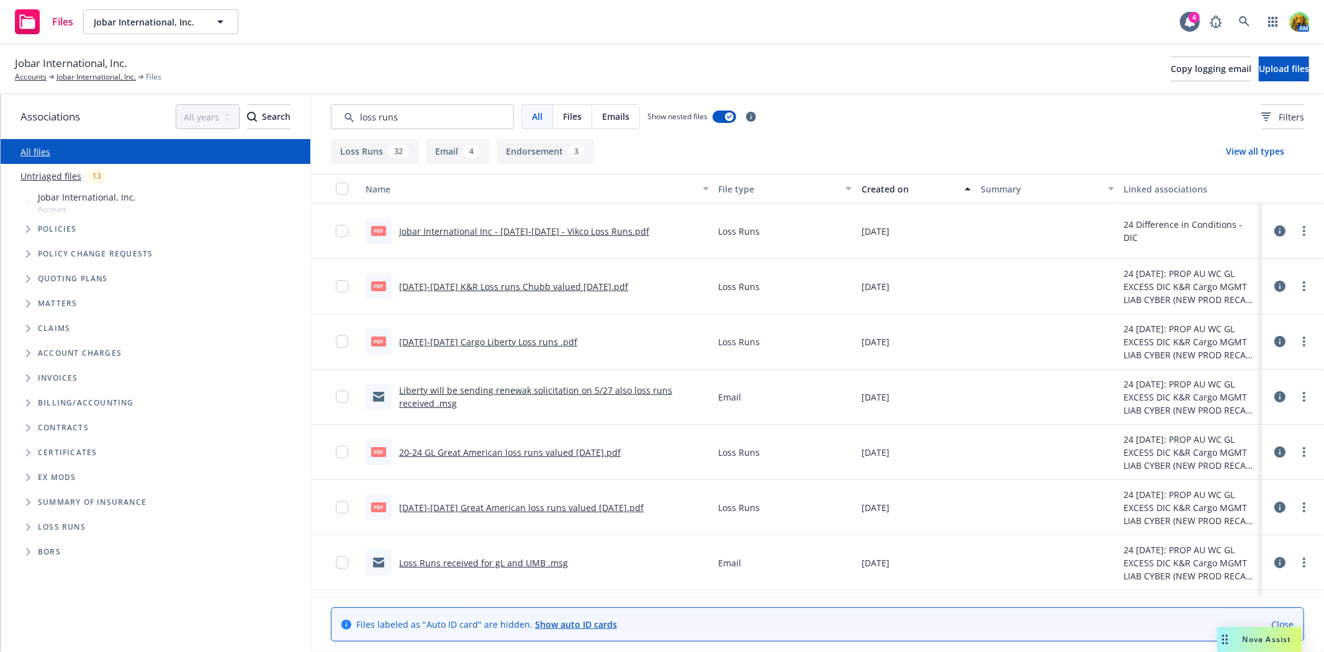
click at [533, 228] on link "Jobar International Inc - [DATE]-[DATE] - Vikco Loss Runs.pdf" at bounding box center [524, 231] width 250 height 12
click at [563, 284] on link "[DATE]-[DATE] K&R Loss runs Chubb valued [DATE].pdf" at bounding box center [513, 287] width 229 height 12
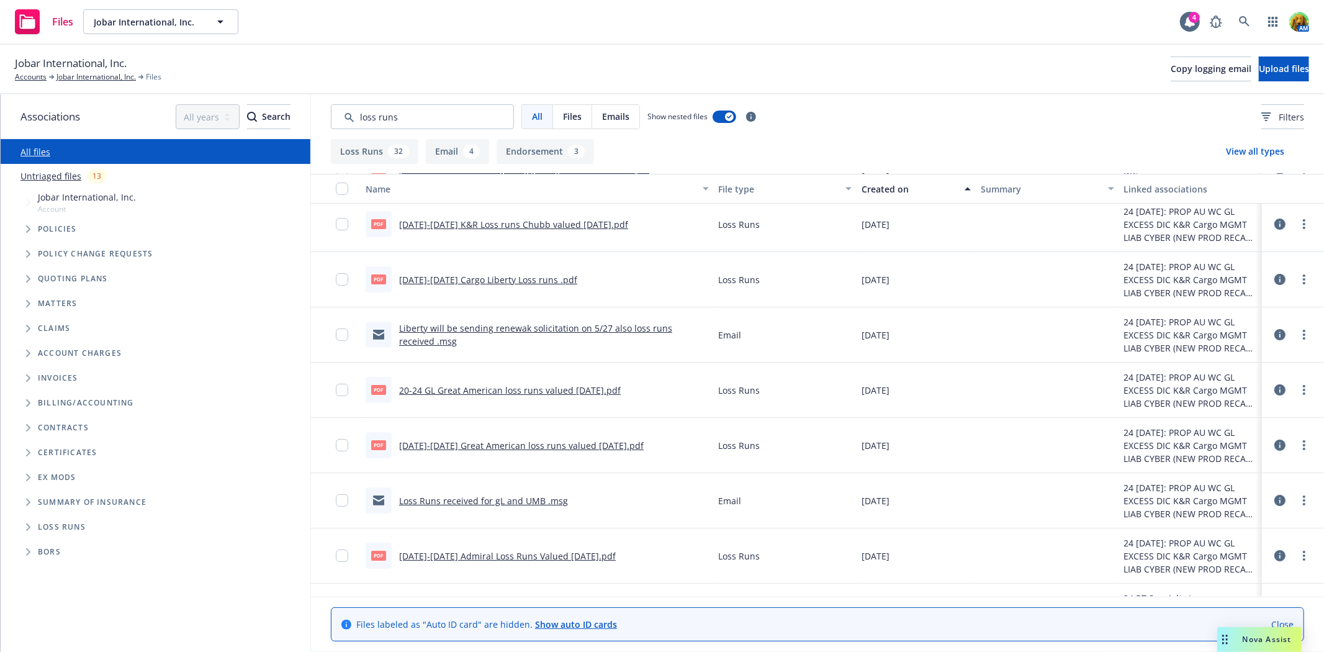
scroll to position [69, 0]
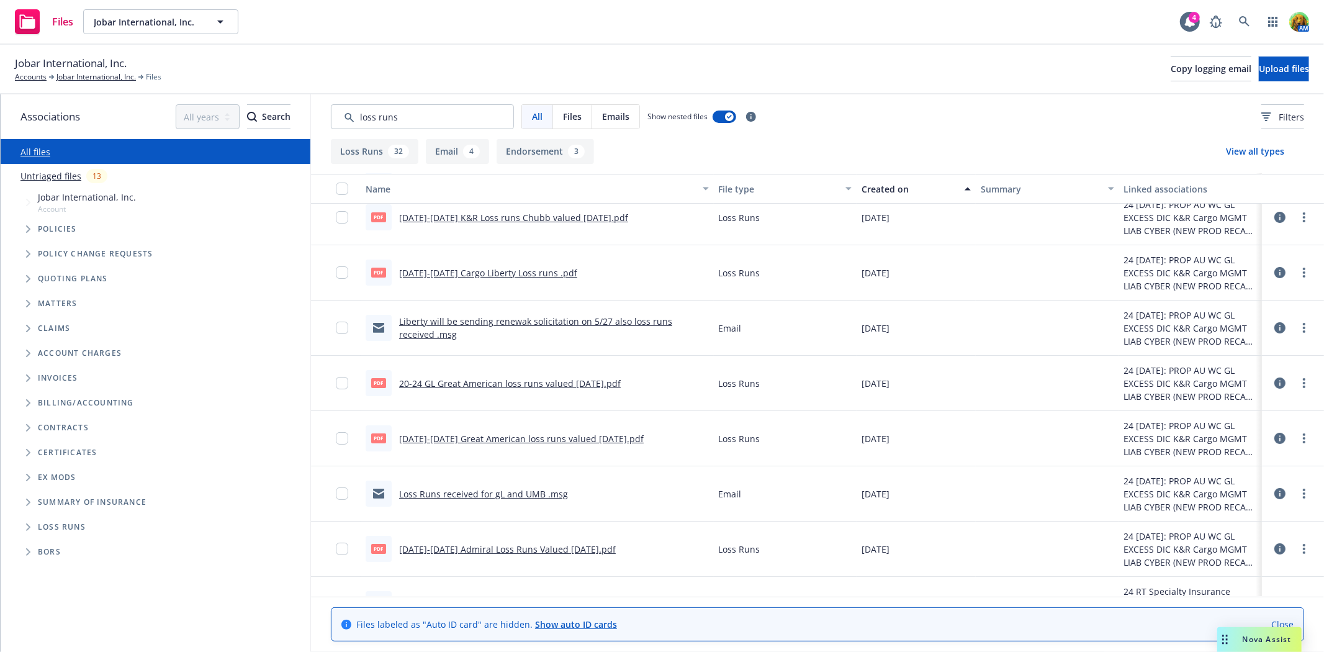
click at [523, 381] on link "20-24 GL Great American loss runs valued 5.14.2024.pdf" at bounding box center [510, 384] width 222 height 12
click at [464, 118] on input "Search by keyword..." at bounding box center [422, 116] width 183 height 25
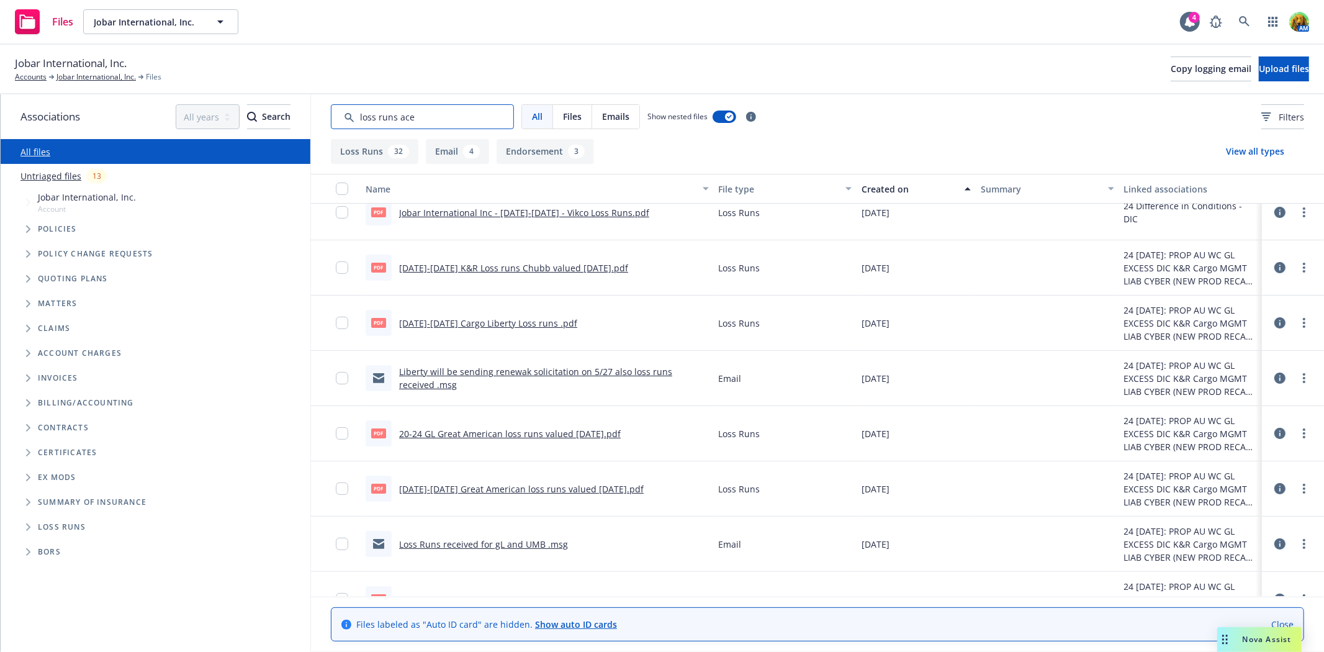
scroll to position [0, 0]
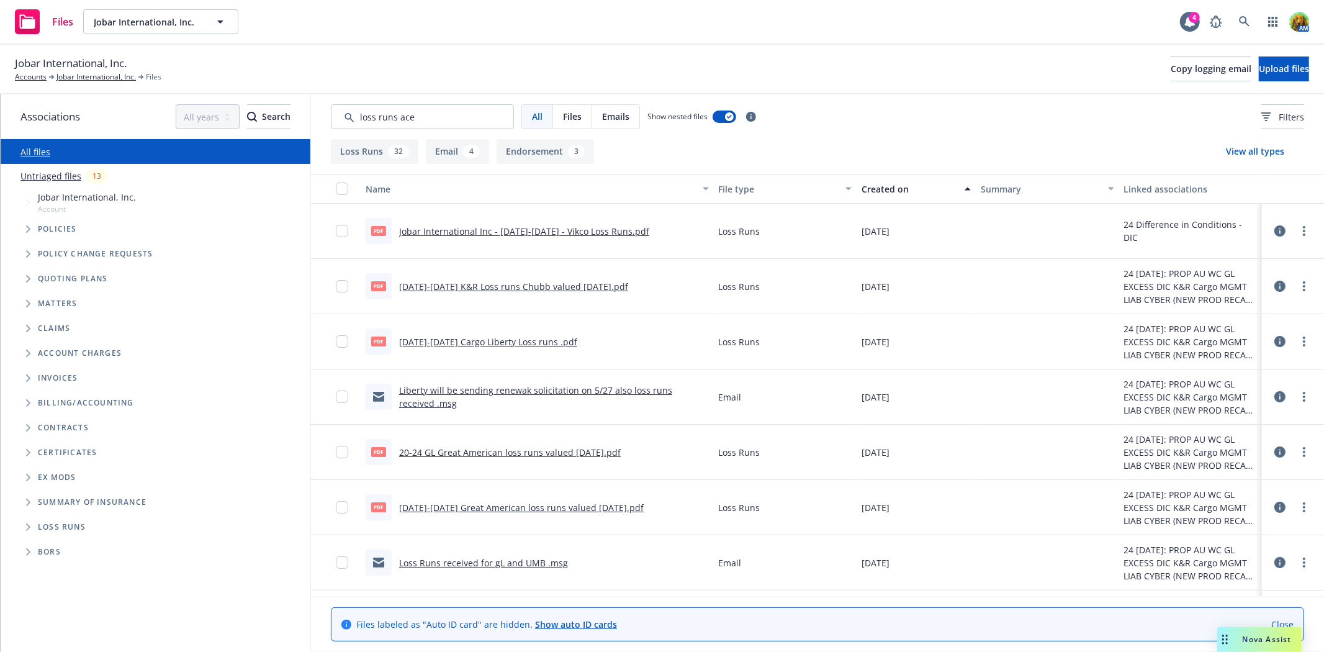
click at [894, 181] on button "Created on" at bounding box center [916, 189] width 119 height 30
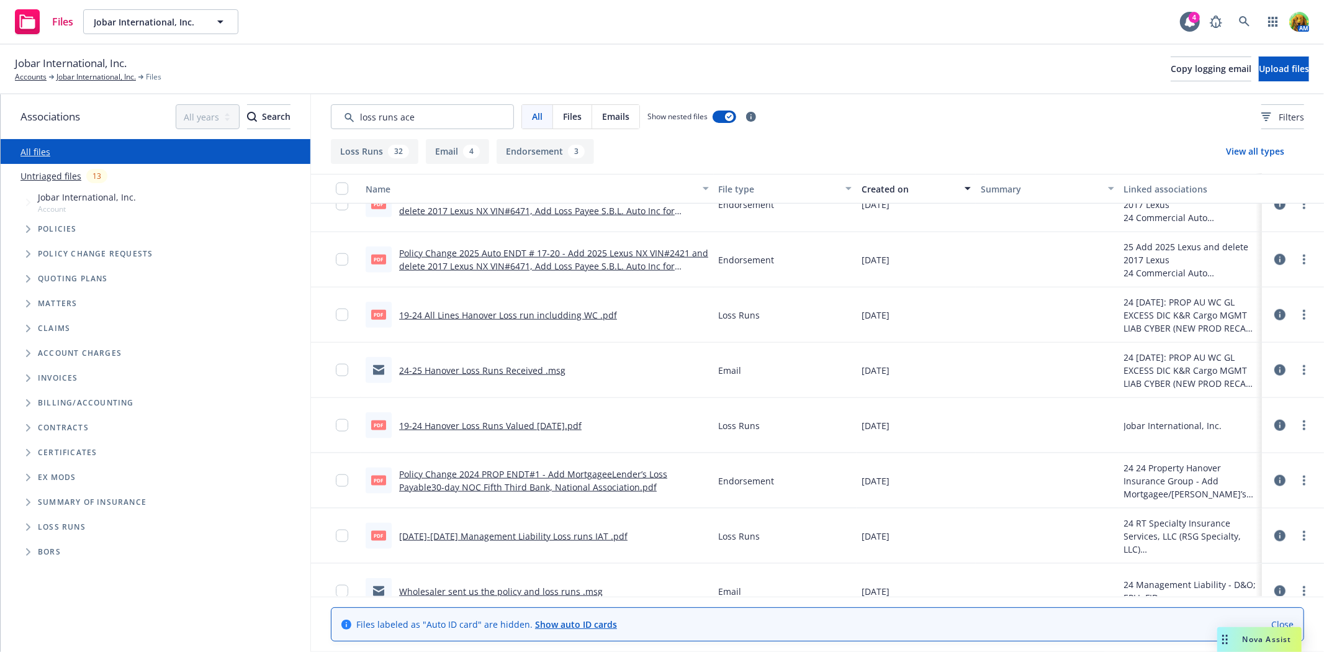
scroll to position [1311, 0]
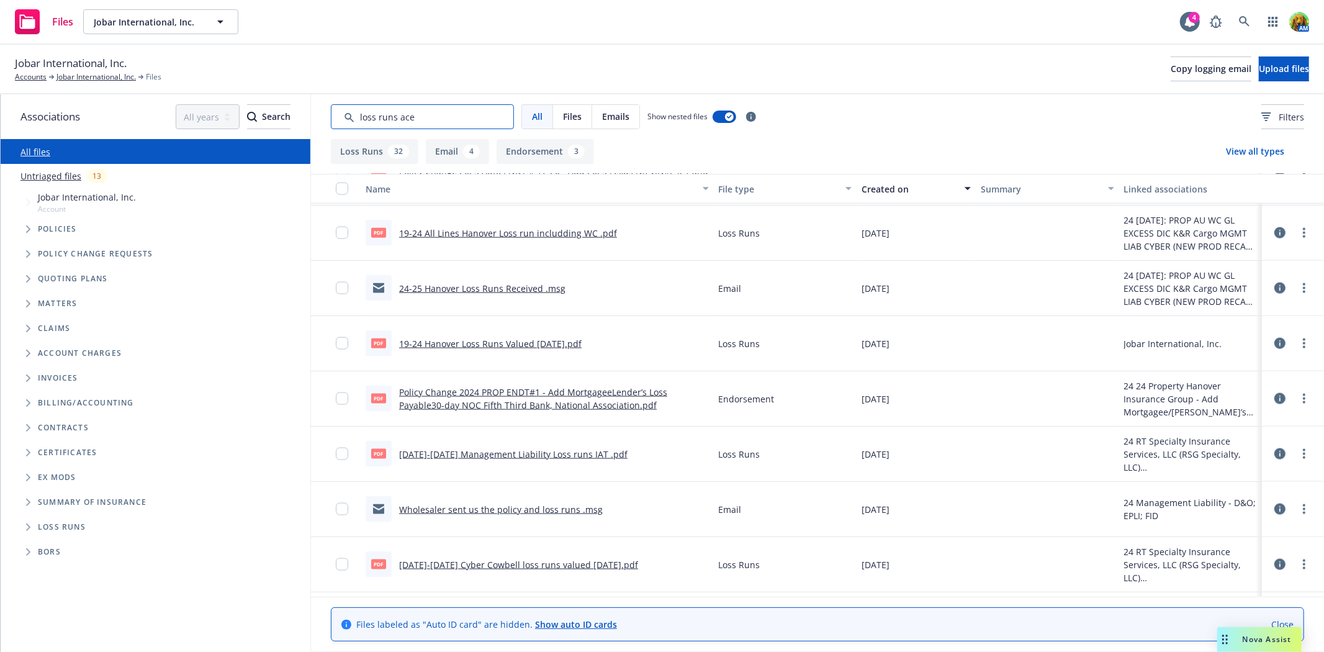
drag, startPoint x: 402, startPoint y: 117, endPoint x: 302, endPoint y: 106, distance: 101.1
click at [309, 124] on div "Associations All years 2027 2026 2025 2024 2023 2022 2021 2020 2019 2018 2017 2…" at bounding box center [663, 373] width 1324 height 558
type input "ace"
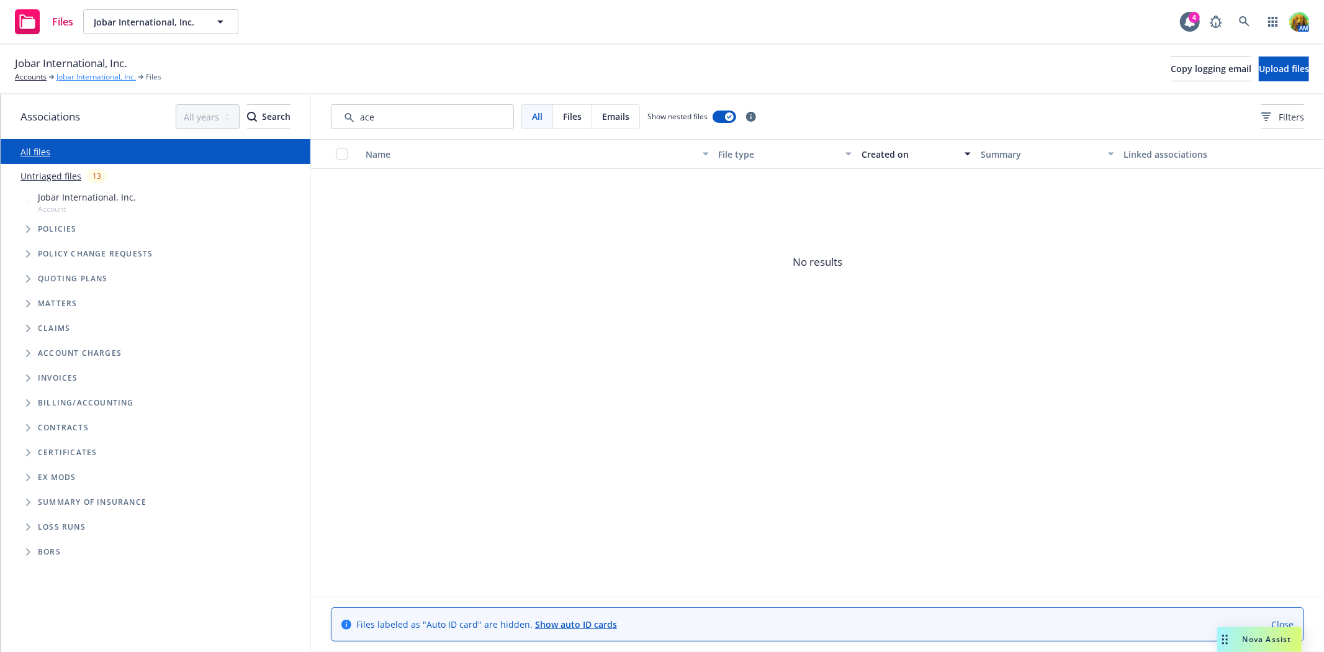
click at [76, 81] on link "Jobar International, Inc." at bounding box center [96, 76] width 79 height 11
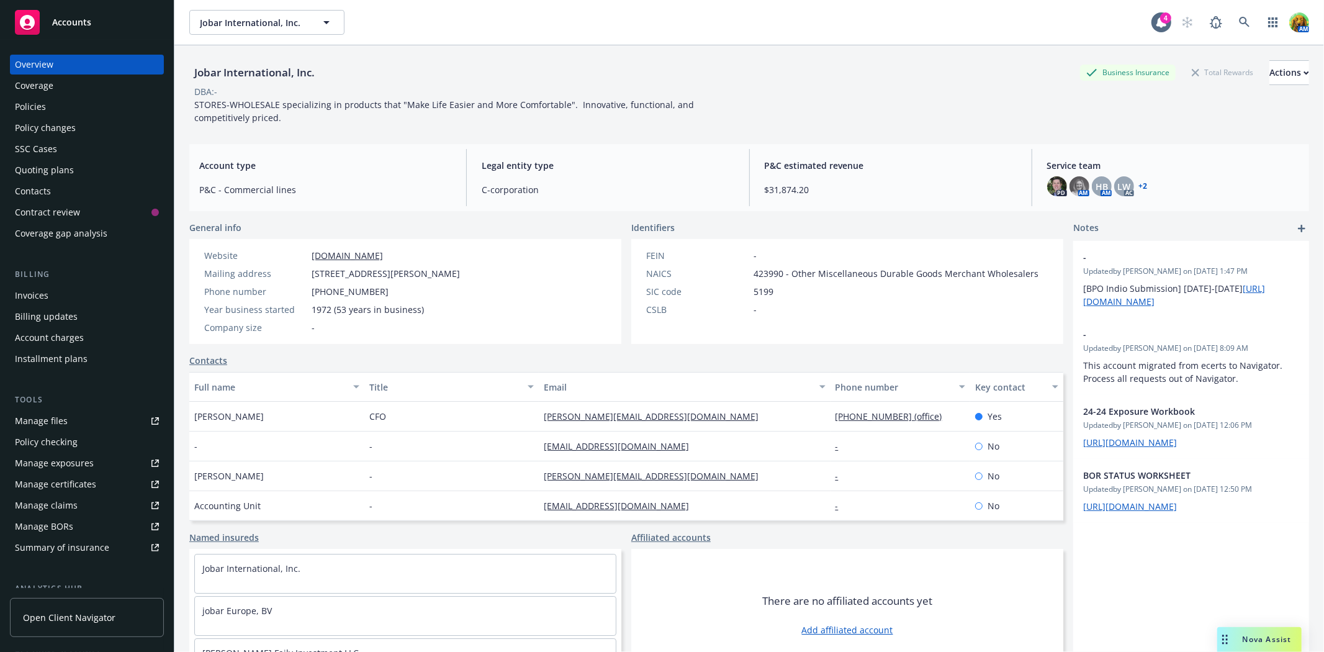
click at [61, 109] on div "Policies" at bounding box center [87, 107] width 144 height 20
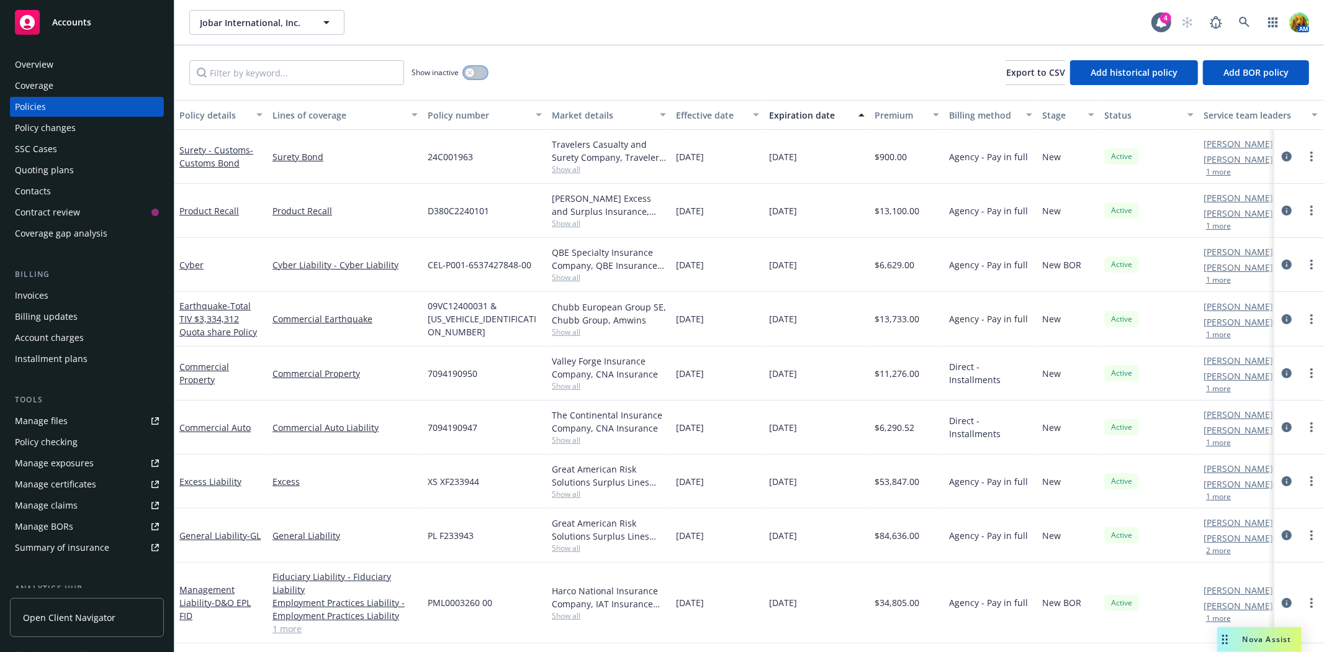
click at [484, 70] on button "button" at bounding box center [476, 72] width 24 height 12
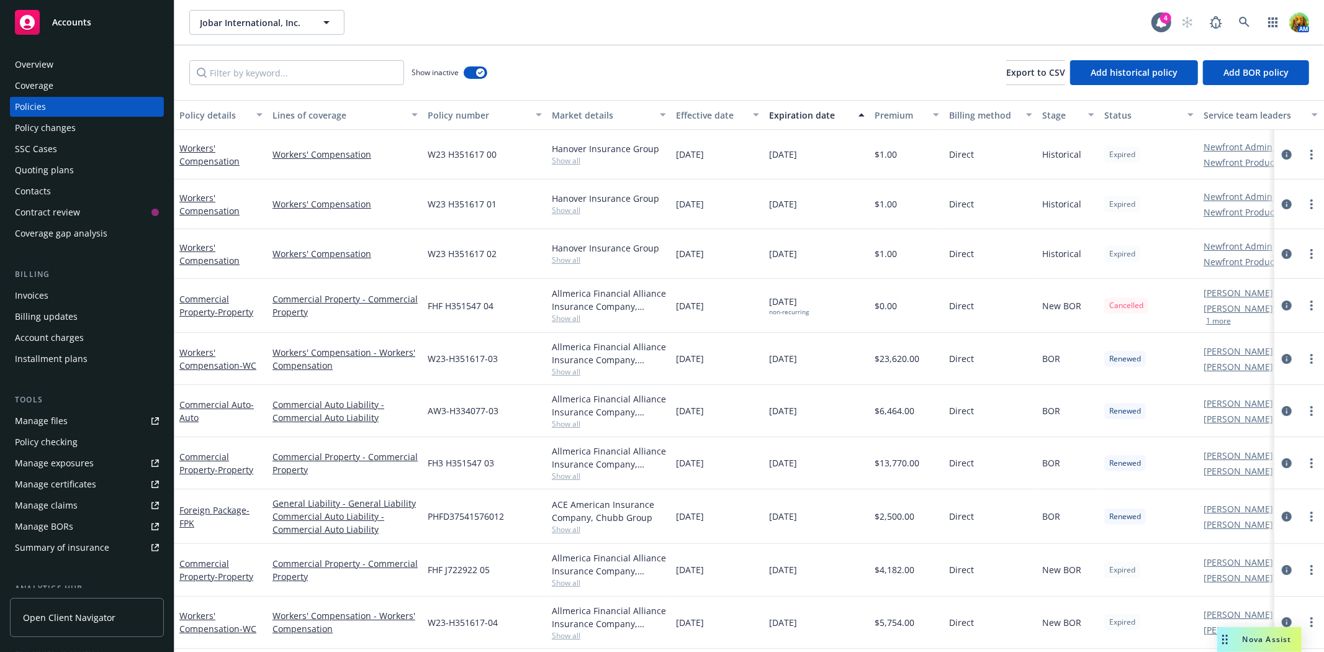
click at [60, 416] on div "Manage files" at bounding box center [41, 421] width 53 height 20
click at [59, 166] on div "Quoting plans" at bounding box center [44, 170] width 59 height 20
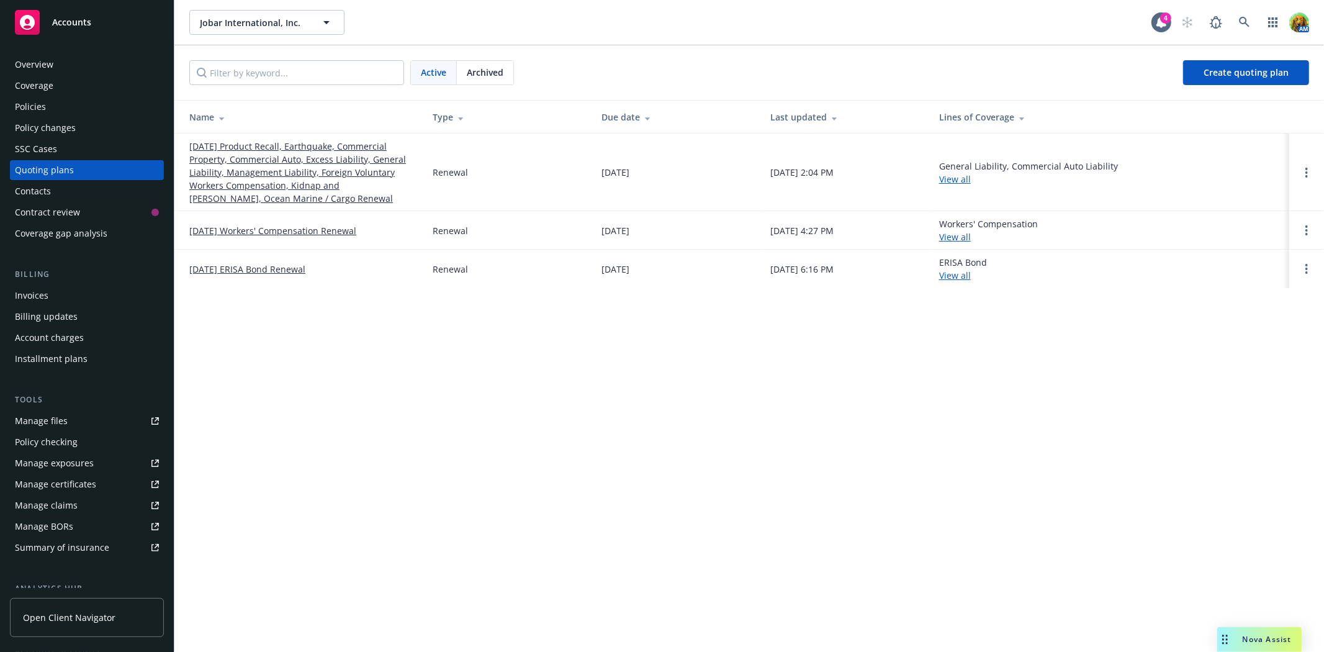
click at [262, 163] on link "[DATE] Product Recall, Earthquake, Commercial Property, Commercial Auto, Excess…" at bounding box center [301, 172] width 224 height 65
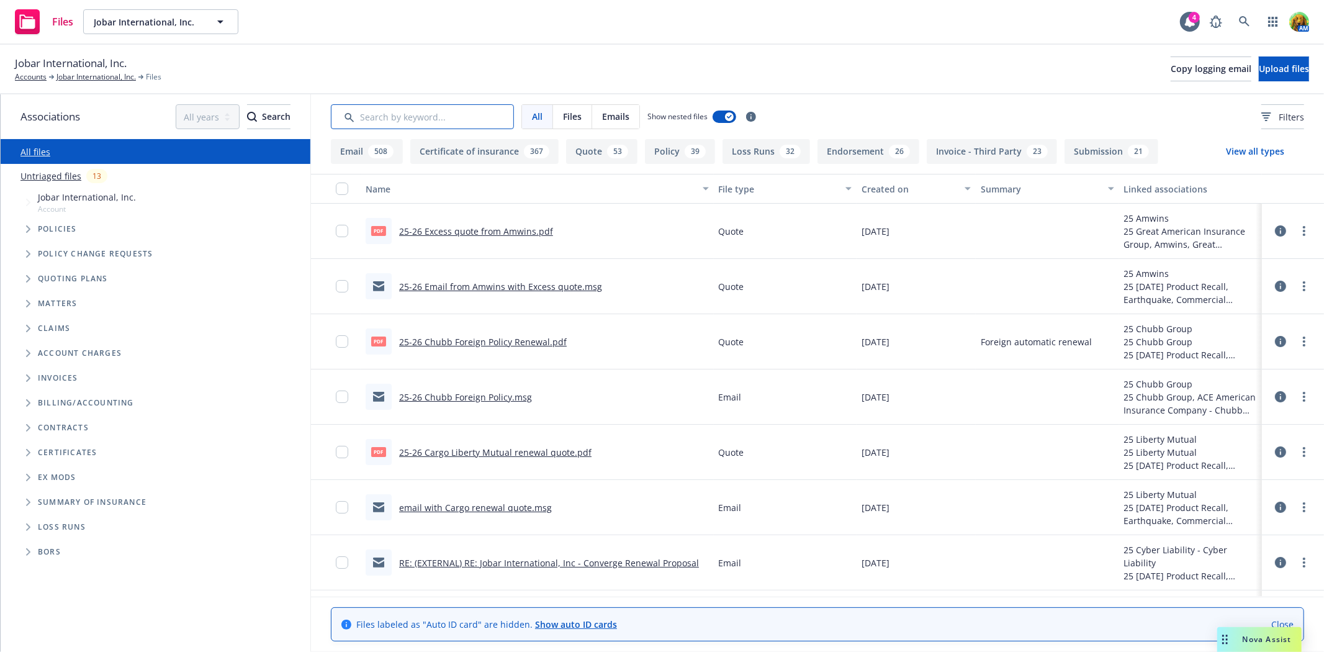
click at [395, 119] on input "Search by keyword..." at bounding box center [422, 116] width 183 height 25
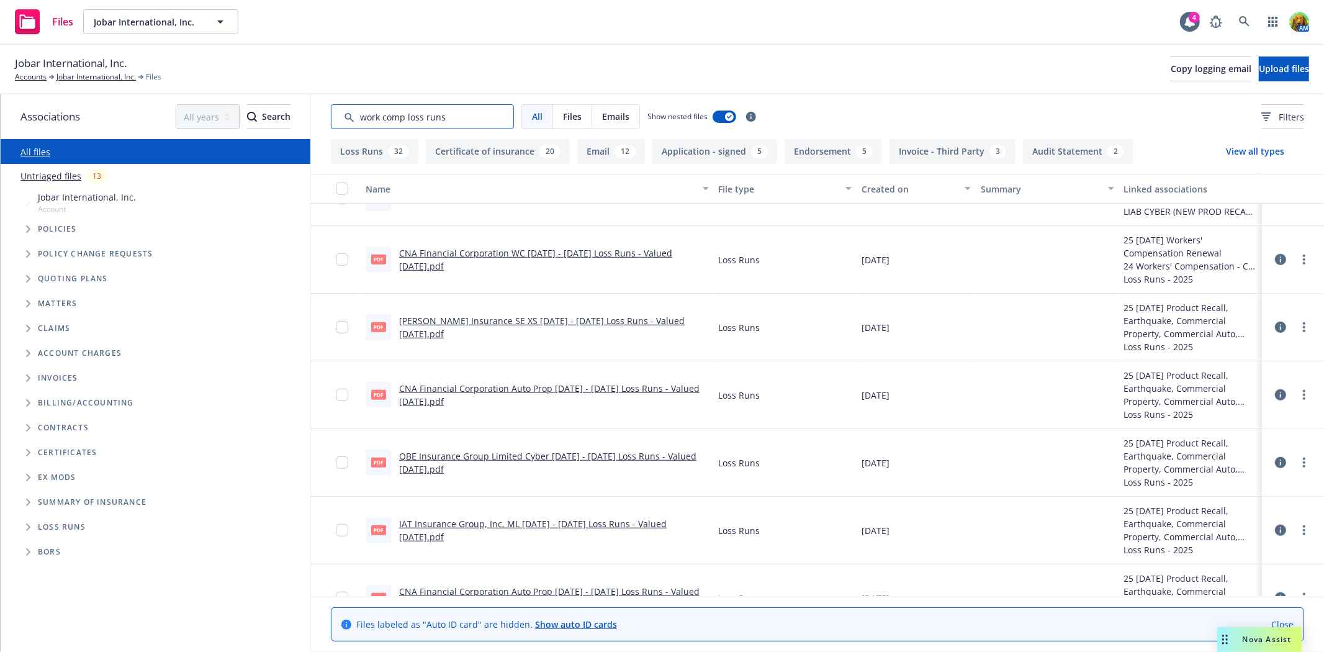
scroll to position [898, 0]
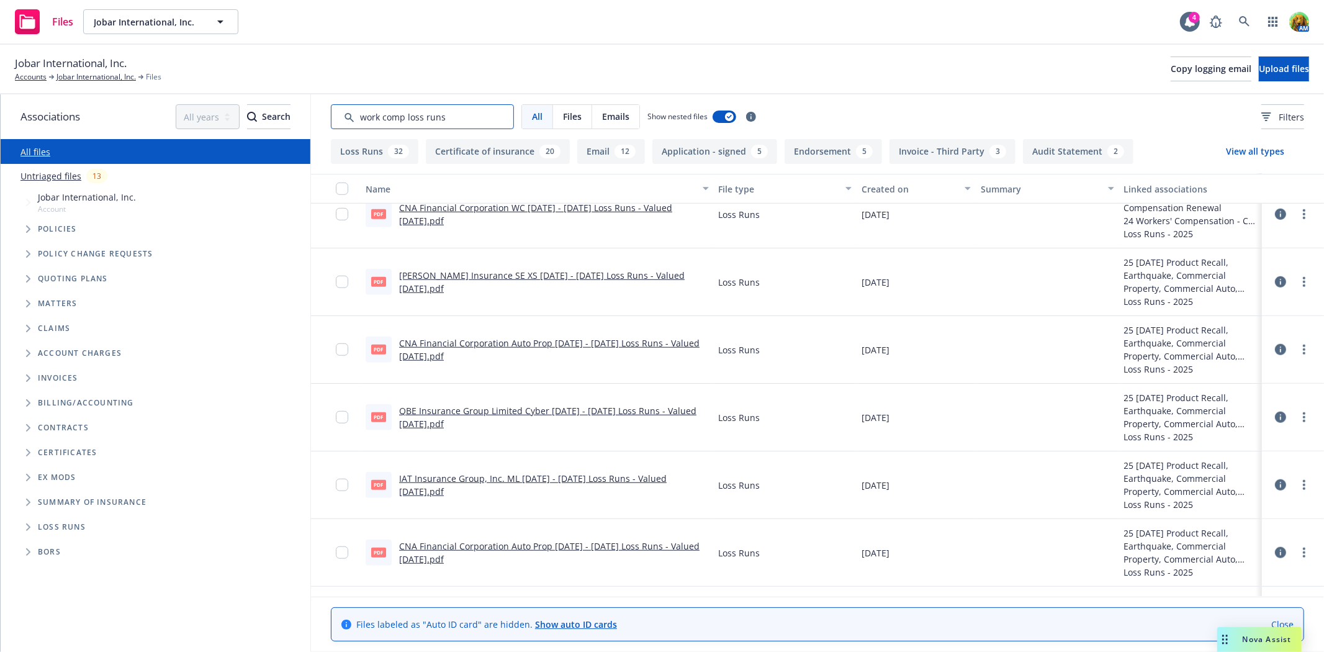
drag, startPoint x: 408, startPoint y: 117, endPoint x: 368, endPoint y: 122, distance: 40.7
click at [368, 122] on input "Search by keyword..." at bounding box center [422, 116] width 183 height 25
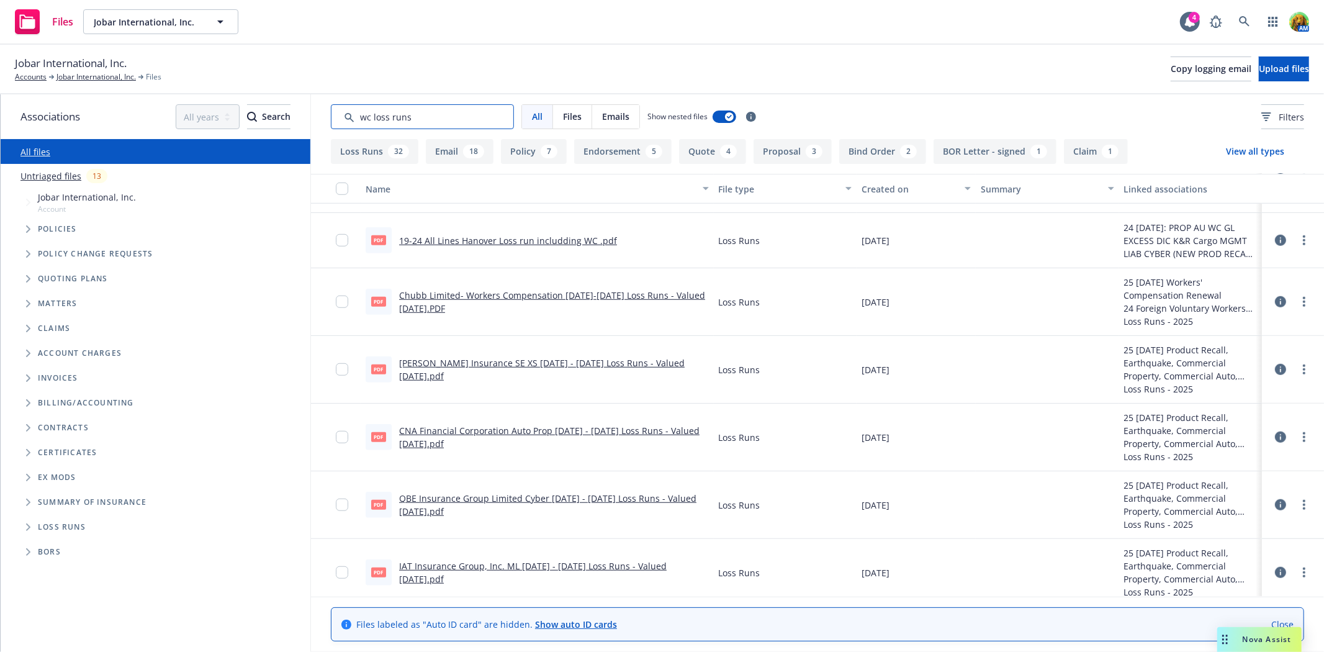
scroll to position [787, 0]
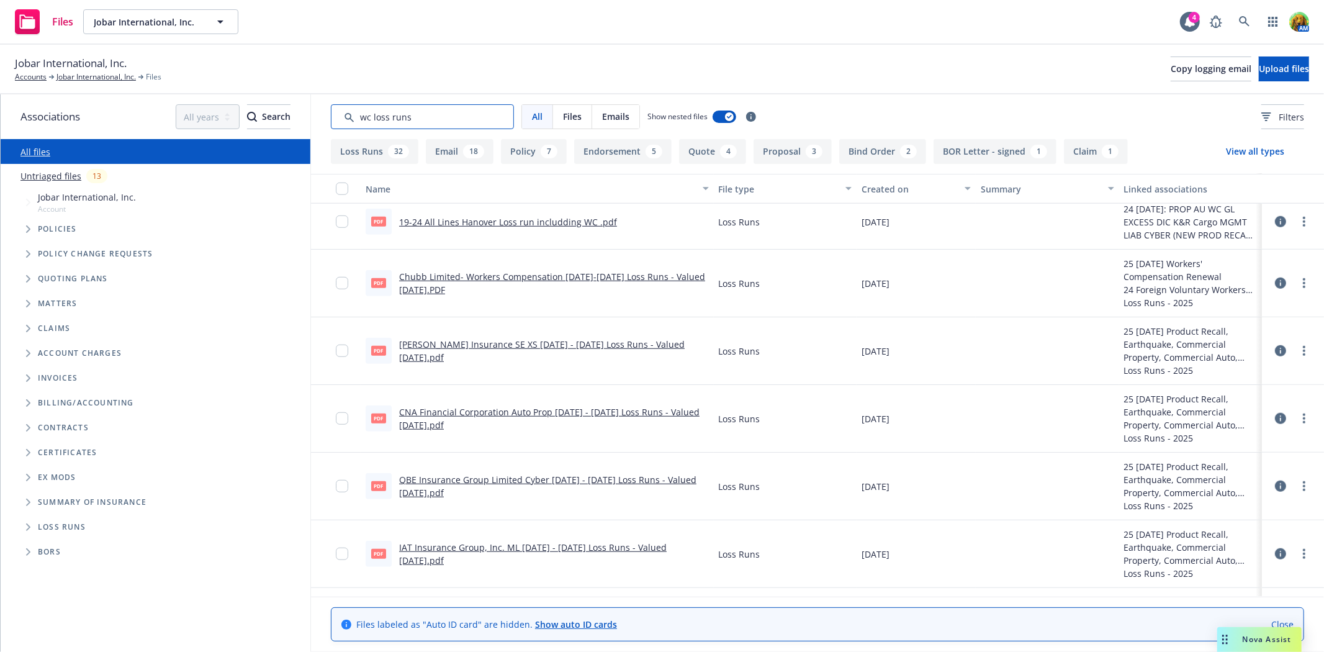
type input "wc loss runs"
click at [863, 186] on div "Created on" at bounding box center [910, 189] width 96 height 13
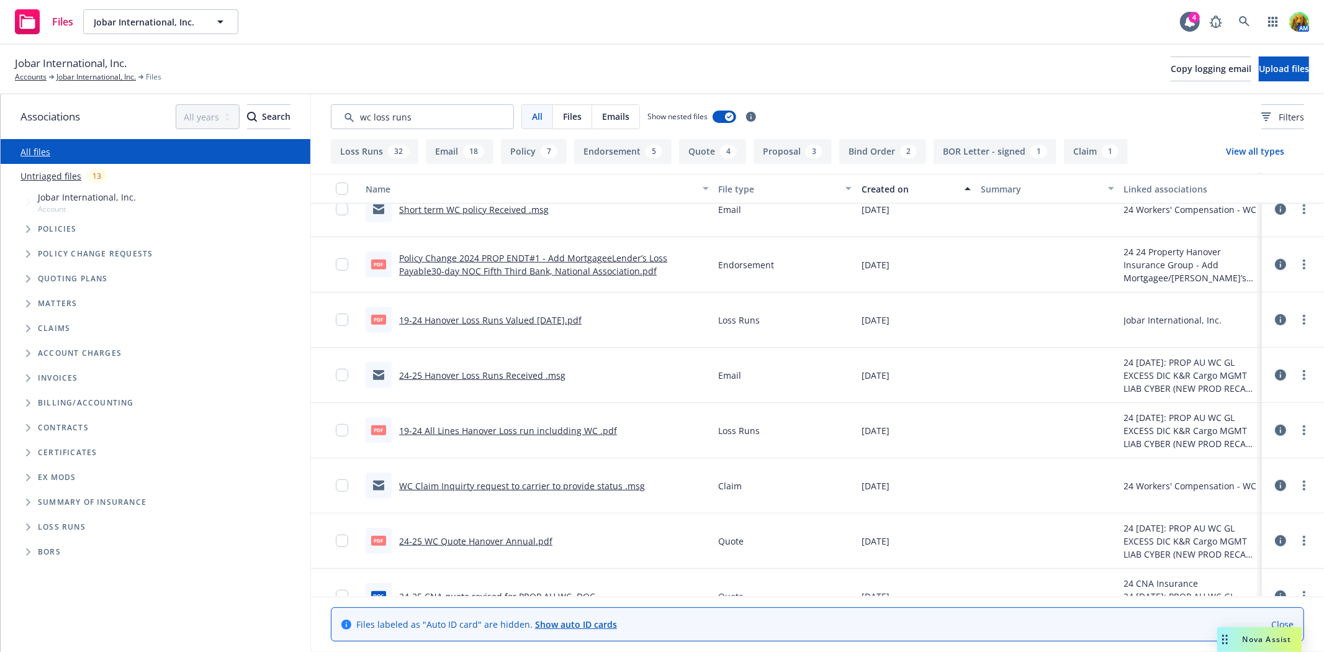
click at [863, 186] on div "Created on" at bounding box center [910, 189] width 96 height 13
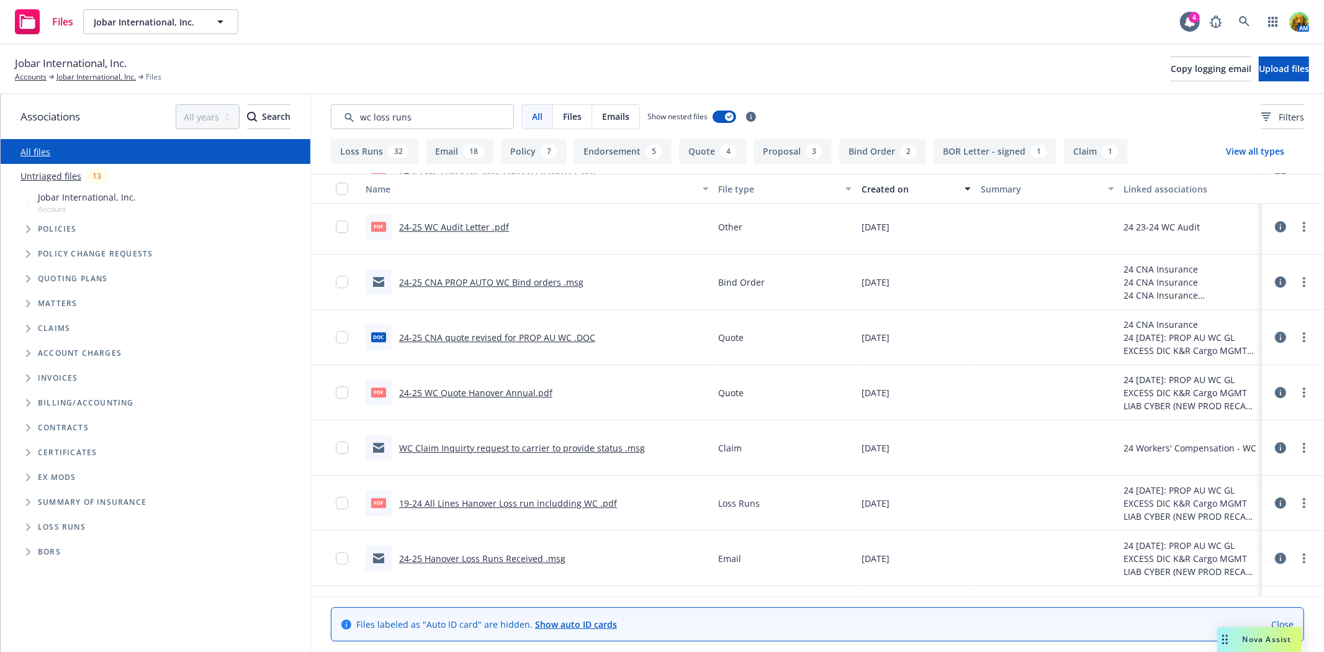
scroll to position [2966, 0]
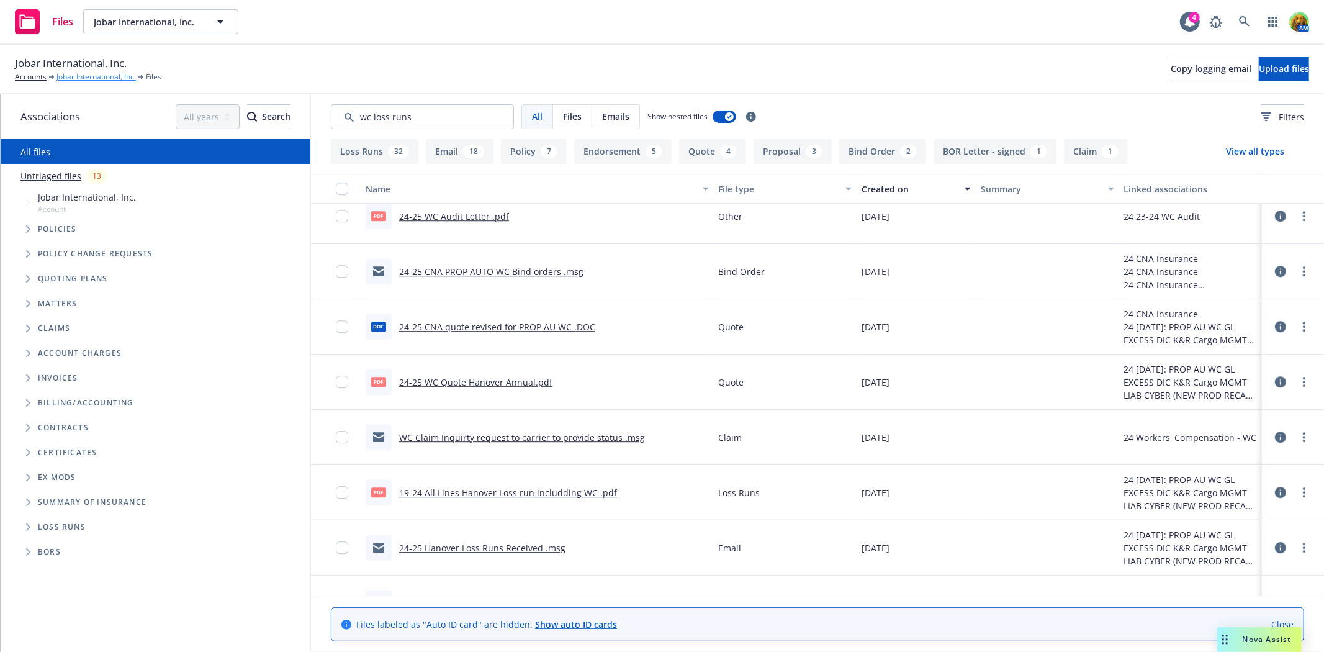
click at [92, 73] on link "Jobar International, Inc." at bounding box center [96, 76] width 79 height 11
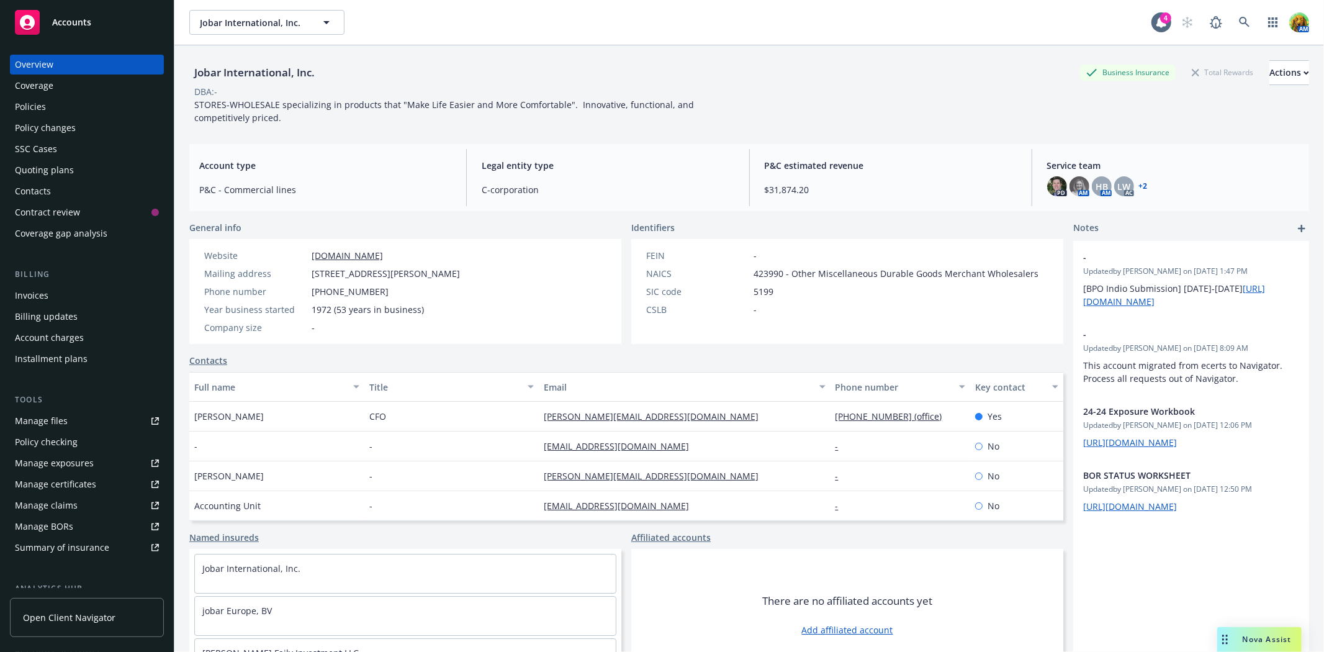
click at [37, 102] on div "Policies" at bounding box center [30, 107] width 31 height 20
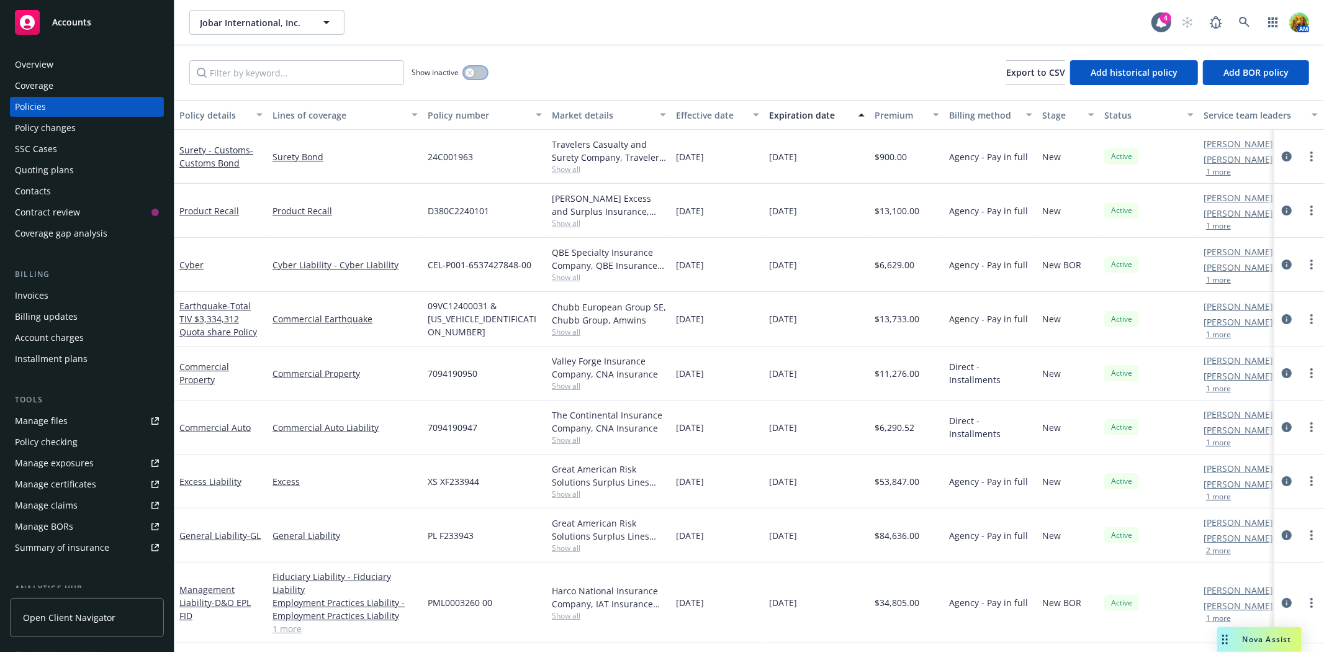
click at [474, 71] on div "button" at bounding box center [470, 72] width 9 height 9
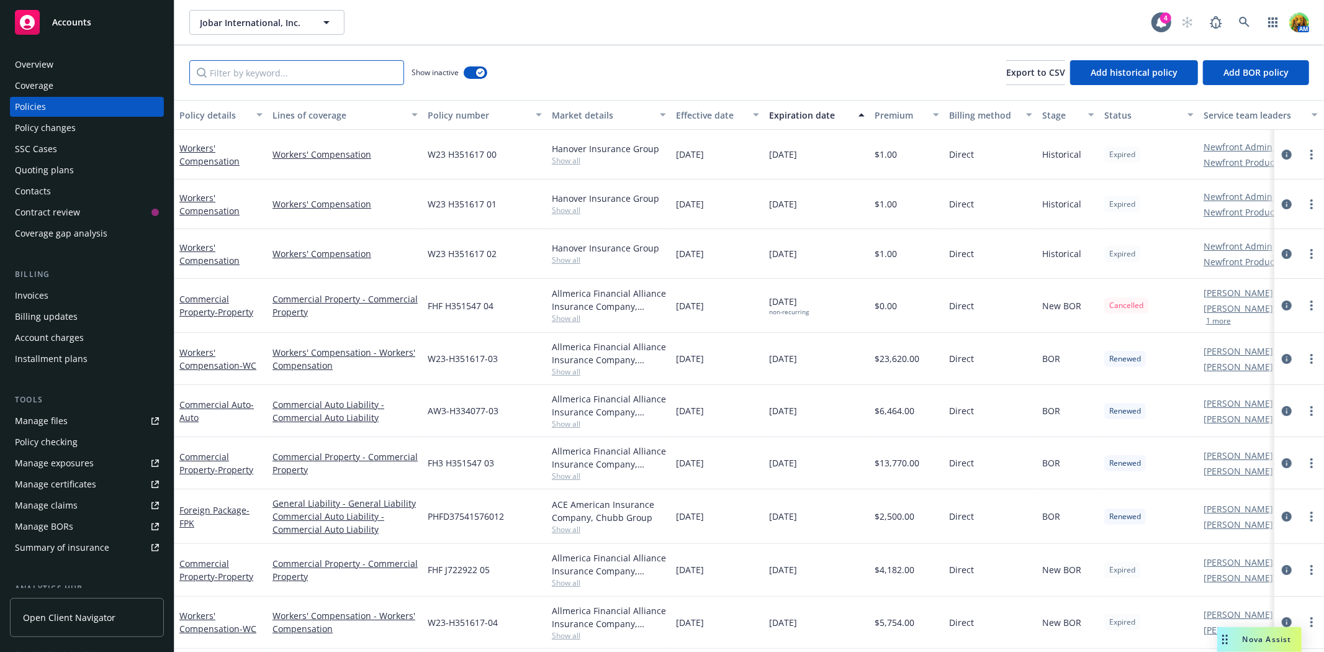
click at [272, 70] on input "Filter by keyword..." at bounding box center [296, 72] width 215 height 25
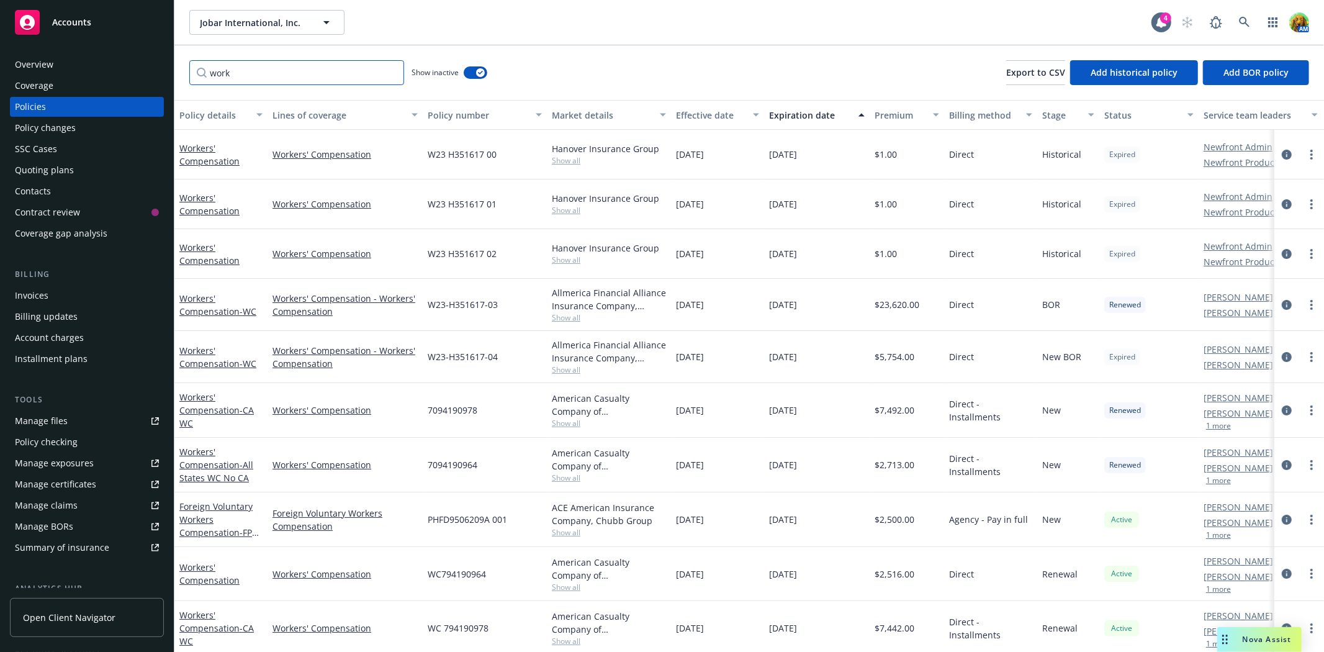
type input "work"
drag, startPoint x: 425, startPoint y: 518, endPoint x: 506, endPoint y: 518, distance: 80.7
click at [506, 518] on div "PHFD9506209A 001" at bounding box center [485, 519] width 124 height 55
copy span "PHFD9506209A 001"
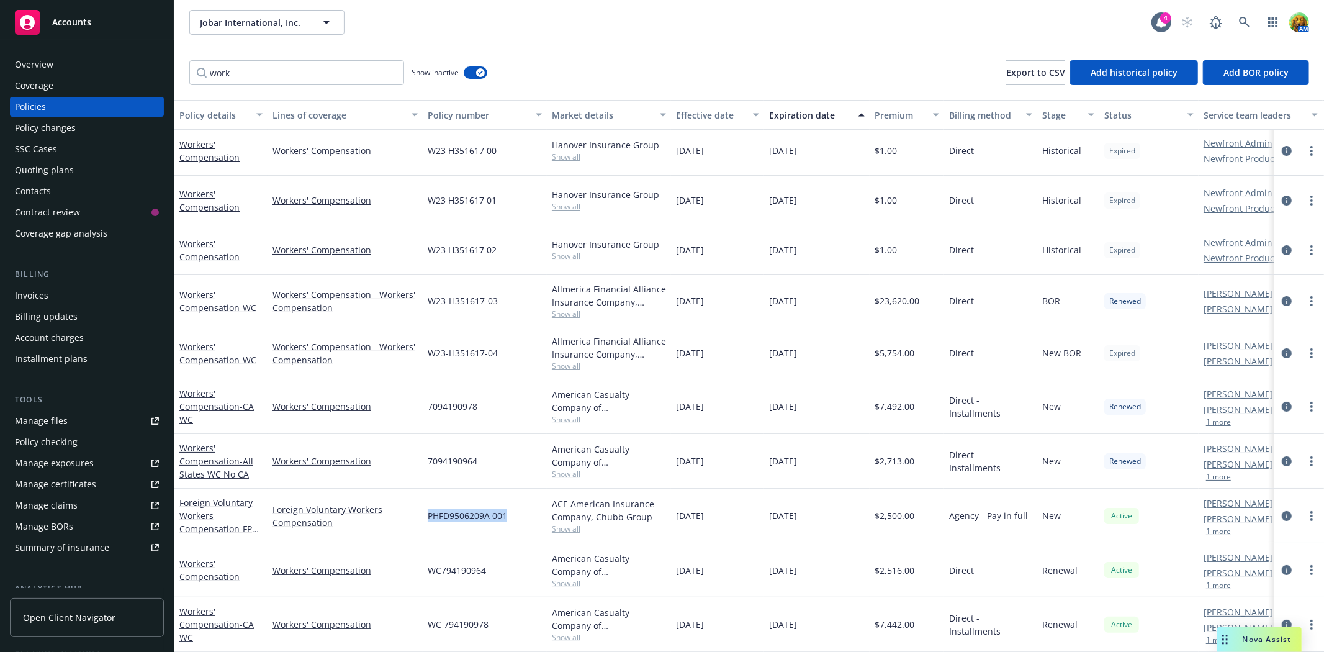
scroll to position [14, 0]
click at [233, 497] on link "Foreign Voluntary Workers Compensation - FPK Policy" at bounding box center [218, 522] width 78 height 51
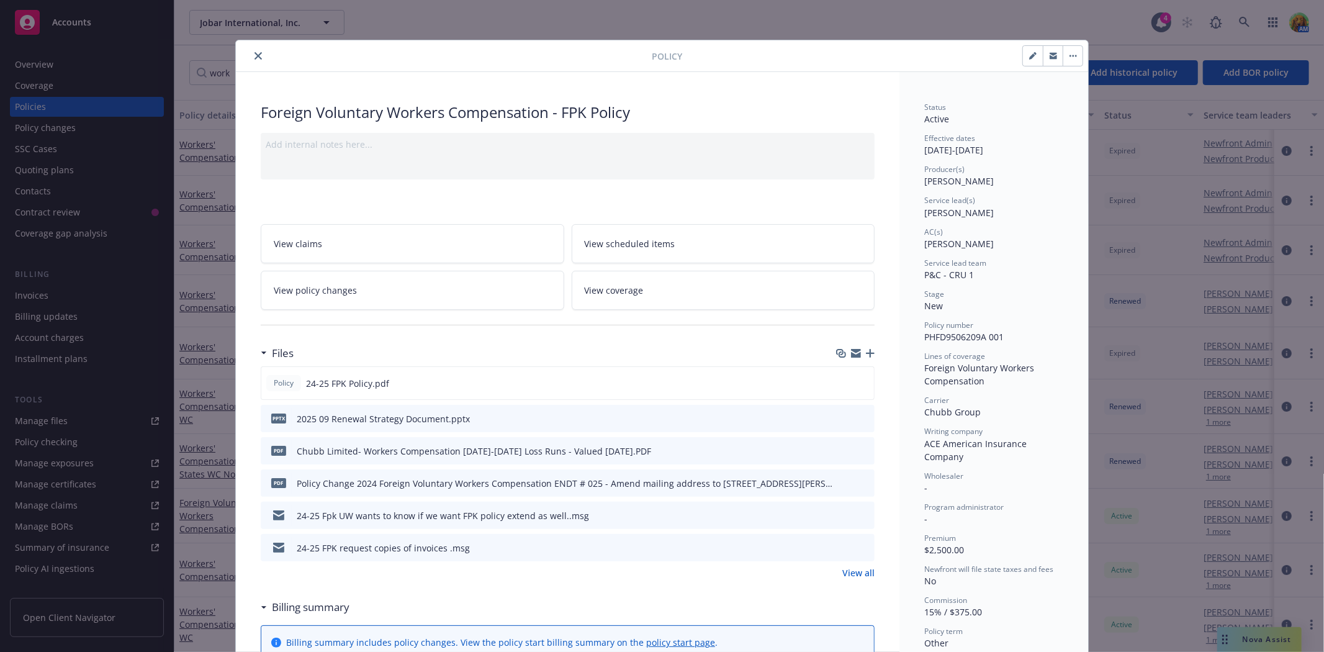
drag, startPoint x: 859, startPoint y: 546, endPoint x: 748, endPoint y: 502, distance: 119.2
click at [748, 502] on div "Policy 24-25 FPK Policy.pdf pptx 2025 09 Renewal Strategy Document.pptx PDF Chu…" at bounding box center [568, 463] width 614 height 195
click at [864, 512] on button "preview file" at bounding box center [863, 514] width 14 height 11
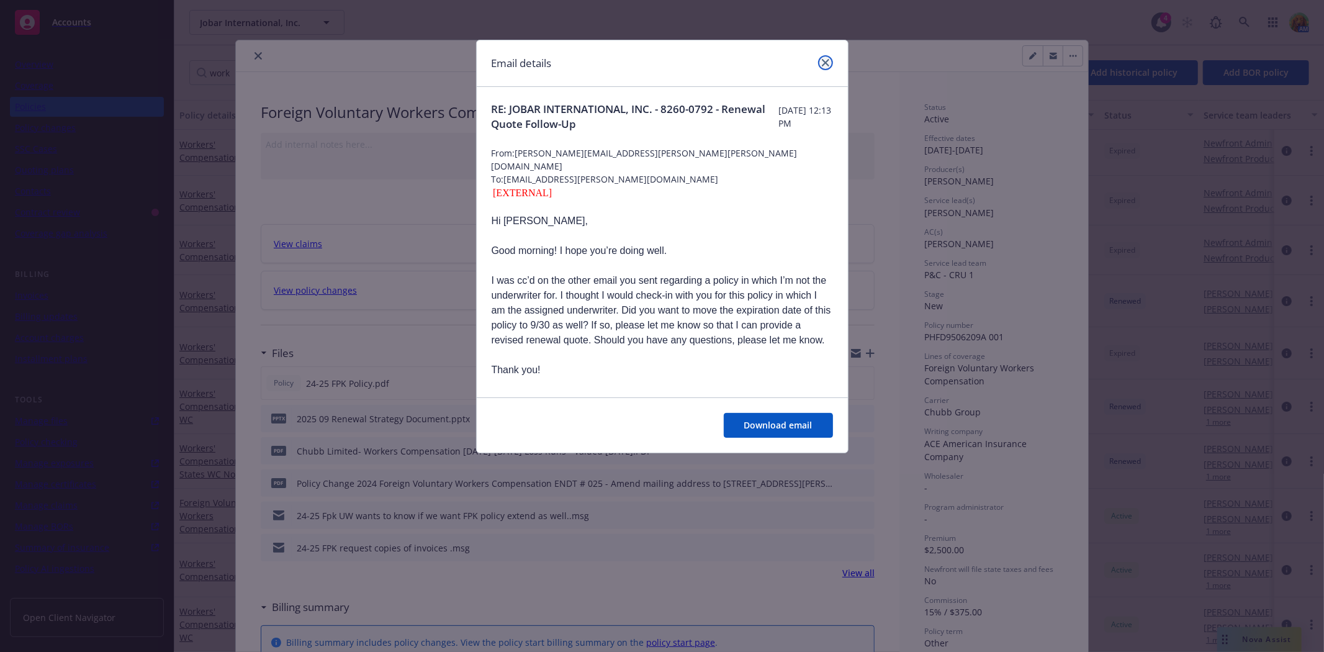
click at [824, 62] on icon "close" at bounding box center [825, 62] width 7 height 7
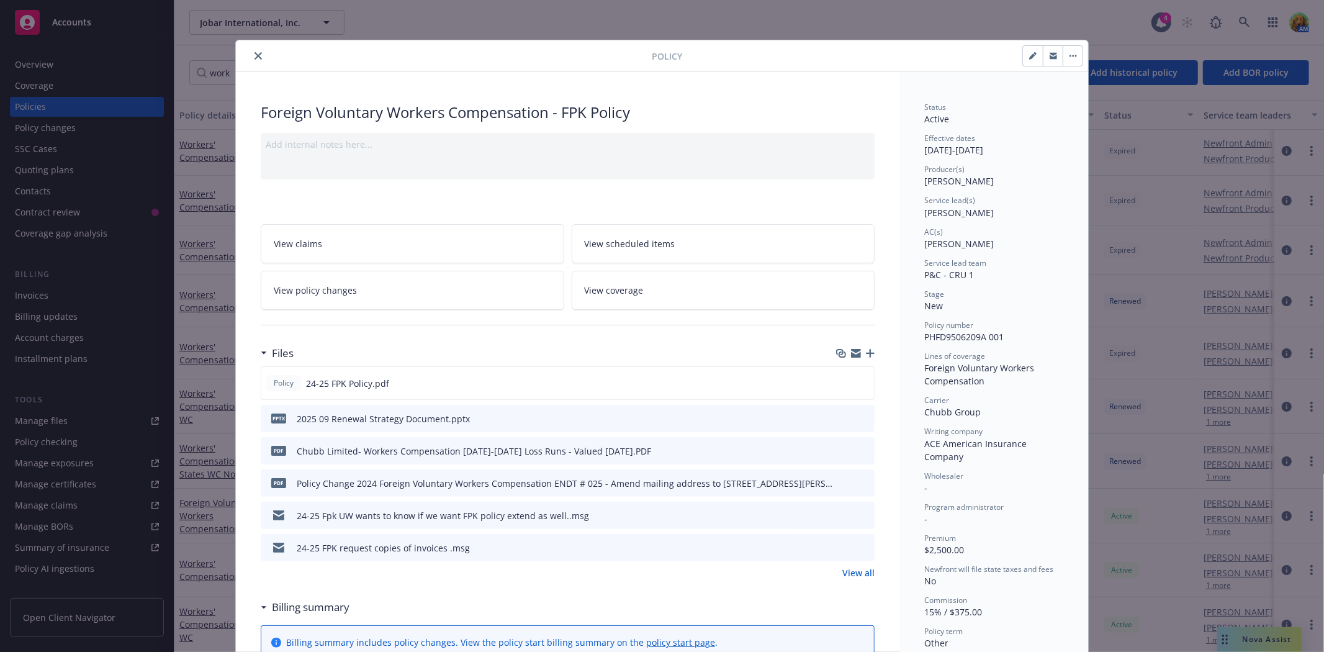
click at [838, 448] on icon "download file" at bounding box center [843, 450] width 10 height 10
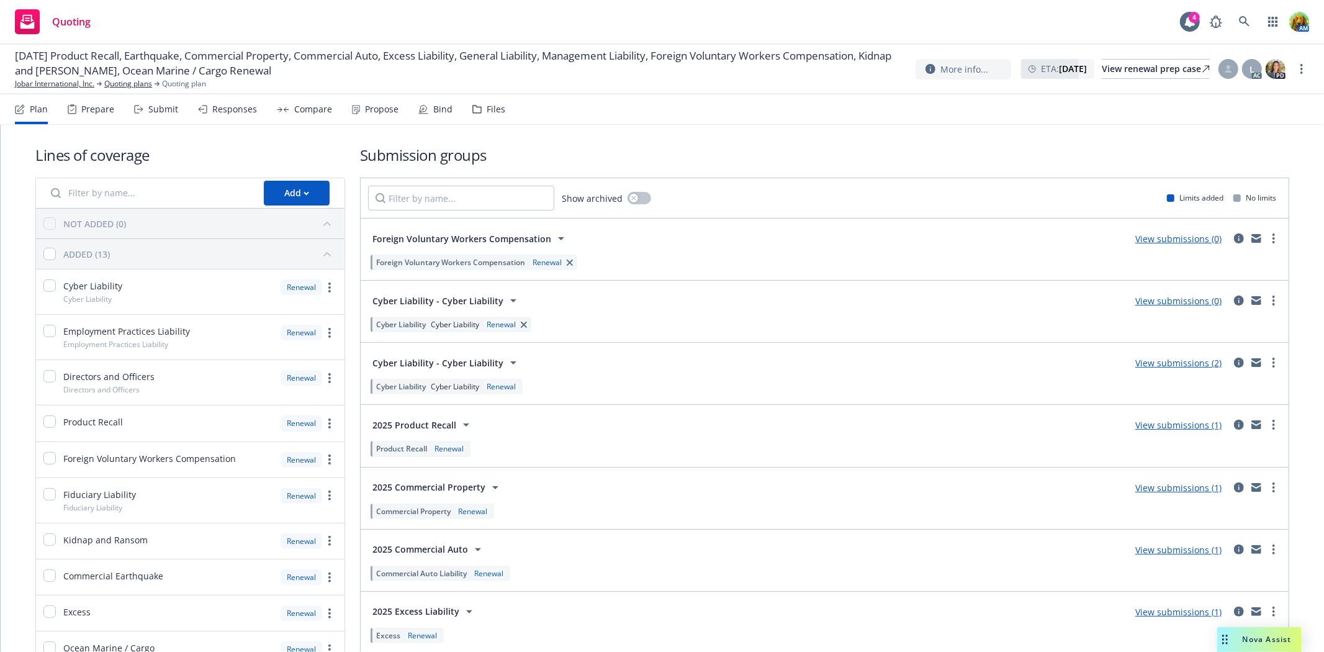
click at [476, 115] on div "Files" at bounding box center [489, 109] width 33 height 30
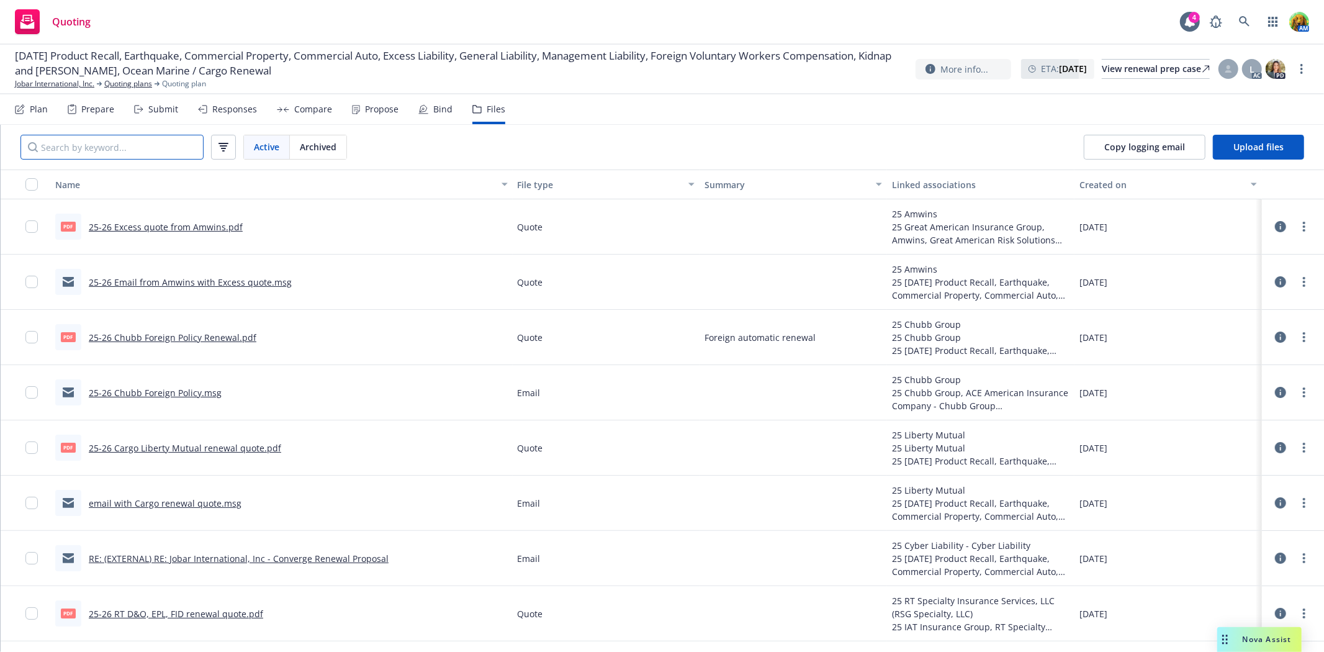
click at [142, 152] on input "Search by keyword..." at bounding box center [111, 147] width 183 height 25
click at [160, 146] on input "Search by keyword..." at bounding box center [111, 147] width 183 height 25
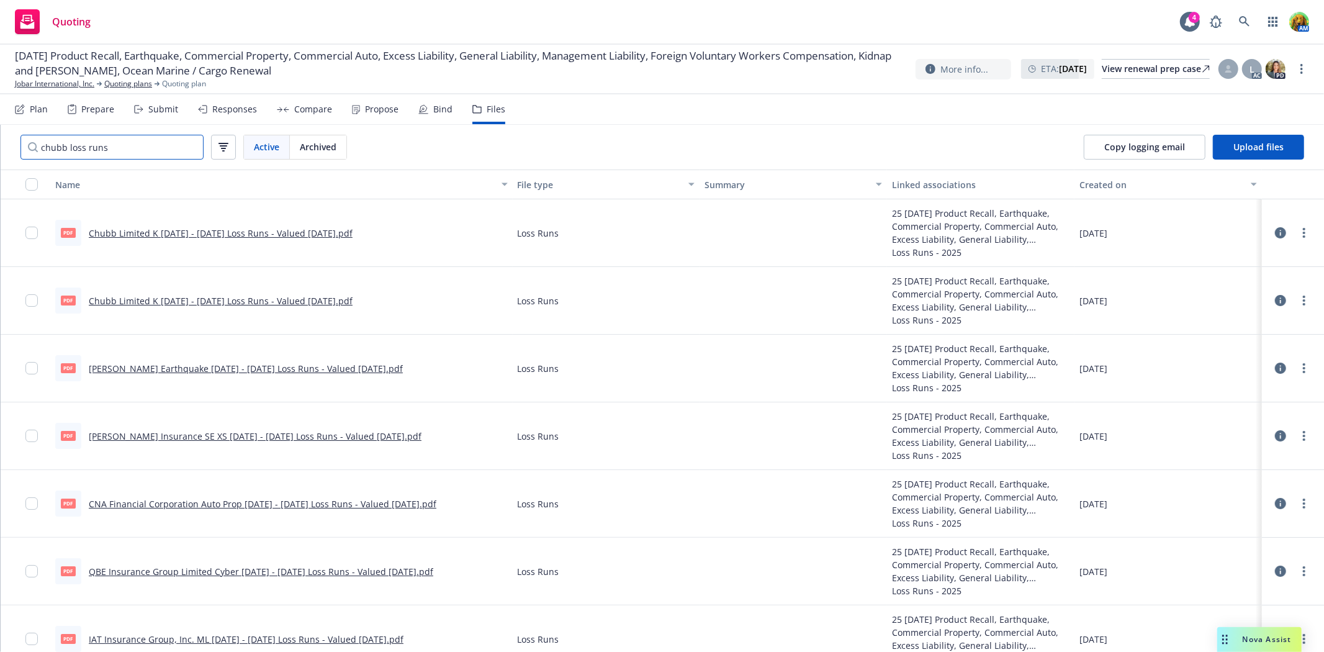
type input "chubb loss runs"
click at [234, 233] on link "Chubb Limited K [DATE] - [DATE] Loss Runs - Valued [DATE].pdf" at bounding box center [221, 233] width 264 height 12
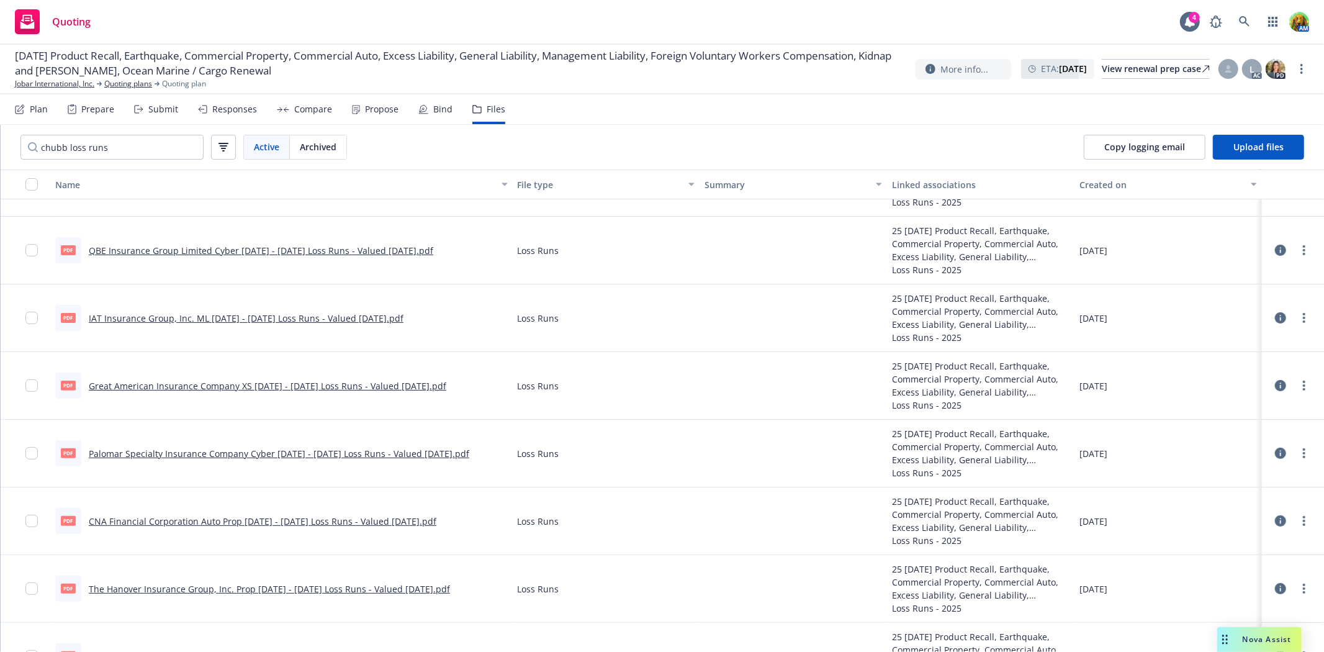
scroll to position [222, 0]
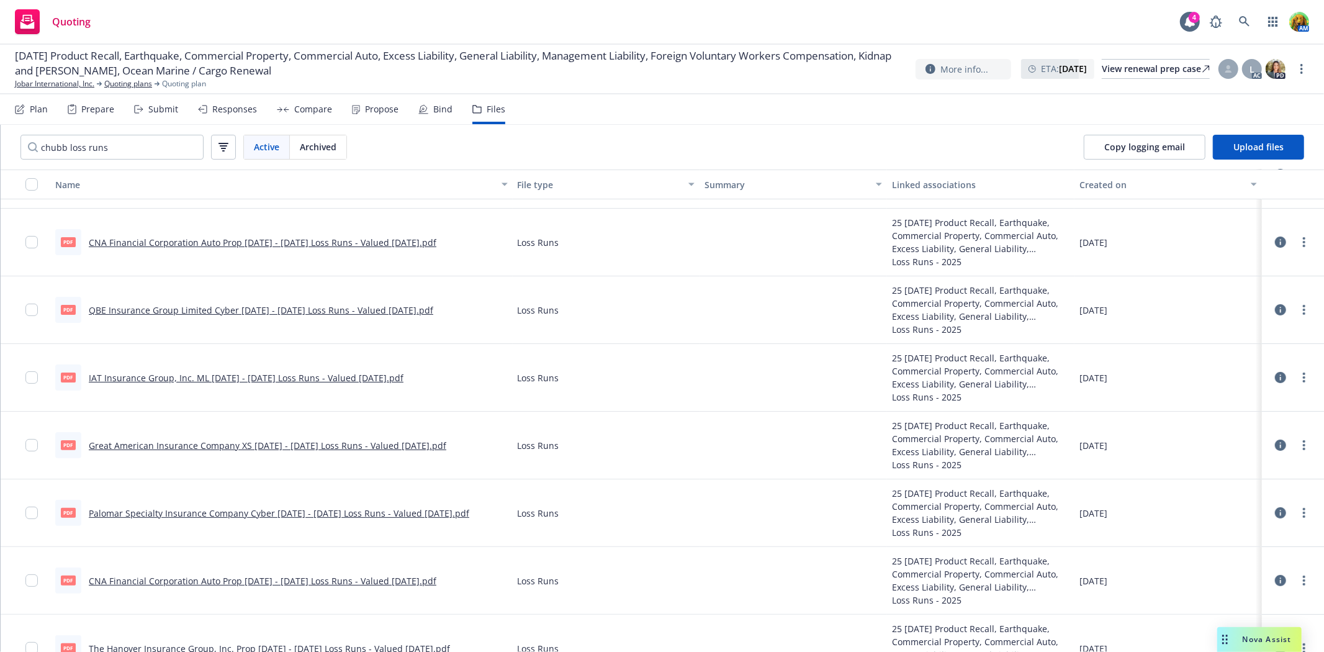
click at [356, 585] on link "CNA Financial Corporation Auto Prop [DATE] - [DATE] Loss Runs - Valued [DATE].p…" at bounding box center [263, 581] width 348 height 12
